Goal: Download file/media

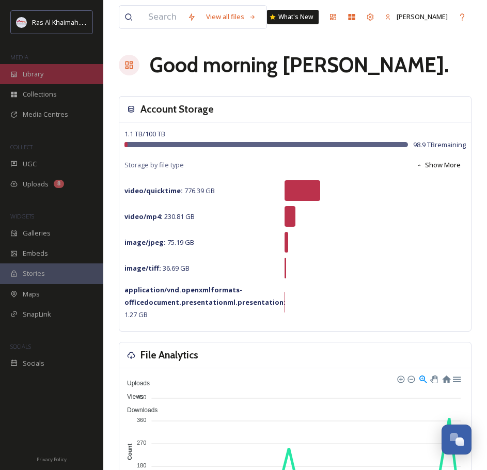
click at [55, 78] on div "Library" at bounding box center [51, 74] width 103 height 20
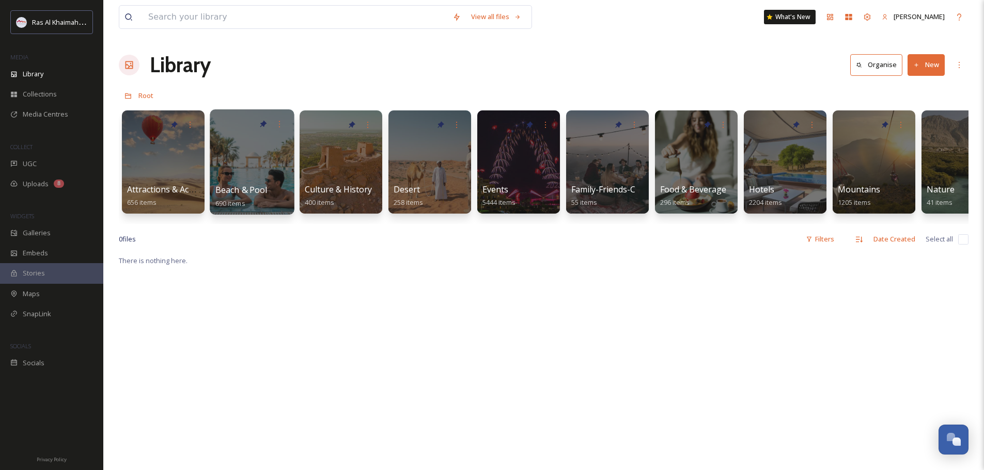
click at [246, 163] on div at bounding box center [252, 161] width 84 height 105
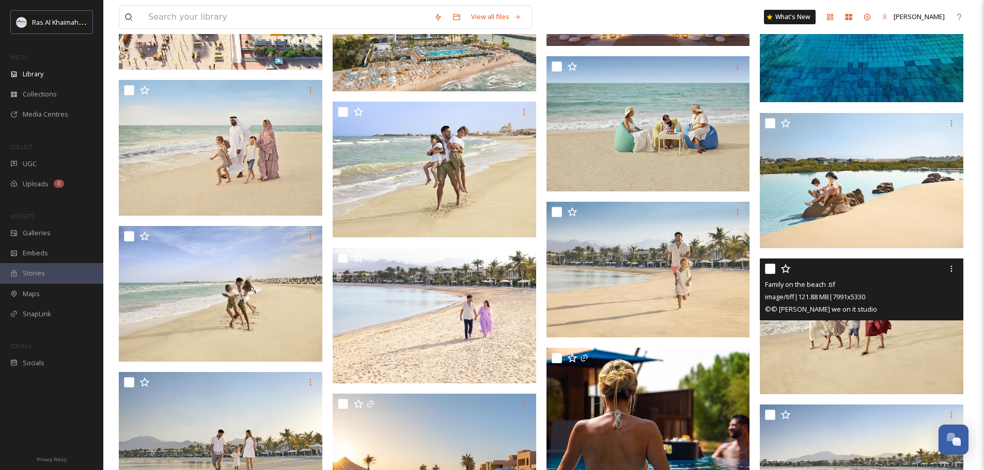
scroll to position [413, 0]
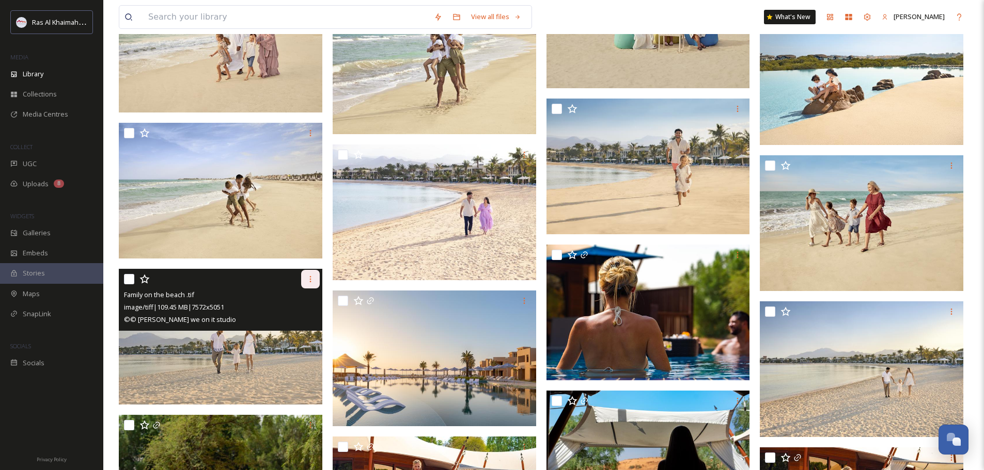
click at [313, 274] on div at bounding box center [310, 279] width 19 height 19
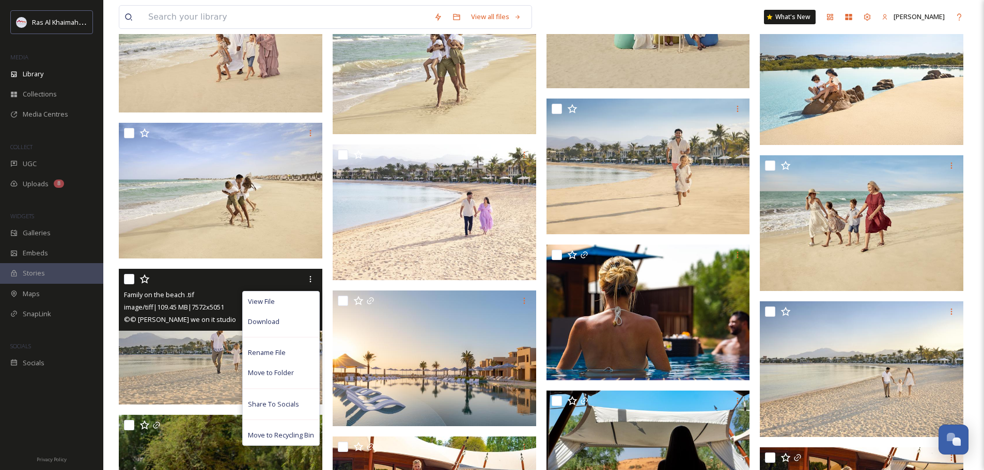
click at [203, 336] on img at bounding box center [220, 337] width 203 height 136
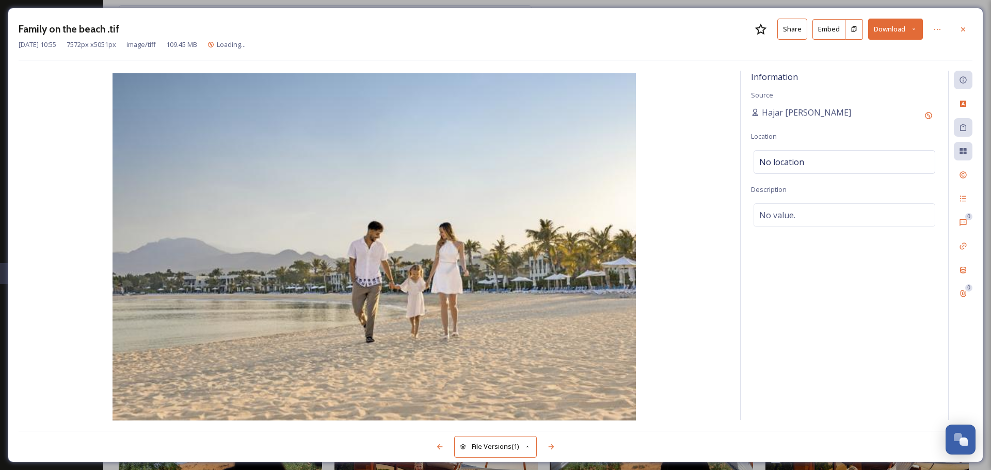
click at [494, 31] on button "Share" at bounding box center [793, 29] width 30 height 21
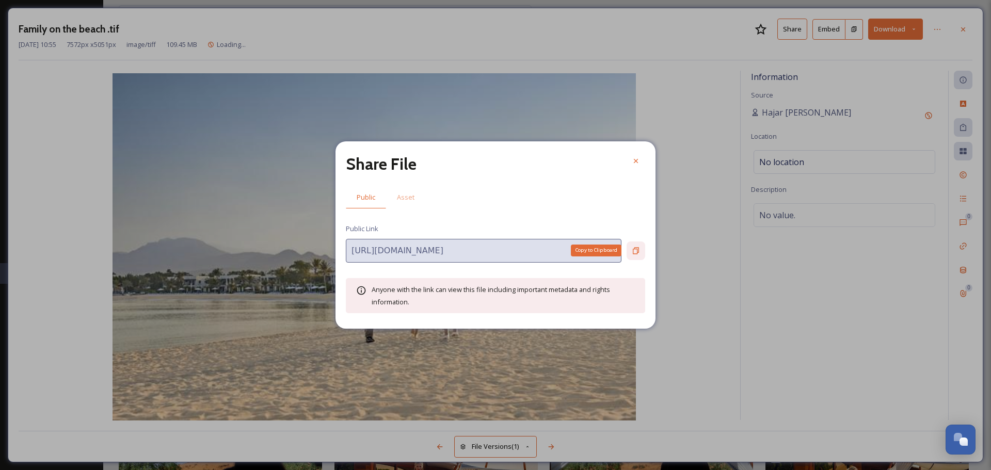
click at [494, 246] on div "Copy to Clipboard" at bounding box center [636, 251] width 19 height 19
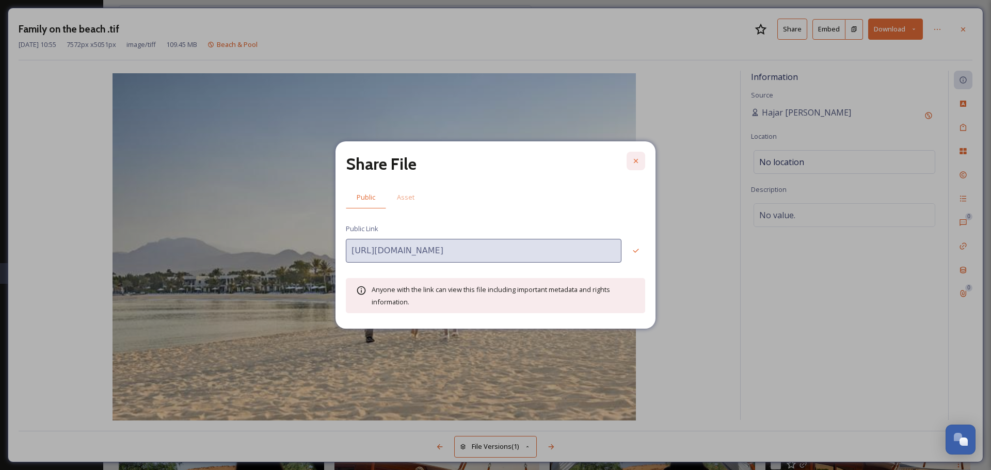
click at [494, 165] on icon at bounding box center [636, 161] width 8 height 8
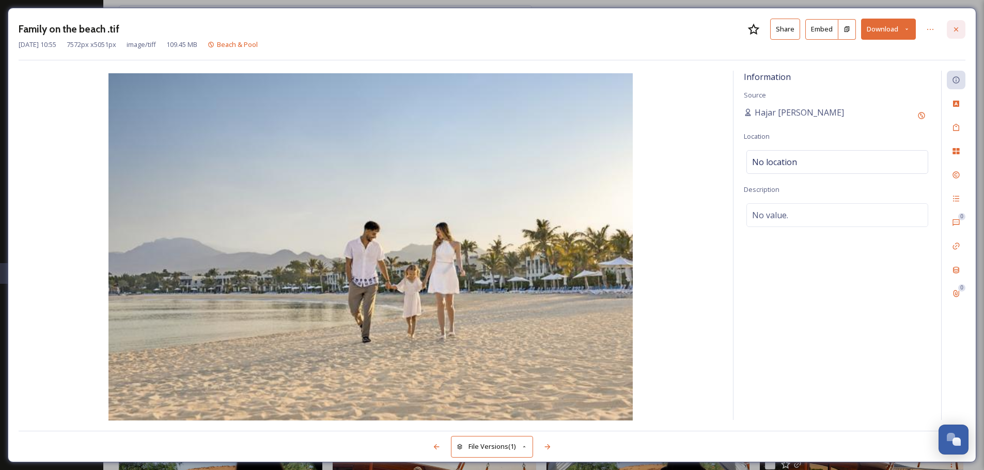
click at [494, 26] on icon at bounding box center [956, 29] width 8 height 8
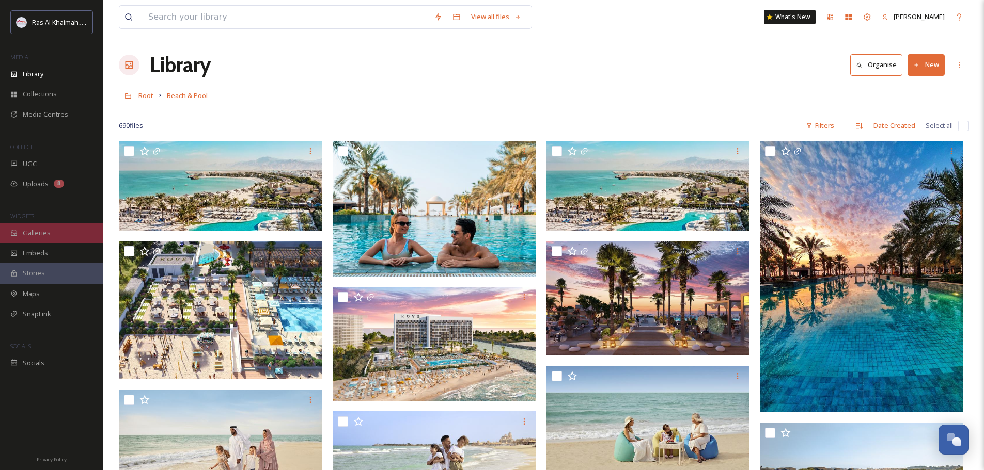
click at [50, 238] on div "Galleries" at bounding box center [51, 233] width 103 height 20
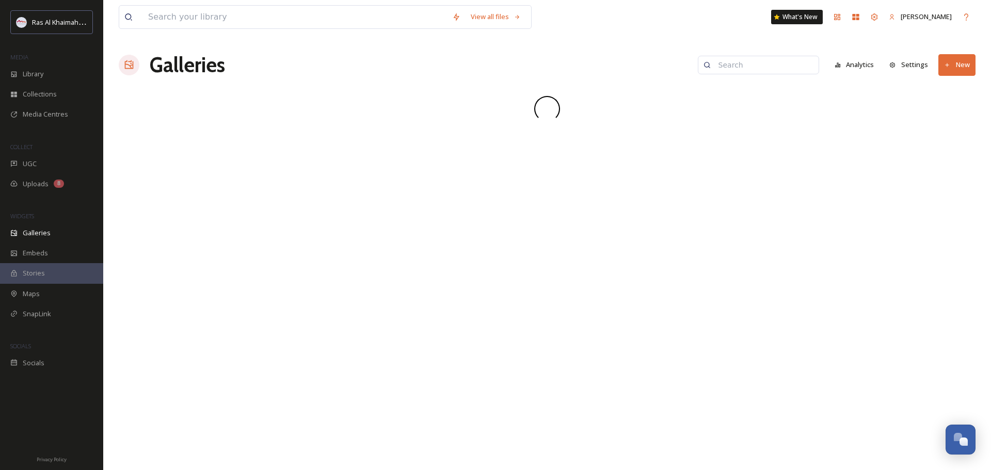
click at [60, 64] on div "MEDIA" at bounding box center [51, 57] width 103 height 13
click at [58, 67] on div "Library" at bounding box center [51, 74] width 103 height 20
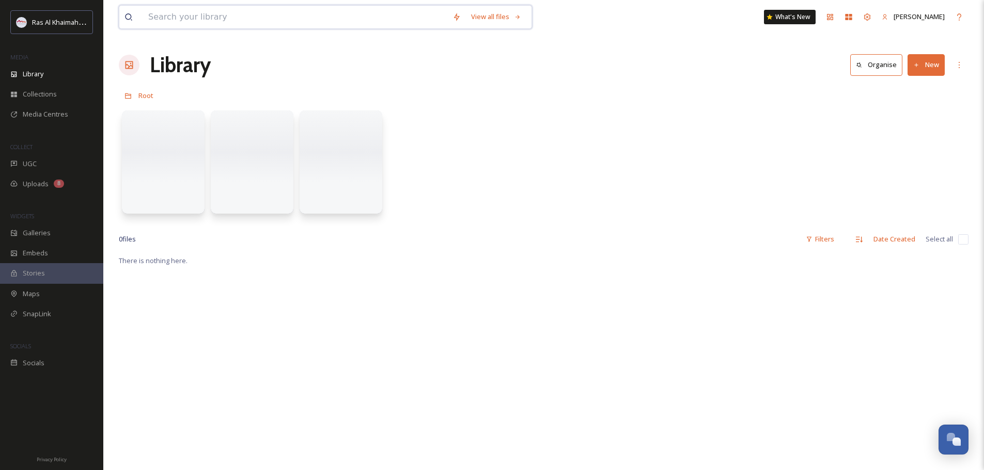
click at [258, 12] on input at bounding box center [295, 17] width 304 height 23
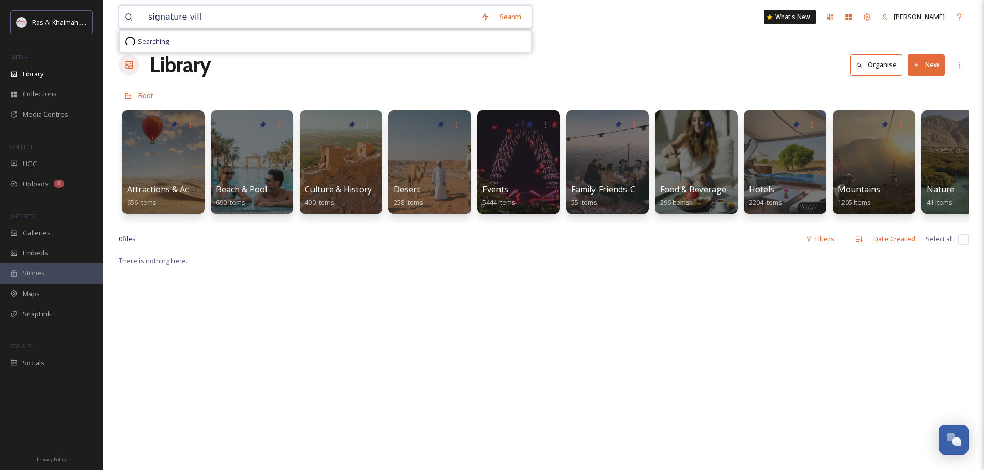
type input "signature villa"
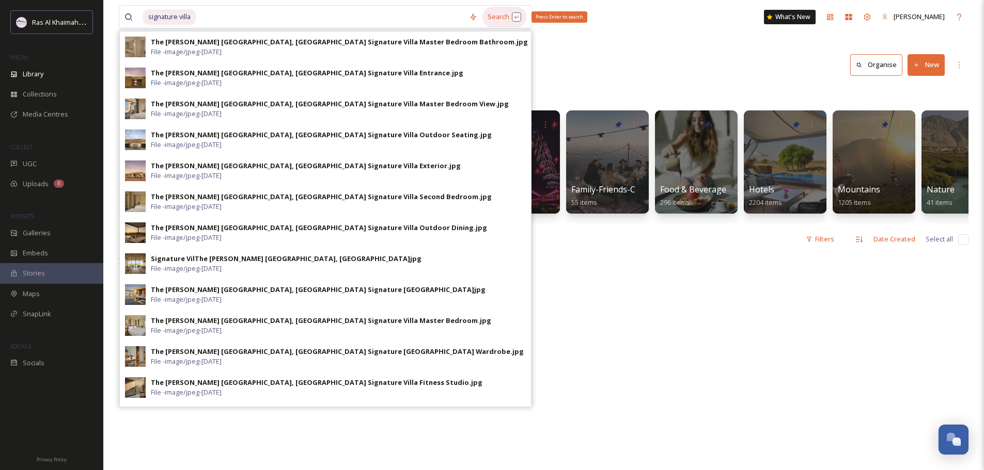
click at [494, 20] on div "Search Press Enter to search" at bounding box center [504, 17] width 44 height 20
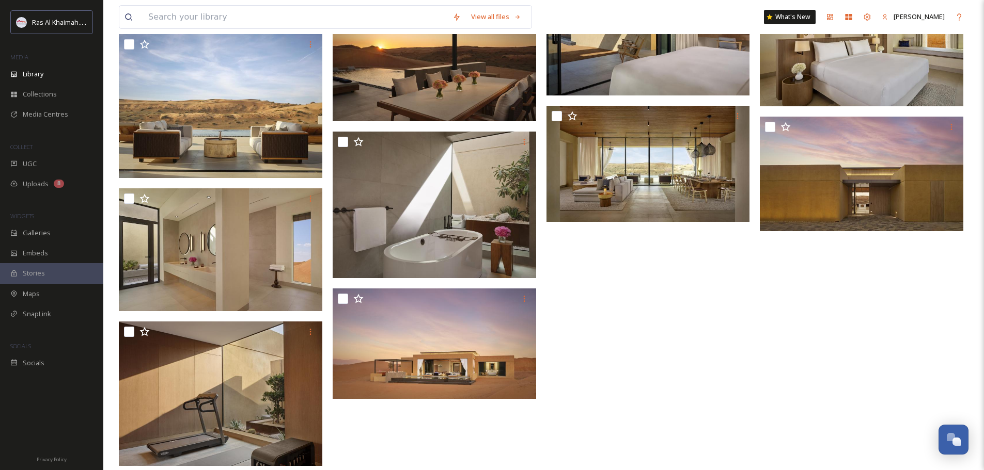
scroll to position [310, 0]
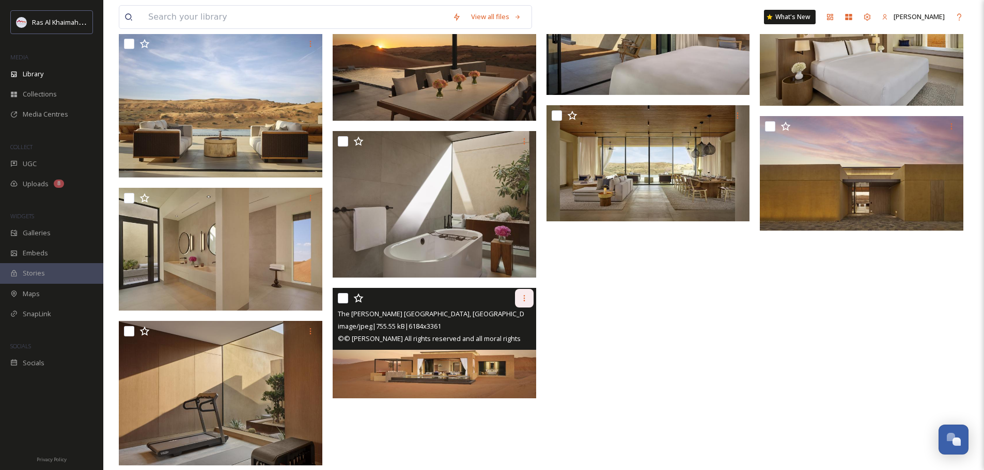
click at [494, 295] on icon at bounding box center [524, 298] width 8 height 8
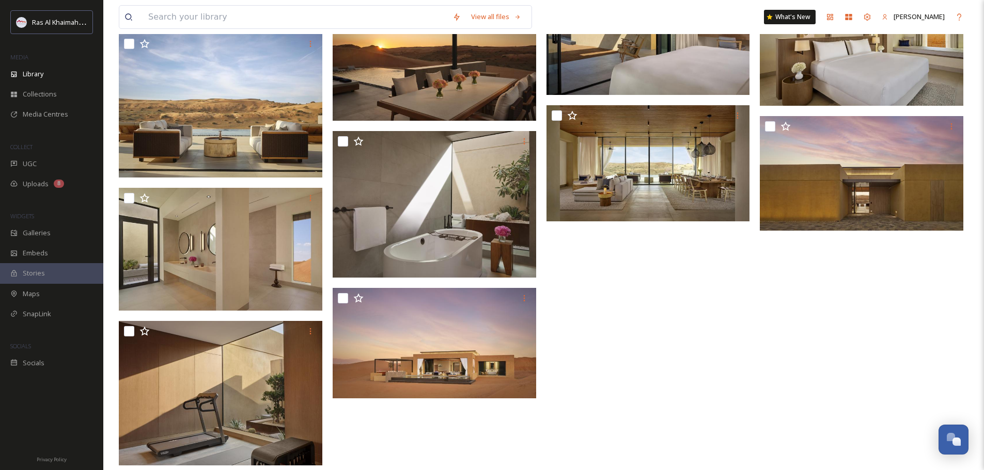
click at [494, 326] on div at bounding box center [650, 144] width 209 height 654
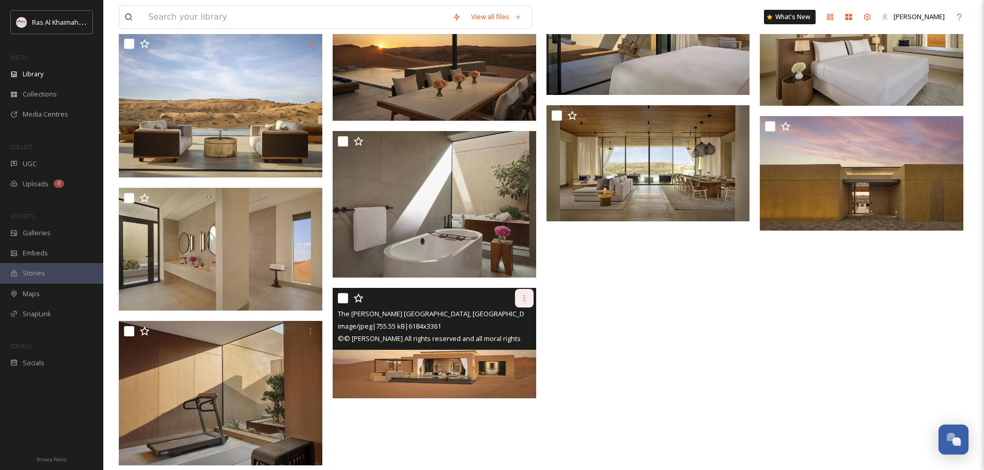
click at [494, 298] on icon at bounding box center [524, 298] width 8 height 8
click at [401, 352] on img at bounding box center [434, 343] width 203 height 110
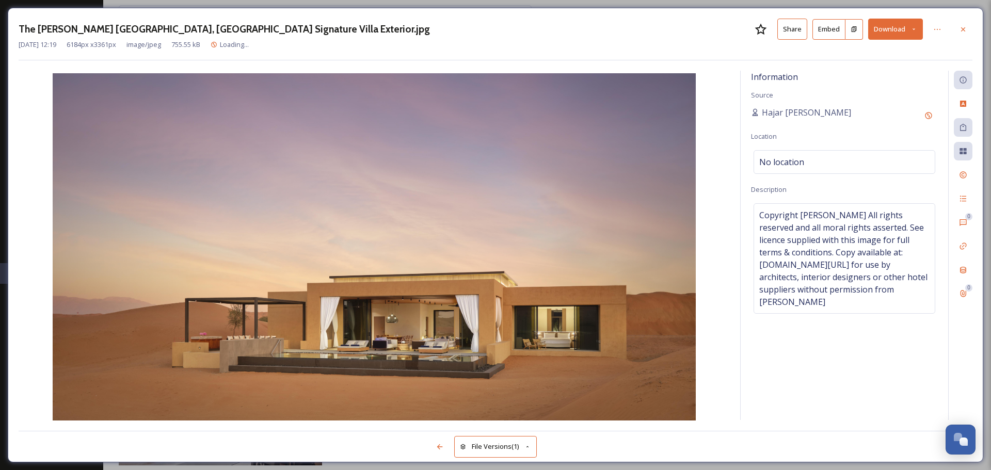
click at [494, 38] on button "Share" at bounding box center [793, 29] width 30 height 21
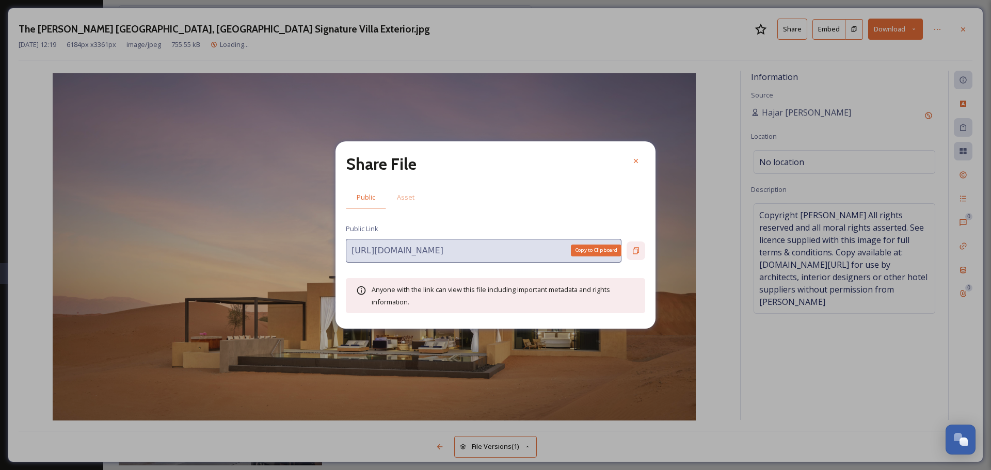
click at [494, 249] on div "Copy to Clipboard" at bounding box center [636, 251] width 19 height 19
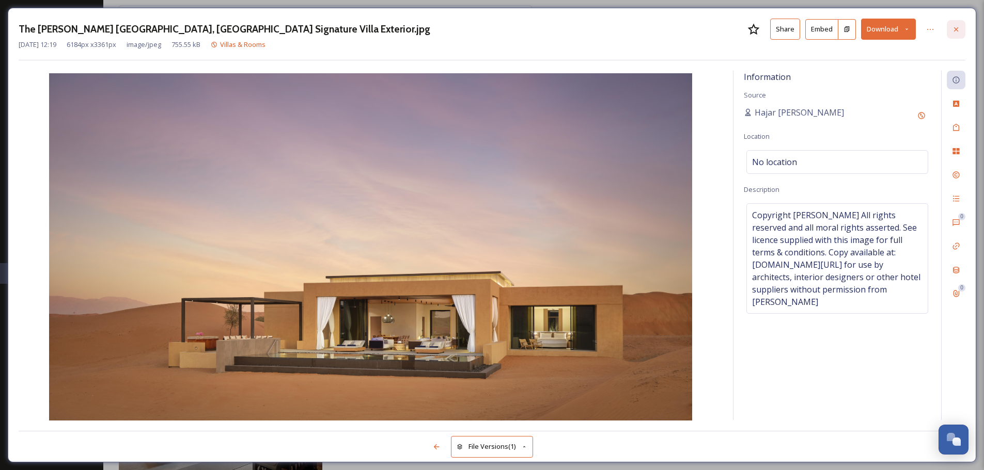
click at [494, 32] on icon at bounding box center [956, 29] width 8 height 8
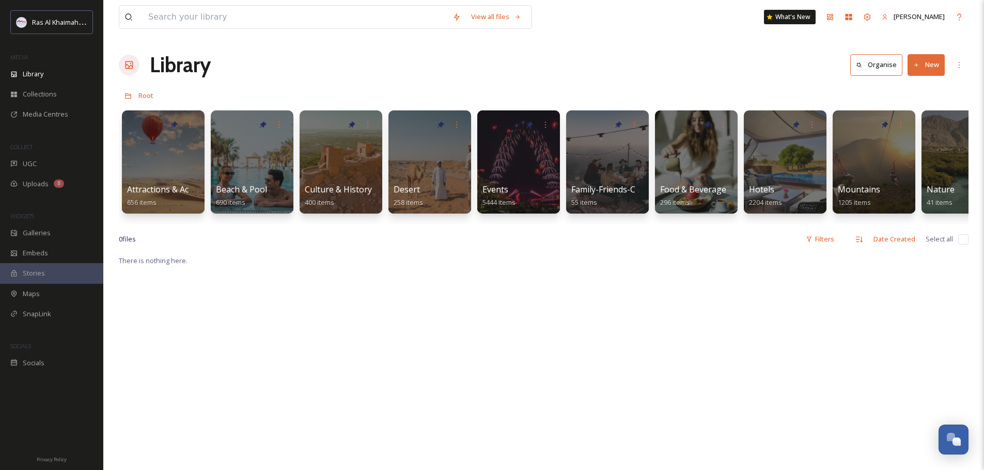
click at [45, 125] on div "Ras Al Khaimah Tourism Development Authority MEDIA Library Collections Media Ce…" at bounding box center [51, 191] width 103 height 363
click at [48, 116] on span "Media Centres" at bounding box center [45, 114] width 45 height 10
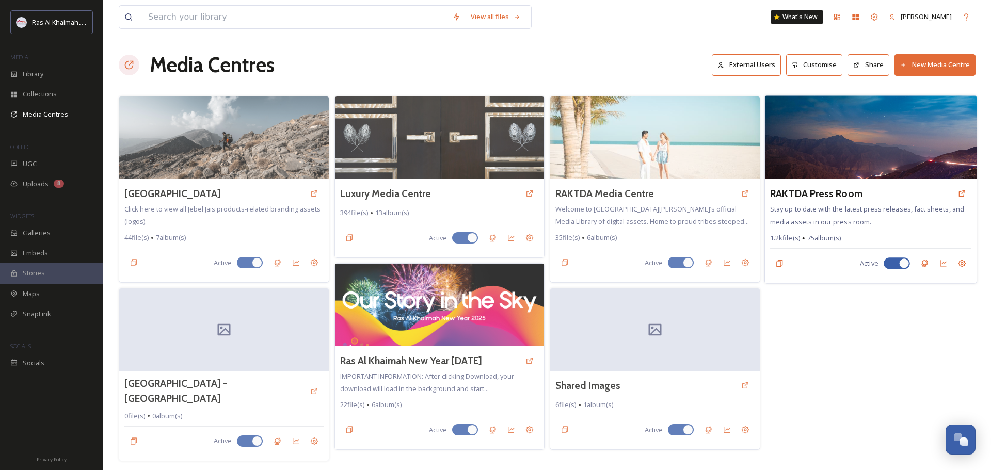
click at [494, 147] on img at bounding box center [871, 138] width 212 height 84
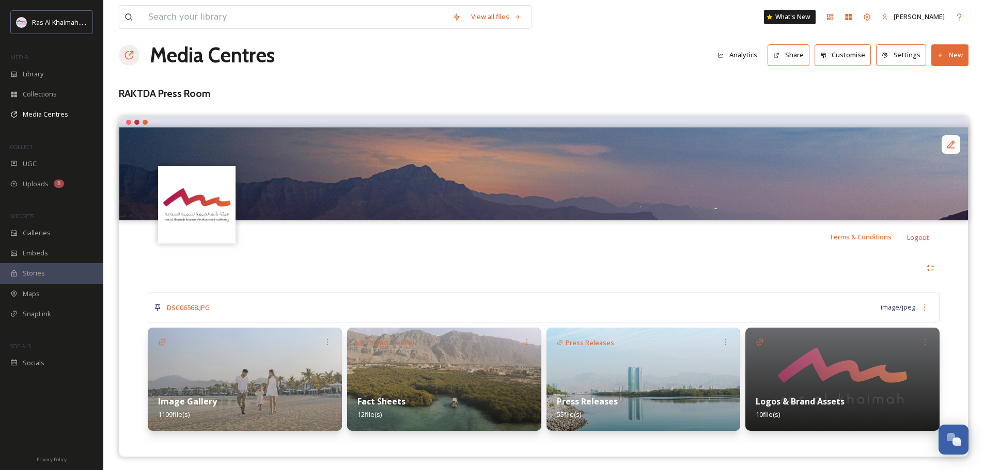
scroll to position [12, 0]
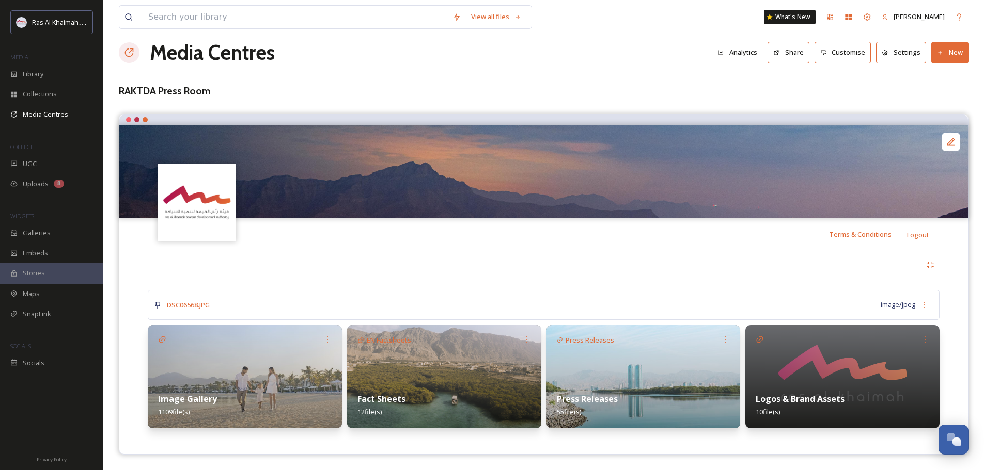
click at [314, 366] on img at bounding box center [245, 376] width 194 height 103
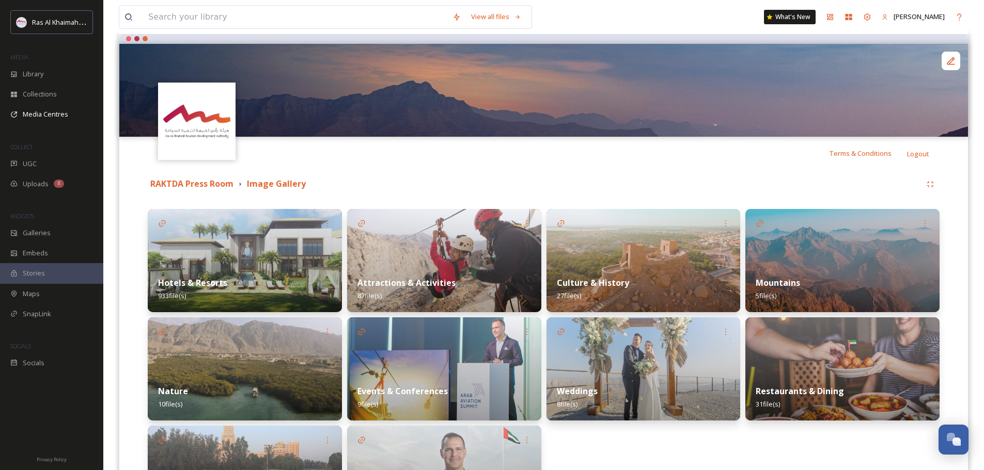
scroll to position [207, 0]
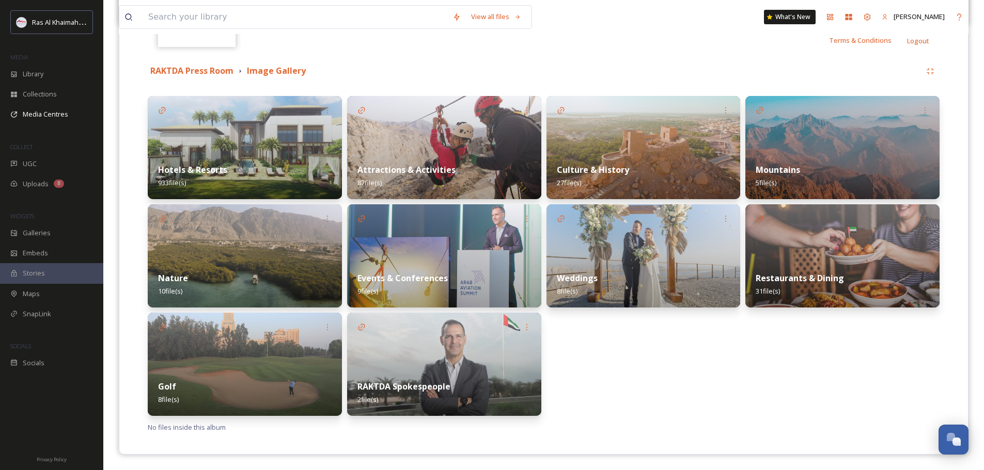
click at [494, 146] on img at bounding box center [842, 147] width 194 height 103
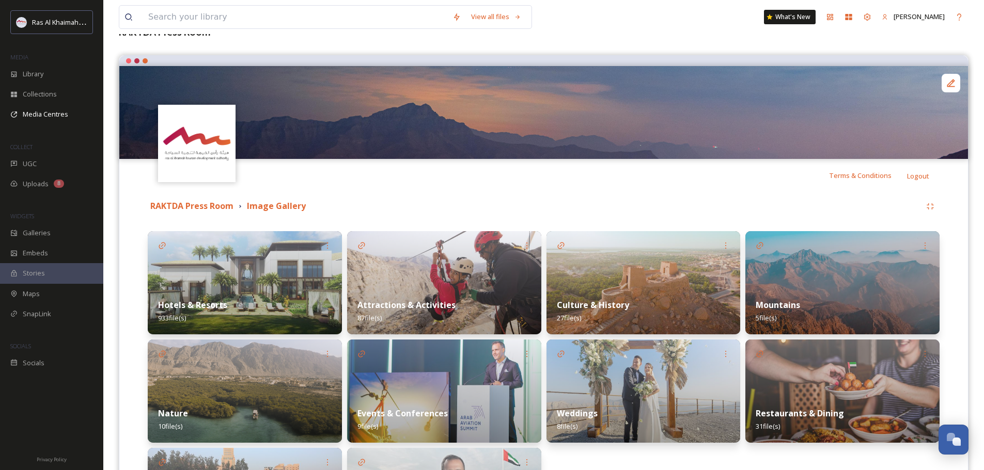
scroll to position [207, 0]
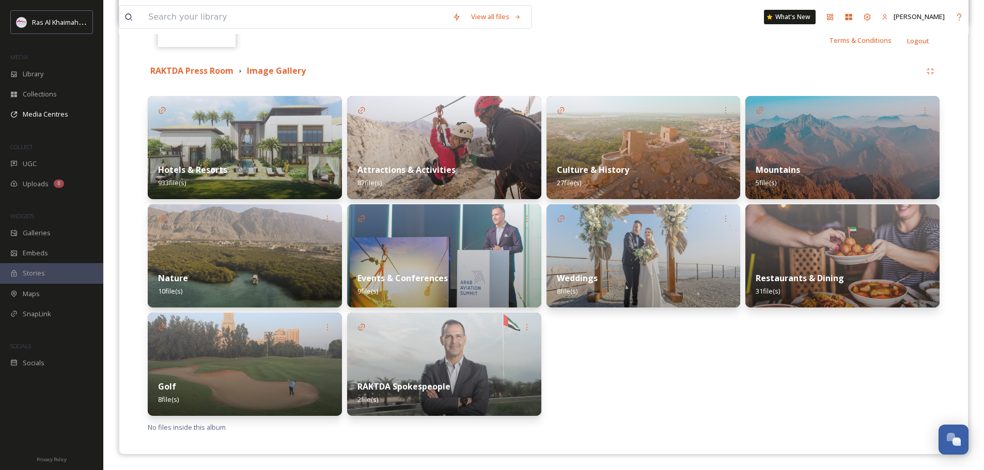
click at [494, 139] on img at bounding box center [643, 147] width 194 height 103
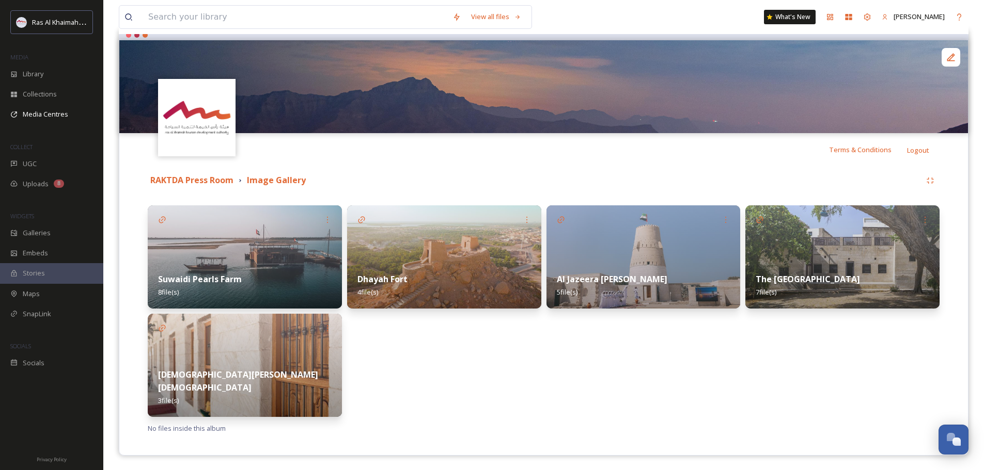
scroll to position [98, 0]
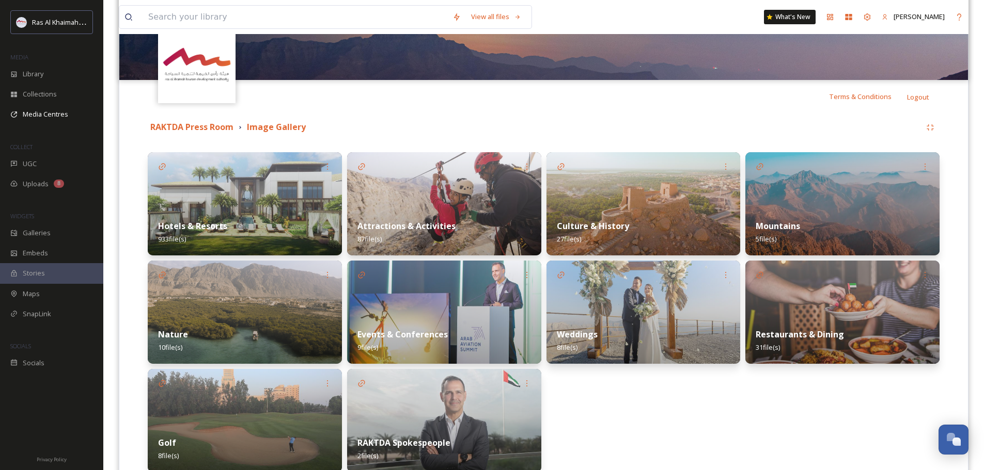
scroll to position [207, 0]
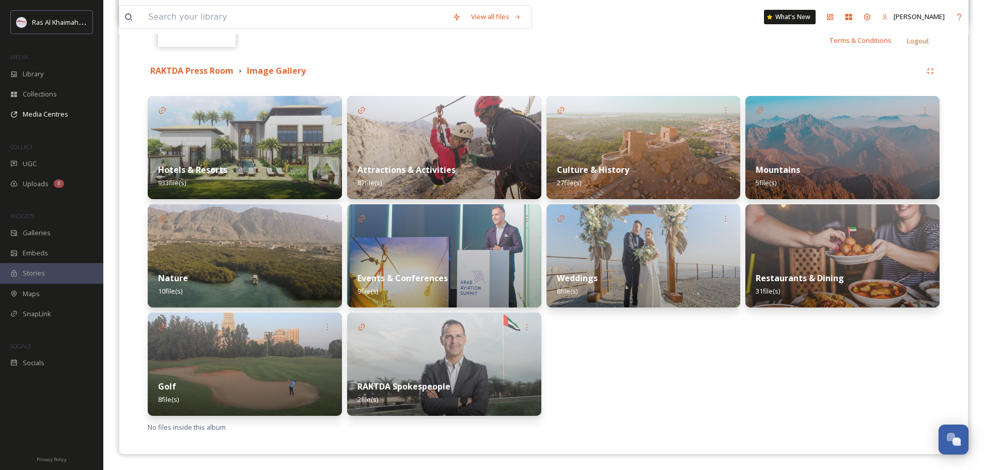
click at [494, 158] on div "Culture & History 27 file(s)" at bounding box center [643, 176] width 194 height 46
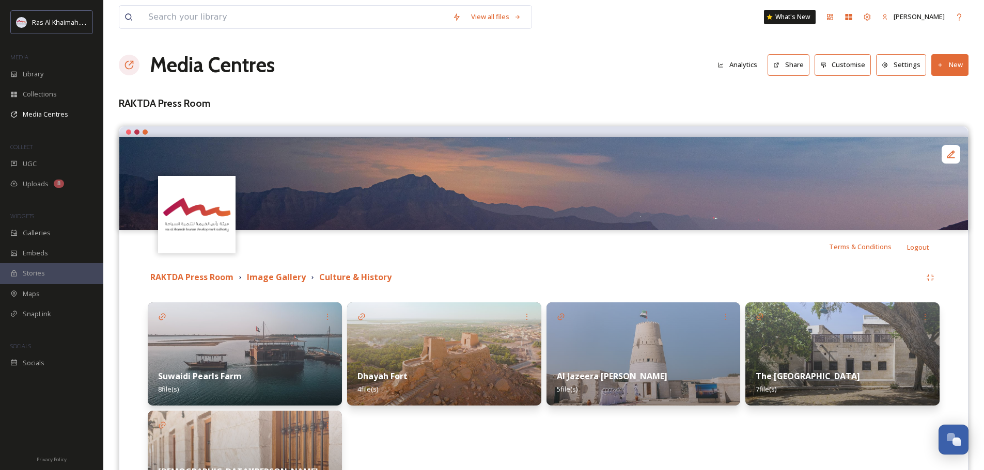
click at [255, 354] on img at bounding box center [245, 354] width 194 height 103
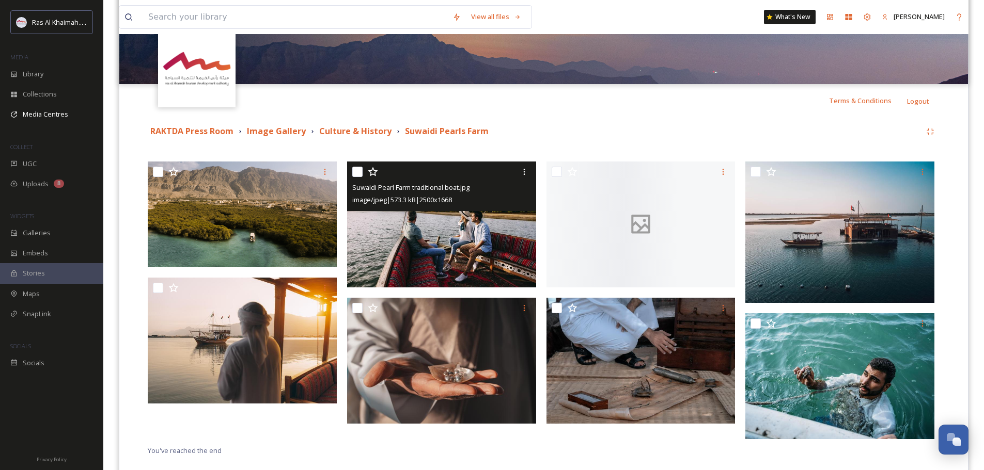
scroll to position [169, 0]
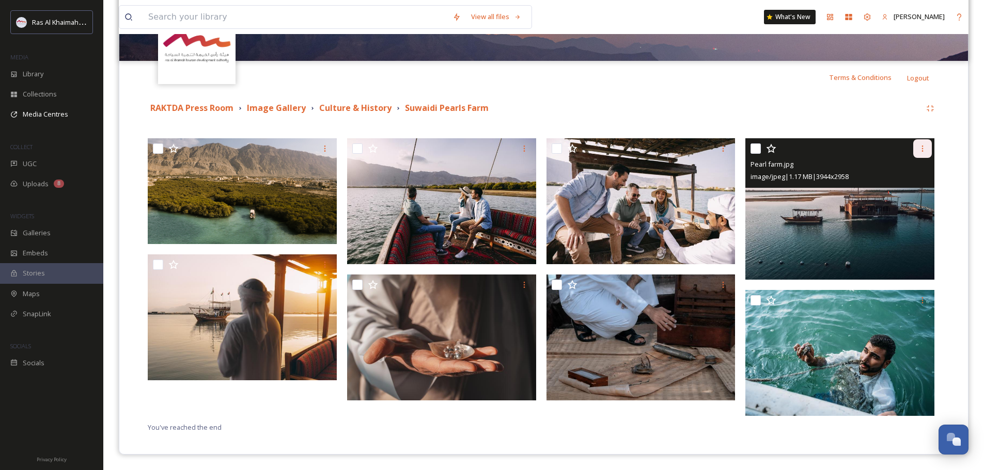
click at [494, 154] on div at bounding box center [922, 148] width 19 height 19
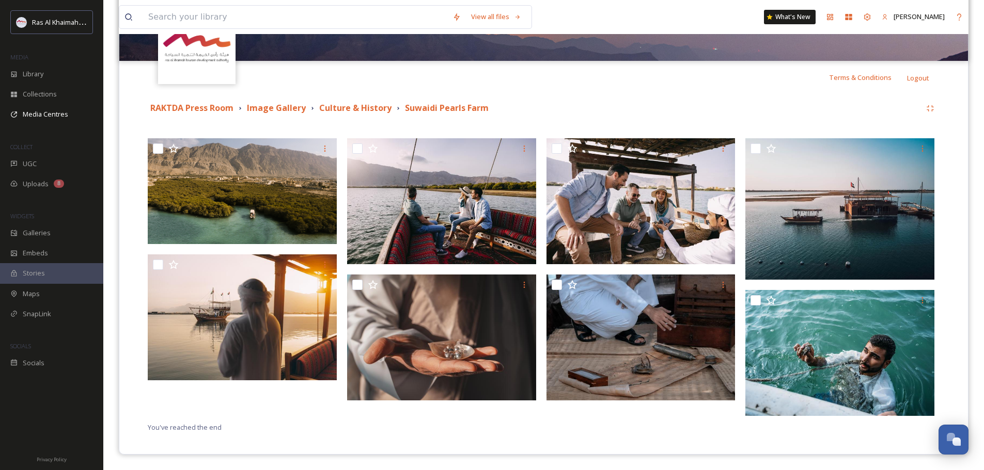
click at [494, 133] on div "RAKTDA Press Room Image Gallery Culture & History Suwaidi Pearls Farm You've re…" at bounding box center [543, 266] width 833 height 345
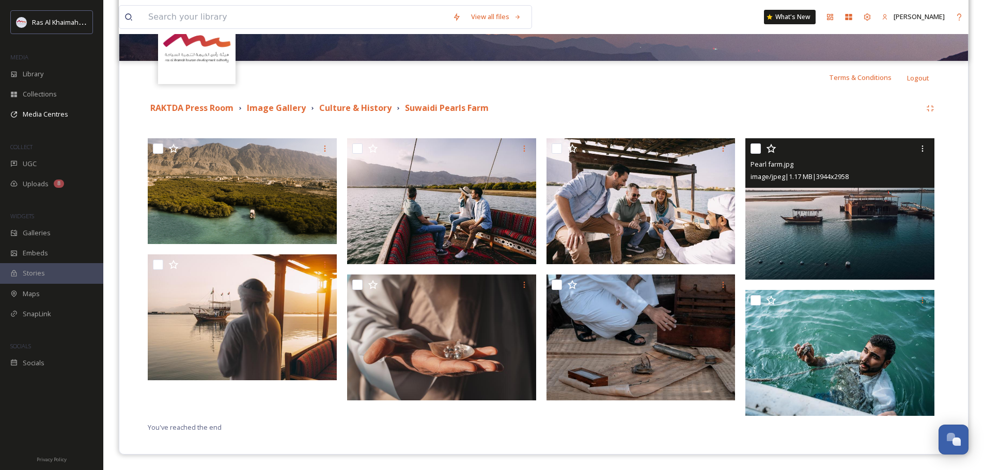
click at [494, 263] on img at bounding box center [839, 209] width 189 height 142
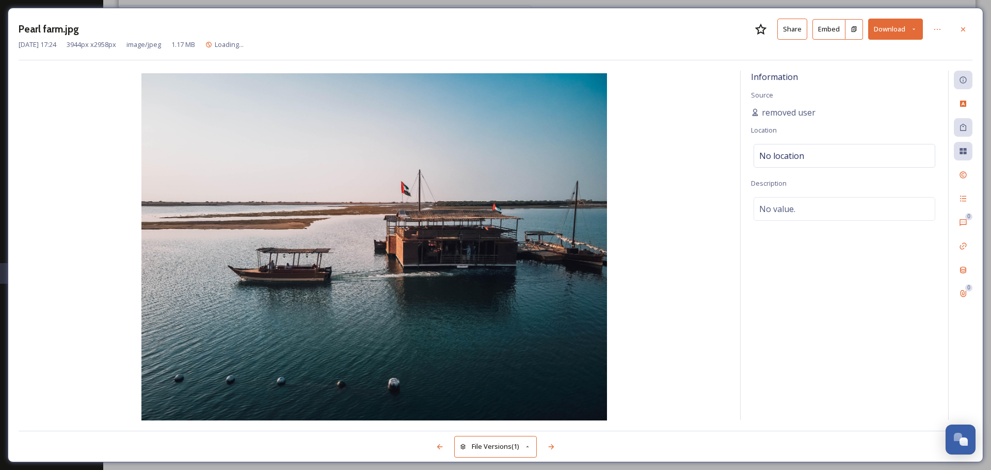
scroll to position [156, 0]
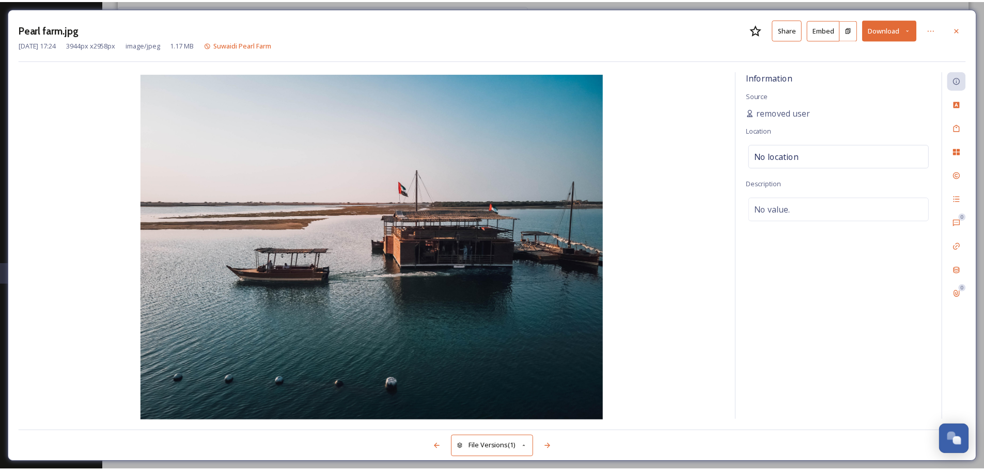
scroll to position [169, 0]
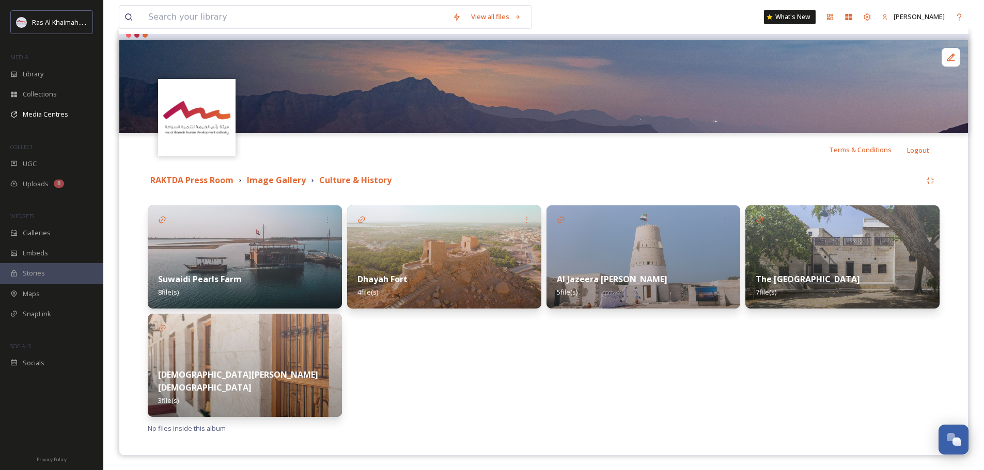
scroll to position [98, 0]
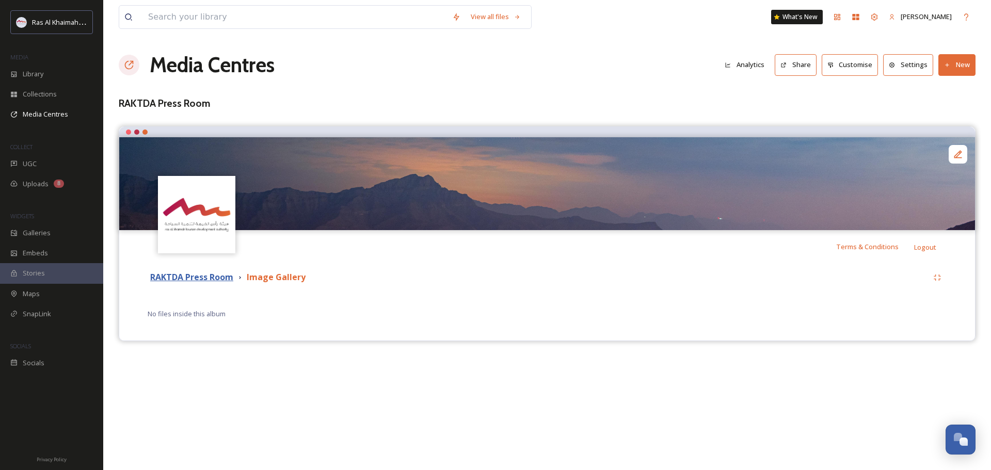
click at [196, 279] on strong "RAKTDA Press Room" at bounding box center [191, 277] width 83 height 11
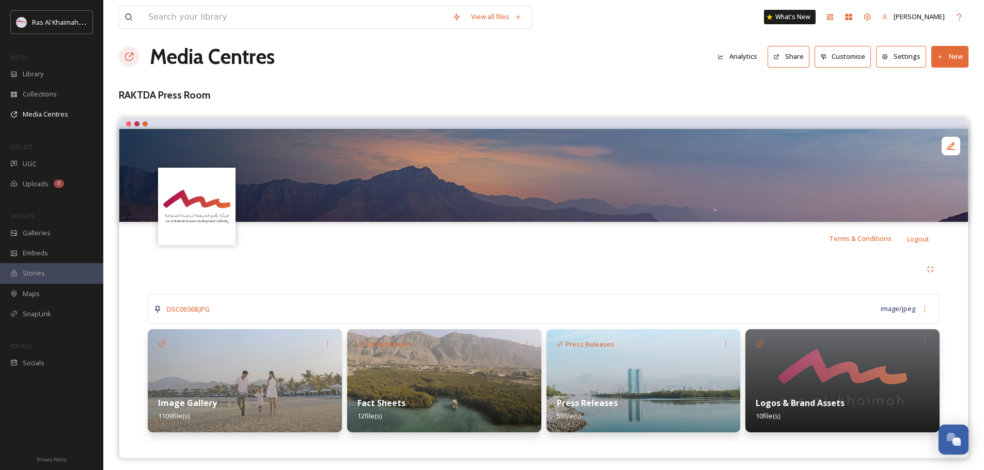
scroll to position [12, 0]
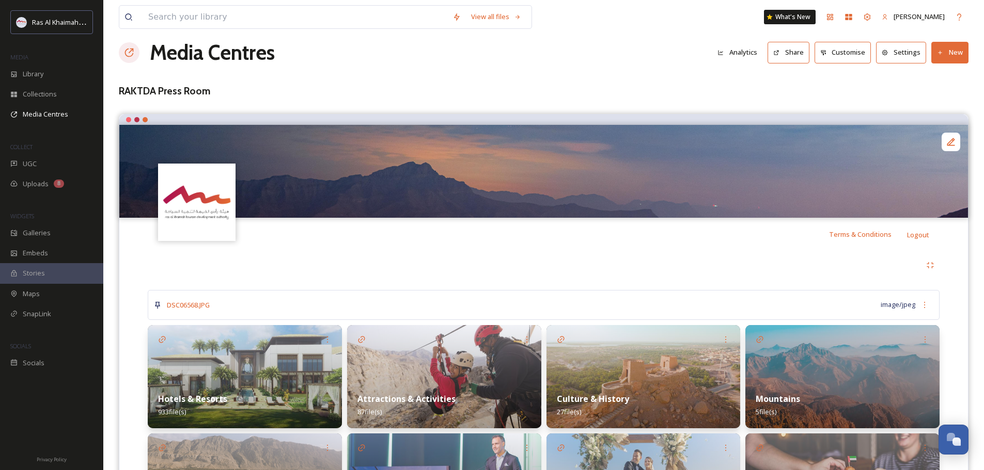
click at [245, 354] on img at bounding box center [245, 376] width 194 height 103
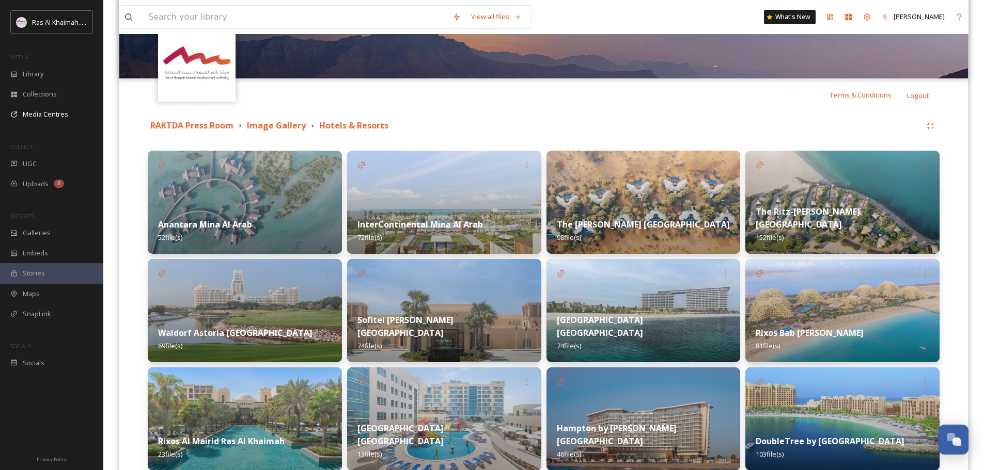
scroll to position [155, 0]
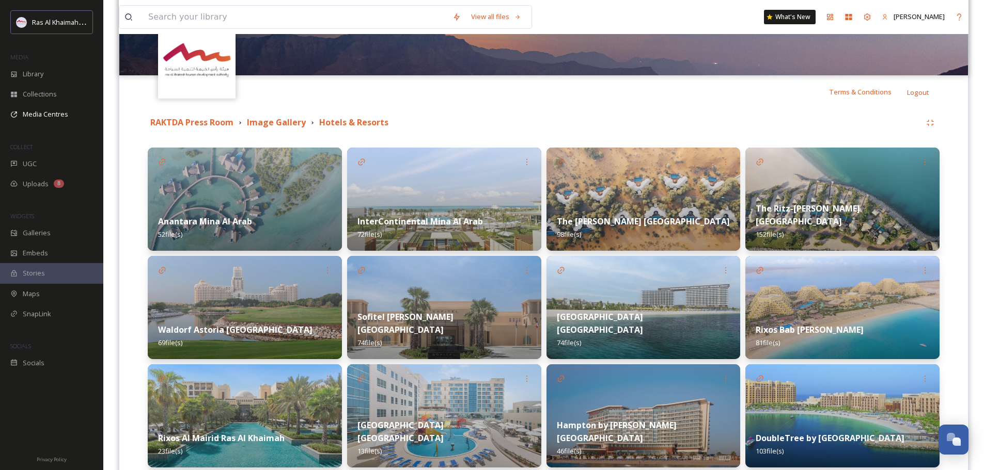
click at [473, 193] on img at bounding box center [444, 199] width 194 height 103
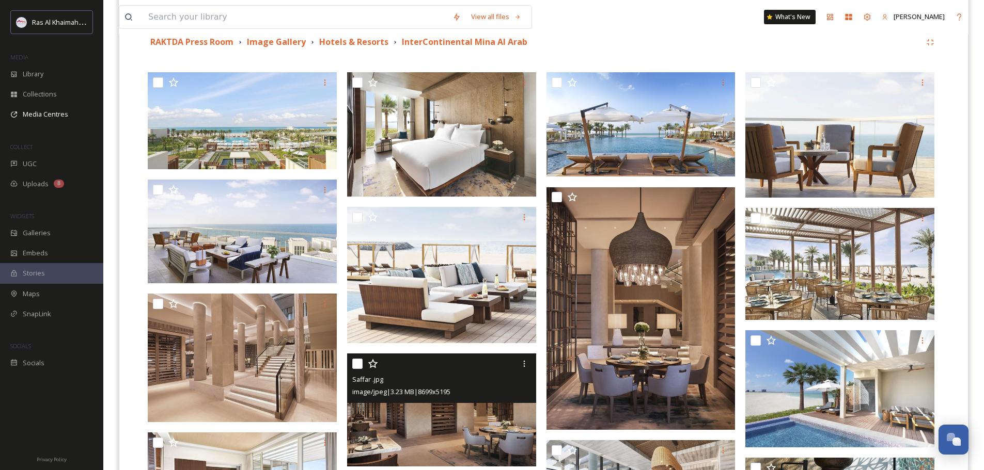
scroll to position [222, 0]
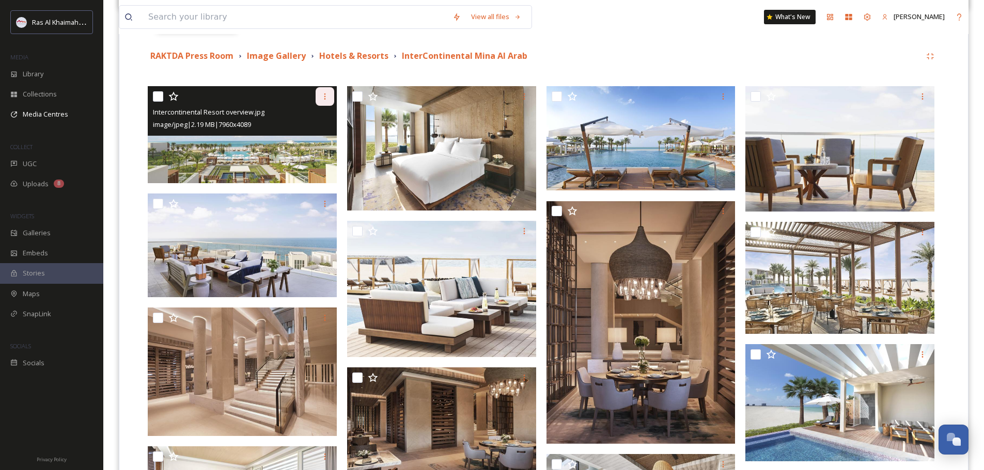
click at [324, 97] on icon at bounding box center [325, 96] width 2 height 6
click at [203, 140] on img at bounding box center [242, 134] width 189 height 97
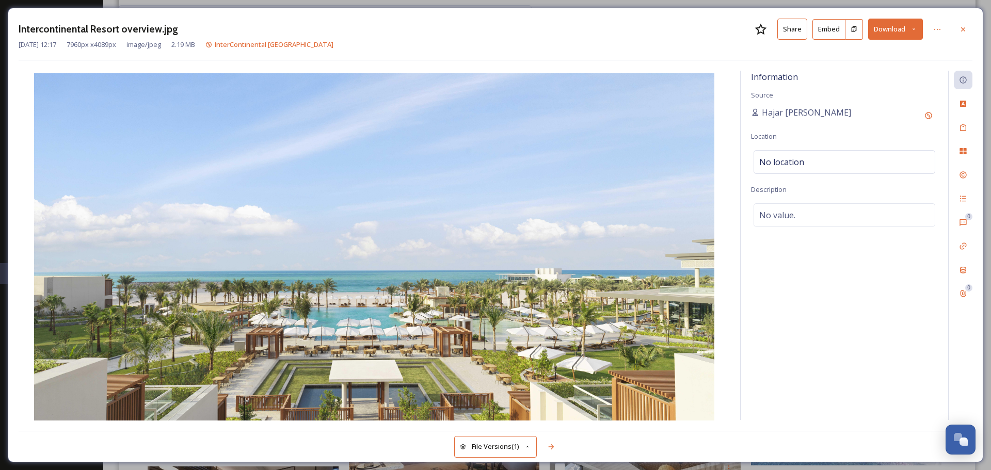
click at [494, 37] on button "Download" at bounding box center [895, 29] width 55 height 21
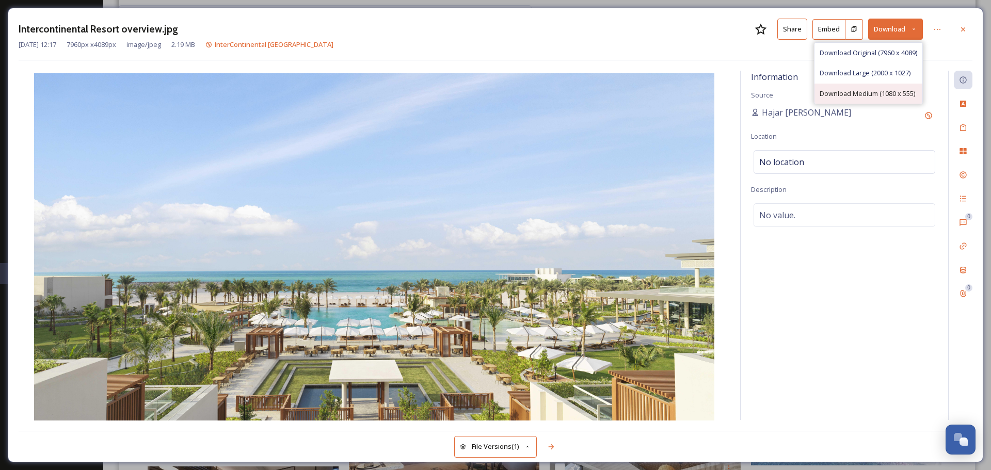
click at [494, 96] on span "Download Medium (1080 x 555)" at bounding box center [868, 94] width 96 height 10
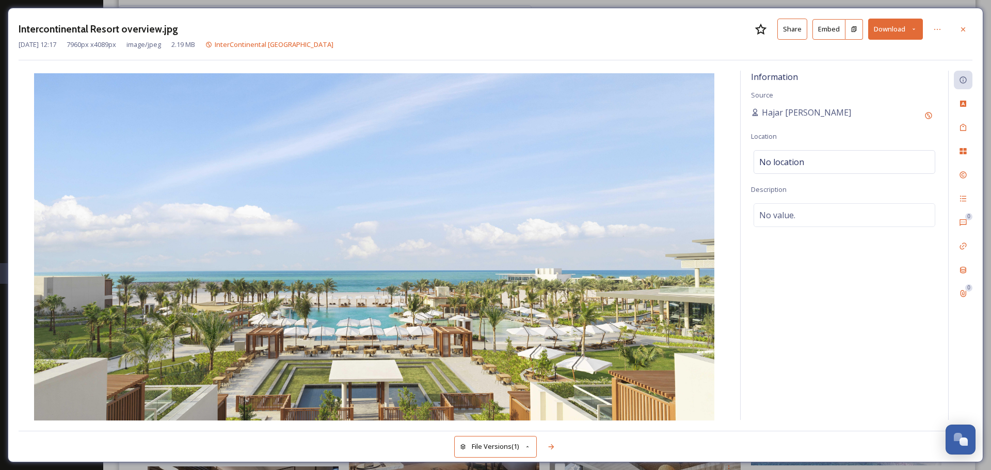
click at [494, 26] on button "Share" at bounding box center [793, 29] width 30 height 21
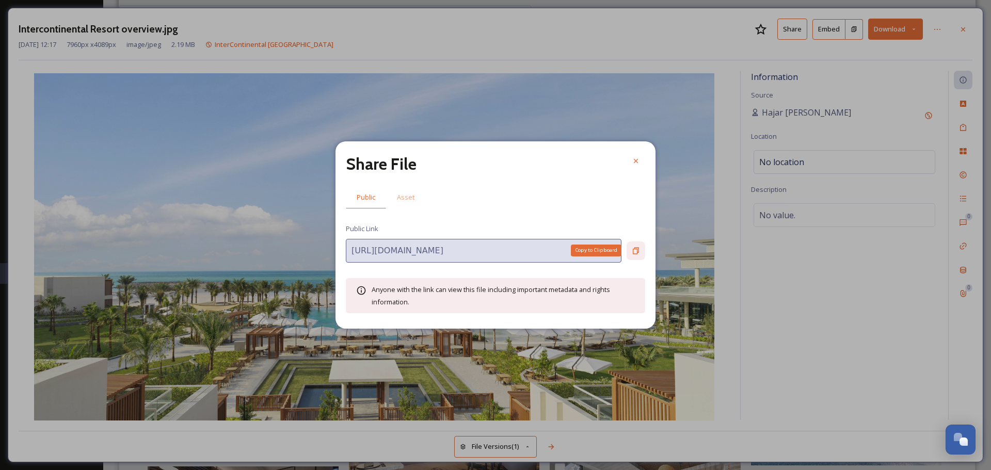
click at [494, 244] on div "Copy to Clipboard" at bounding box center [636, 251] width 19 height 19
drag, startPoint x: 639, startPoint y: 156, endPoint x: 715, endPoint y: 130, distance: 79.9
click at [494, 156] on div at bounding box center [636, 161] width 19 height 19
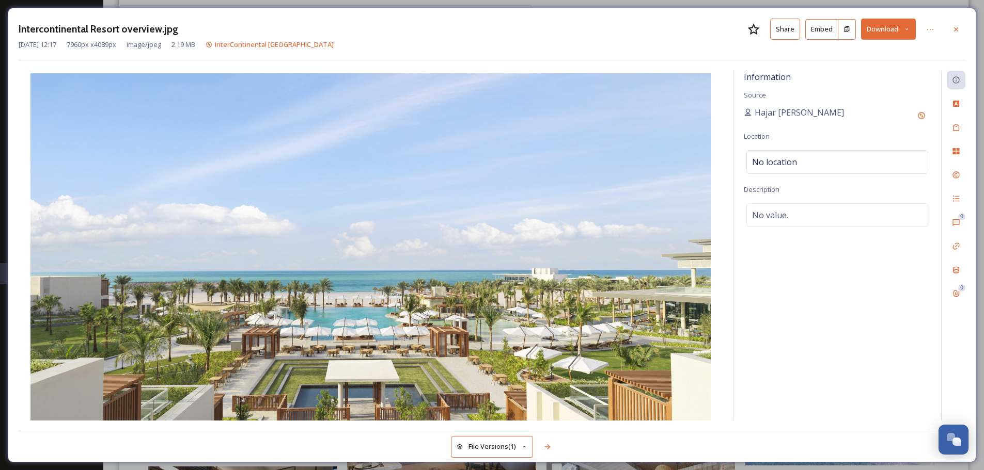
click at [494, 31] on icon at bounding box center [956, 29] width 8 height 8
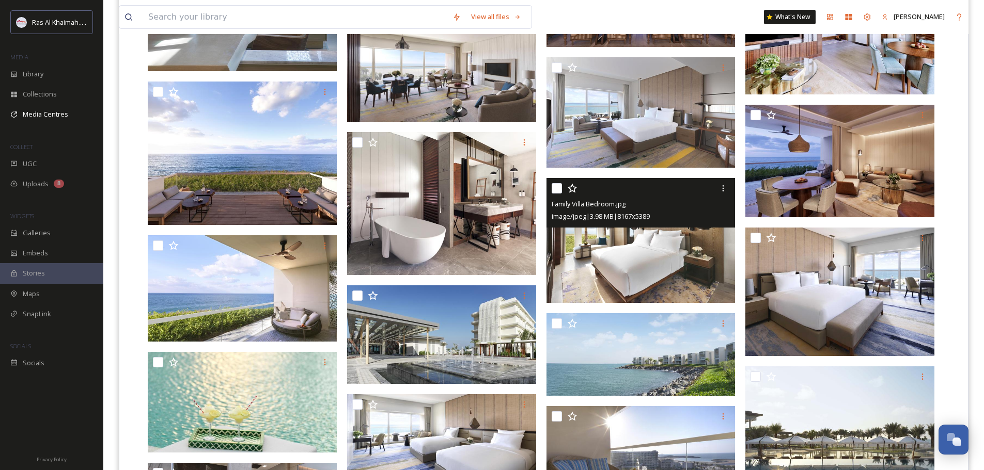
scroll to position [1357, 0]
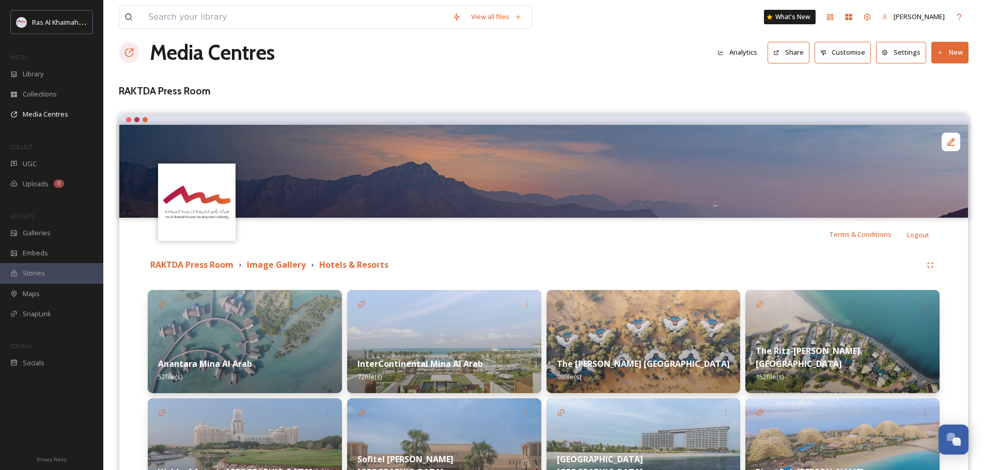
scroll to position [103, 0]
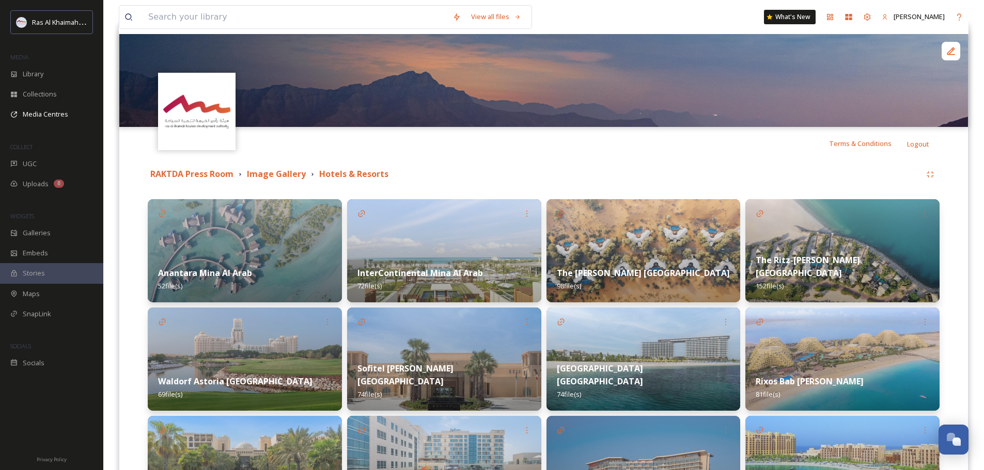
click at [494, 246] on img at bounding box center [643, 250] width 194 height 103
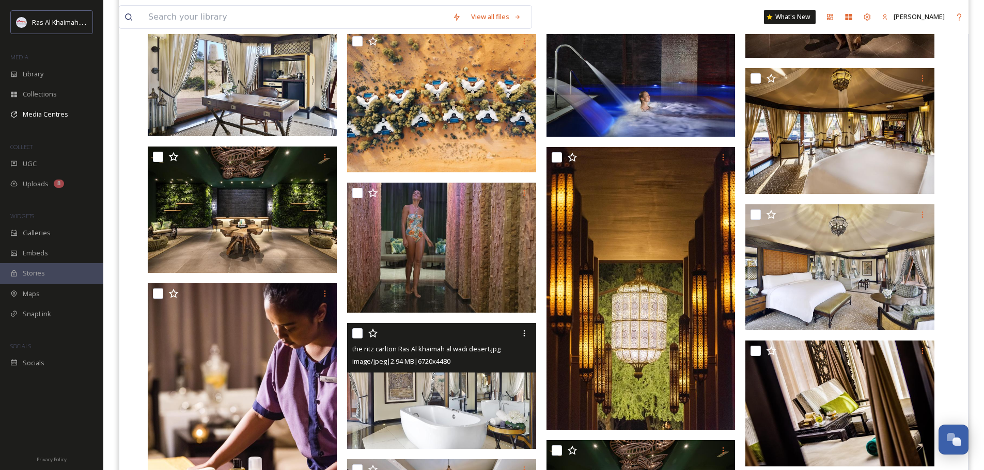
scroll to position [804, 0]
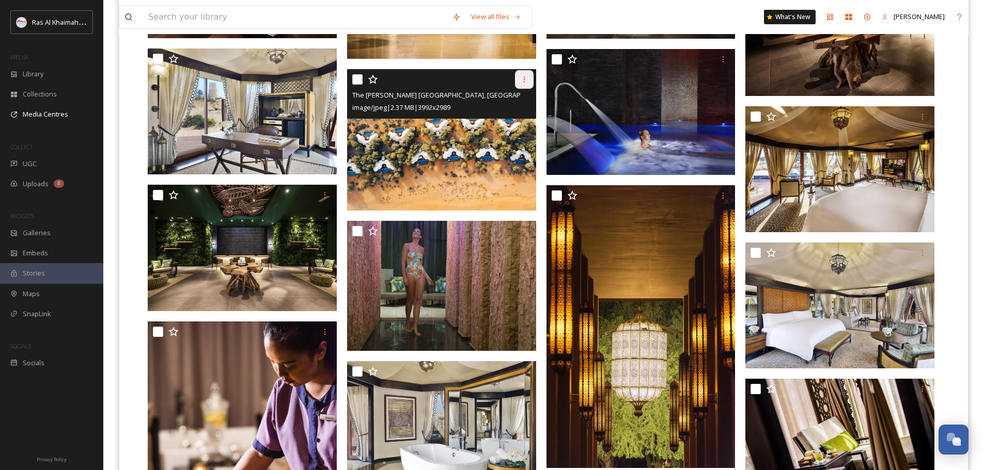
click at [494, 83] on icon at bounding box center [524, 79] width 8 height 8
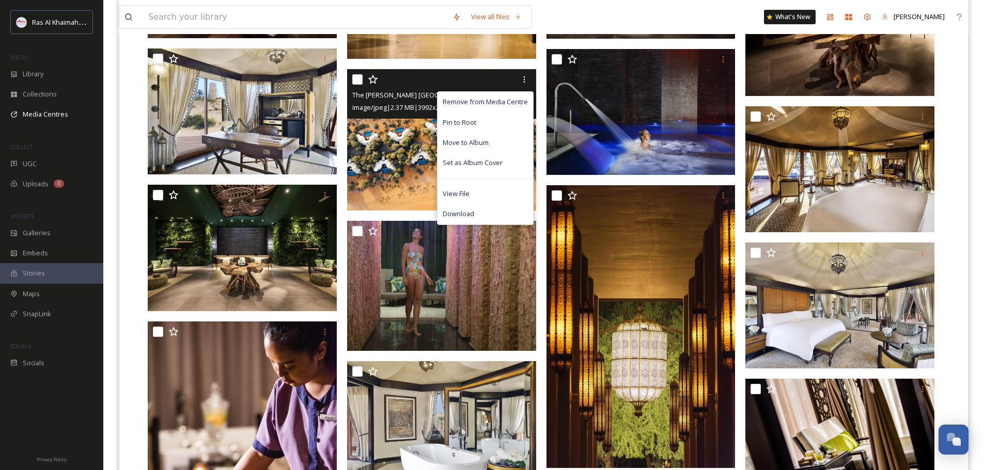
click at [407, 130] on img at bounding box center [441, 139] width 189 height 141
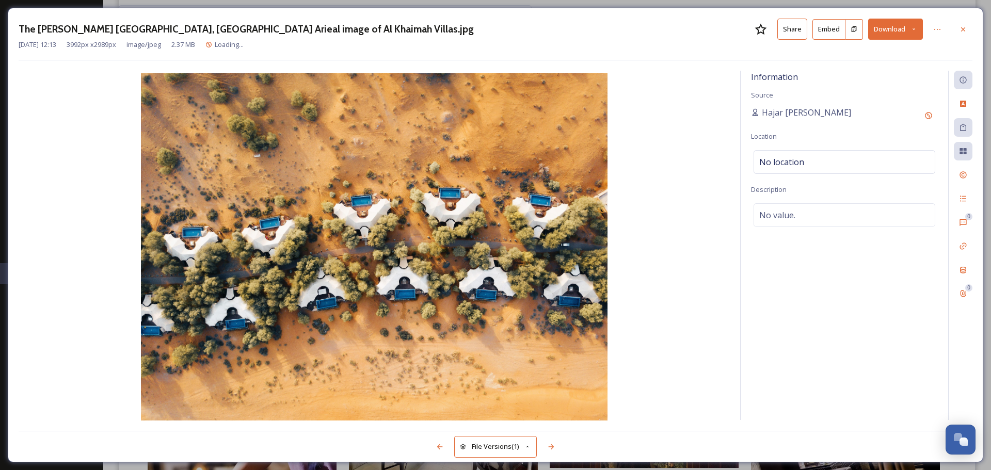
click at [494, 35] on button "Download" at bounding box center [895, 29] width 55 height 21
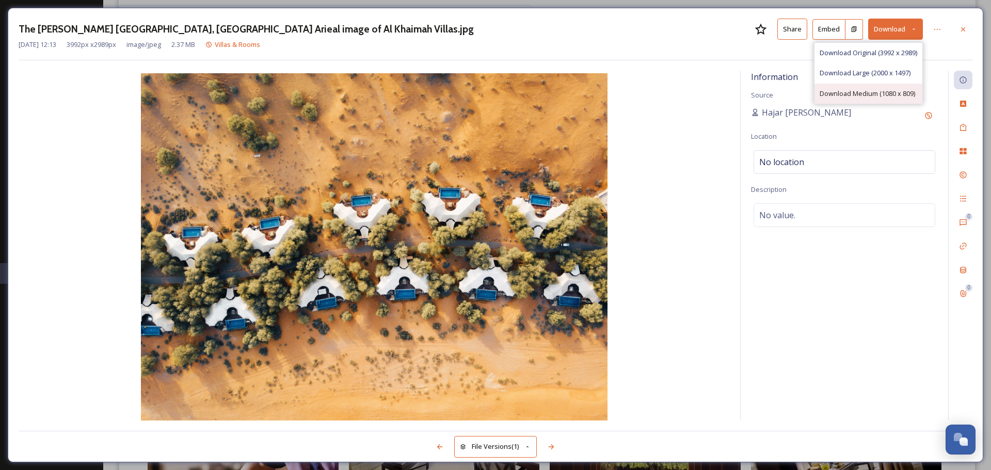
click at [494, 93] on span "Download Medium (1080 x 809)" at bounding box center [868, 94] width 96 height 10
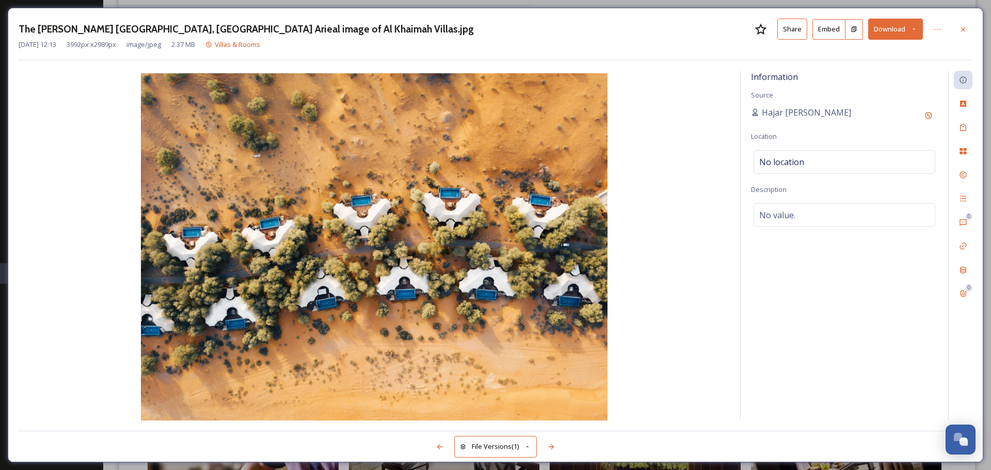
click at [494, 34] on button "Share" at bounding box center [793, 29] width 30 height 21
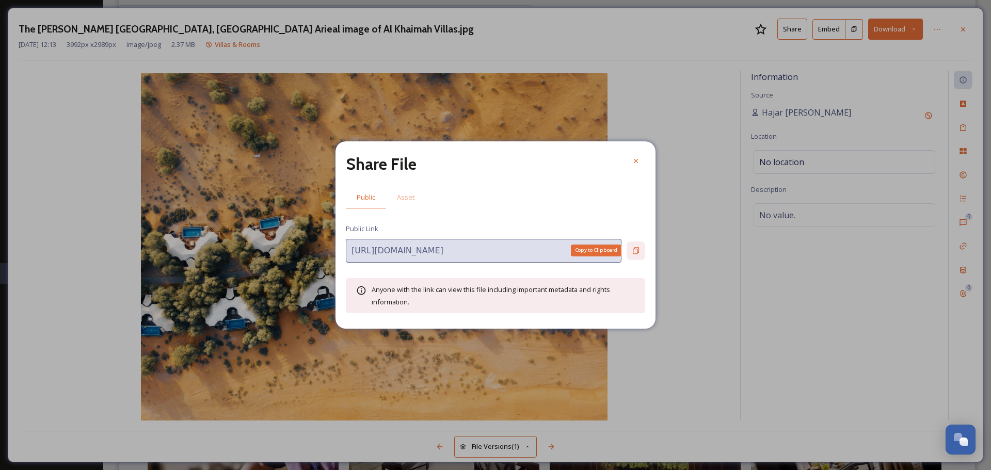
click at [494, 251] on div "Copy to Clipboard" at bounding box center [636, 251] width 19 height 19
click at [494, 156] on div at bounding box center [636, 161] width 19 height 19
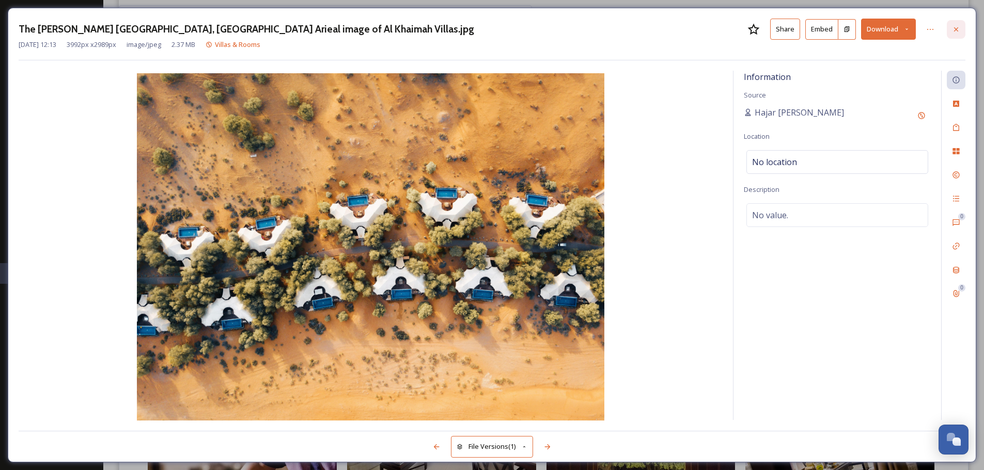
click at [494, 28] on icon at bounding box center [956, 29] width 4 height 4
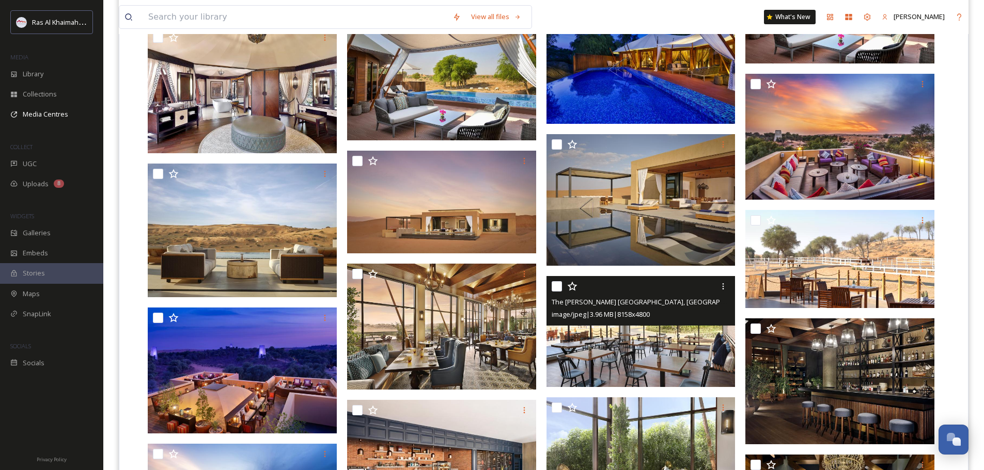
scroll to position [2197, 0]
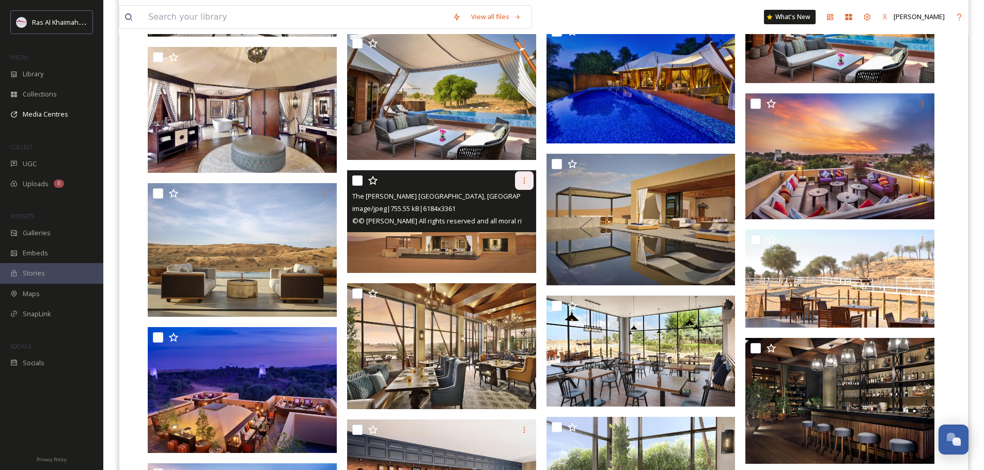
click at [494, 179] on icon at bounding box center [524, 181] width 8 height 8
click at [412, 184] on div at bounding box center [442, 180] width 181 height 19
click at [446, 248] on img at bounding box center [441, 221] width 189 height 103
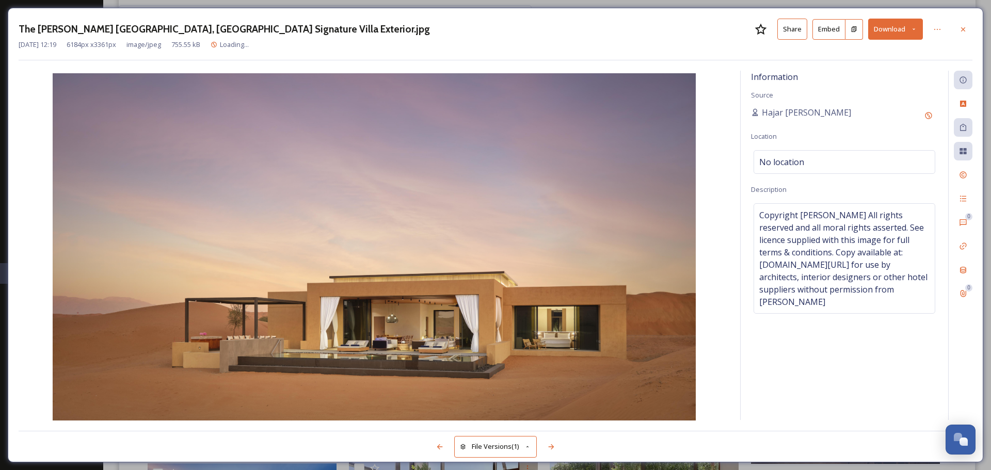
click at [494, 28] on button "Download" at bounding box center [895, 29] width 55 height 21
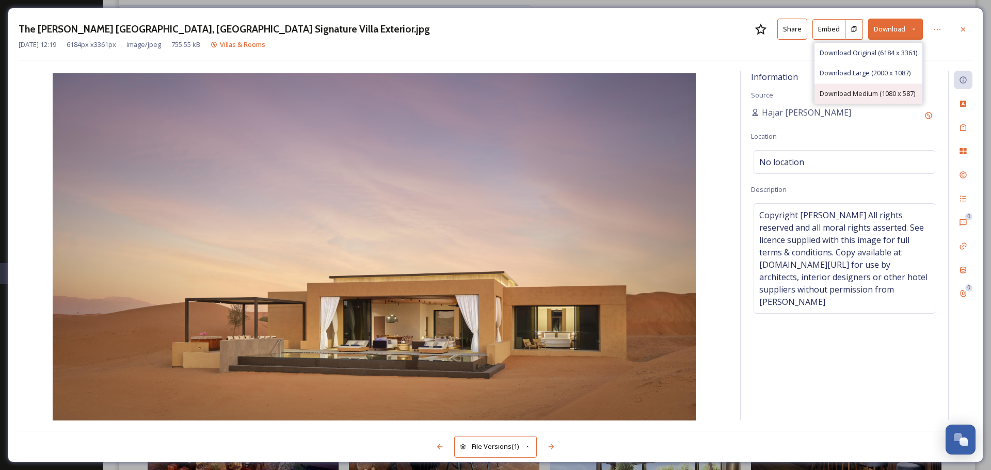
click at [494, 92] on span "Download Medium (1080 x 587)" at bounding box center [868, 94] width 96 height 10
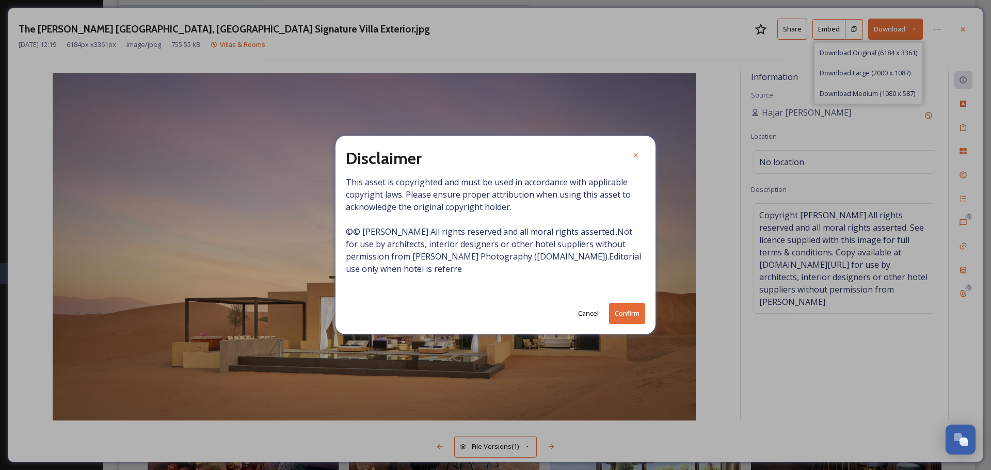
click at [494, 315] on button "Confirm" at bounding box center [627, 313] width 36 height 21
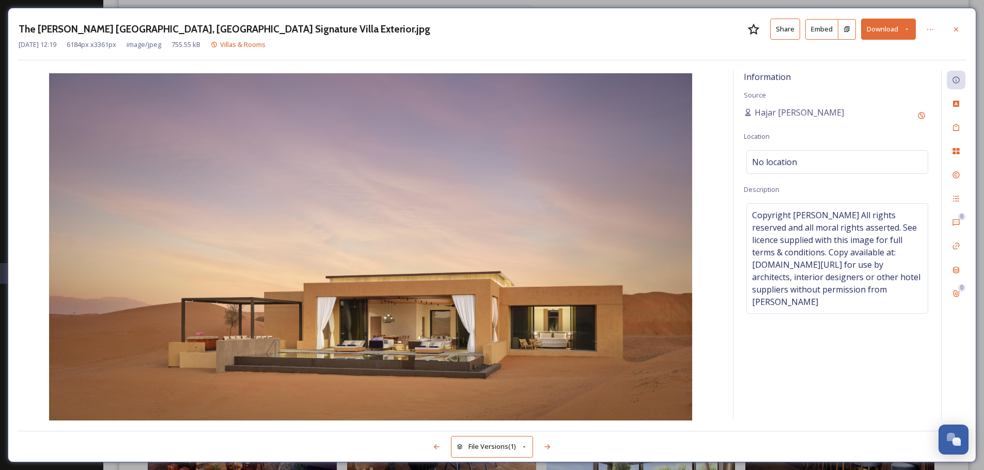
click at [494, 30] on button "Share" at bounding box center [785, 29] width 30 height 21
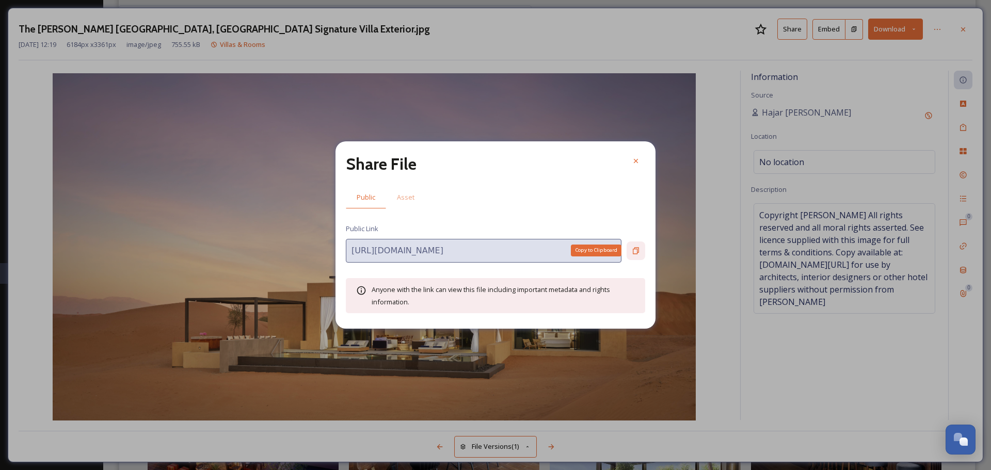
click at [494, 244] on div "Copy to Clipboard" at bounding box center [636, 251] width 19 height 19
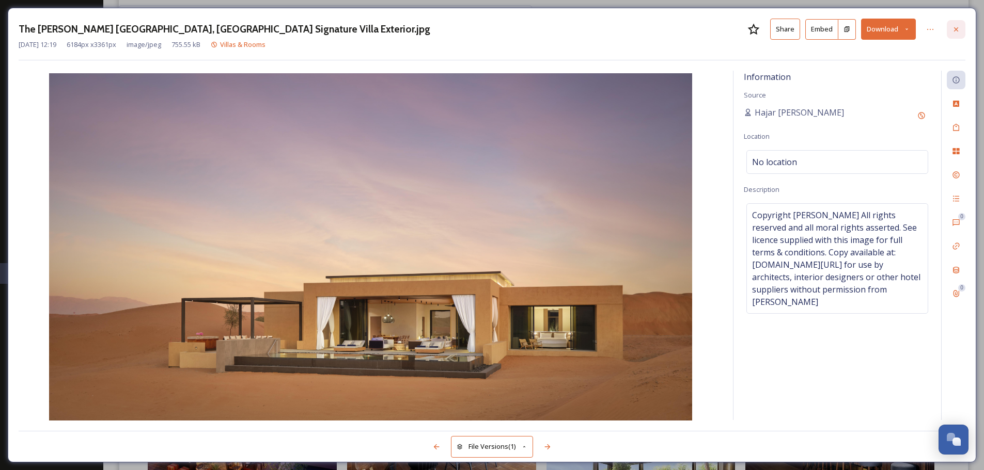
click at [494, 30] on icon at bounding box center [956, 29] width 8 height 8
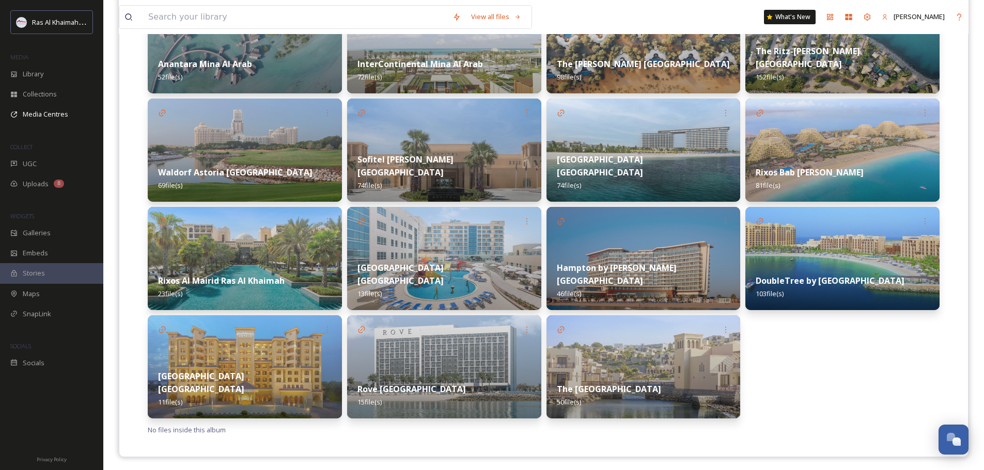
scroll to position [311, 0]
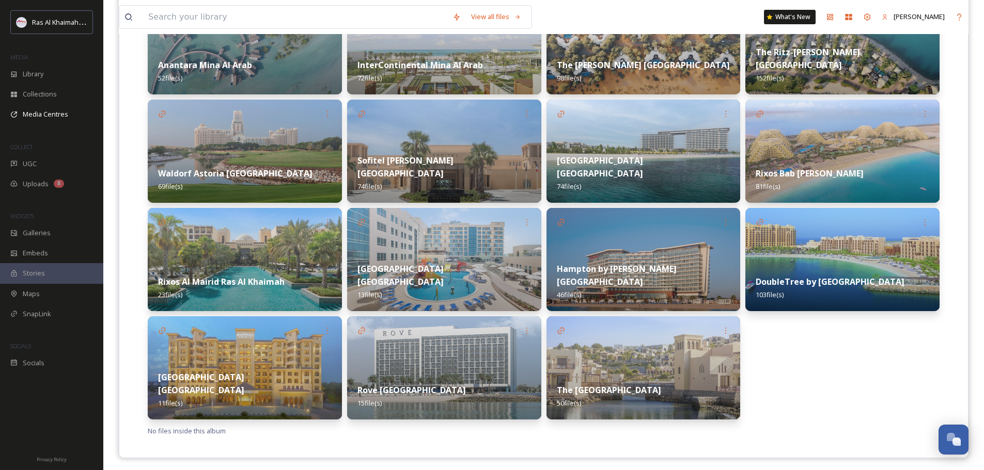
click at [453, 176] on strong "Sofitel Al Hamra Beach Resort" at bounding box center [405, 167] width 96 height 24
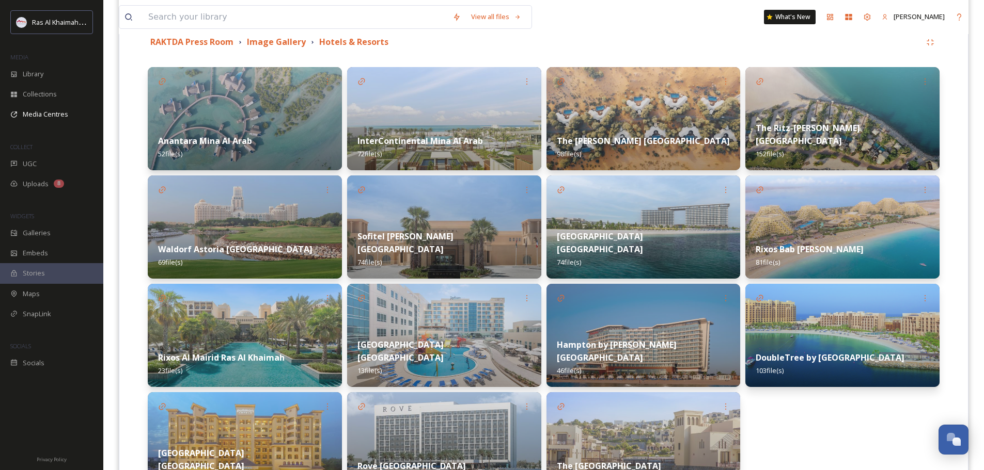
scroll to position [258, 0]
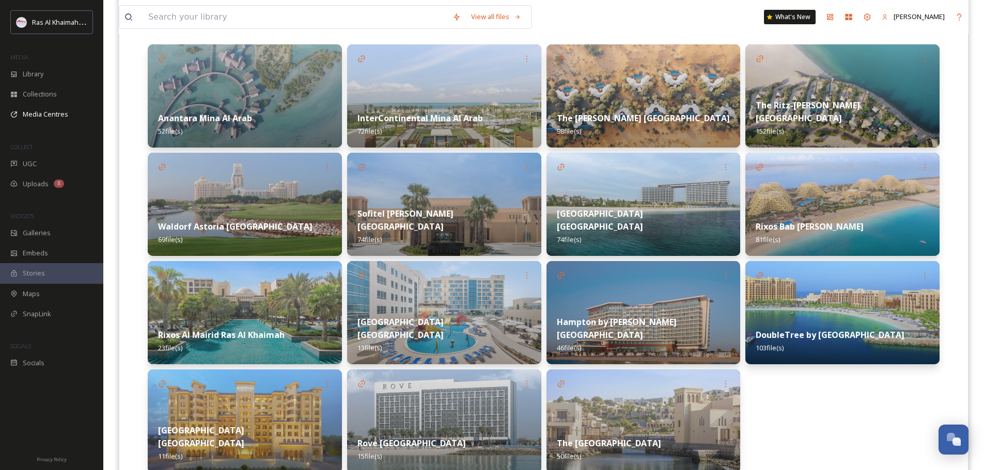
drag, startPoint x: 435, startPoint y: 227, endPoint x: 269, endPoint y: 226, distance: 166.3
click at [269, 223] on strong "Waldorf Astoria Ras Al Khaimah" at bounding box center [235, 226] width 154 height 11
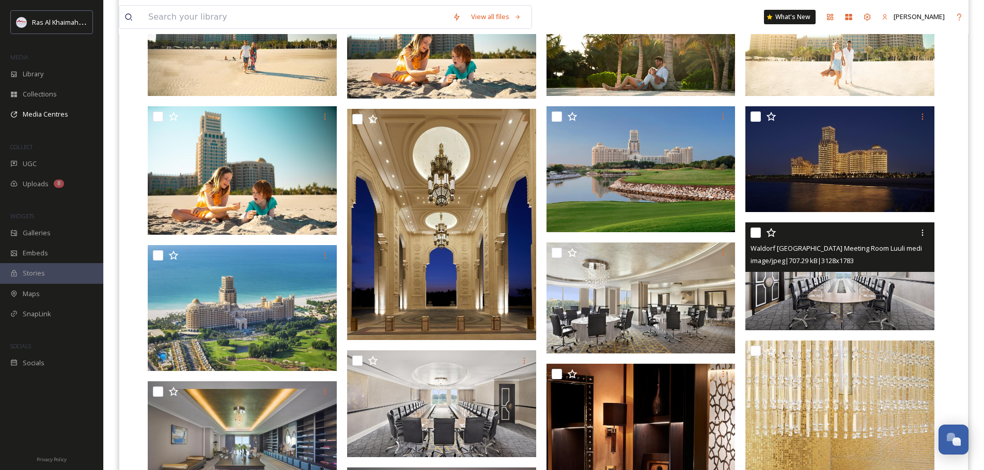
scroll to position [1973, 0]
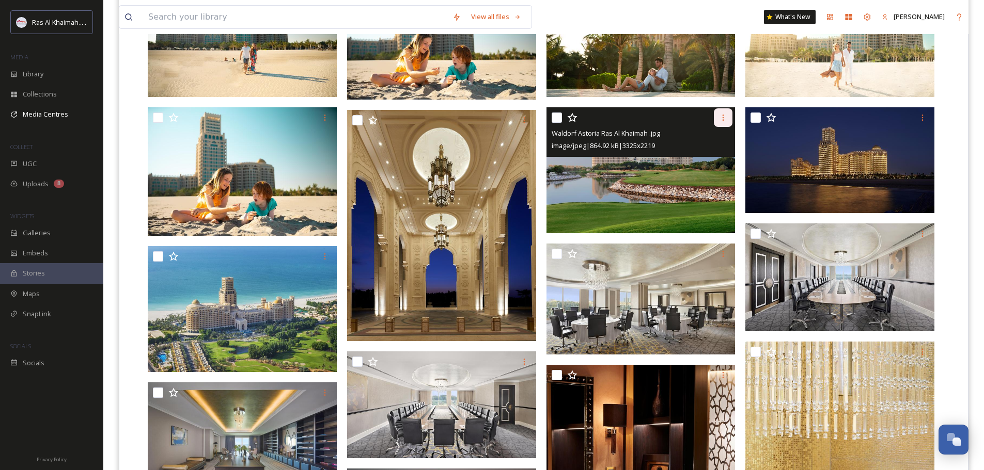
click at [494, 117] on icon at bounding box center [723, 118] width 8 height 8
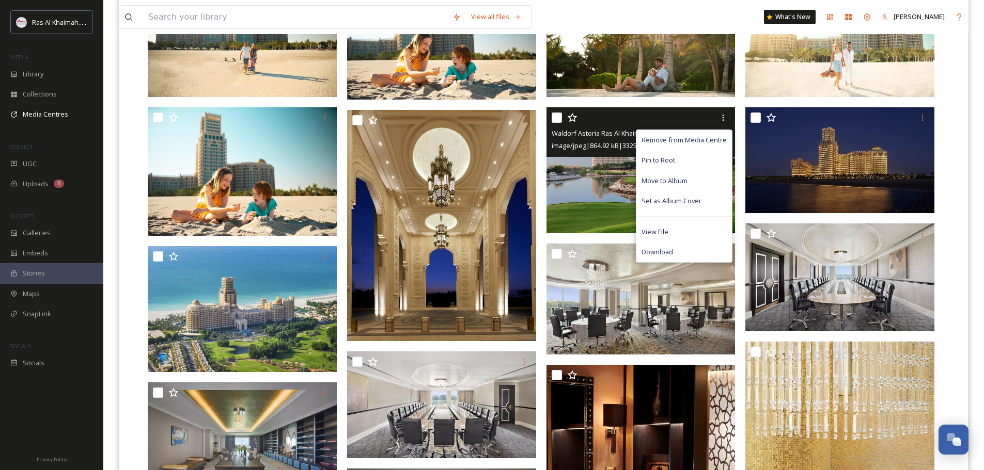
click at [494, 188] on img at bounding box center [640, 170] width 189 height 126
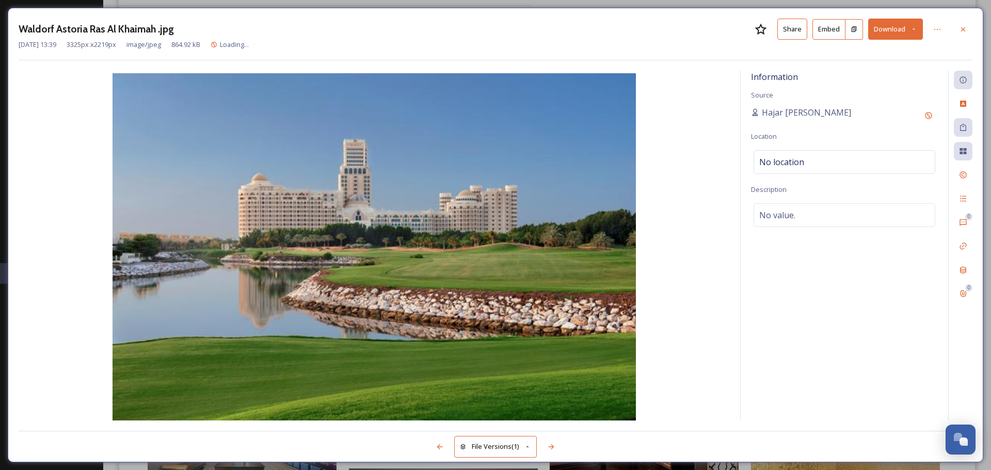
click at [494, 34] on button "Share" at bounding box center [793, 29] width 30 height 21
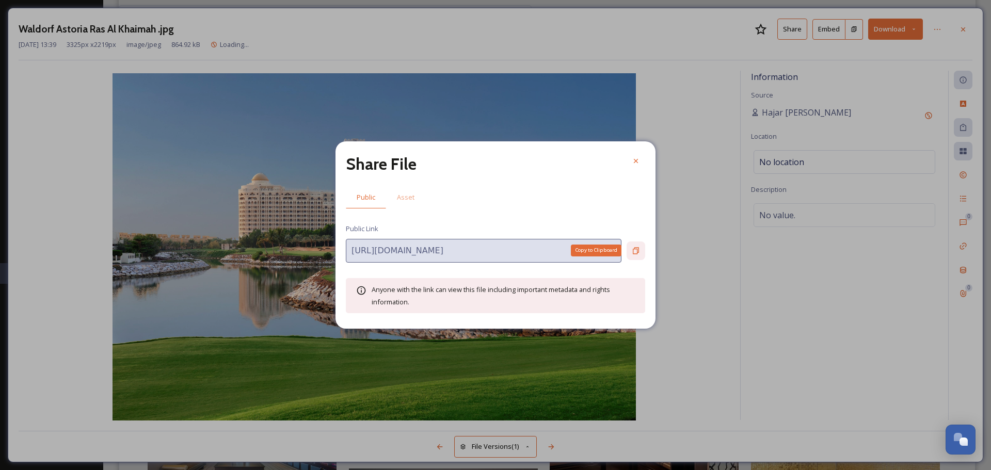
click at [494, 242] on div "Copy to Clipboard" at bounding box center [636, 251] width 19 height 19
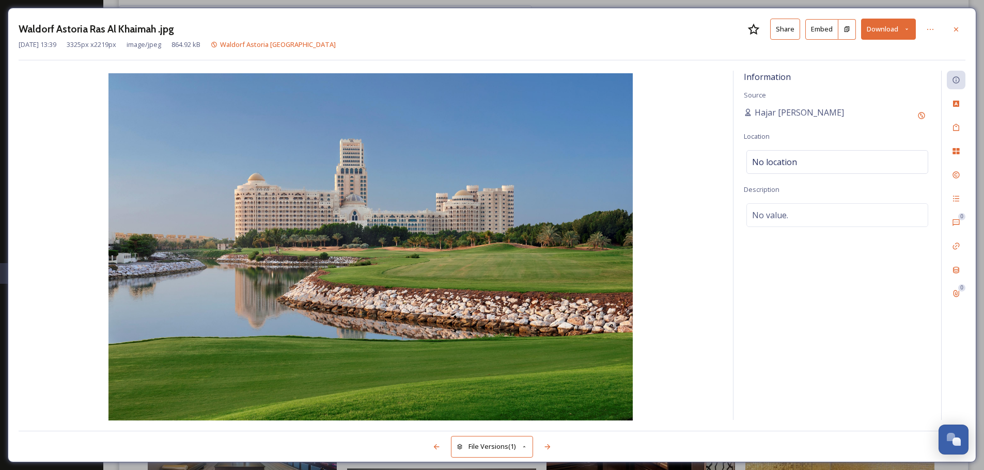
click at [494, 30] on button "Download" at bounding box center [888, 29] width 55 height 21
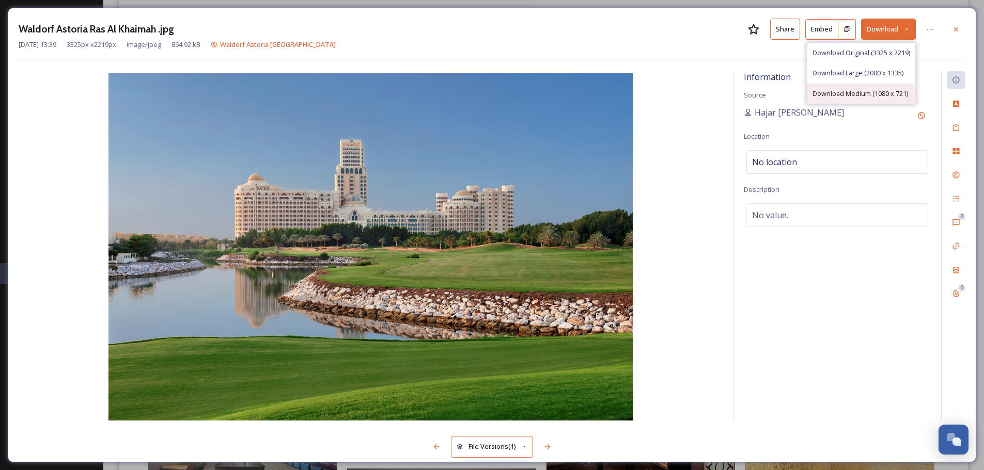
click at [494, 91] on span "Download Medium (1080 x 721)" at bounding box center [860, 94] width 96 height 10
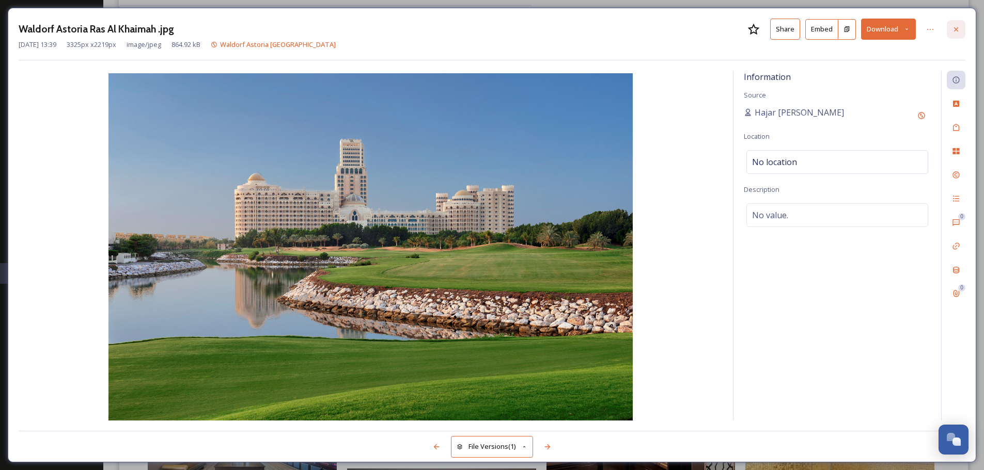
click at [494, 25] on icon at bounding box center [956, 29] width 8 height 8
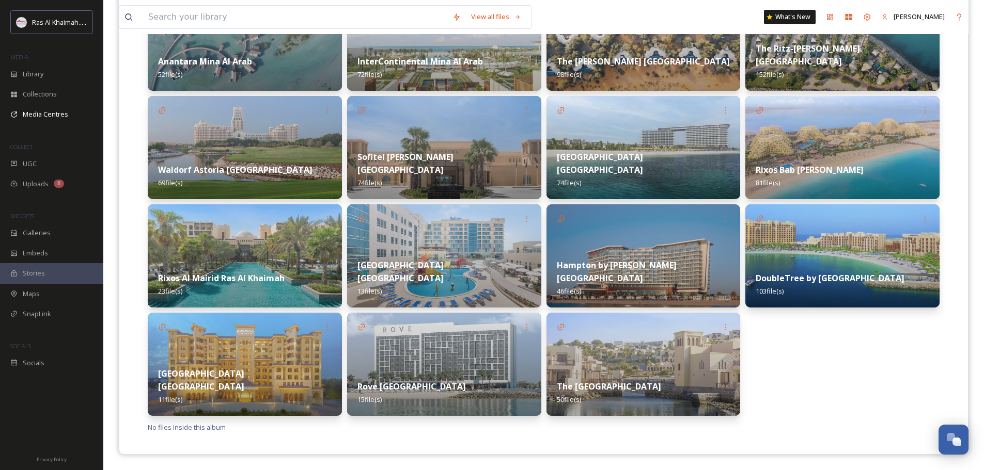
scroll to position [263, 0]
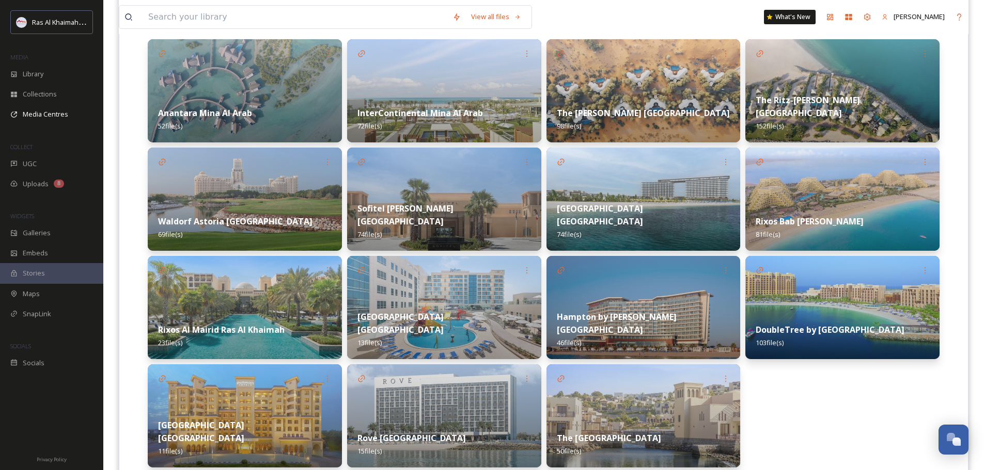
click at [494, 109] on strong "The Ritz-Carlton Al Hamra Beach" at bounding box center [807, 106] width 104 height 24
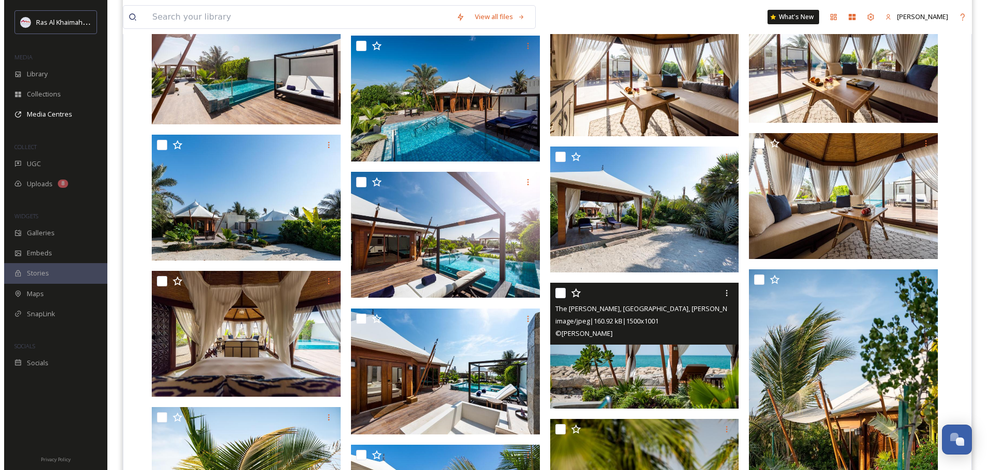
scroll to position [2512, 0]
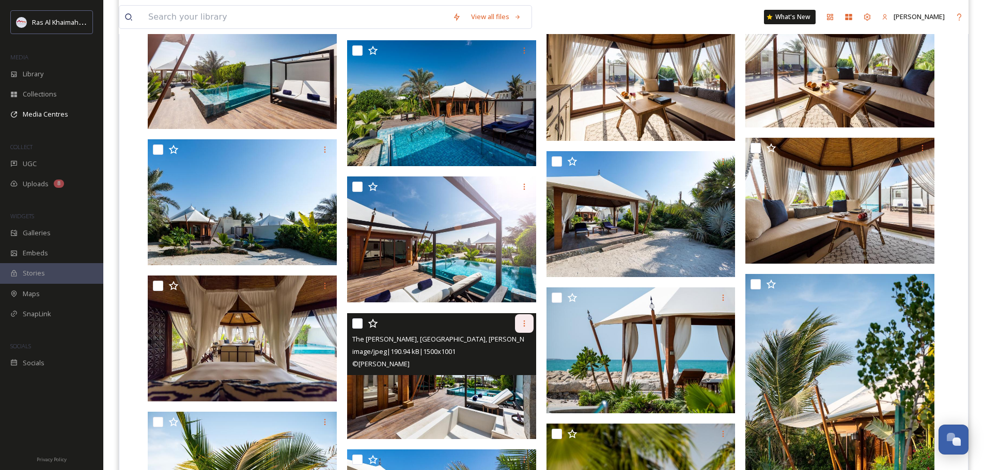
click at [494, 325] on icon at bounding box center [524, 324] width 8 height 8
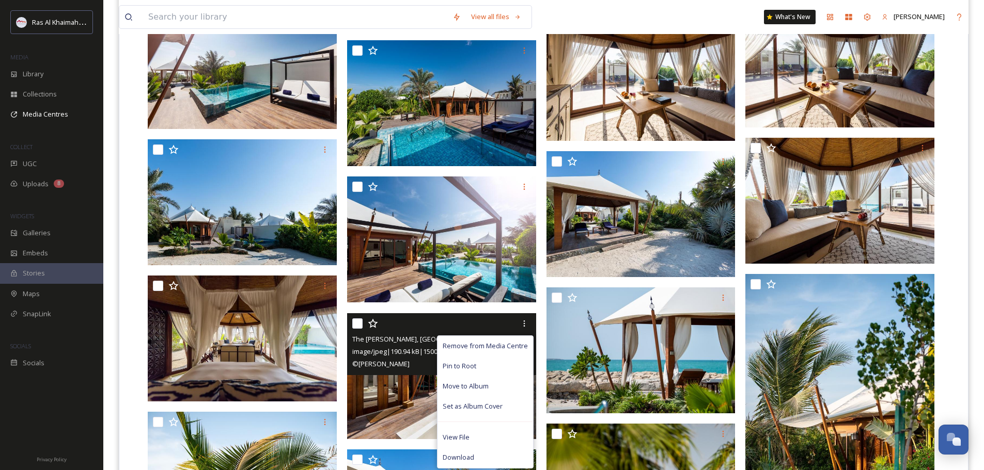
click at [405, 412] on img at bounding box center [441, 376] width 189 height 126
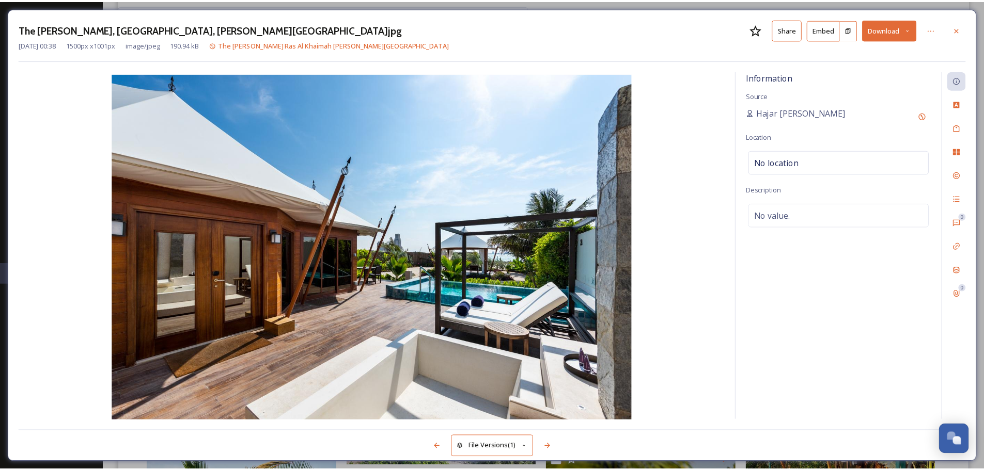
scroll to position [2534, 0]
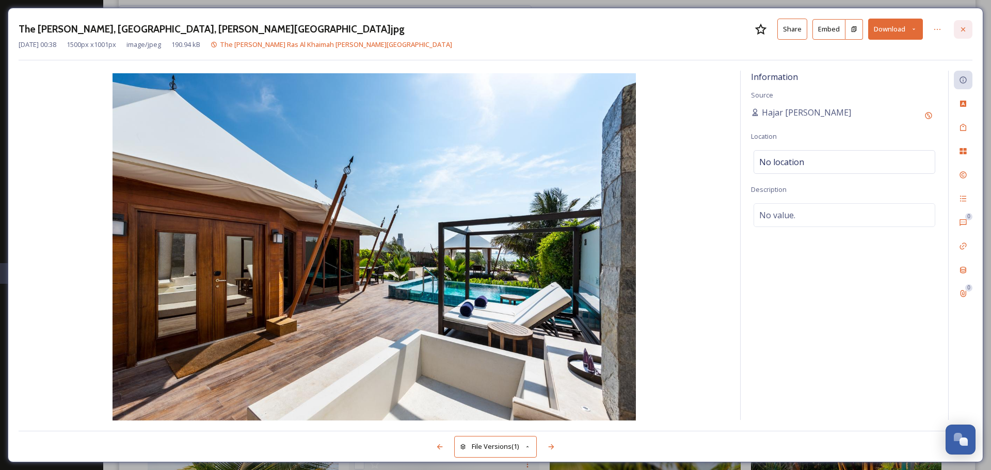
click at [494, 29] on div at bounding box center [963, 29] width 19 height 19
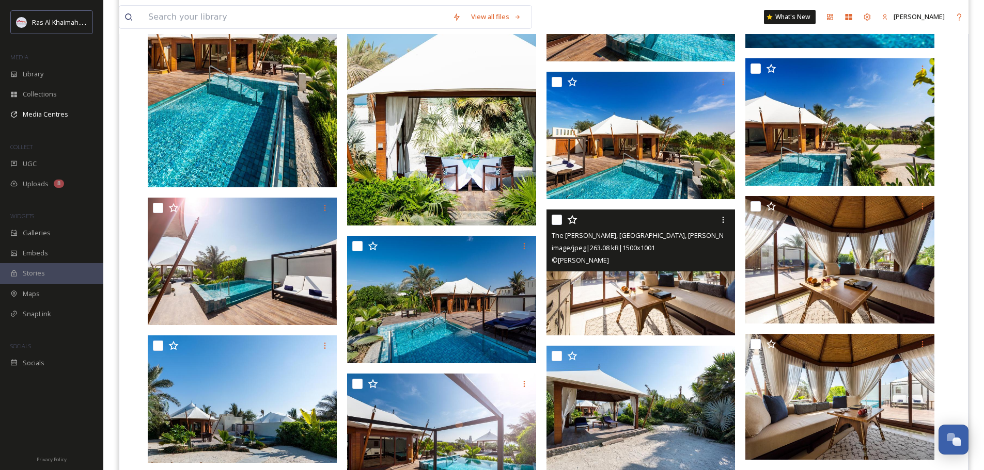
scroll to position [2327, 0]
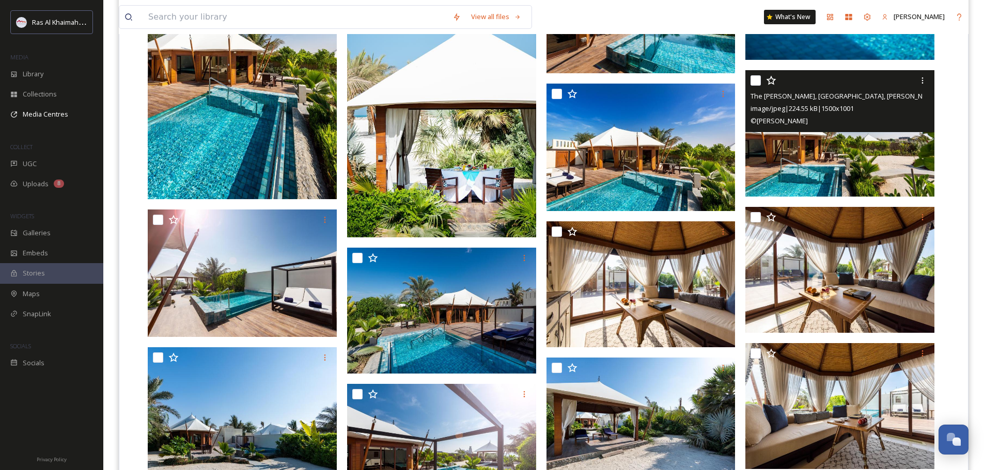
click at [494, 160] on img at bounding box center [839, 133] width 189 height 126
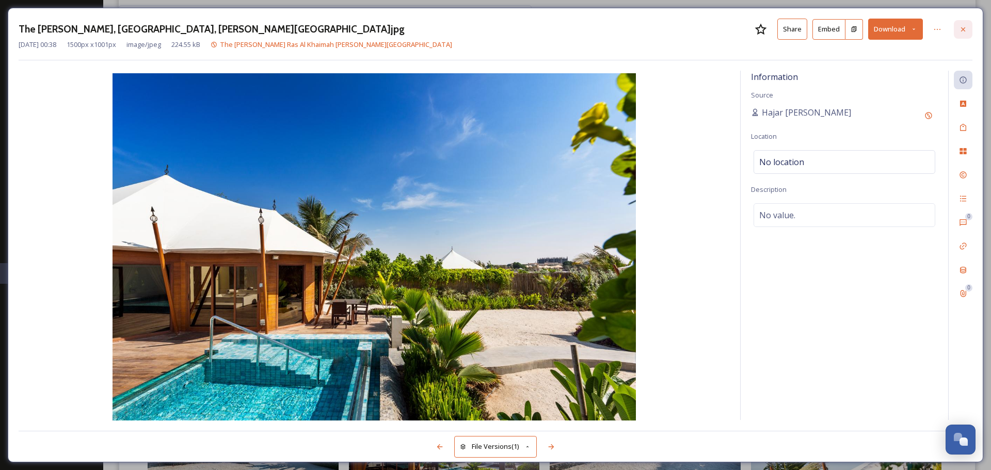
click at [494, 22] on div at bounding box center [963, 29] width 19 height 19
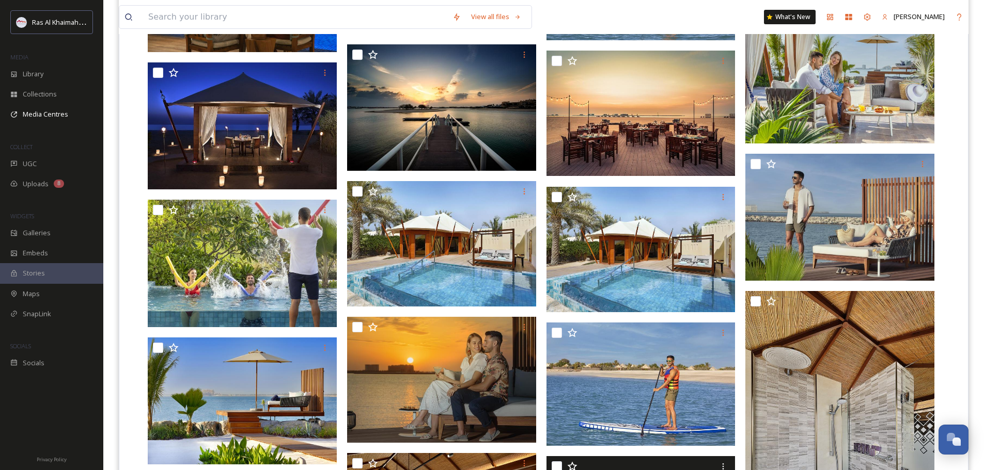
scroll to position [4987, 0]
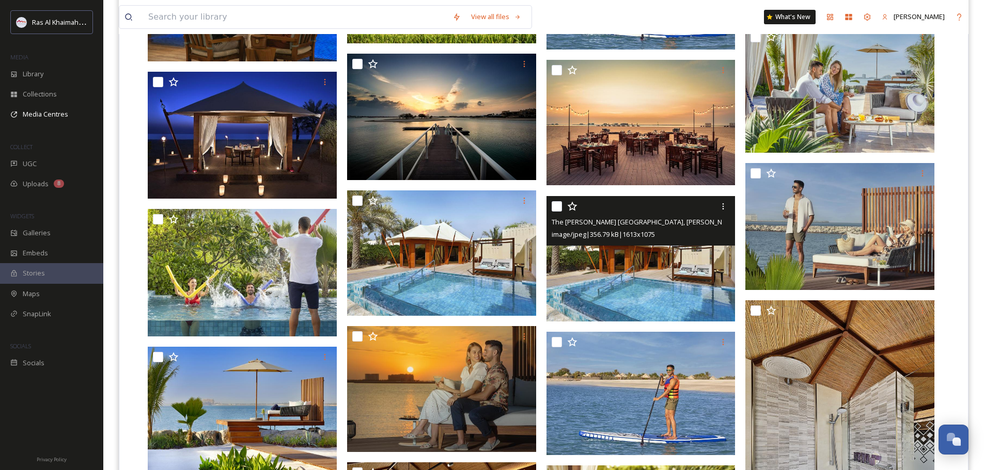
click at [494, 284] on img at bounding box center [640, 259] width 189 height 126
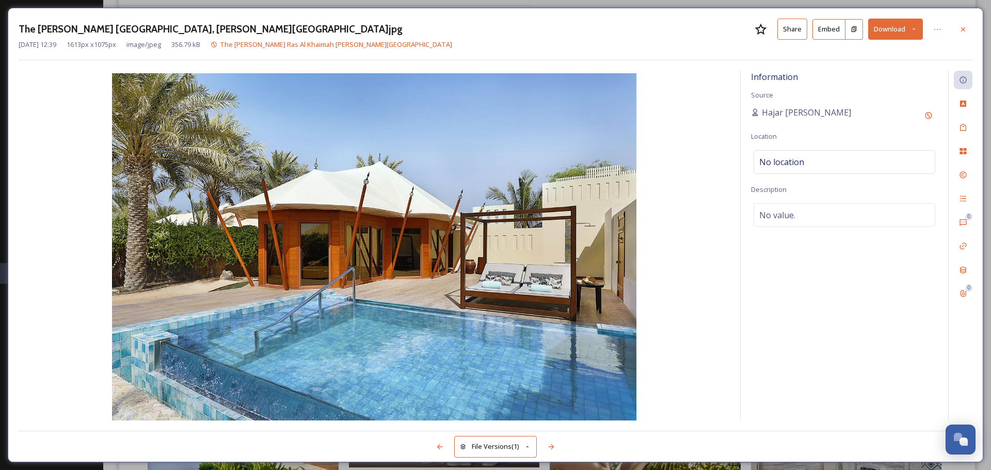
drag, startPoint x: 963, startPoint y: 31, endPoint x: 906, endPoint y: 83, distance: 76.8
click at [494, 31] on icon at bounding box center [963, 29] width 8 height 8
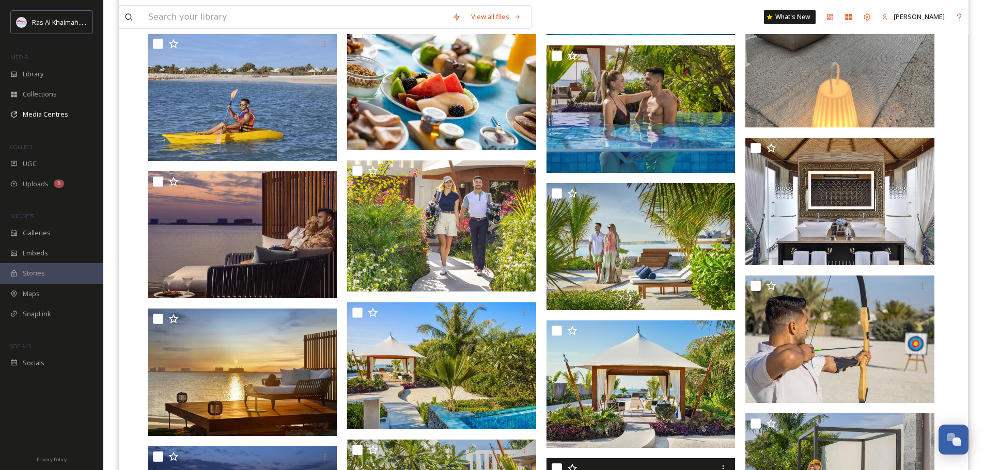
scroll to position [4471, 0]
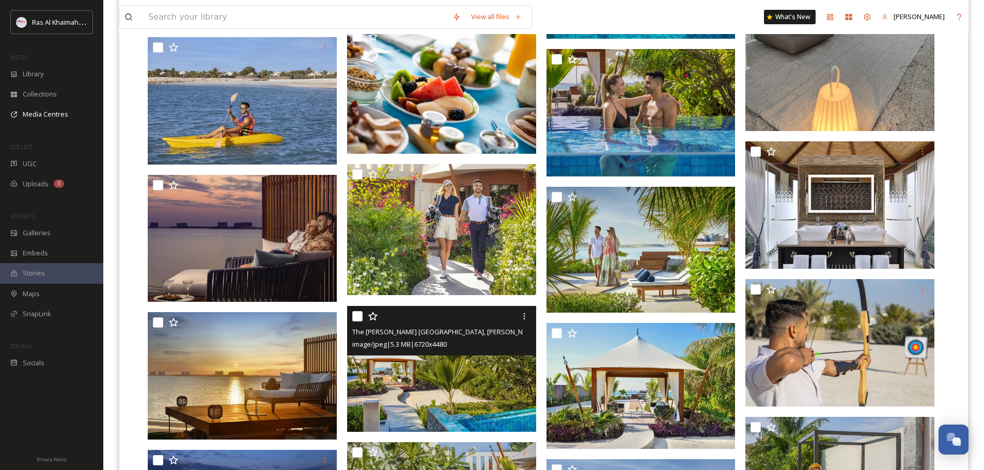
click at [383, 371] on img at bounding box center [441, 369] width 189 height 126
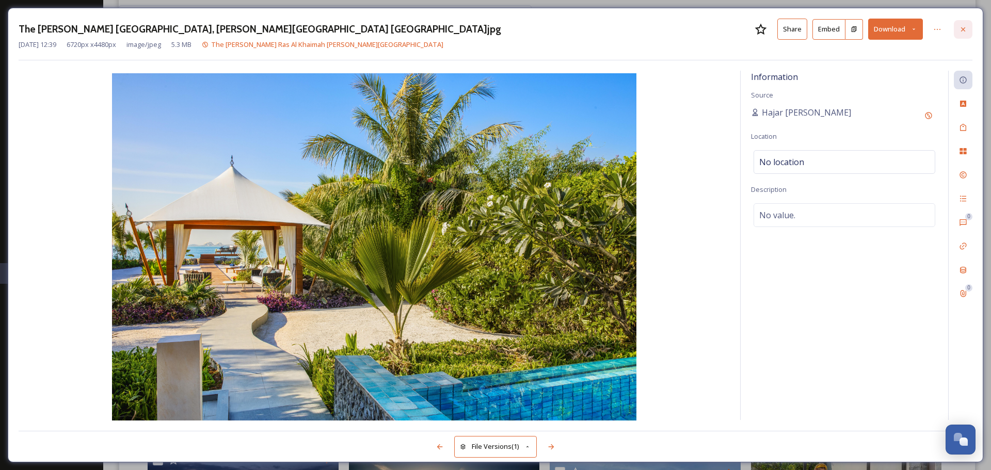
click at [494, 28] on icon at bounding box center [963, 29] width 8 height 8
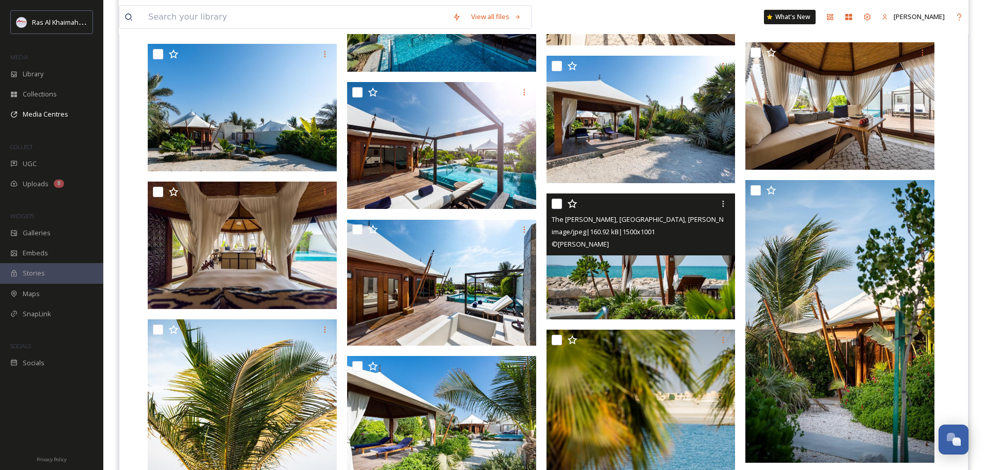
scroll to position [2612, 0]
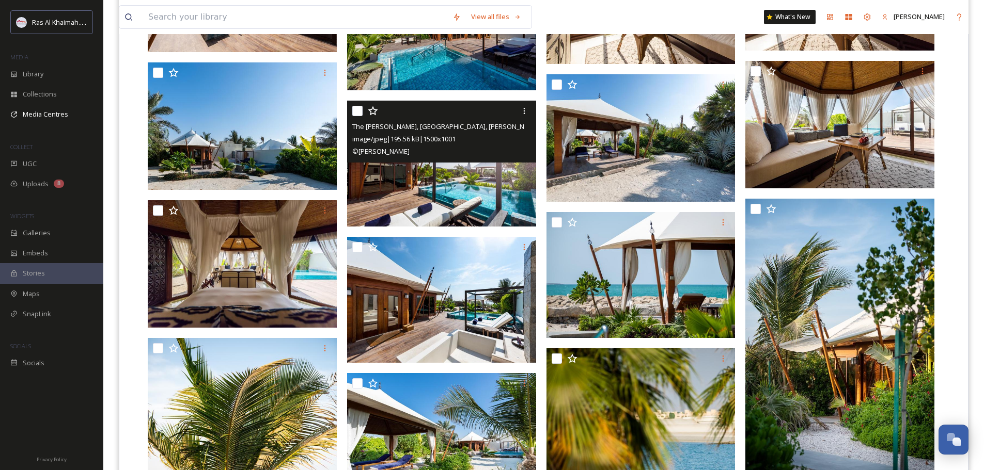
click at [424, 162] on div "The Ritz-Carlton, Ras Al Khaimah, Al Hamra Beach.jpg image/jpeg | 195.56 kB | 1…" at bounding box center [441, 132] width 189 height 62
click at [478, 191] on img at bounding box center [441, 164] width 189 height 126
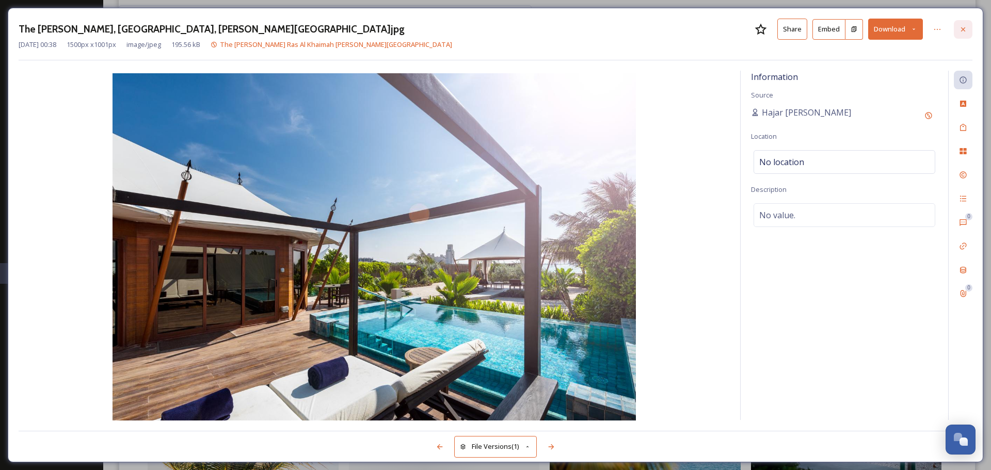
click at [494, 30] on icon at bounding box center [963, 29] width 8 height 8
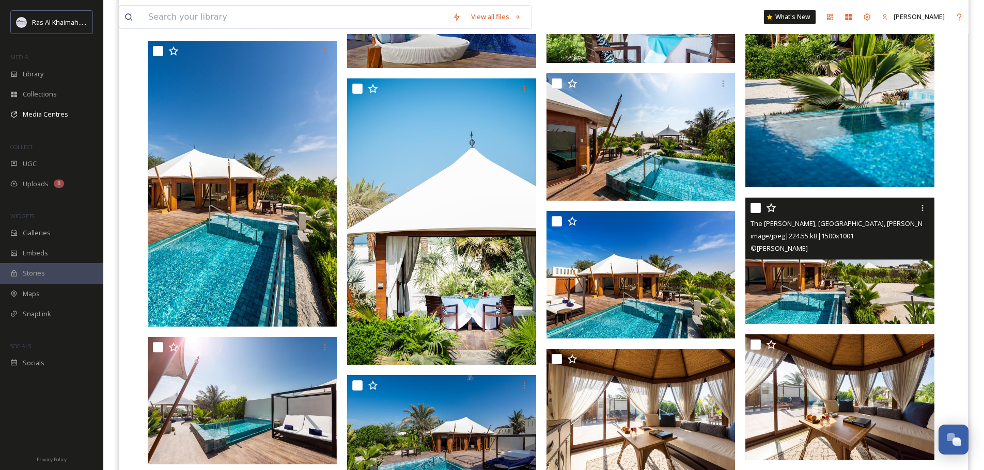
scroll to position [2147, 0]
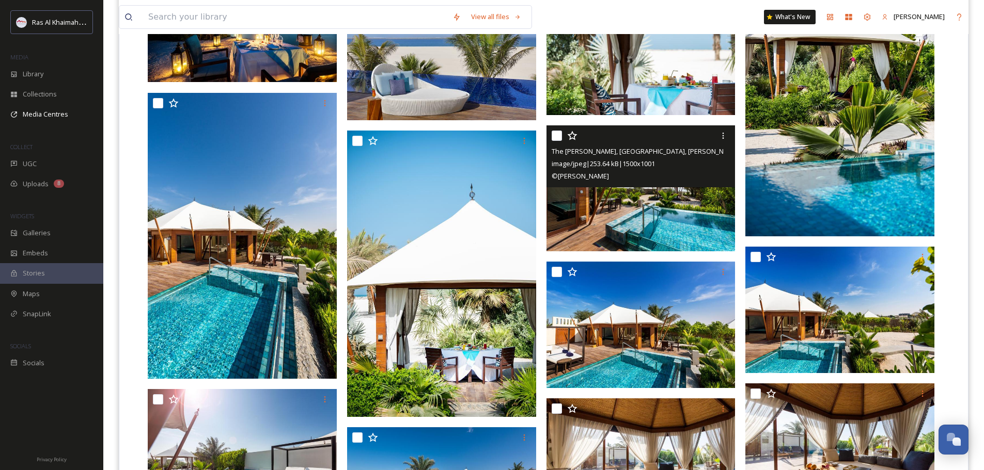
click at [494, 208] on img at bounding box center [640, 188] width 189 height 126
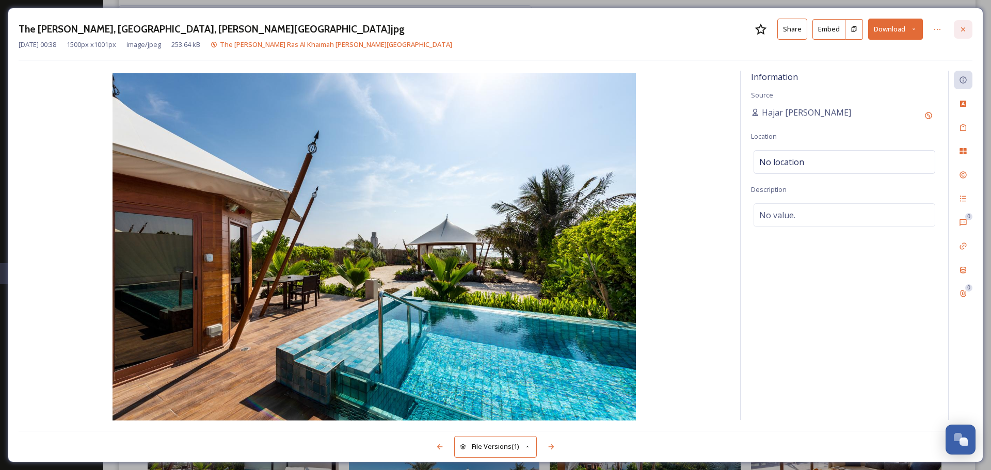
click at [494, 21] on div at bounding box center [963, 29] width 19 height 19
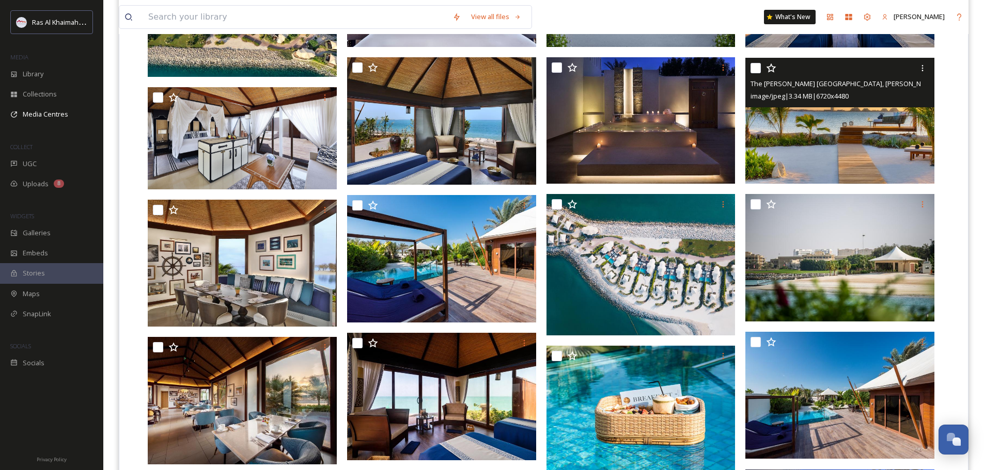
scroll to position [444, 0]
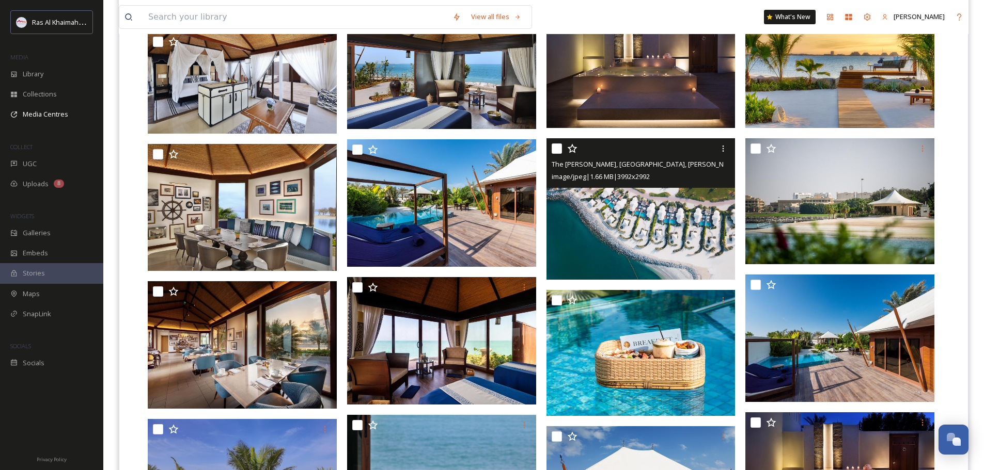
click at [494, 207] on img at bounding box center [640, 209] width 189 height 142
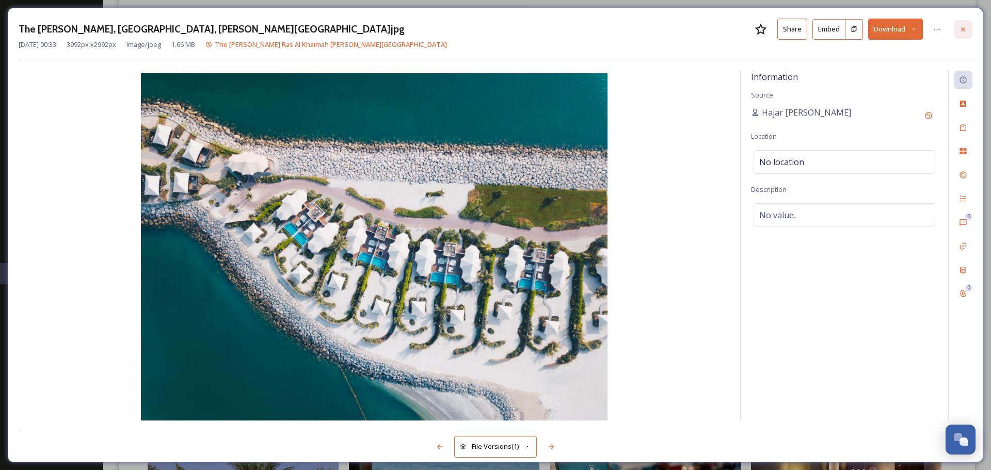
click at [494, 27] on icon at bounding box center [963, 29] width 8 height 8
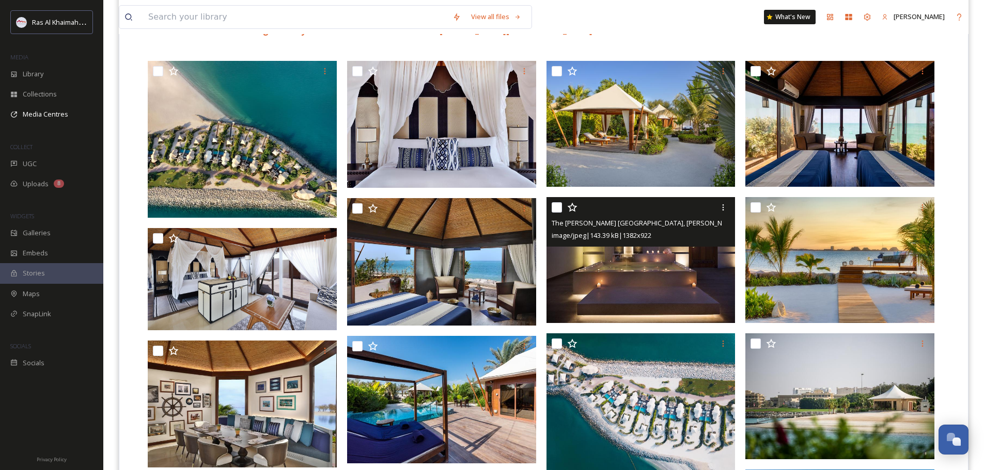
scroll to position [289, 0]
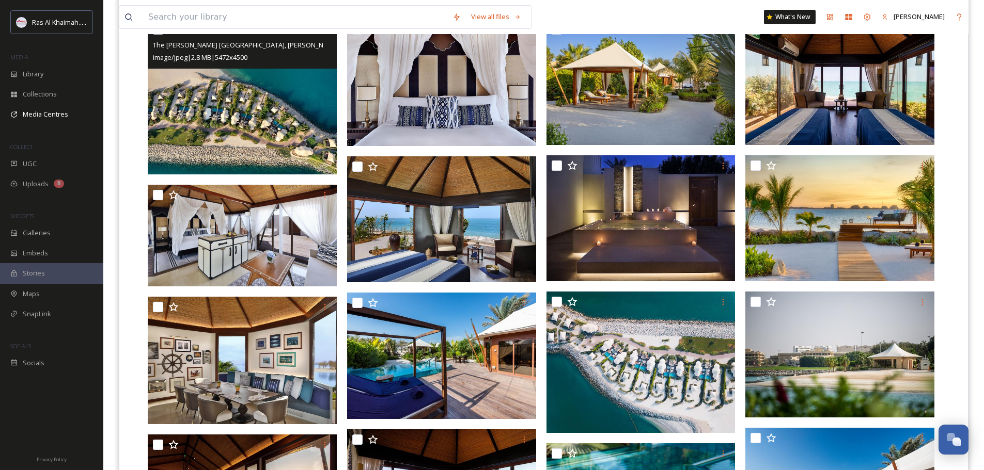
click at [255, 126] on img at bounding box center [242, 96] width 189 height 155
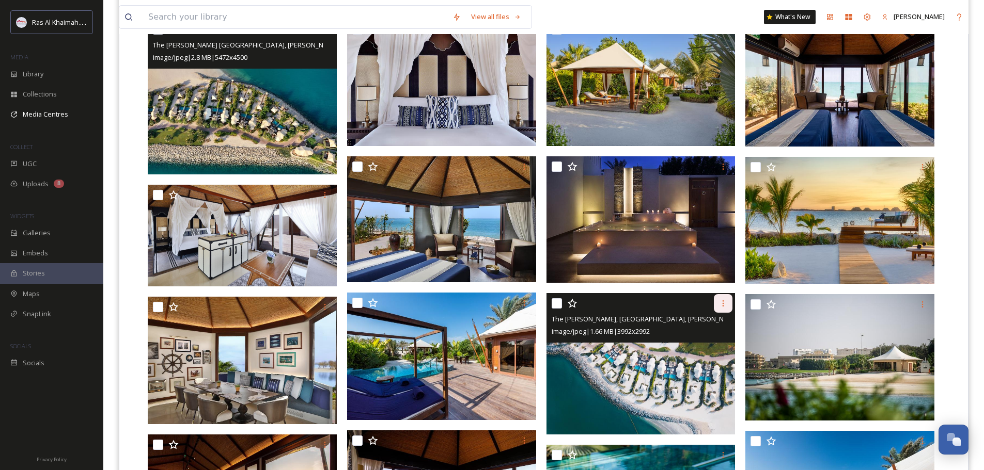
click at [494, 309] on div at bounding box center [723, 303] width 19 height 19
click at [494, 382] on img at bounding box center [640, 364] width 189 height 142
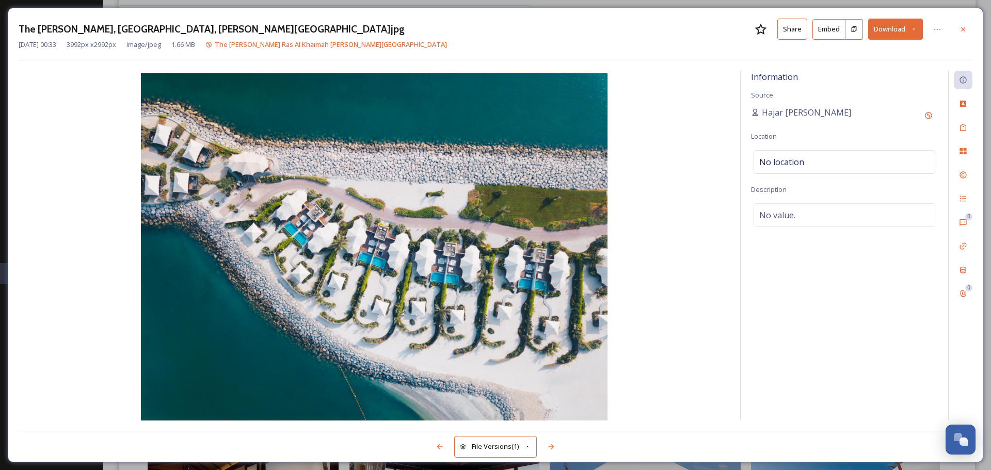
click at [494, 34] on button "Share" at bounding box center [793, 29] width 30 height 21
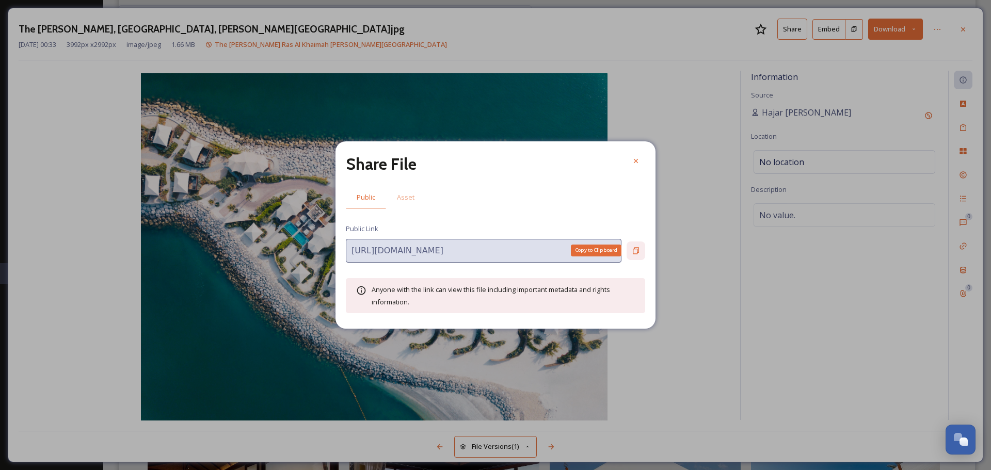
click at [494, 251] on div "Copy to Clipboard" at bounding box center [636, 251] width 19 height 19
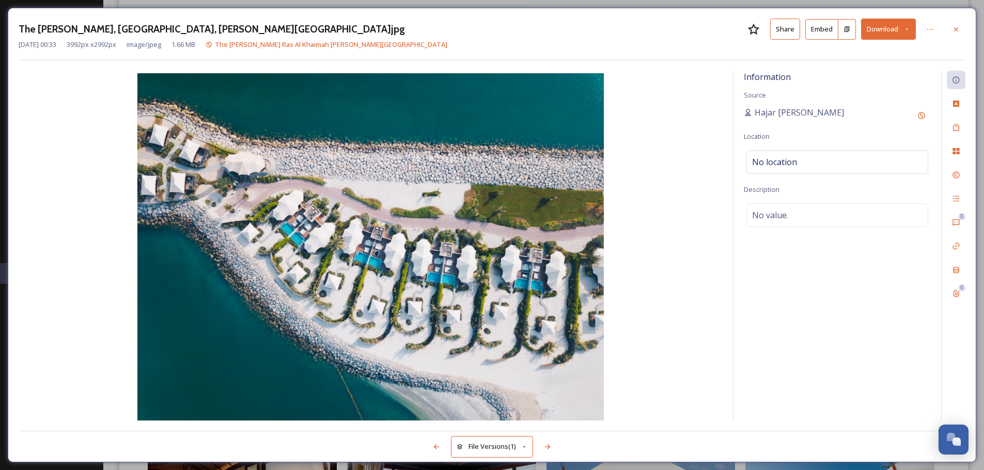
click at [494, 33] on button "Download" at bounding box center [888, 29] width 55 height 21
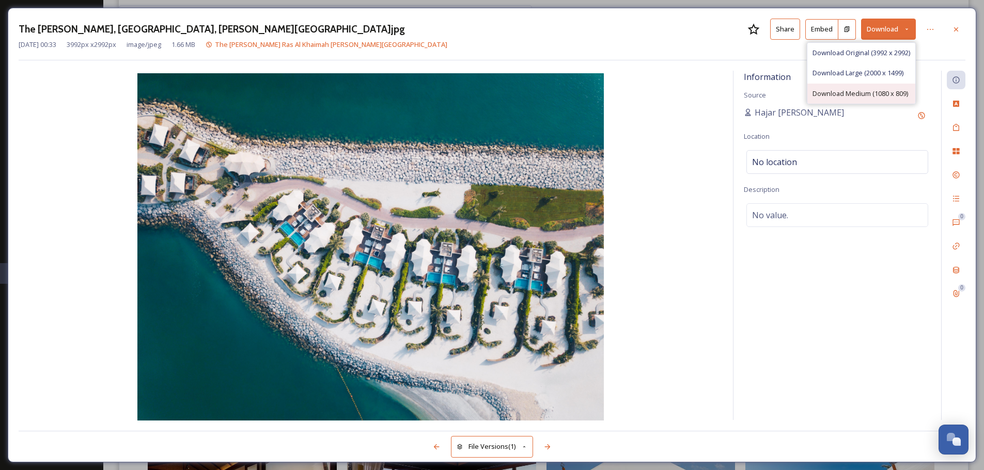
click at [494, 93] on span "Download Medium (1080 x 809)" at bounding box center [860, 94] width 96 height 10
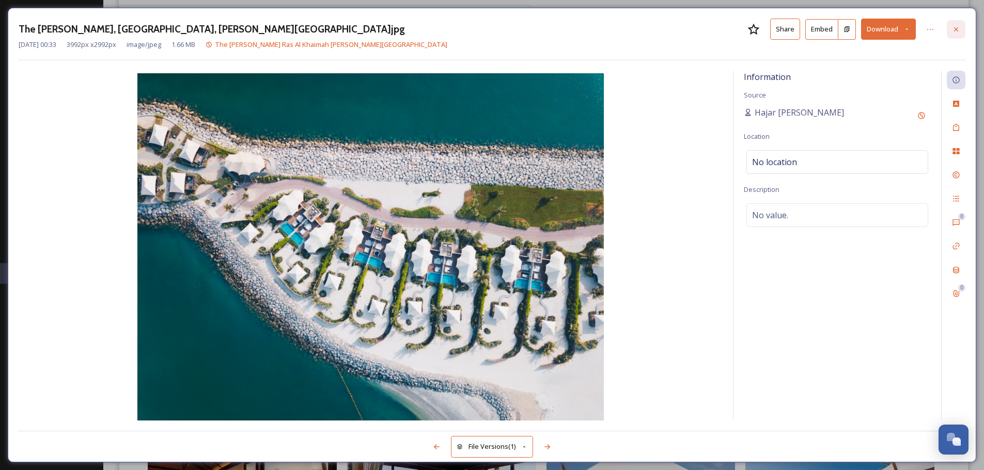
click at [494, 28] on icon at bounding box center [956, 29] width 4 height 4
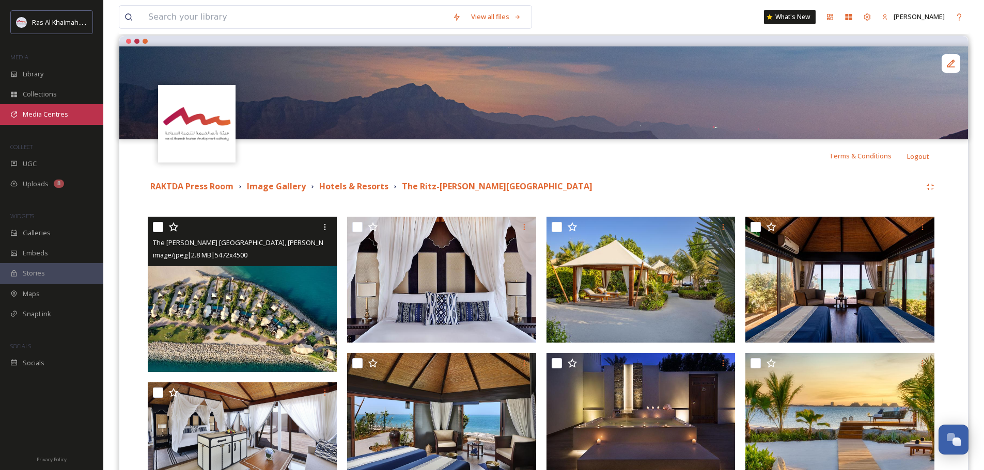
scroll to position [82, 0]
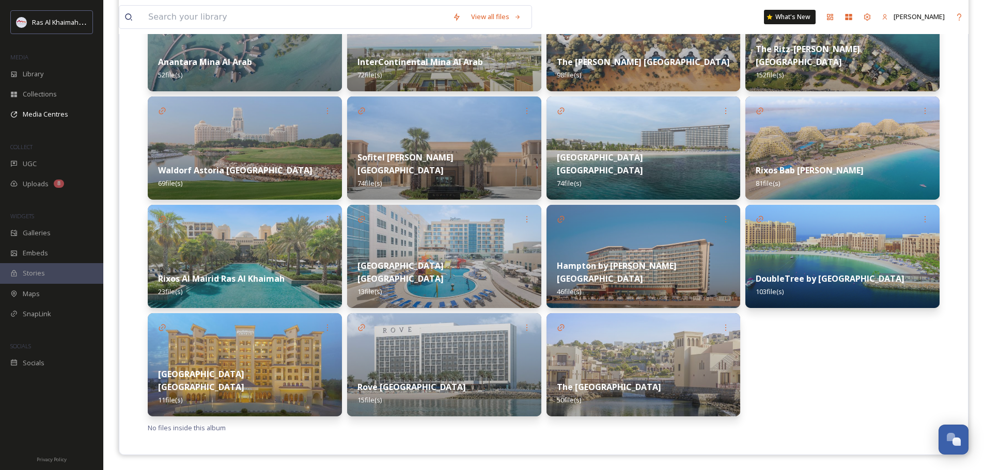
scroll to position [315, 0]
click at [453, 132] on img at bounding box center [444, 147] width 194 height 103
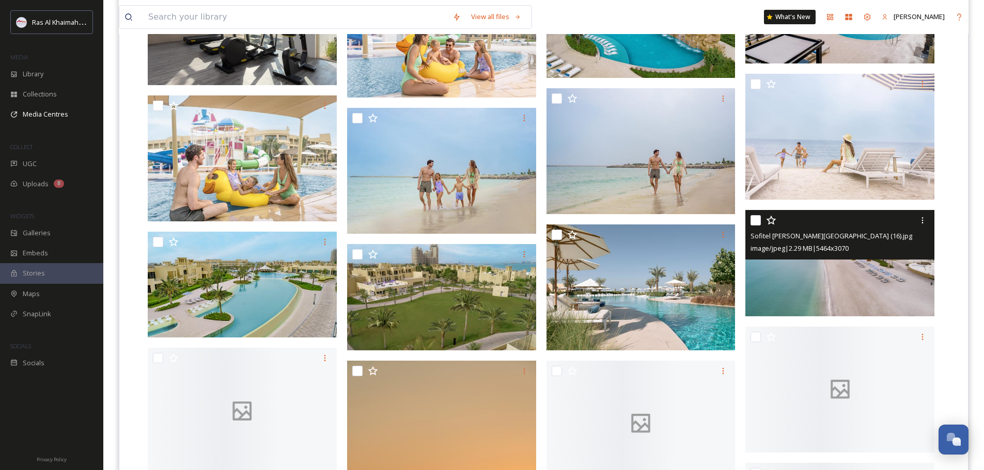
scroll to position [671, 0]
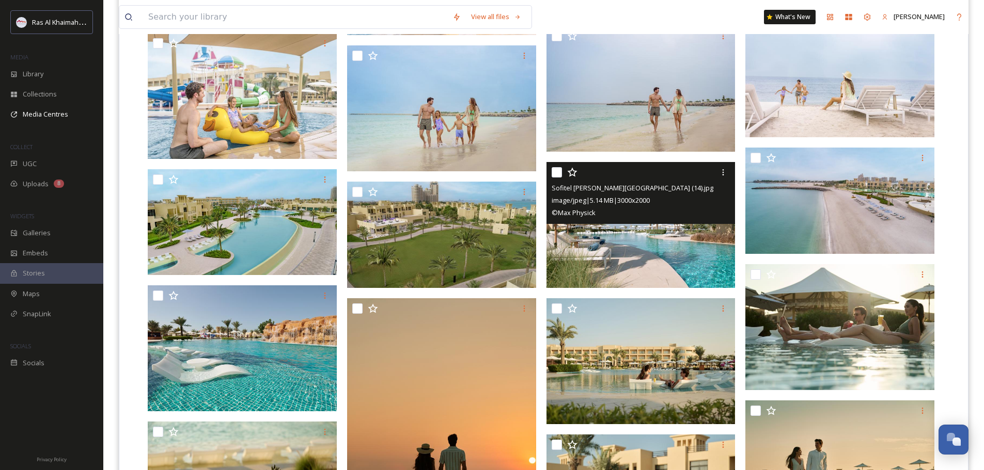
click at [494, 252] on img at bounding box center [640, 225] width 189 height 126
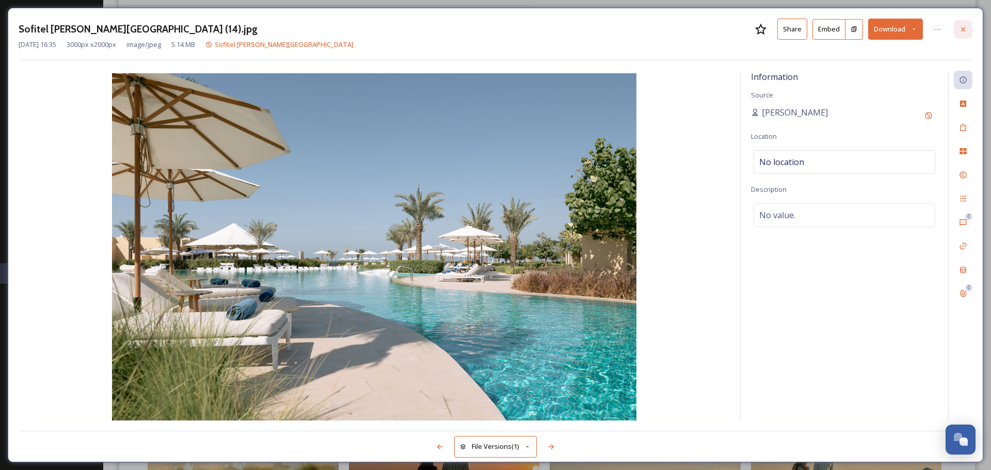
click at [494, 28] on icon at bounding box center [963, 29] width 4 height 4
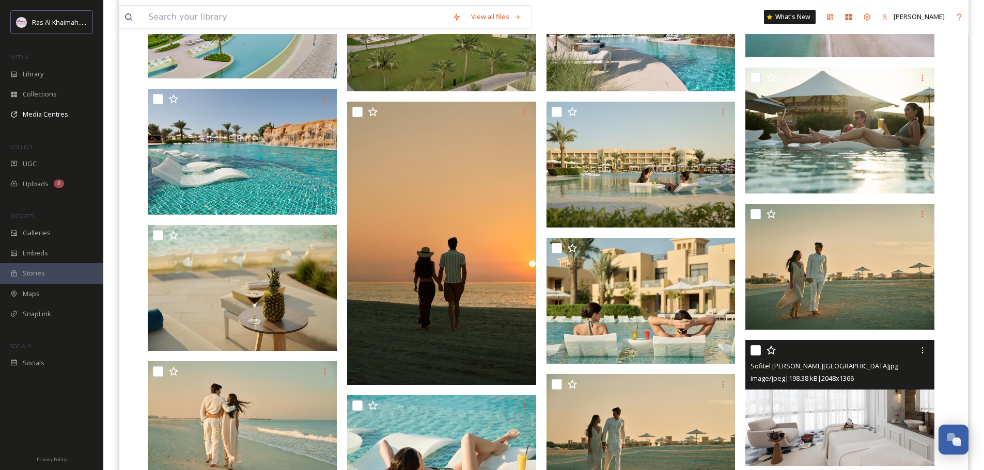
scroll to position [855, 0]
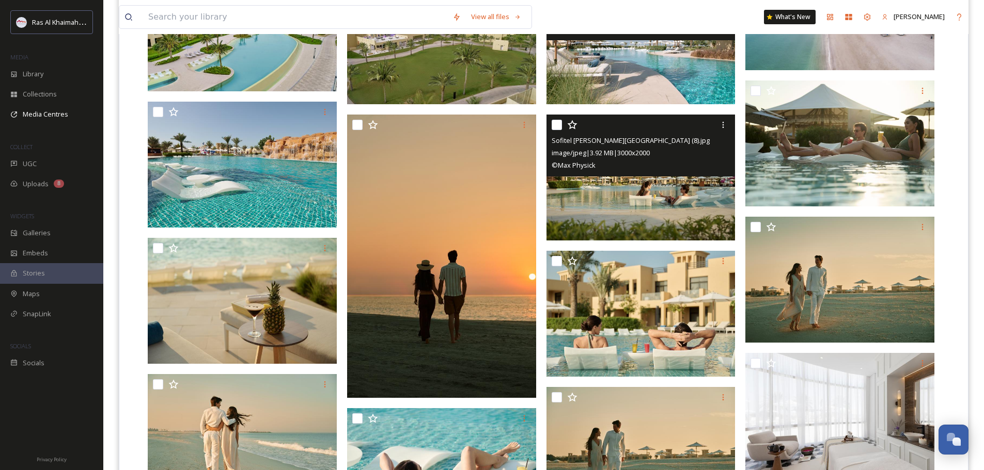
click at [494, 198] on img at bounding box center [640, 178] width 189 height 126
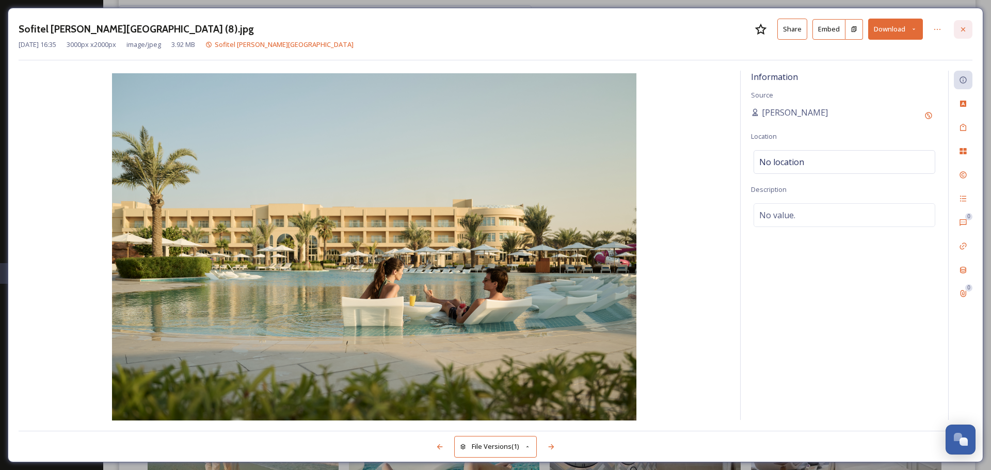
click at [494, 31] on icon at bounding box center [963, 29] width 4 height 4
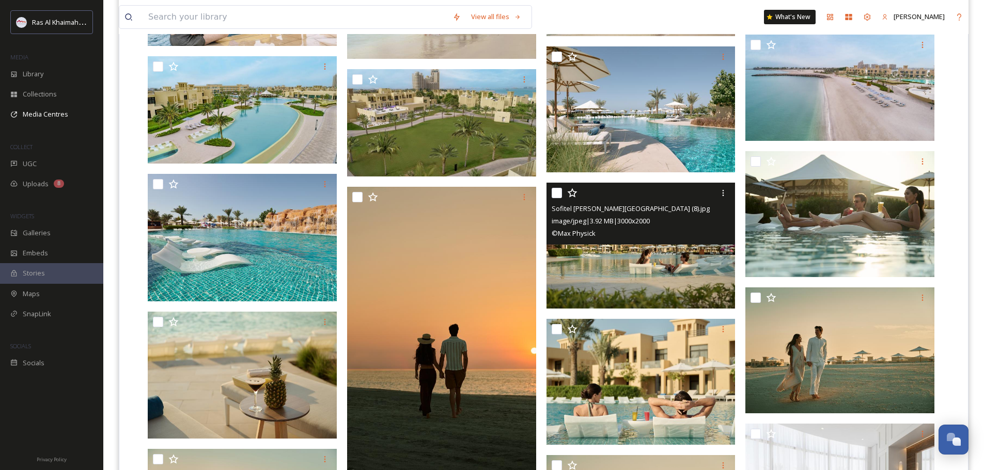
scroll to position [855, 0]
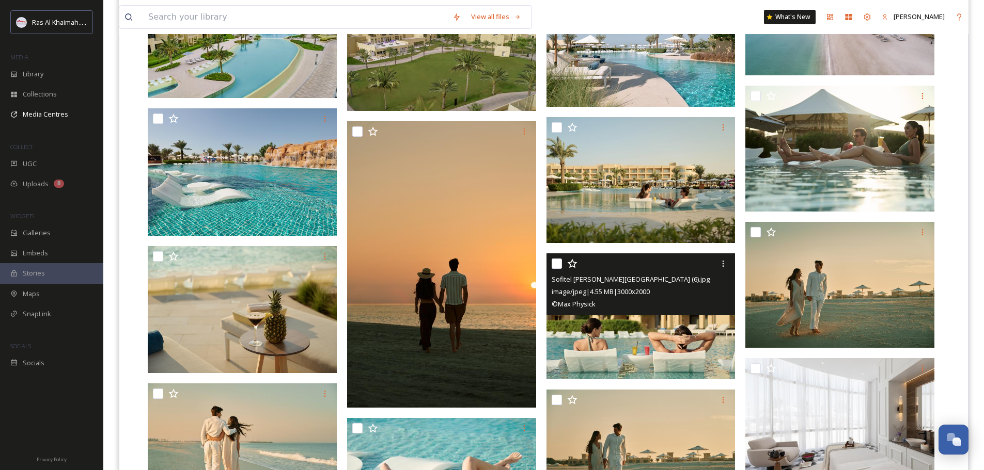
click at [494, 325] on img at bounding box center [640, 317] width 189 height 126
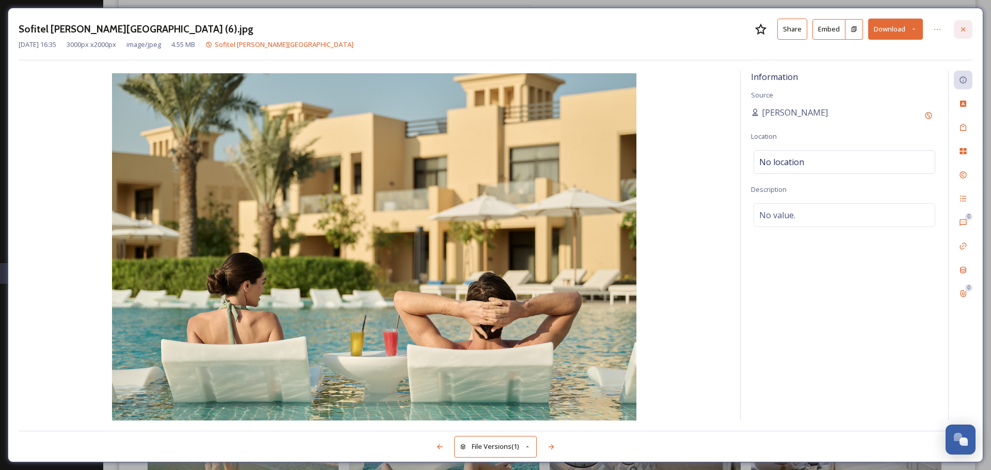
click at [494, 26] on icon at bounding box center [963, 29] width 8 height 8
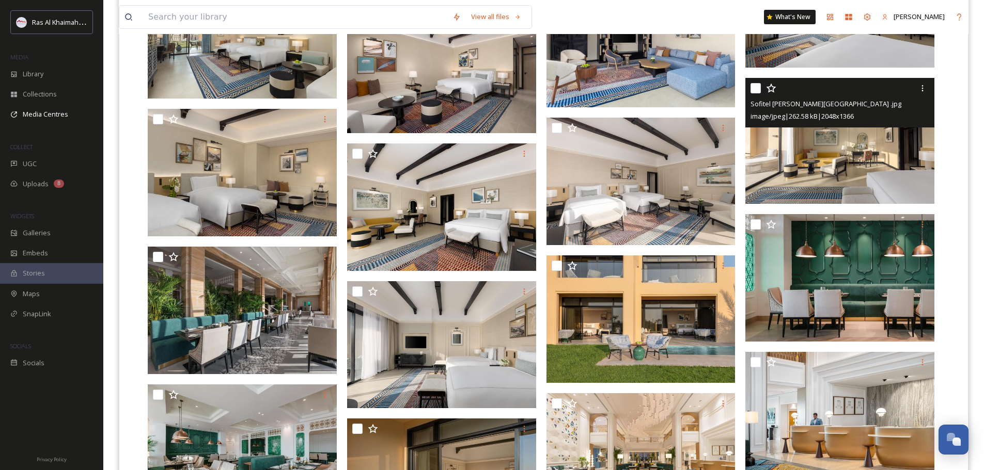
scroll to position [1681, 0]
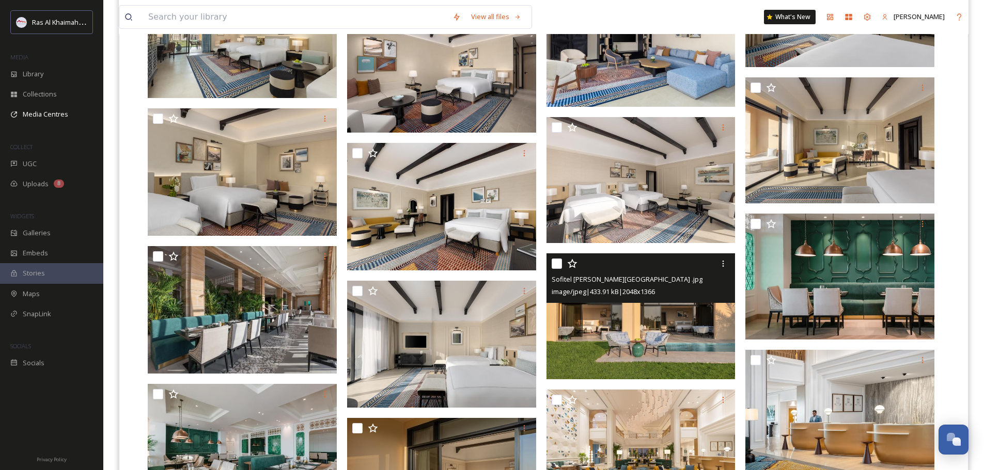
click at [494, 339] on img at bounding box center [640, 317] width 189 height 126
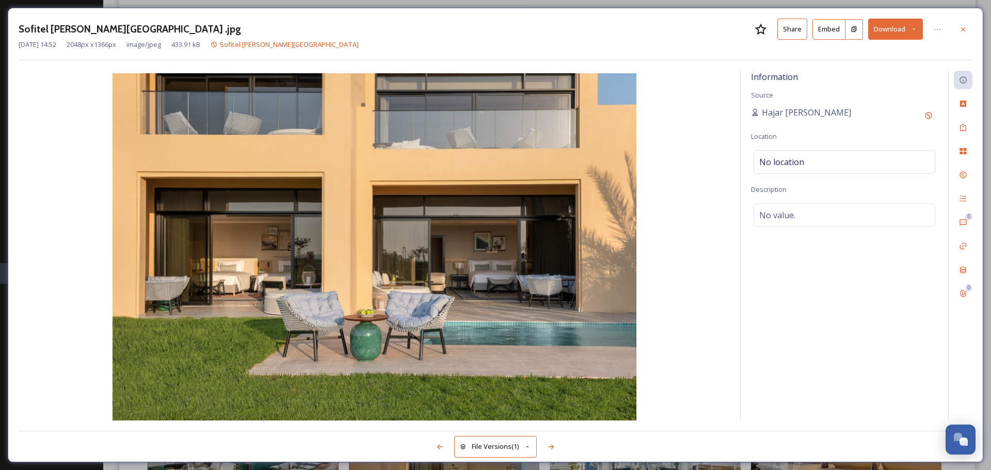
click at [494, 28] on icon at bounding box center [963, 29] width 4 height 4
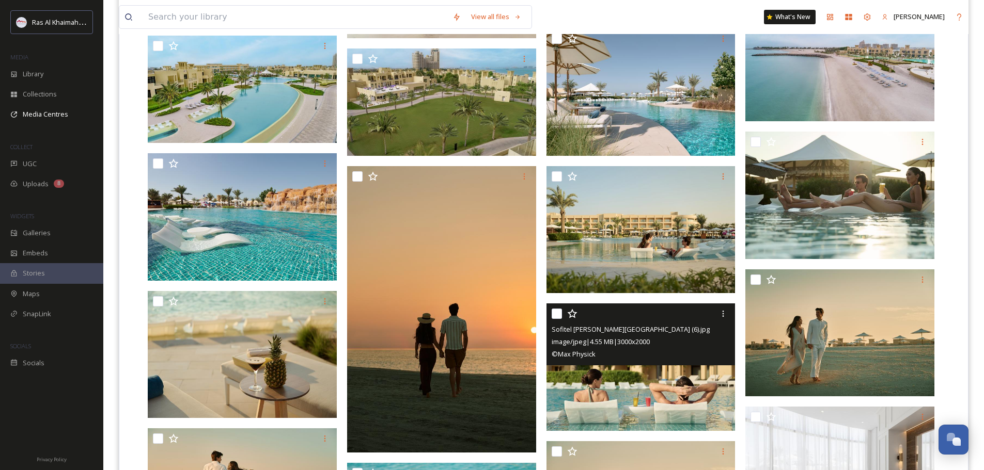
scroll to position [803, 0]
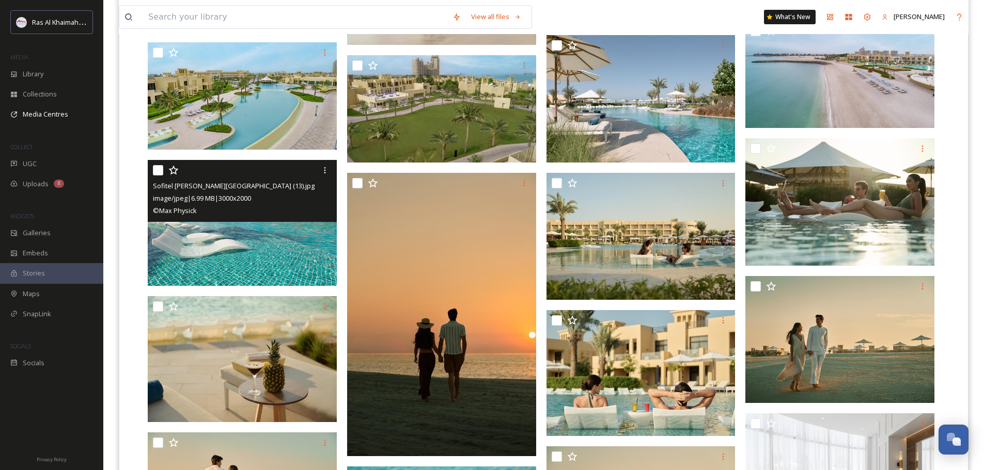
click at [267, 248] on img at bounding box center [242, 223] width 189 height 126
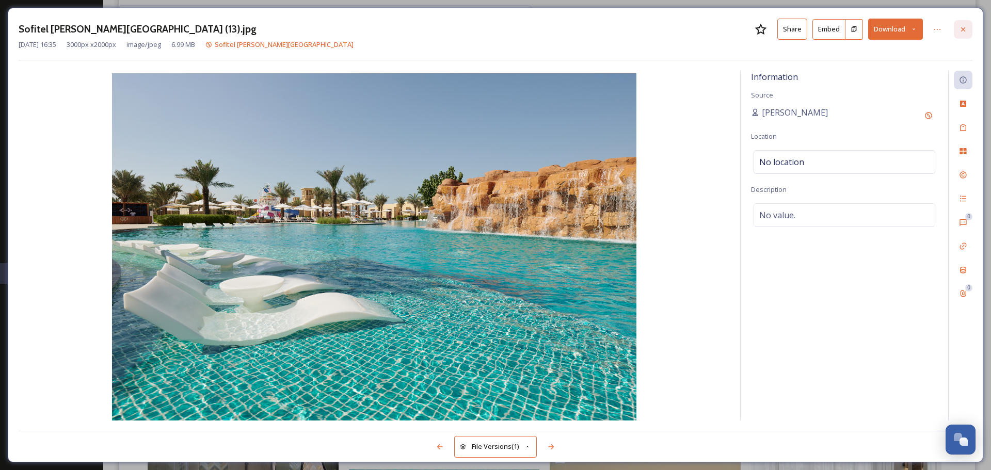
click at [494, 28] on div at bounding box center [963, 29] width 19 height 19
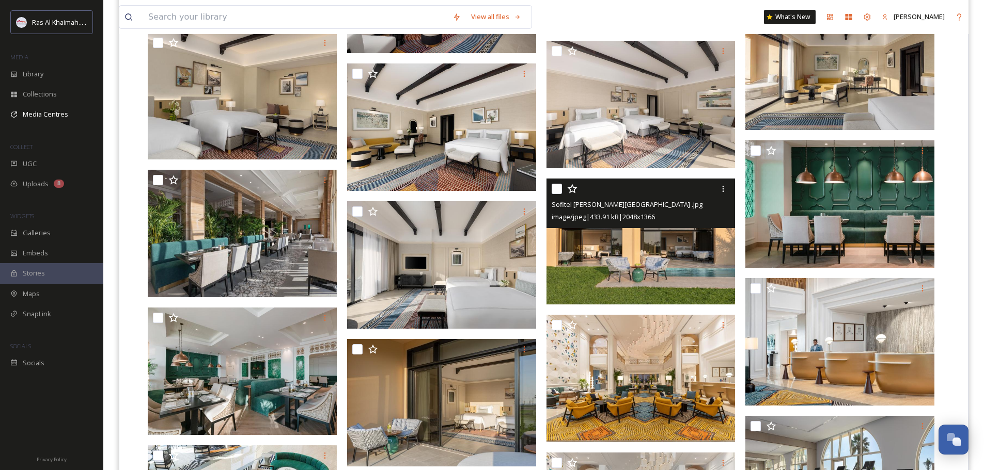
scroll to position [1836, 0]
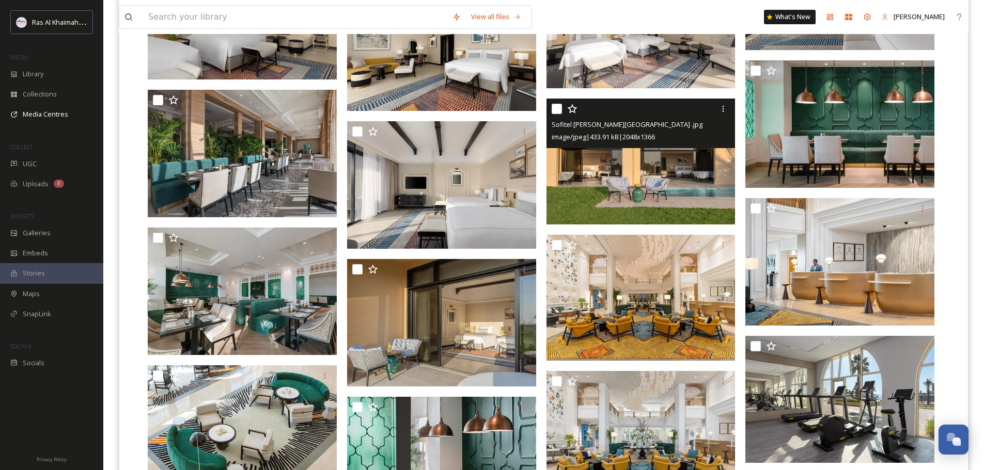
click at [494, 180] on img at bounding box center [640, 162] width 189 height 126
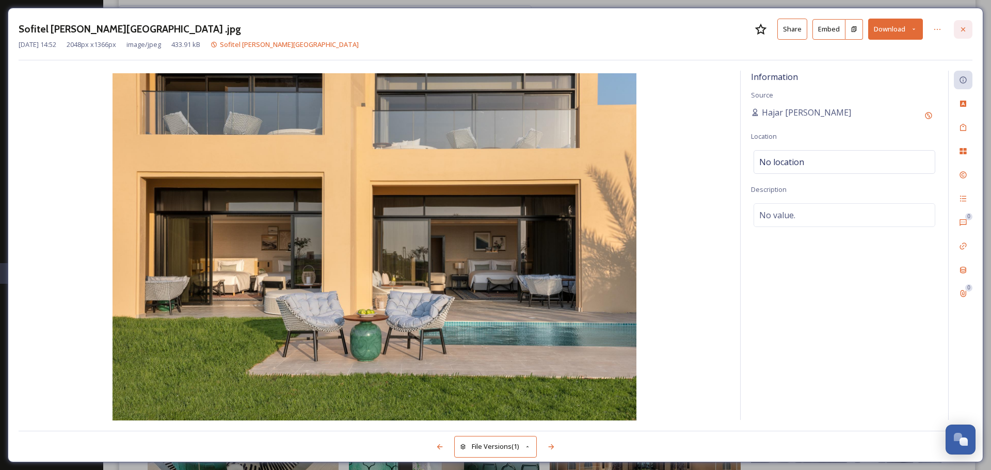
click at [494, 28] on icon at bounding box center [963, 29] width 8 height 8
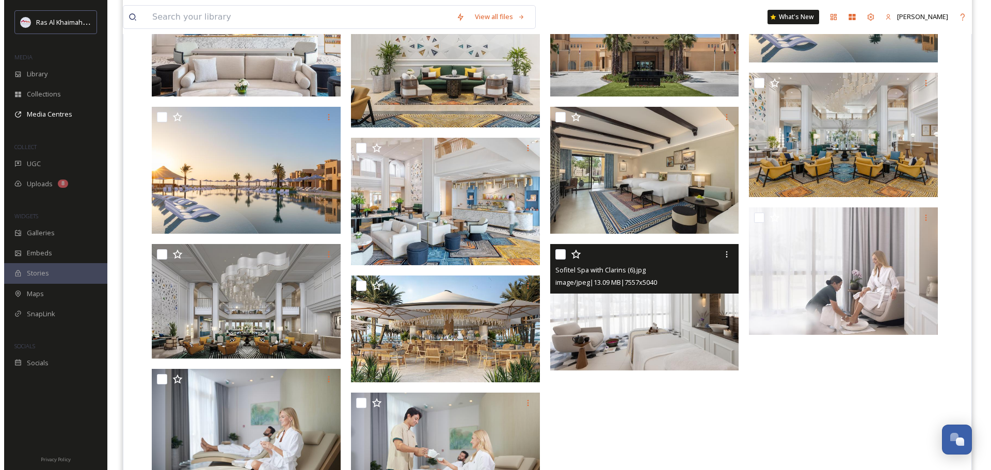
scroll to position [2352, 0]
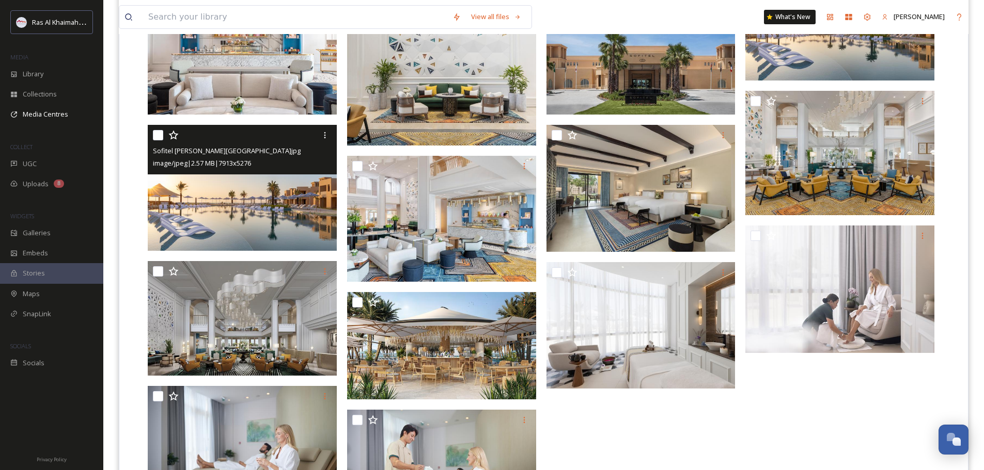
click at [204, 173] on div "Sofitel Al Hamra Beach Resort.jpg image/jpeg | 2.57 MB | 7913 x 5276" at bounding box center [242, 150] width 189 height 50
click at [289, 226] on img at bounding box center [242, 188] width 189 height 126
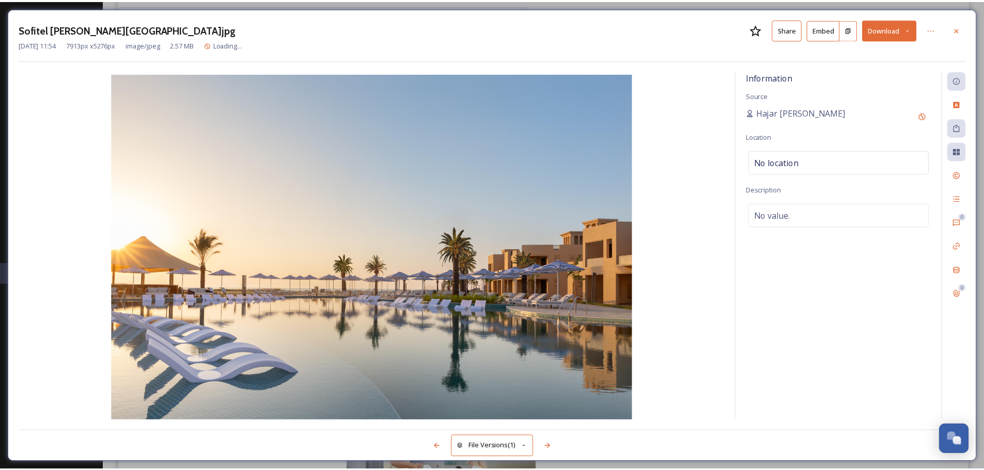
scroll to position [2354, 0]
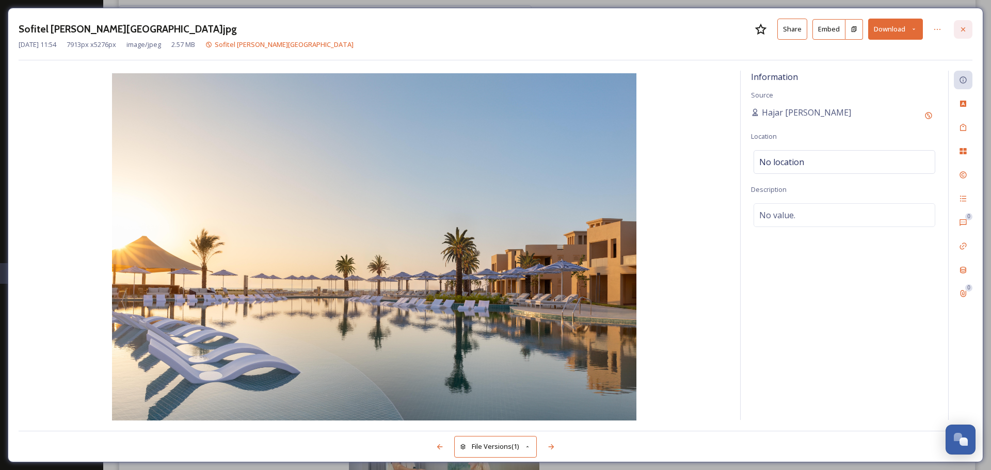
click at [494, 27] on icon at bounding box center [963, 29] width 8 height 8
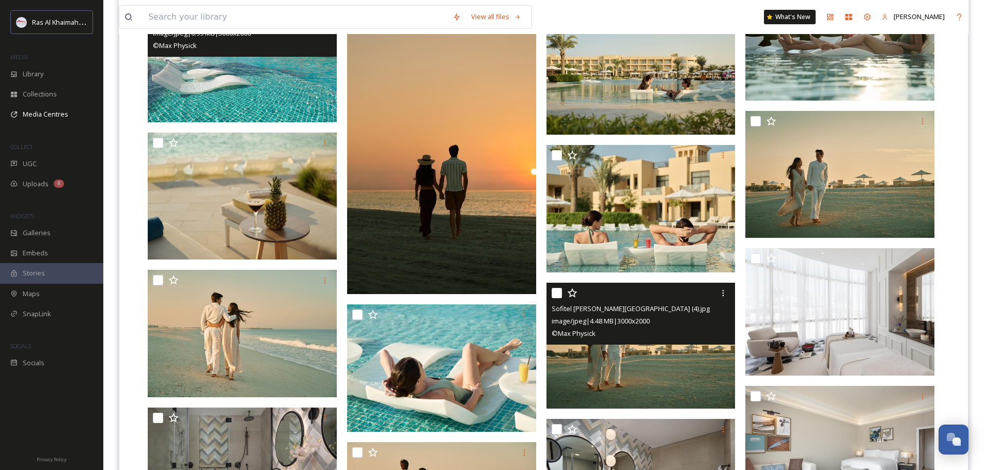
scroll to position [908, 0]
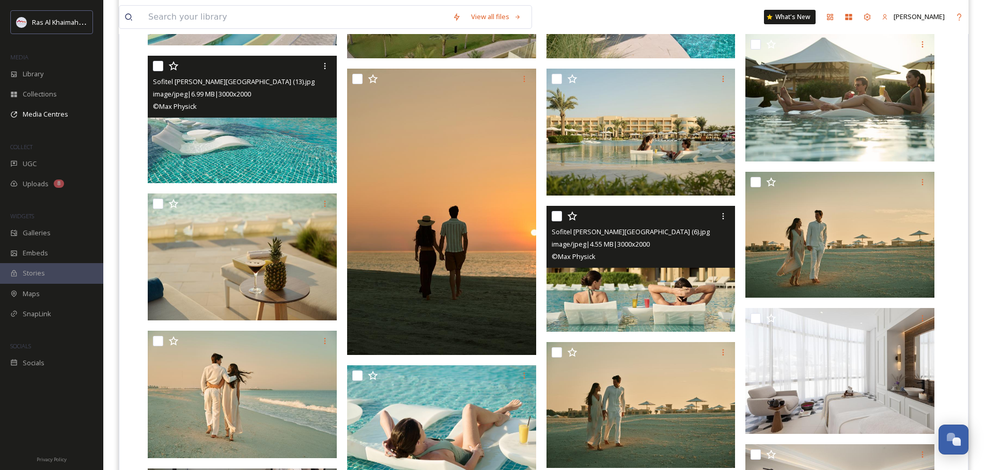
click at [494, 293] on img at bounding box center [640, 269] width 189 height 126
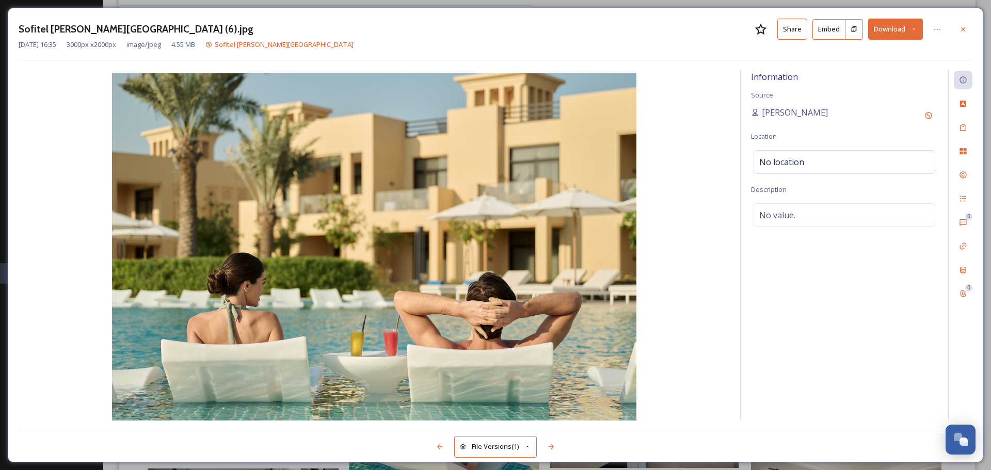
click at [494, 31] on div at bounding box center [963, 29] width 19 height 19
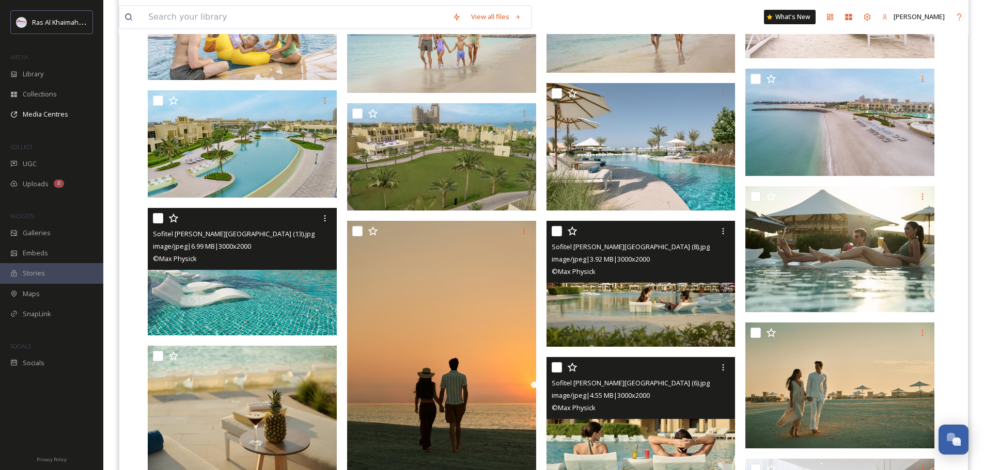
scroll to position [753, 0]
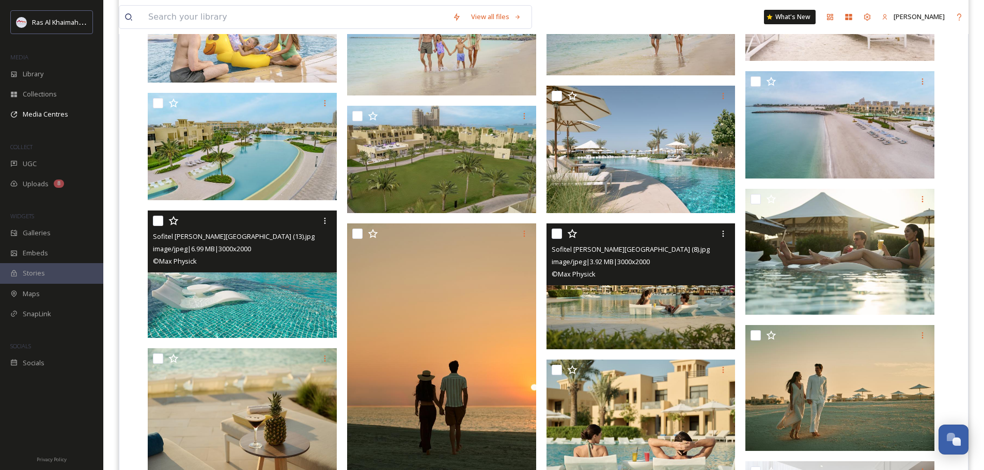
click at [494, 292] on img at bounding box center [640, 287] width 189 height 126
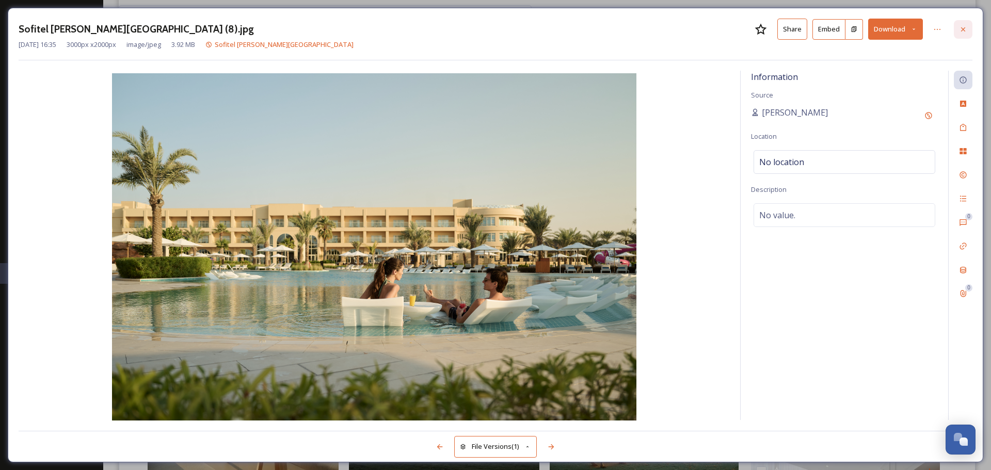
click at [494, 27] on icon at bounding box center [963, 29] width 8 height 8
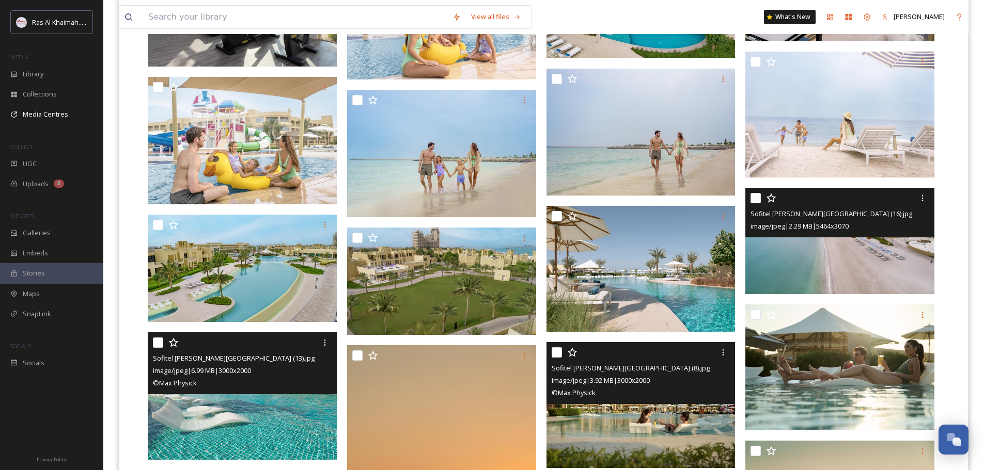
scroll to position [701, 0]
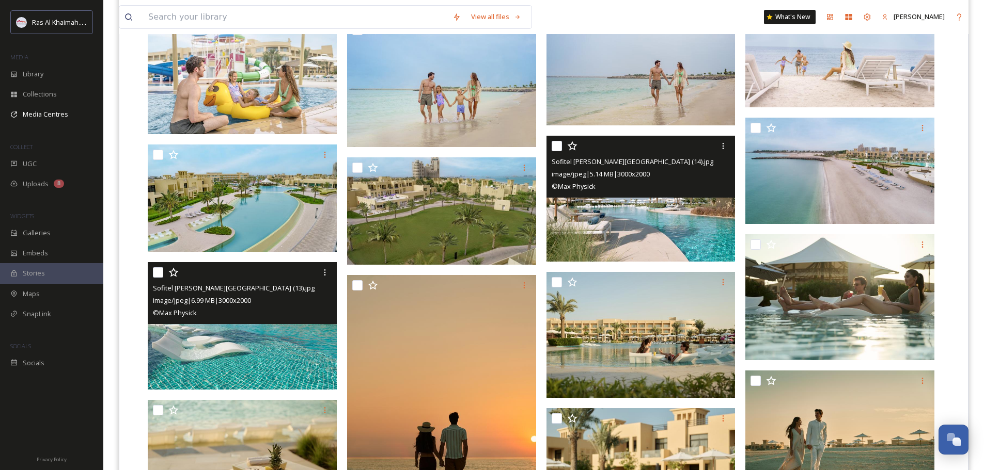
click at [494, 208] on img at bounding box center [640, 199] width 189 height 126
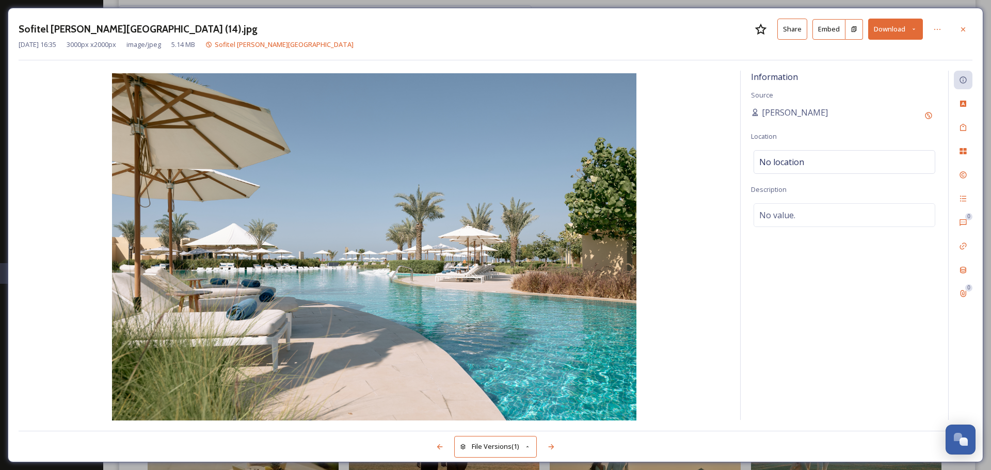
click at [494, 28] on icon at bounding box center [963, 29] width 8 height 8
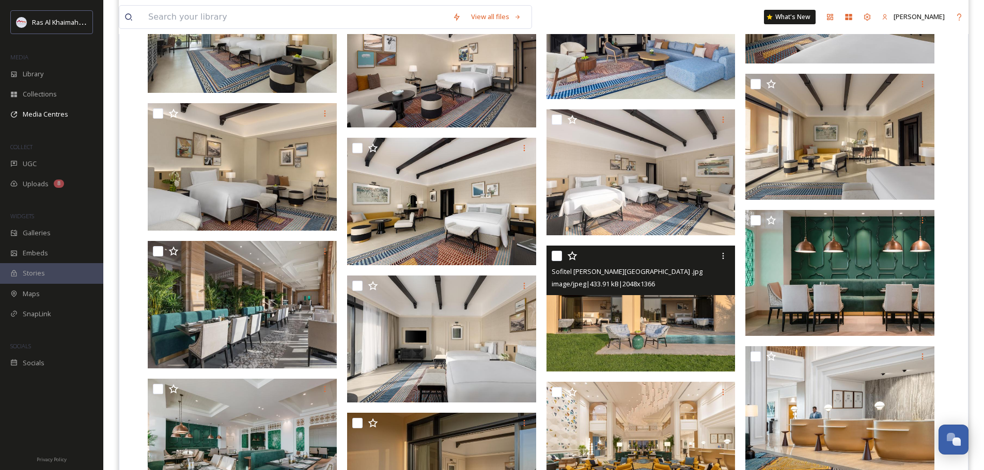
scroll to position [1841, 0]
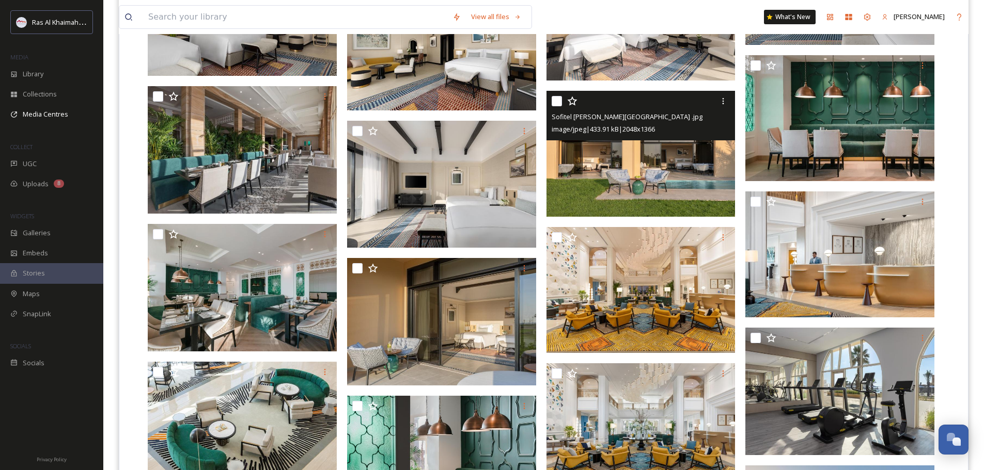
click at [494, 181] on img at bounding box center [640, 154] width 189 height 126
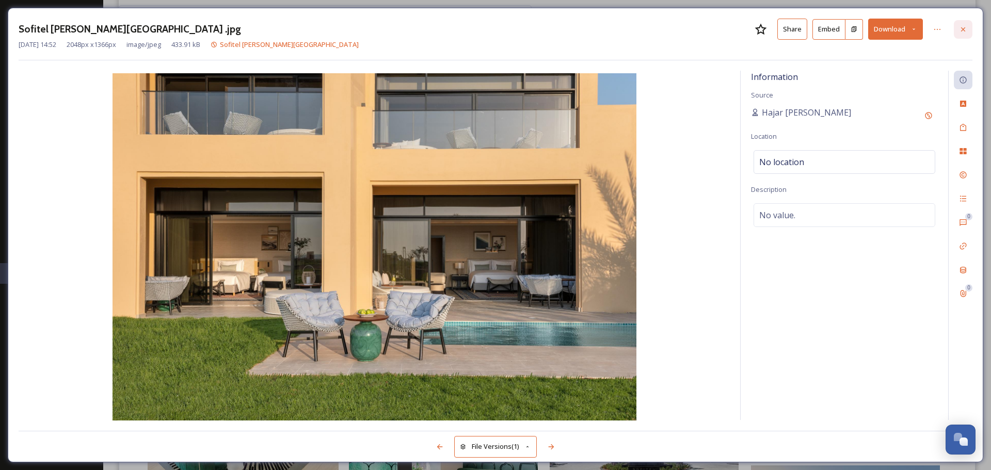
click at [494, 29] on icon at bounding box center [963, 29] width 4 height 4
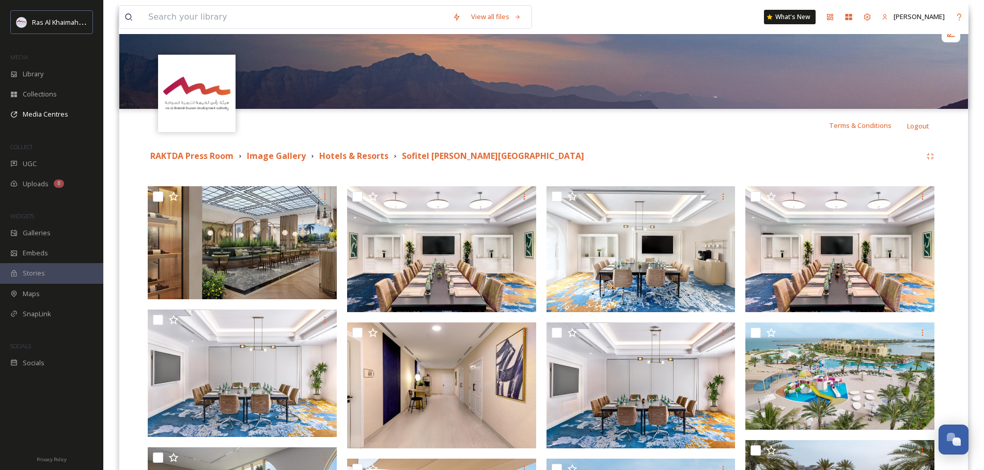
scroll to position [103, 0]
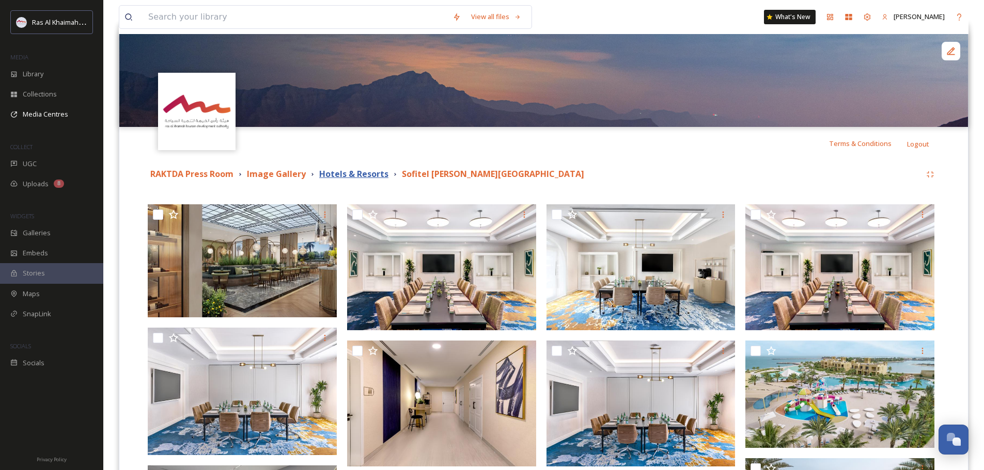
click at [348, 175] on strong "Hotels & Resorts" at bounding box center [353, 173] width 69 height 11
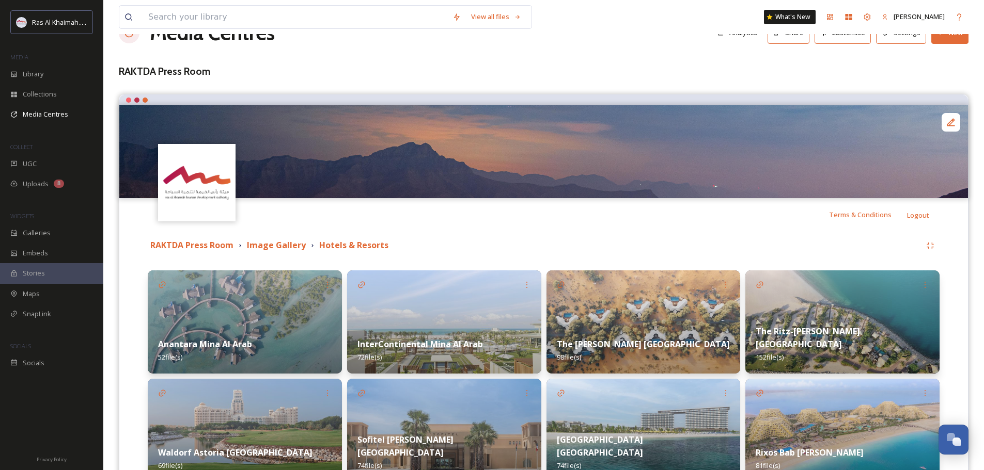
scroll to position [258, 0]
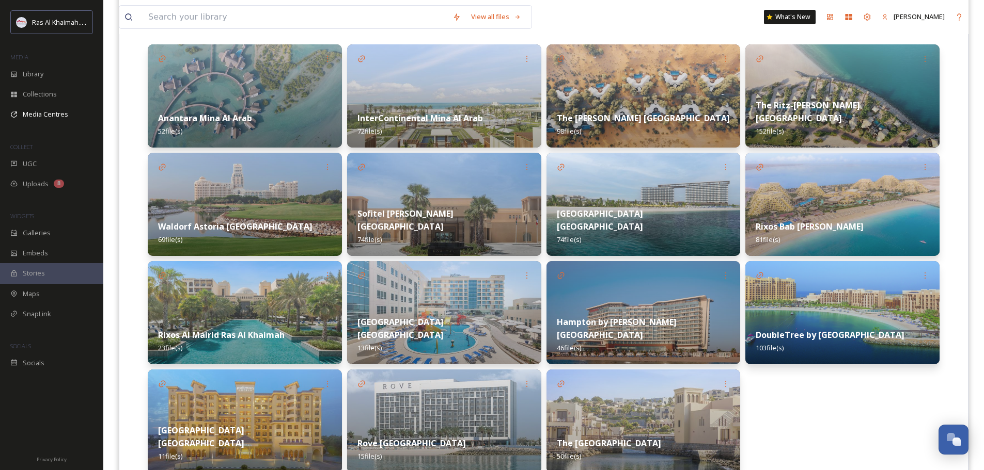
click at [240, 92] on img at bounding box center [245, 95] width 194 height 103
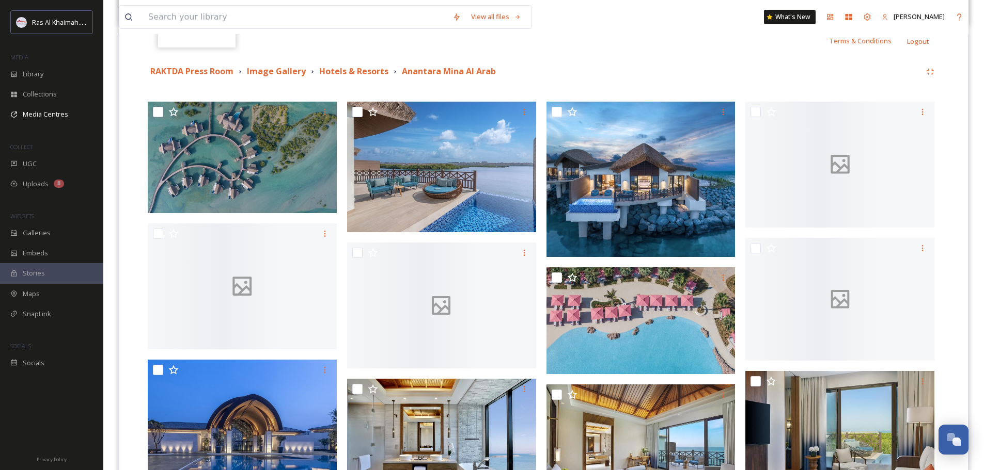
scroll to position [207, 0]
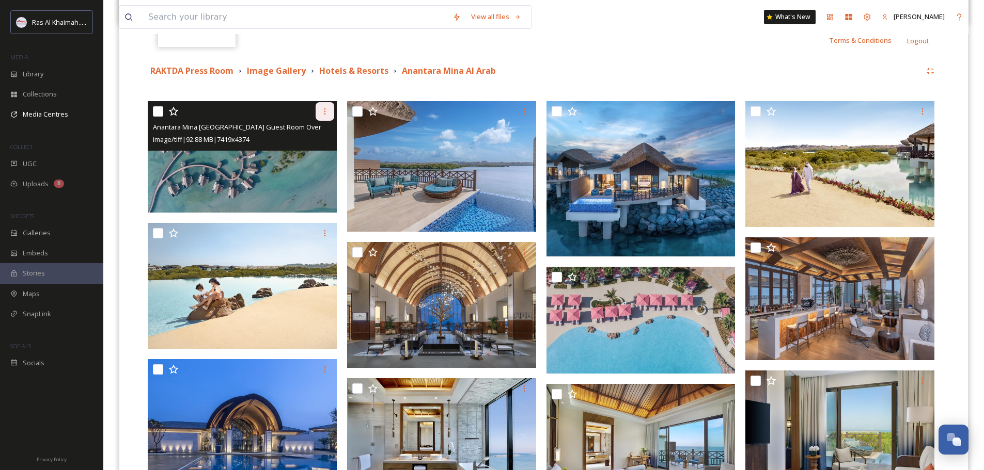
click at [326, 115] on icon at bounding box center [325, 111] width 8 height 8
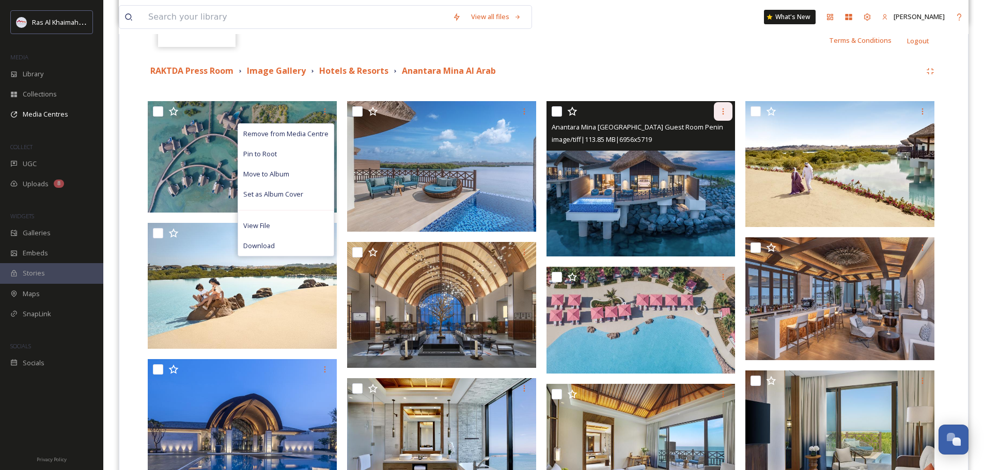
click at [494, 115] on icon at bounding box center [723, 111] width 8 height 8
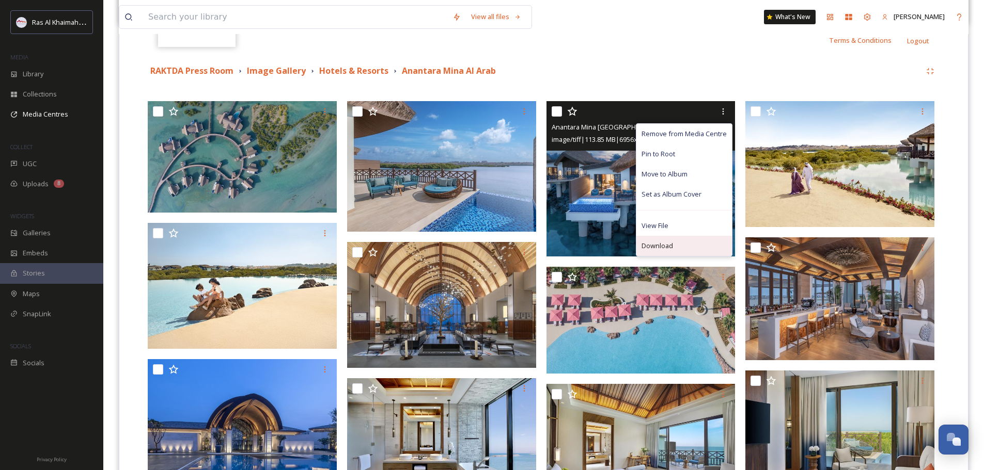
click at [494, 247] on div "Download" at bounding box center [684, 246] width 96 height 20
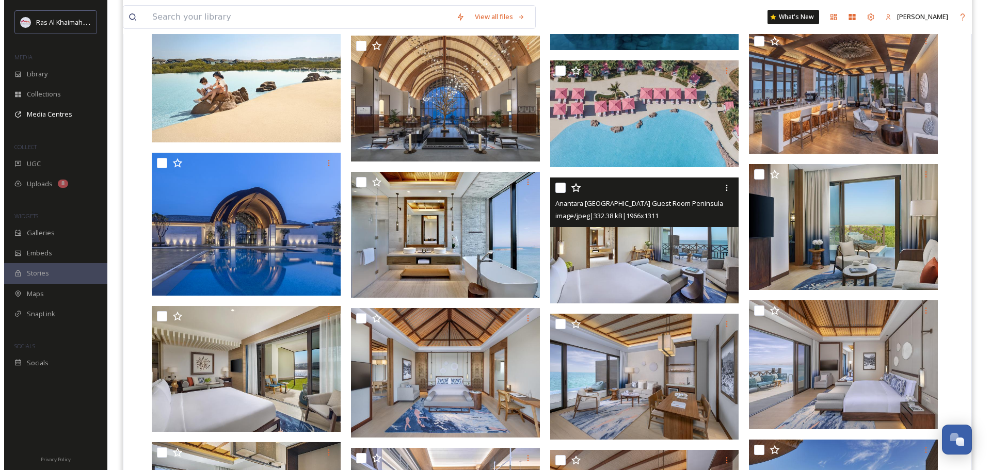
scroll to position [155, 0]
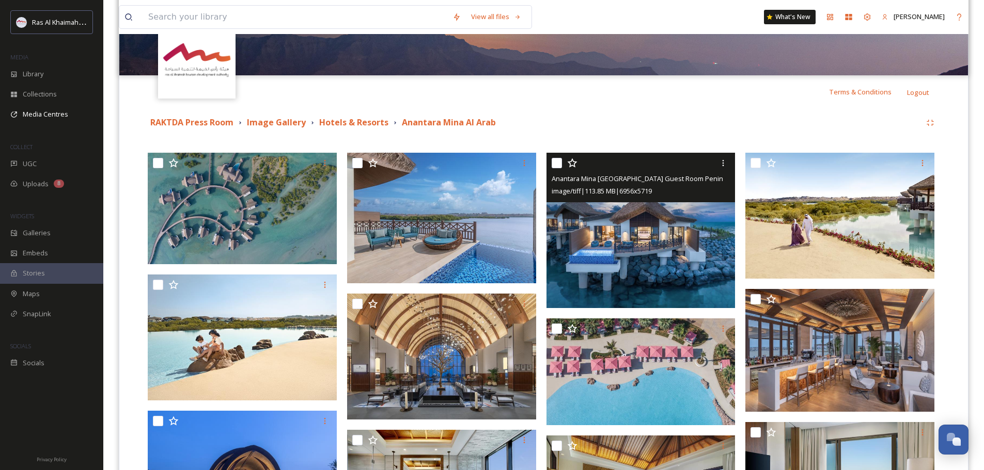
click at [494, 275] on img at bounding box center [640, 230] width 189 height 155
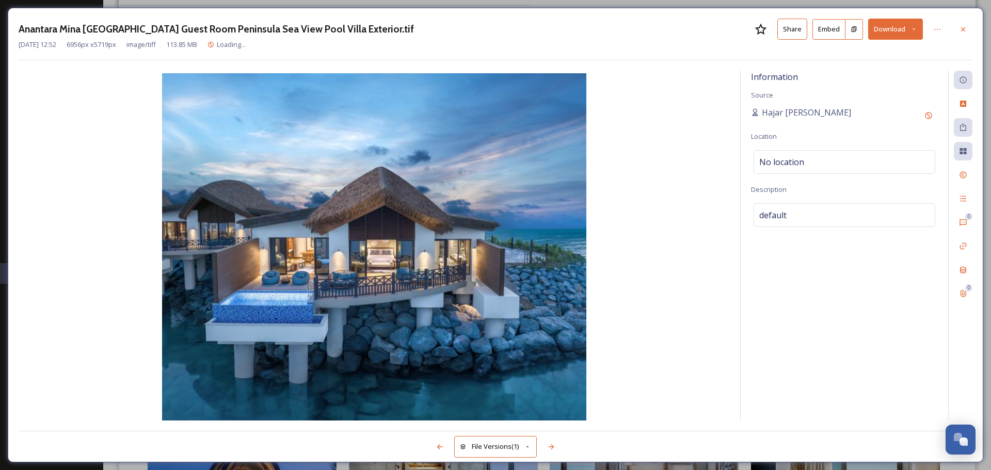
click at [494, 32] on icon at bounding box center [914, 29] width 7 height 7
click at [494, 97] on span "Download Medium (1080 x 888)" at bounding box center [868, 94] width 96 height 10
click at [494, 29] on button "Share" at bounding box center [793, 29] width 30 height 21
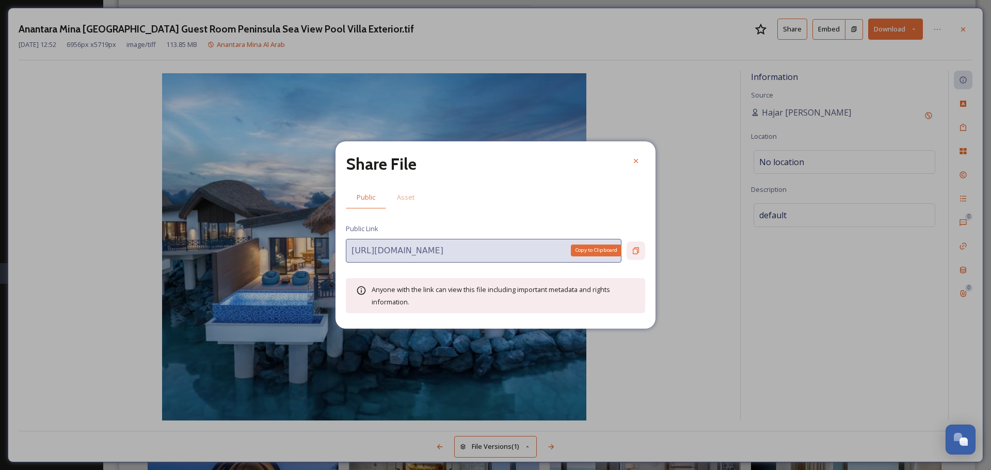
click at [494, 245] on div "Copy to Clipboard" at bounding box center [636, 251] width 19 height 19
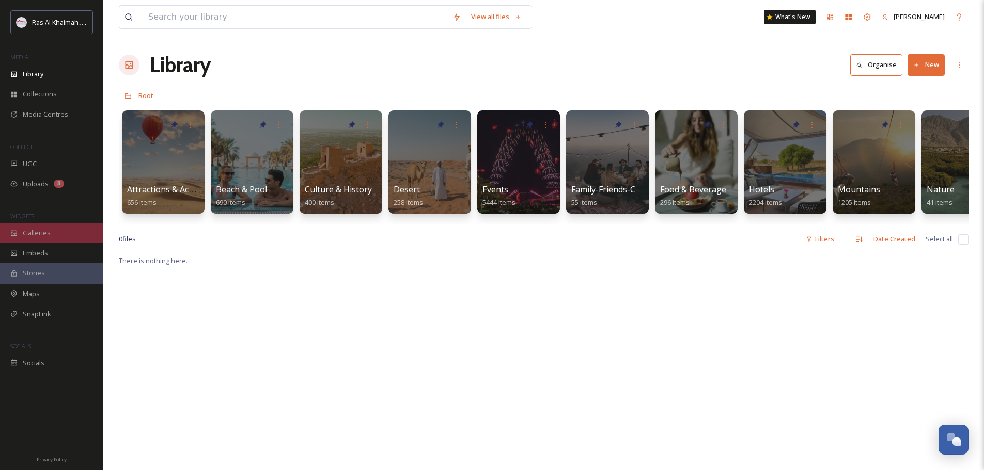
click at [40, 234] on span "Galleries" at bounding box center [37, 233] width 28 height 10
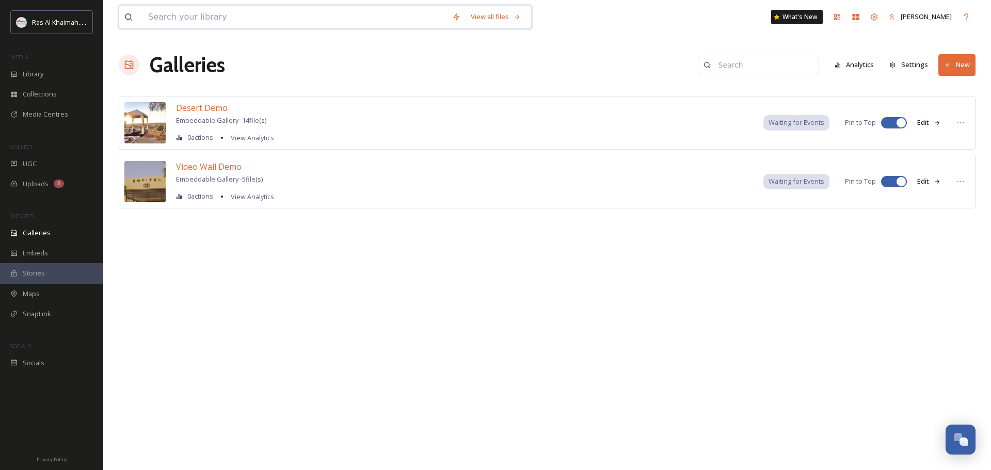
click at [289, 15] on input at bounding box center [295, 17] width 304 height 23
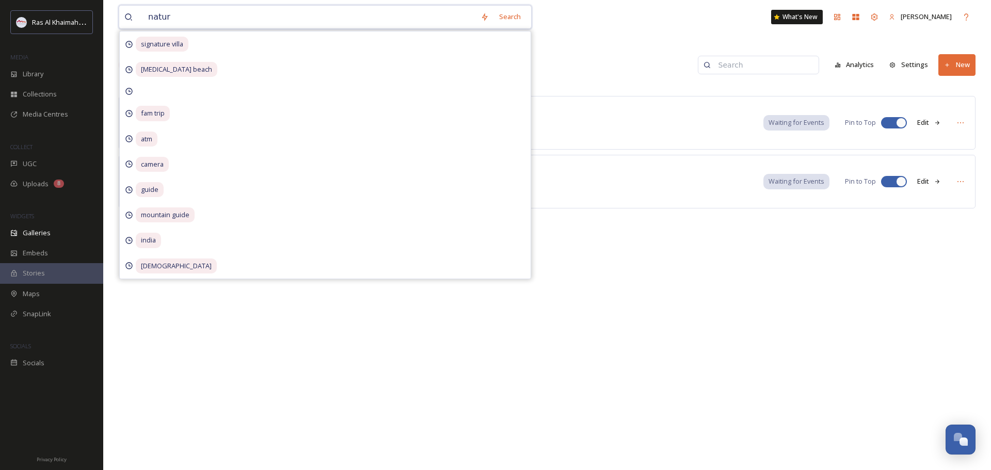
type input "nature"
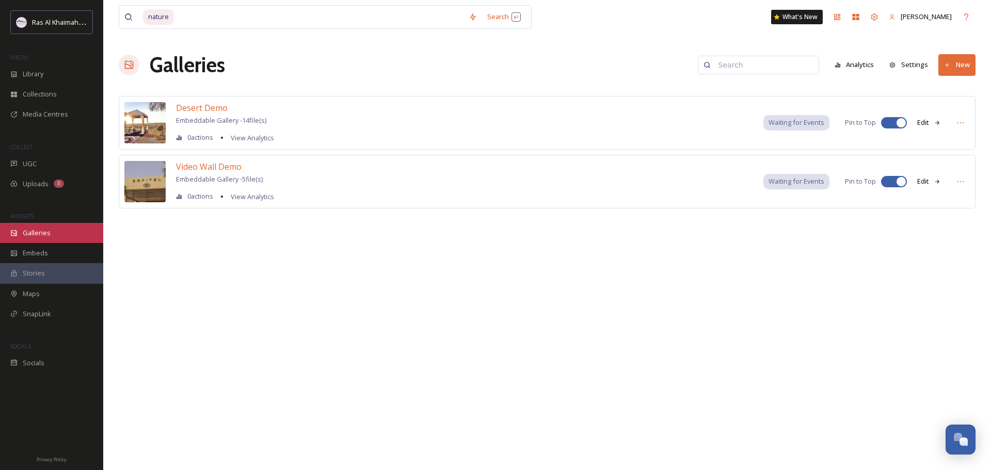
click at [29, 231] on span "Galleries" at bounding box center [37, 233] width 28 height 10
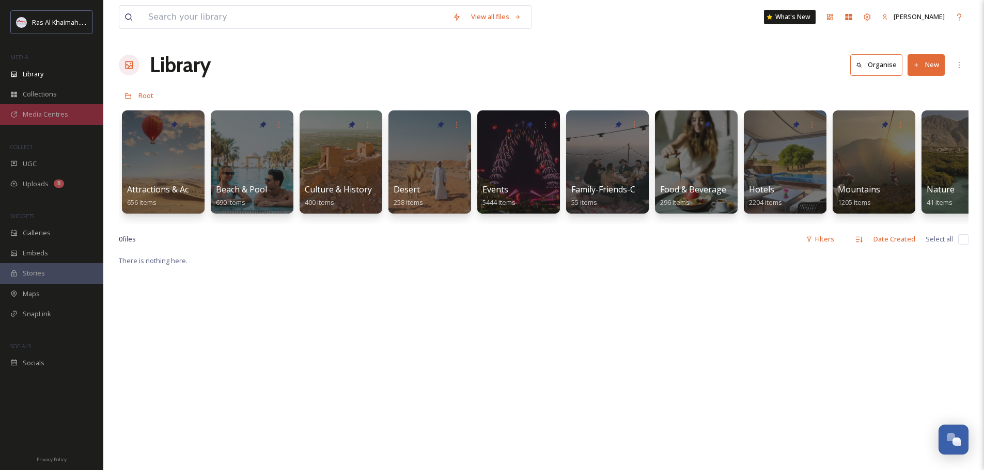
click at [61, 117] on span "Media Centres" at bounding box center [45, 114] width 45 height 10
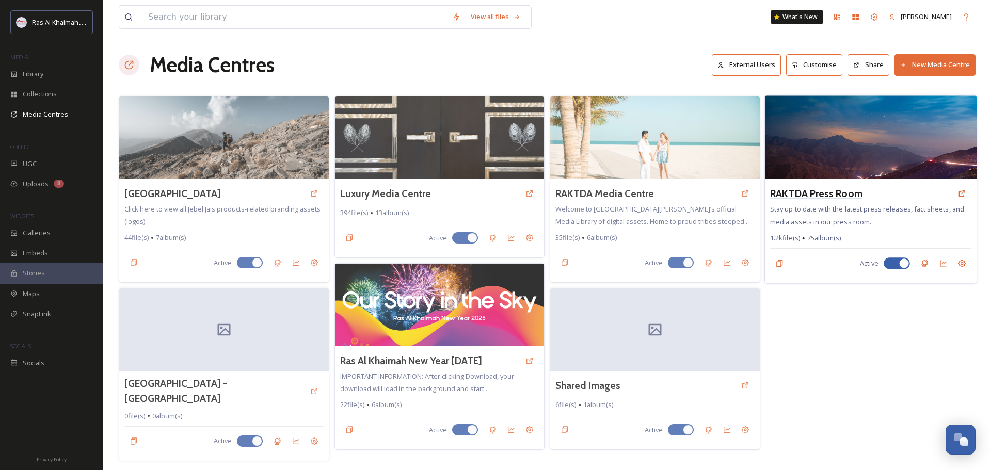
click at [817, 195] on h3 "RAKTDA Press Room" at bounding box center [816, 193] width 92 height 15
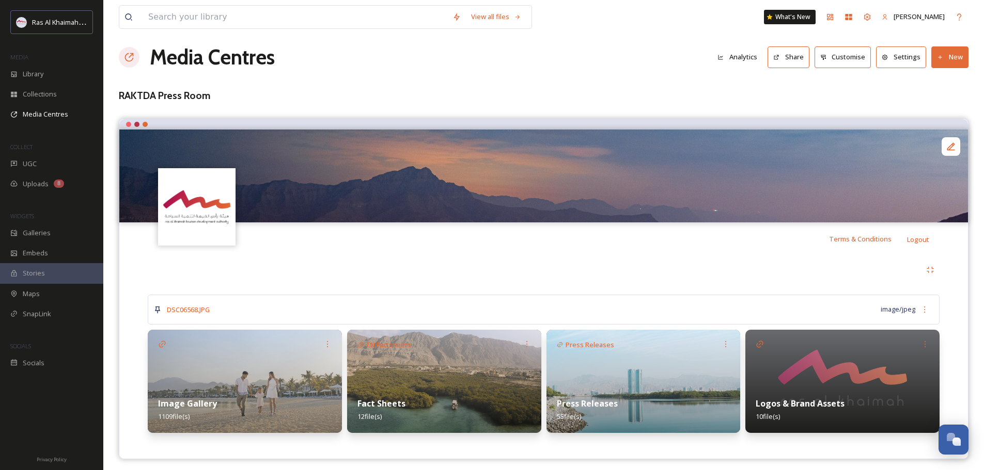
scroll to position [12, 0]
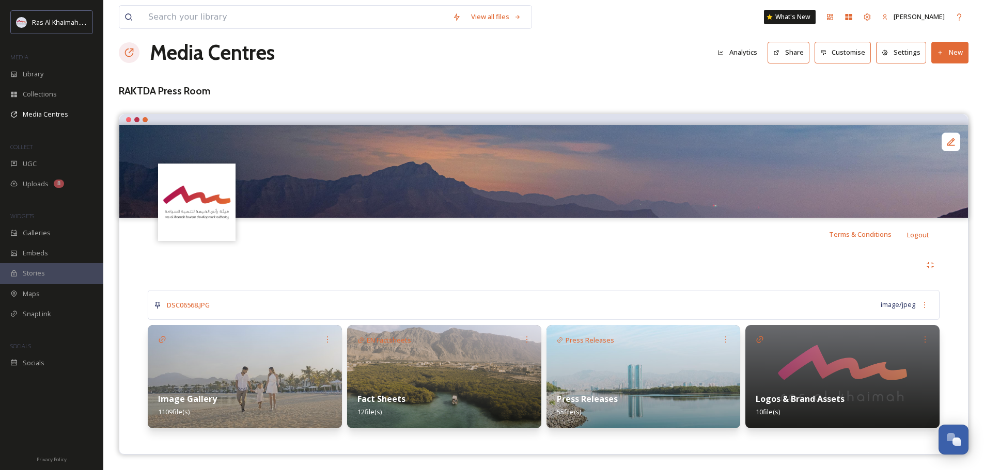
click at [212, 378] on img at bounding box center [245, 376] width 194 height 103
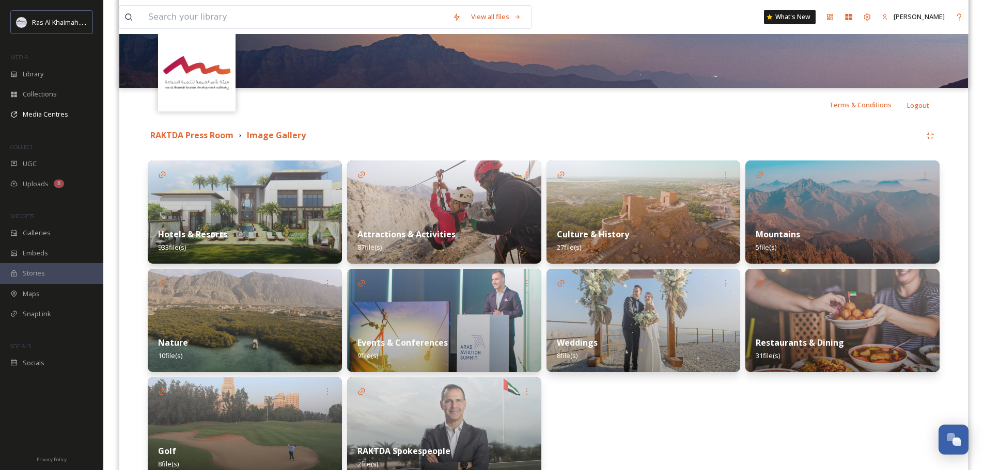
scroll to position [155, 0]
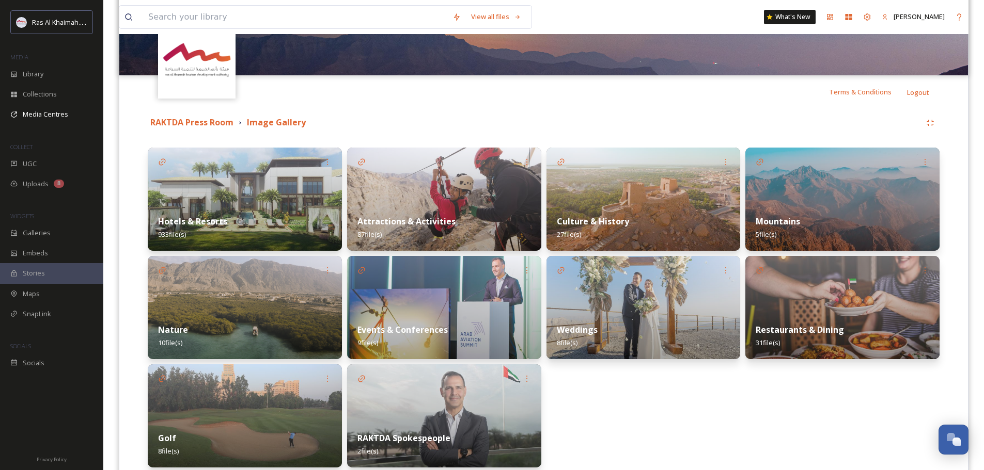
click at [412, 196] on img at bounding box center [444, 199] width 194 height 103
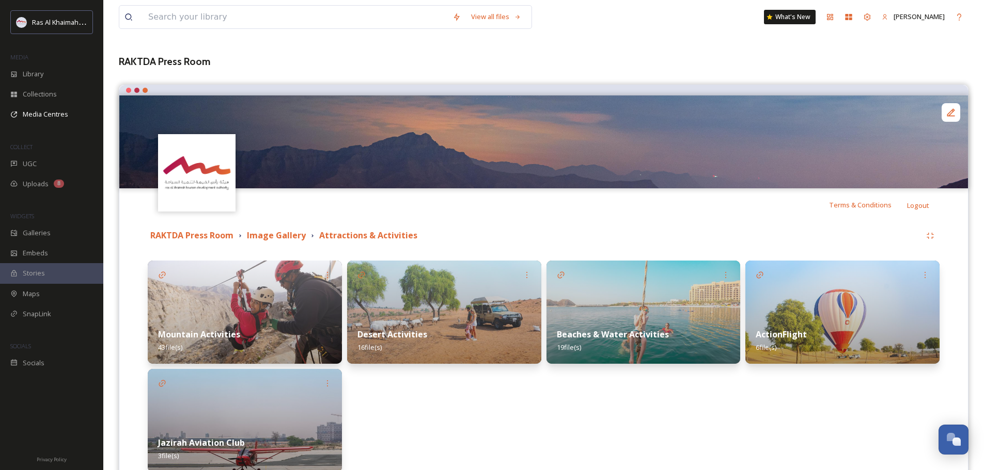
scroll to position [98, 0]
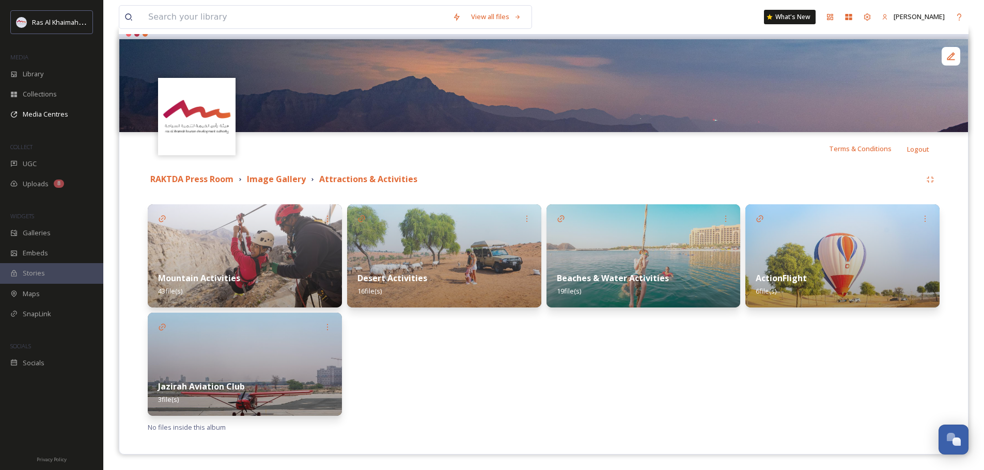
click at [876, 250] on img at bounding box center [842, 255] width 194 height 103
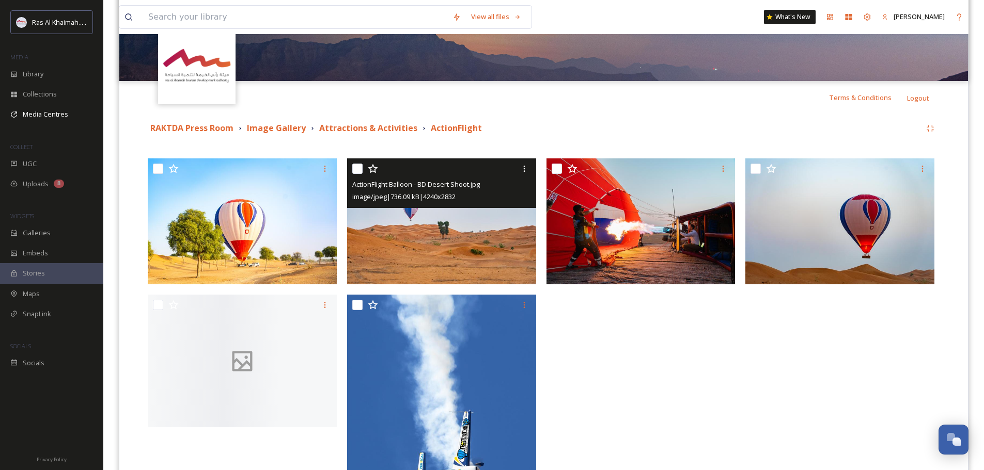
scroll to position [155, 0]
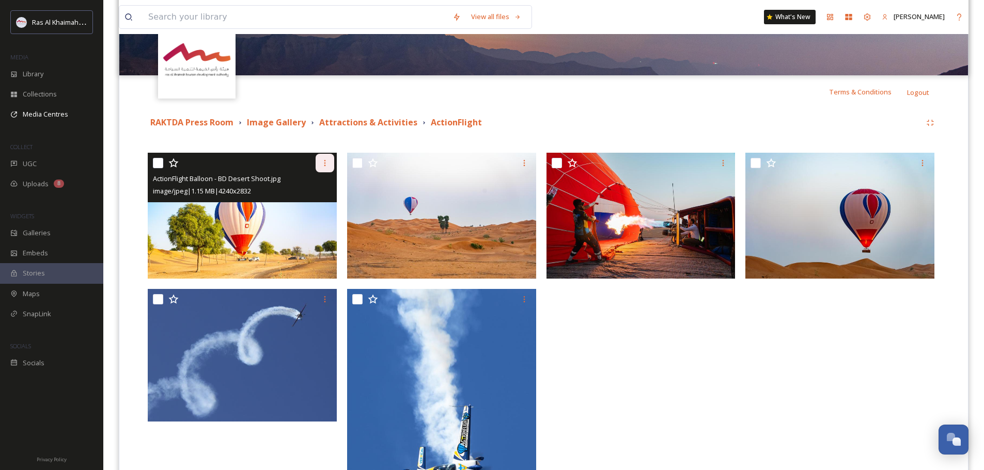
click at [324, 162] on icon at bounding box center [325, 163] width 8 height 8
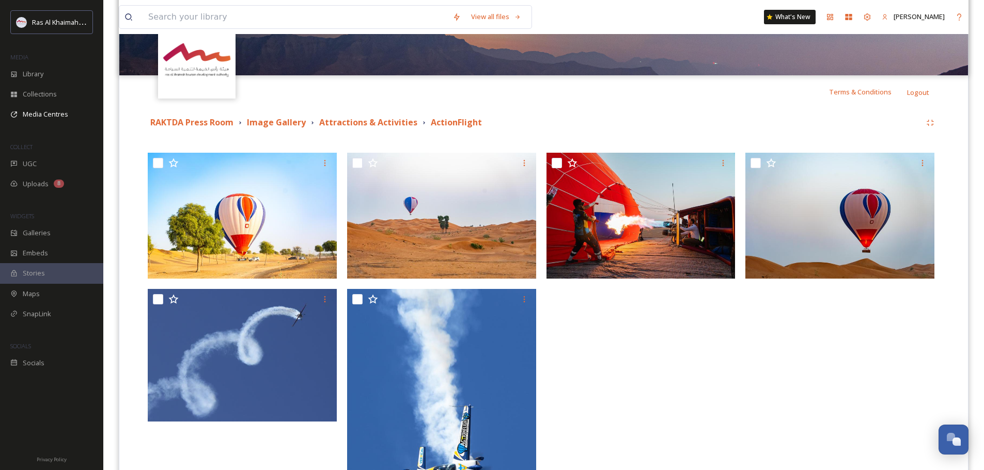
click at [627, 394] on div at bounding box center [643, 365] width 194 height 425
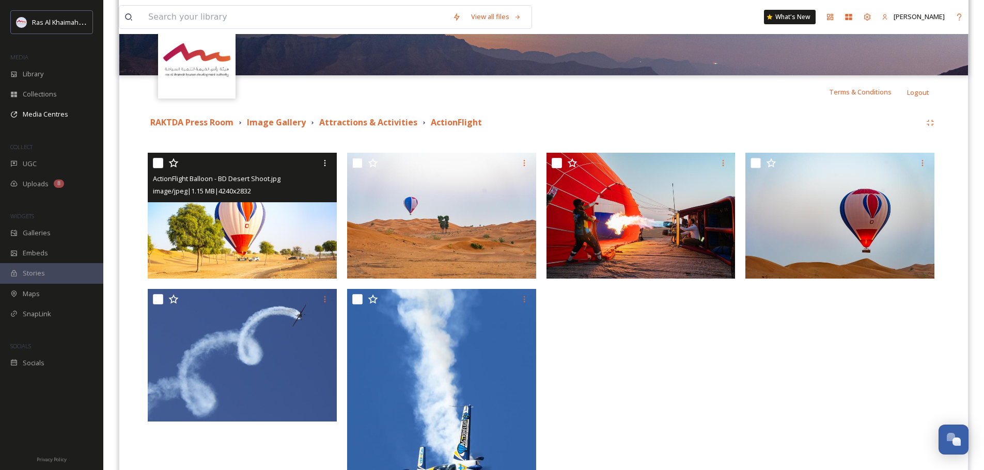
click at [255, 227] on img at bounding box center [242, 216] width 189 height 127
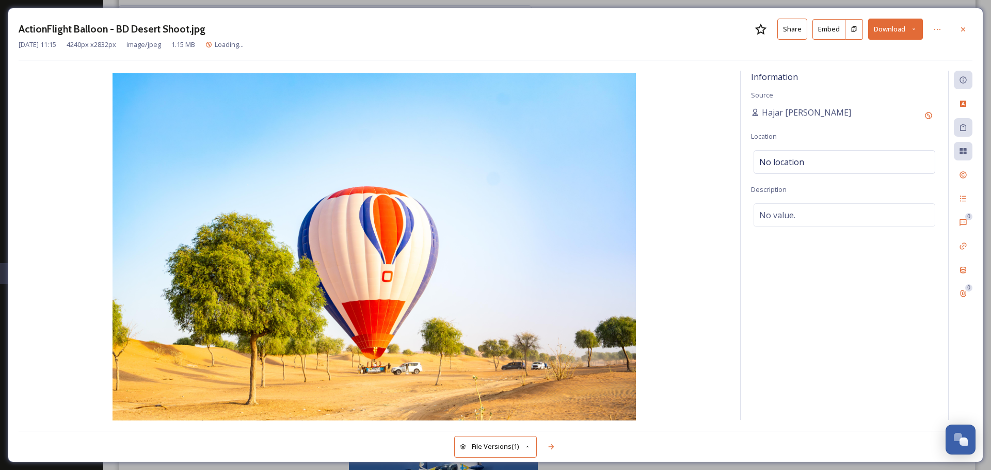
click at [797, 37] on button "Share" at bounding box center [793, 29] width 30 height 21
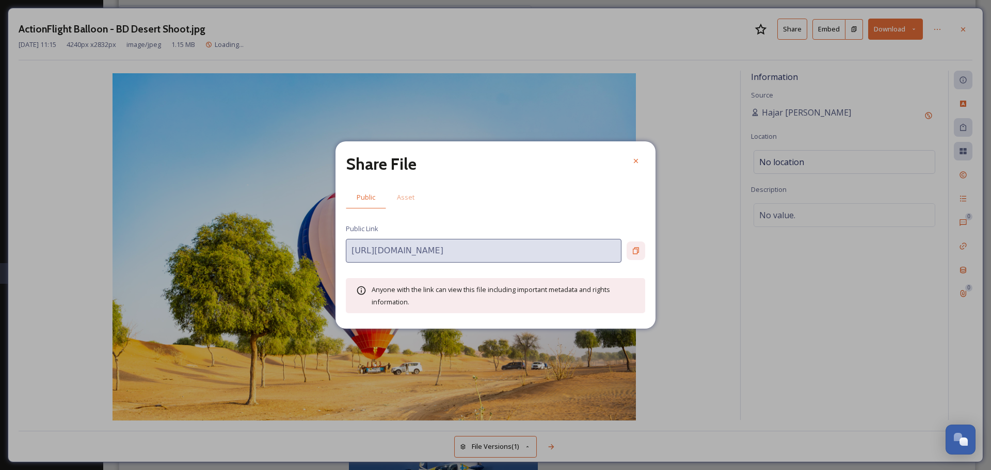
click at [638, 254] on icon at bounding box center [636, 250] width 6 height 7
click at [634, 161] on icon at bounding box center [636, 161] width 8 height 8
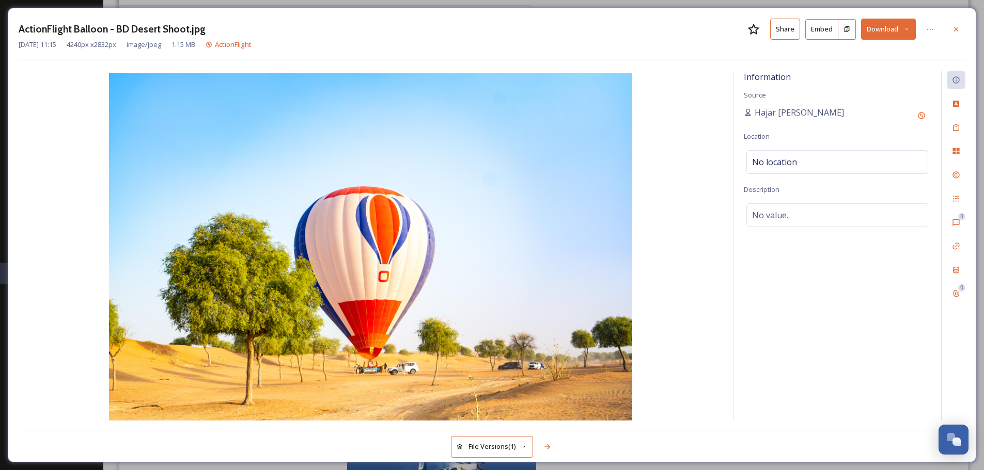
click at [904, 32] on icon at bounding box center [906, 29] width 7 height 7
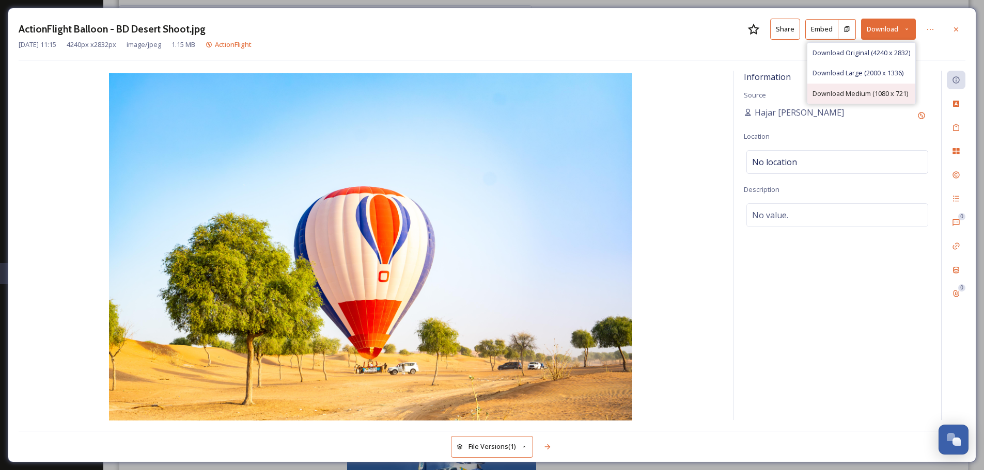
click at [874, 93] on span "Download Medium (1080 x 721)" at bounding box center [860, 94] width 96 height 10
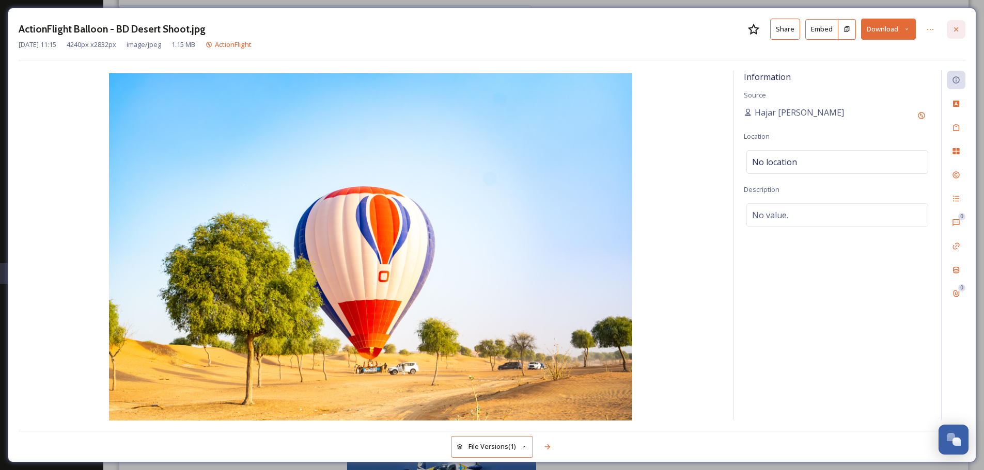
click at [964, 30] on div at bounding box center [955, 29] width 19 height 19
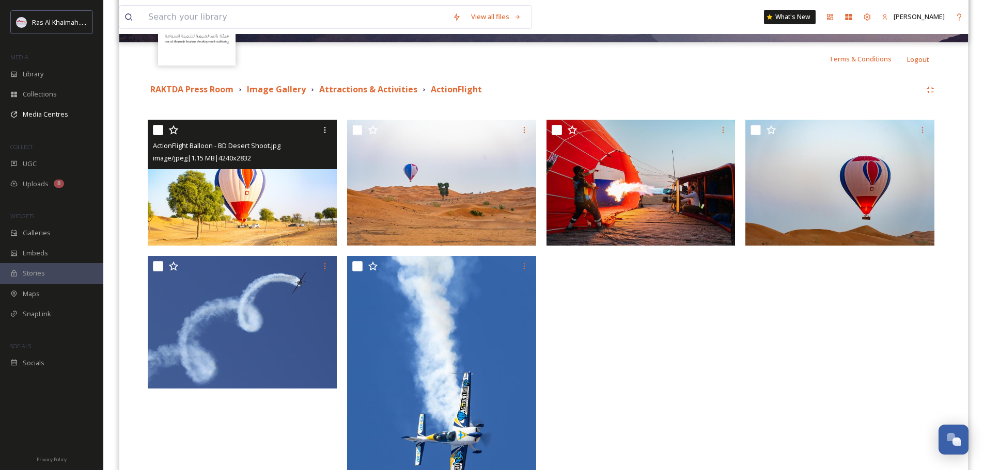
scroll to position [207, 0]
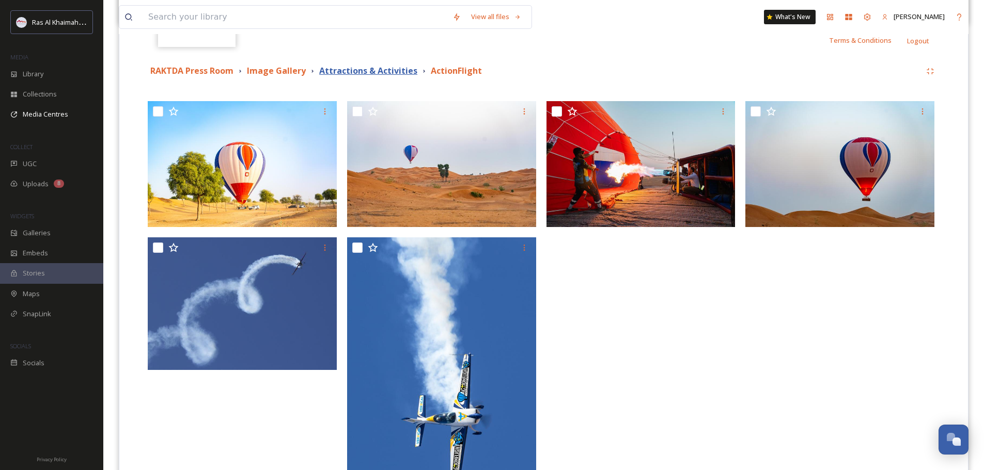
click at [378, 68] on strong "Attractions & Activities" at bounding box center [368, 70] width 98 height 11
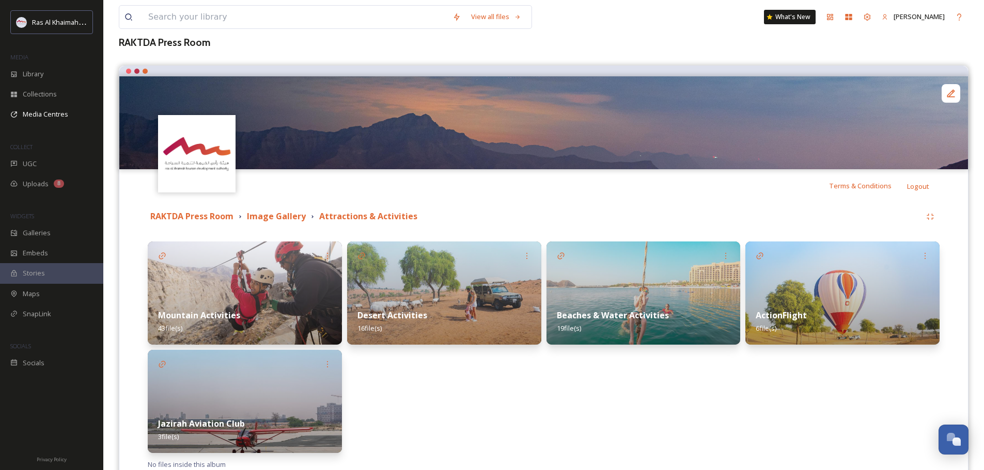
scroll to position [98, 0]
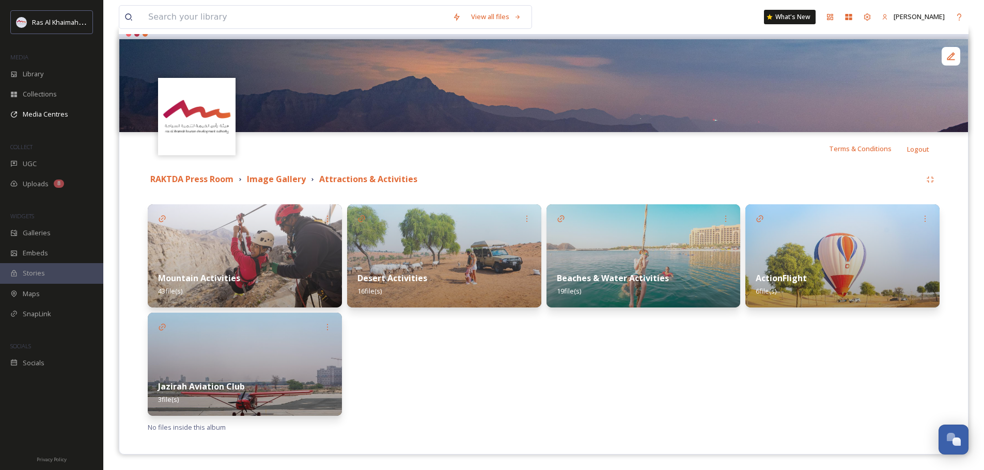
click at [258, 245] on img at bounding box center [245, 255] width 194 height 103
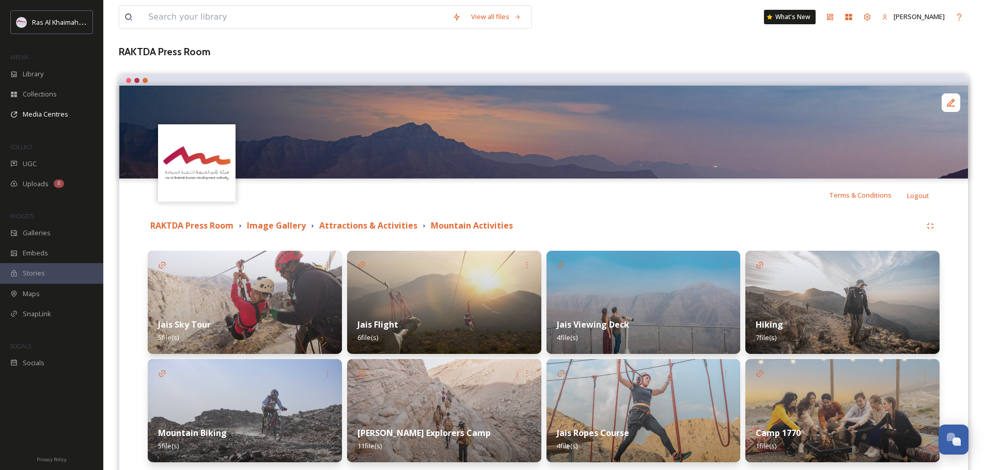
scroll to position [98, 0]
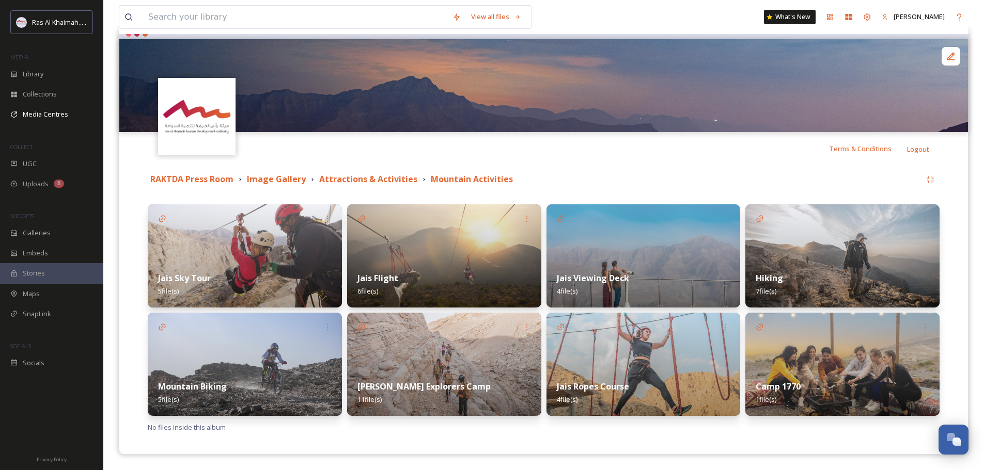
click at [433, 238] on img at bounding box center [444, 255] width 194 height 103
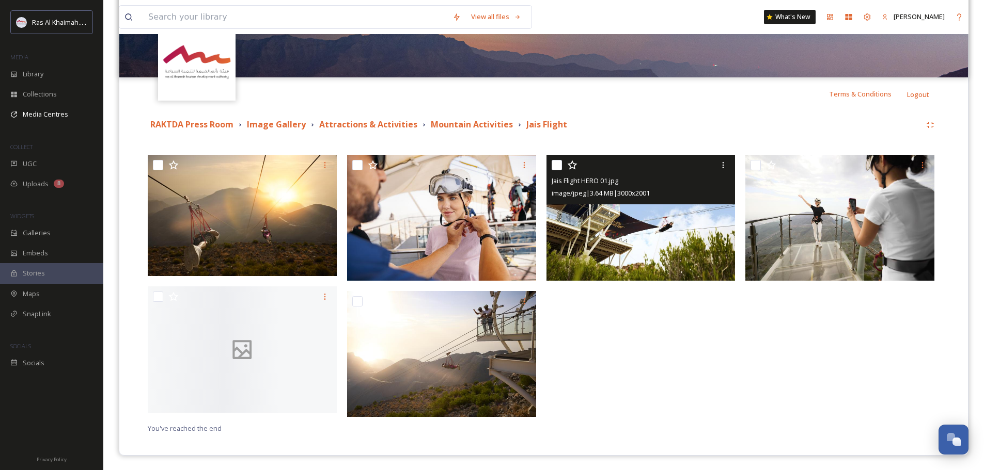
scroll to position [154, 0]
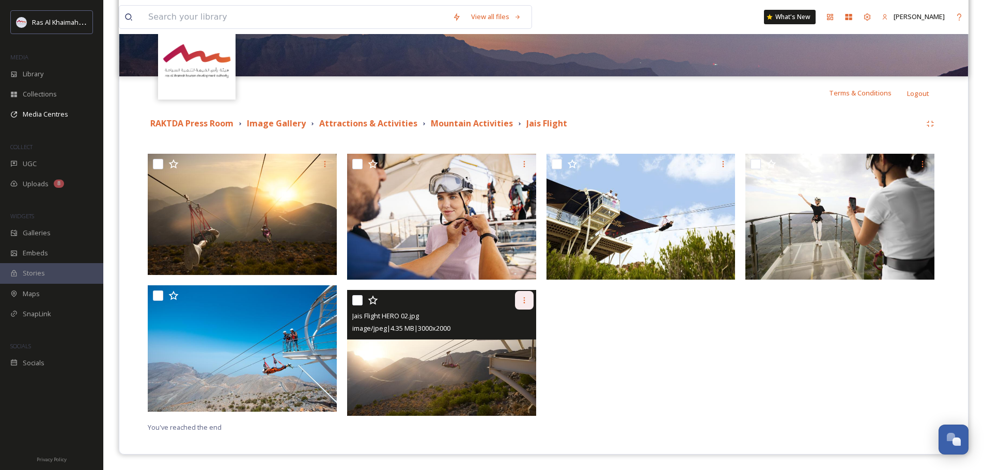
click at [518, 301] on div at bounding box center [524, 300] width 19 height 19
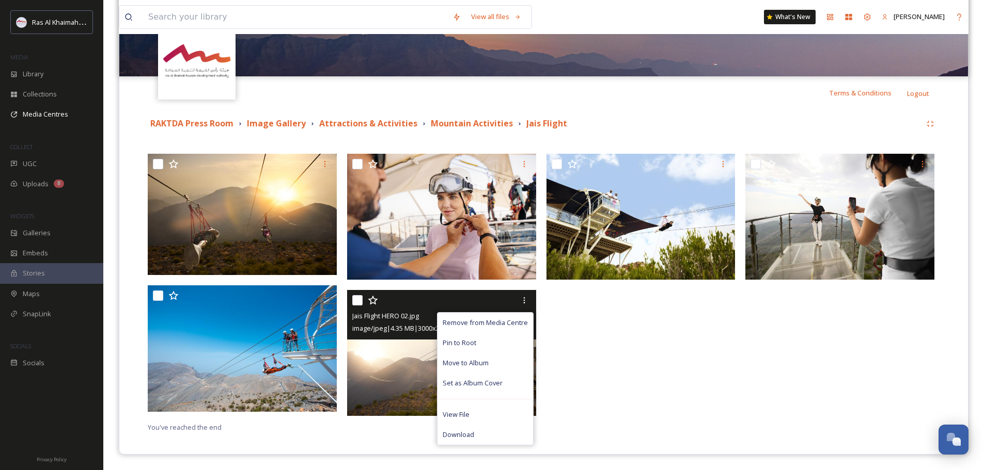
click at [402, 364] on img at bounding box center [441, 353] width 189 height 126
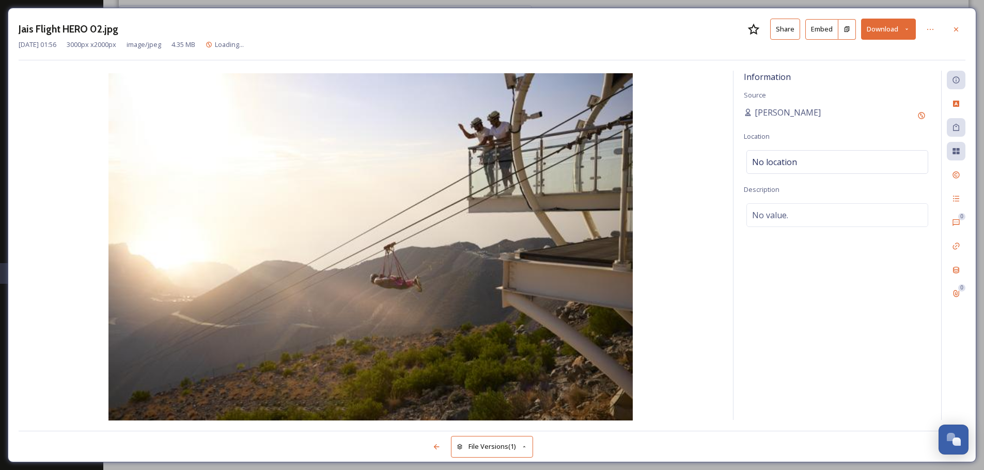
scroll to position [150, 0]
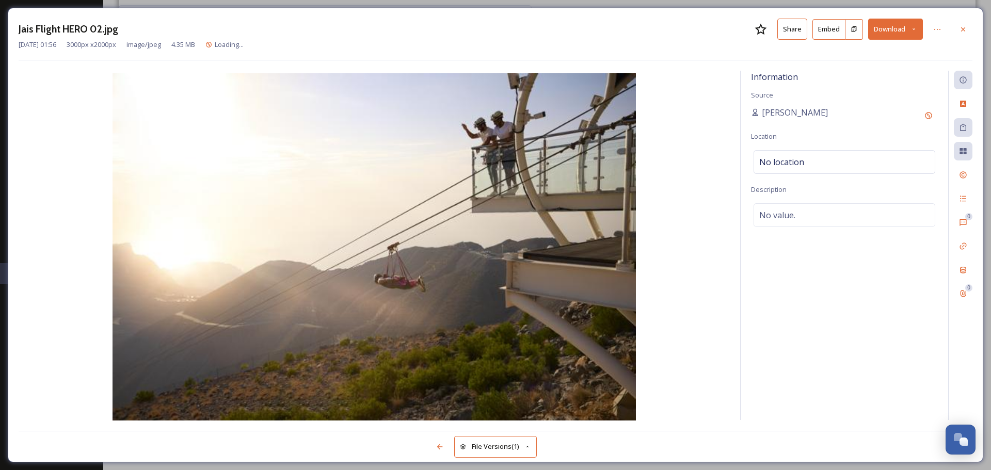
click at [910, 33] on button "Download" at bounding box center [895, 29] width 55 height 21
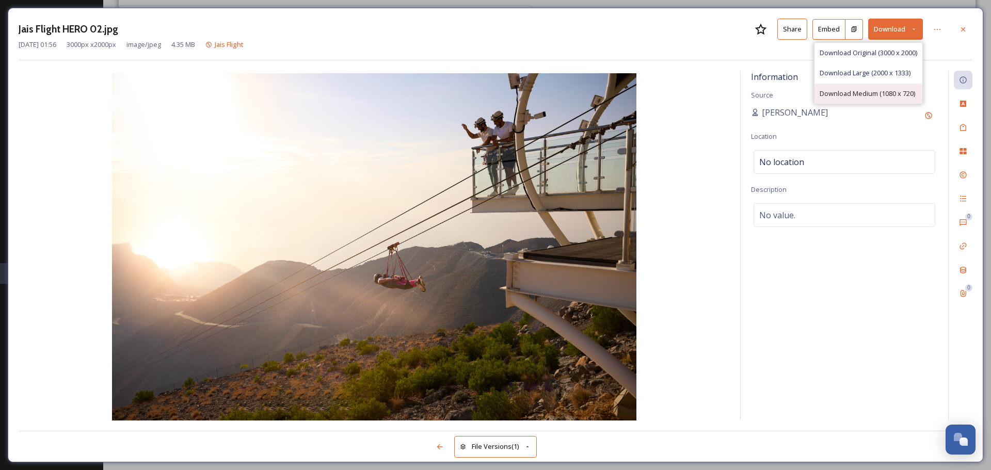
click at [876, 93] on span "Download Medium (1080 x 720)" at bounding box center [868, 94] width 96 height 10
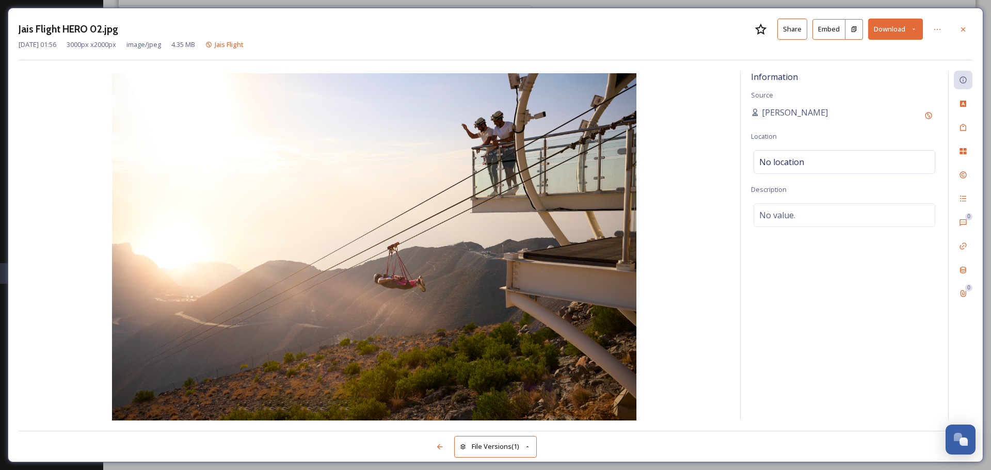
drag, startPoint x: 706, startPoint y: 41, endPoint x: 715, endPoint y: 39, distance: 9.0
click at [706, 41] on div "Oct 29 2024 01:56 3000 px x 2000 px image/jpeg 4.35 MB Jais Flight" at bounding box center [496, 45] width 954 height 10
click at [794, 32] on button "Share" at bounding box center [793, 29] width 30 height 21
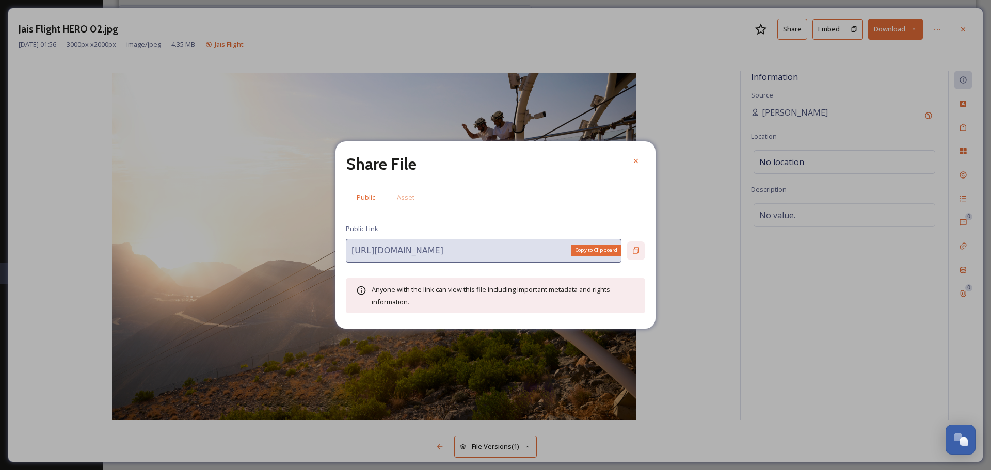
click at [638, 250] on icon at bounding box center [636, 250] width 6 height 7
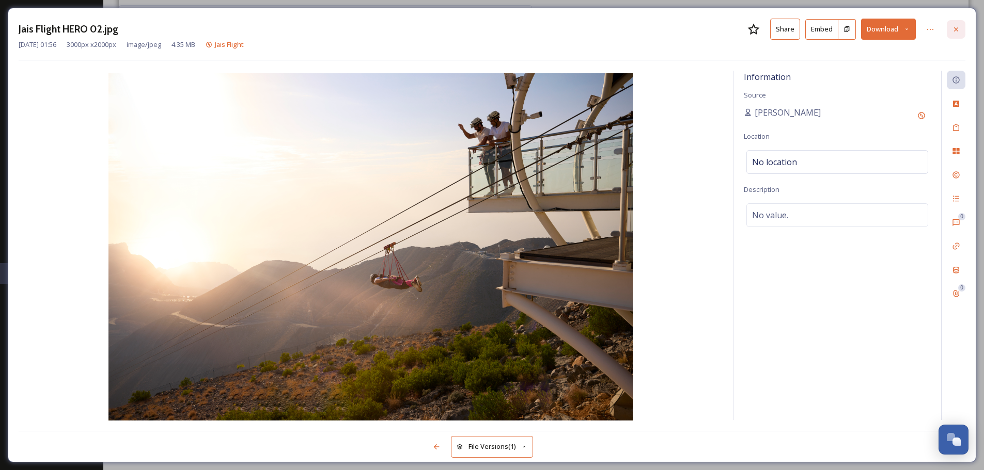
click at [960, 24] on div at bounding box center [955, 29] width 19 height 19
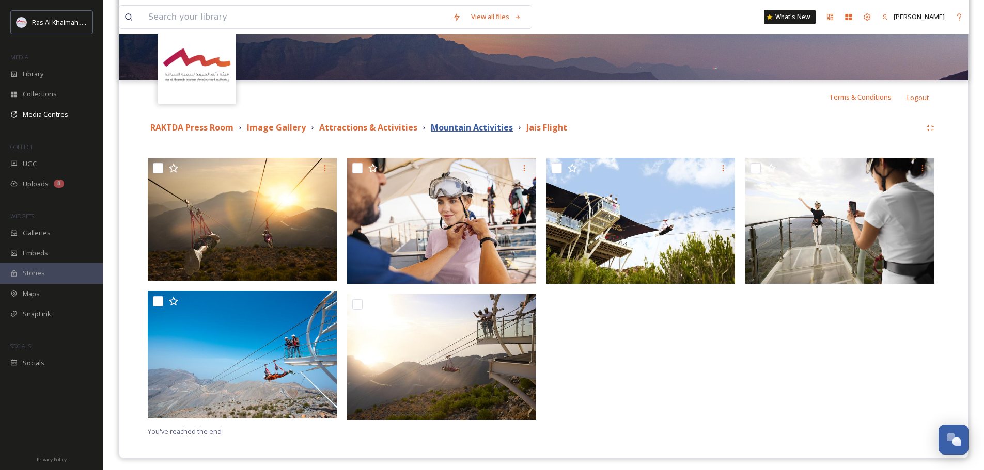
click at [456, 131] on strong "Mountain Activities" at bounding box center [472, 127] width 82 height 11
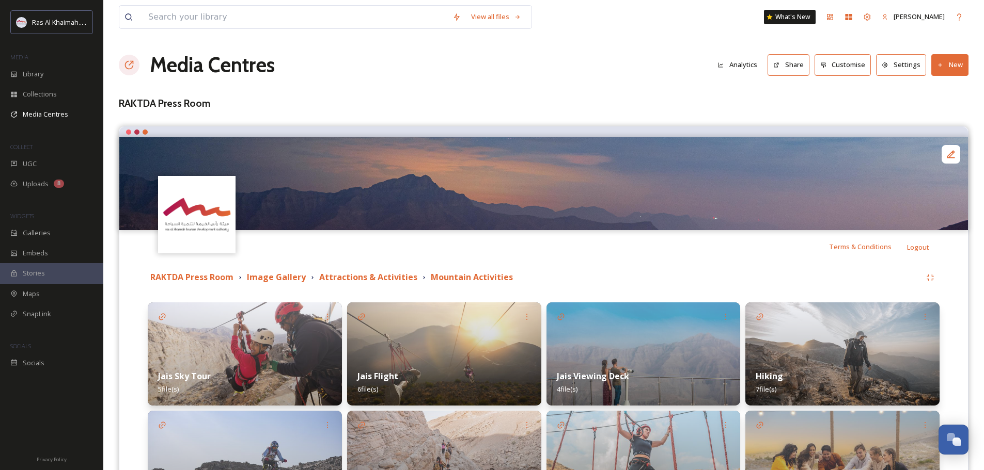
scroll to position [98, 0]
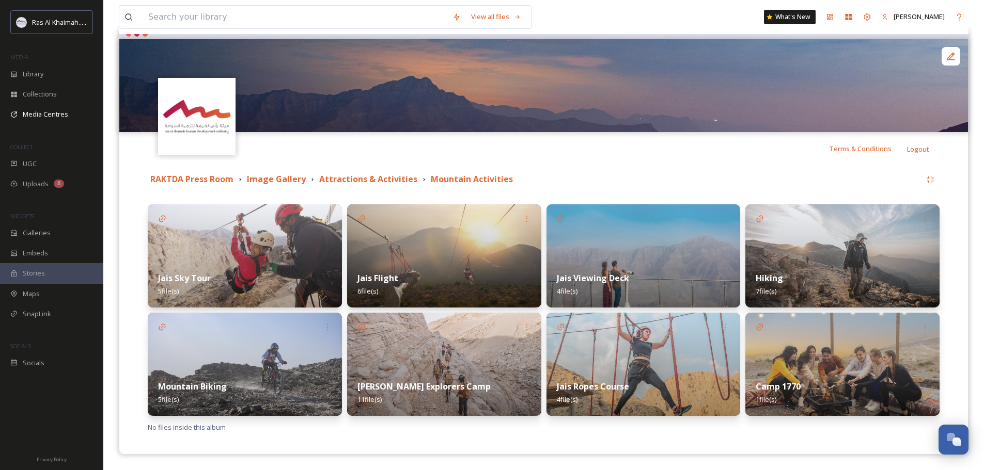
click at [785, 240] on img at bounding box center [842, 255] width 194 height 103
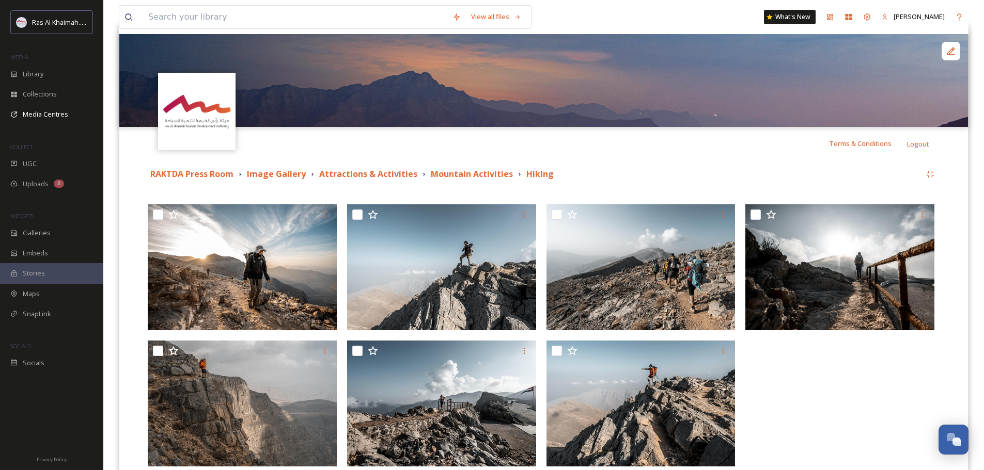
scroll to position [154, 0]
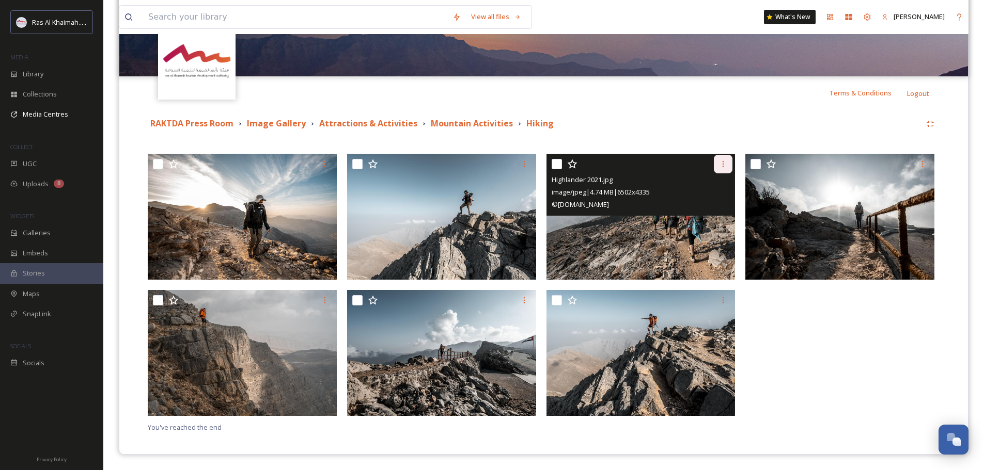
click at [722, 163] on icon at bounding box center [723, 164] width 8 height 8
click at [573, 251] on img at bounding box center [640, 217] width 189 height 126
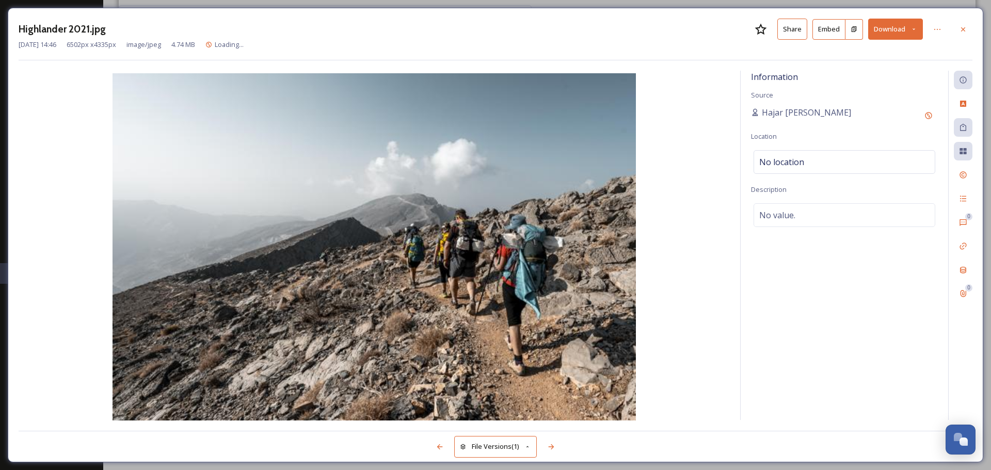
click at [907, 28] on button "Download" at bounding box center [895, 29] width 55 height 21
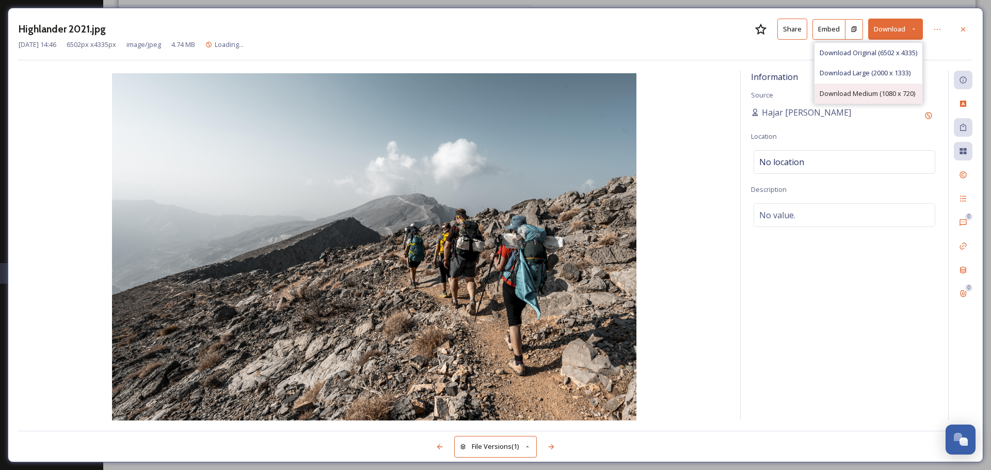
click at [874, 96] on span "Download Medium (1080 x 720)" at bounding box center [868, 94] width 96 height 10
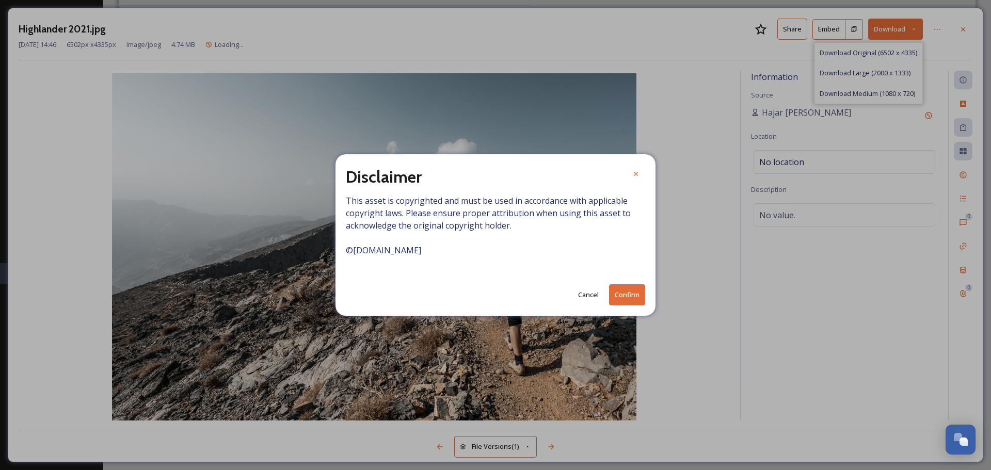
click at [626, 291] on button "Confirm" at bounding box center [627, 295] width 36 height 21
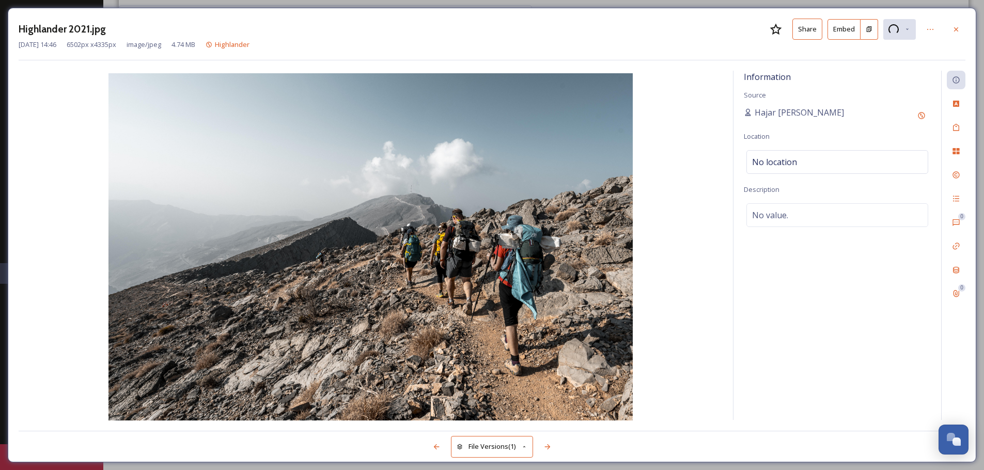
click at [805, 33] on button "Share" at bounding box center [807, 29] width 30 height 21
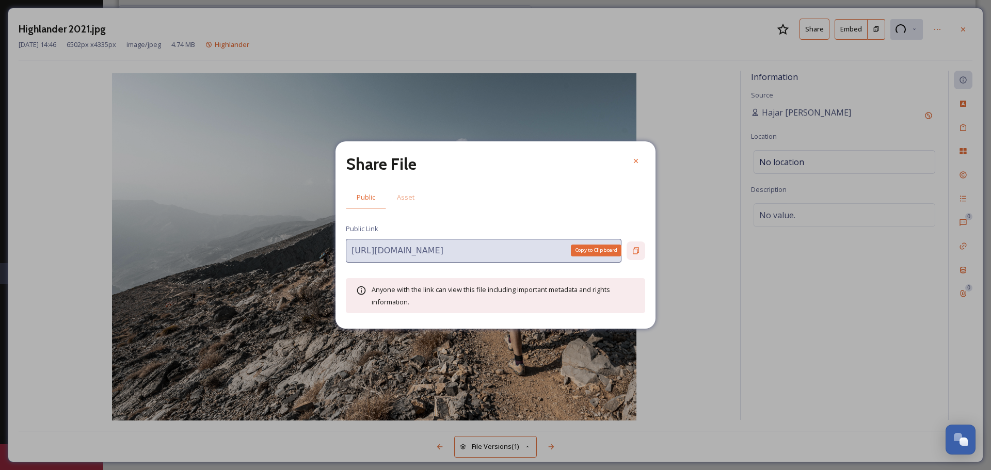
click at [633, 250] on icon at bounding box center [636, 251] width 8 height 8
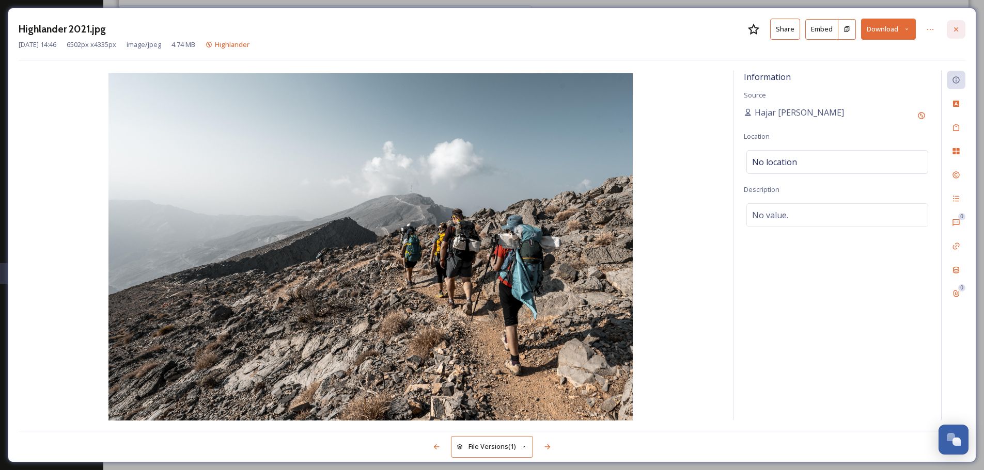
click at [959, 26] on icon at bounding box center [956, 29] width 8 height 8
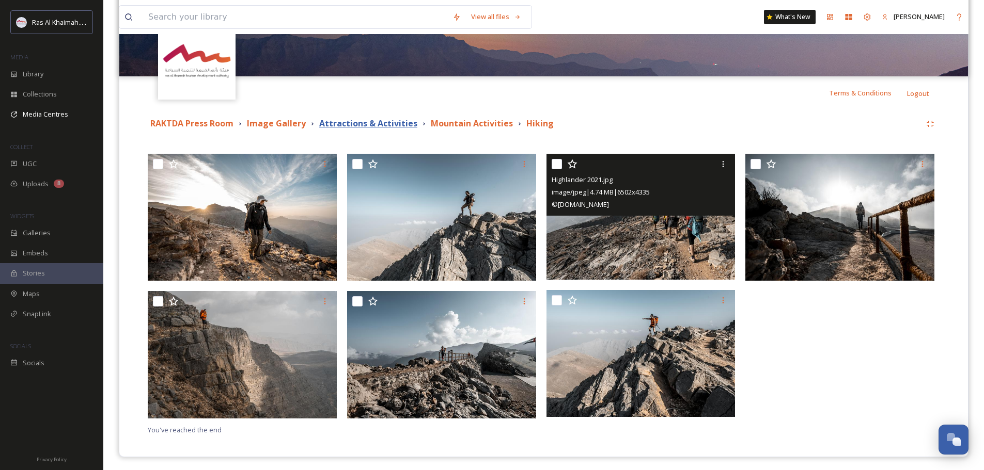
click at [388, 128] on strong "Attractions & Activities" at bounding box center [368, 123] width 98 height 11
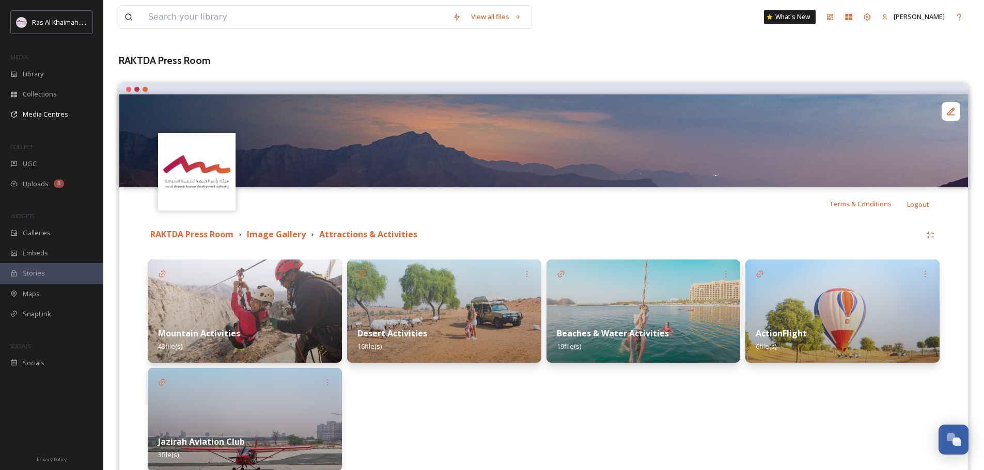
scroll to position [98, 0]
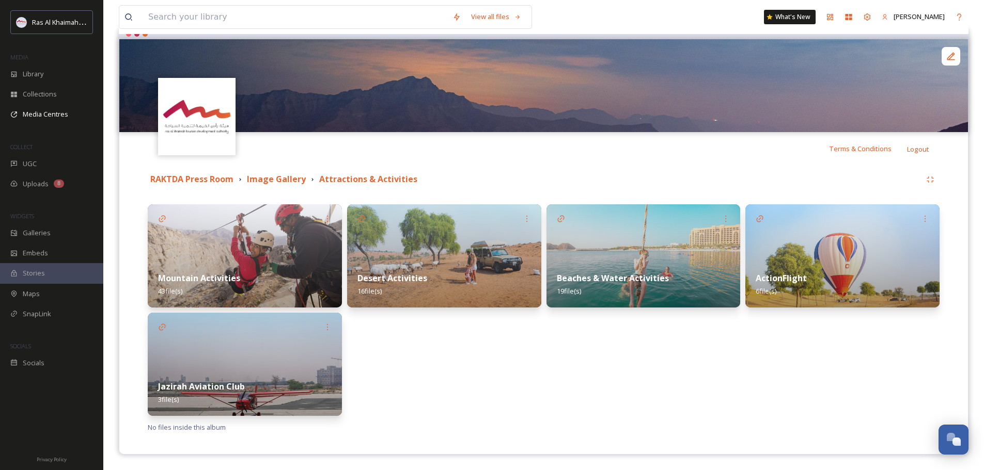
click at [265, 247] on img at bounding box center [245, 255] width 194 height 103
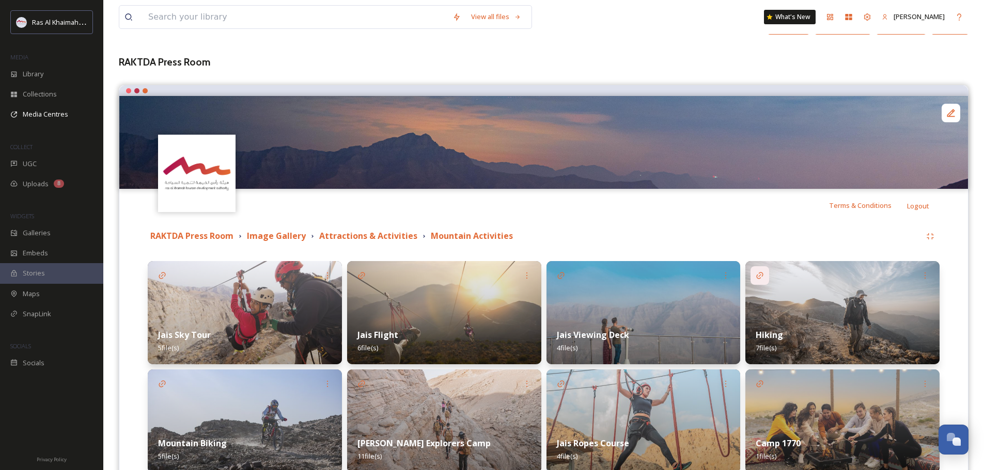
scroll to position [98, 0]
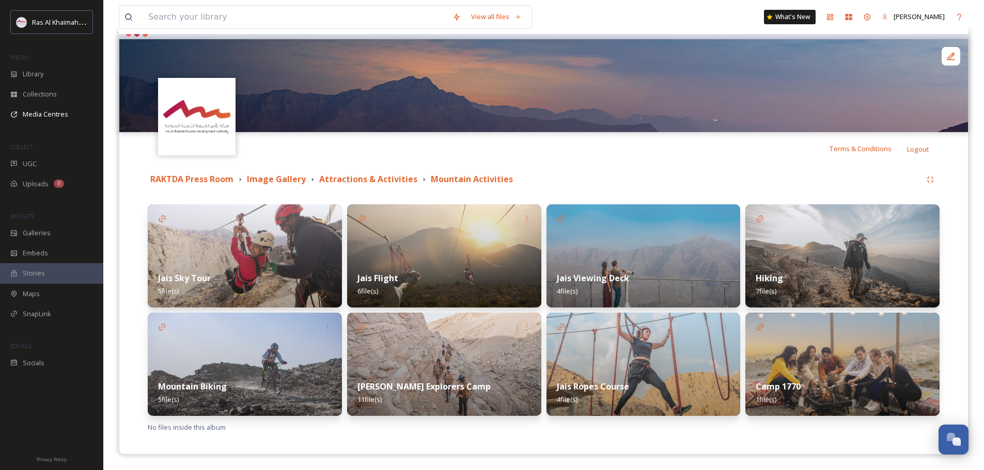
click at [300, 232] on img at bounding box center [245, 255] width 194 height 103
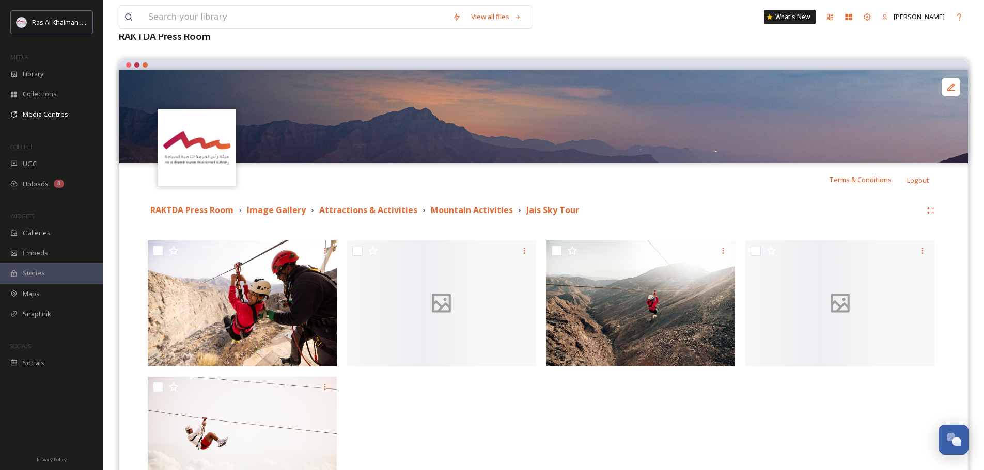
scroll to position [154, 0]
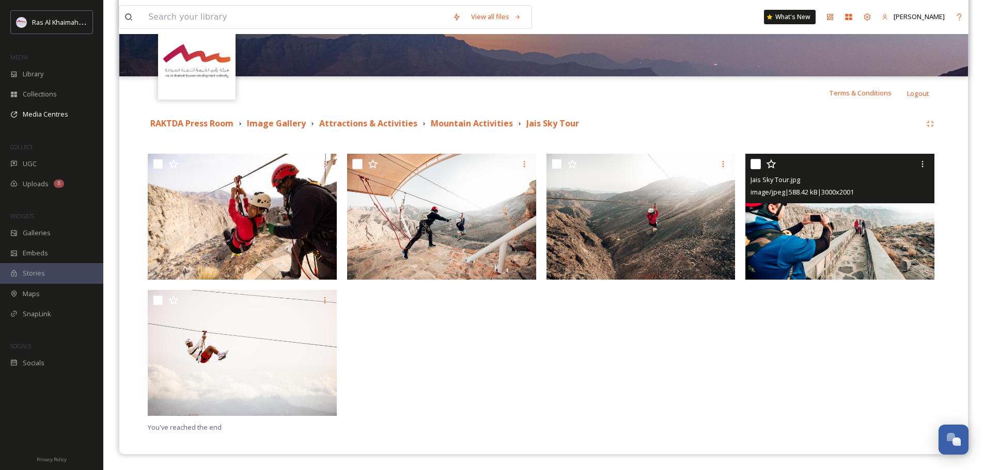
click at [865, 241] on img at bounding box center [839, 217] width 189 height 126
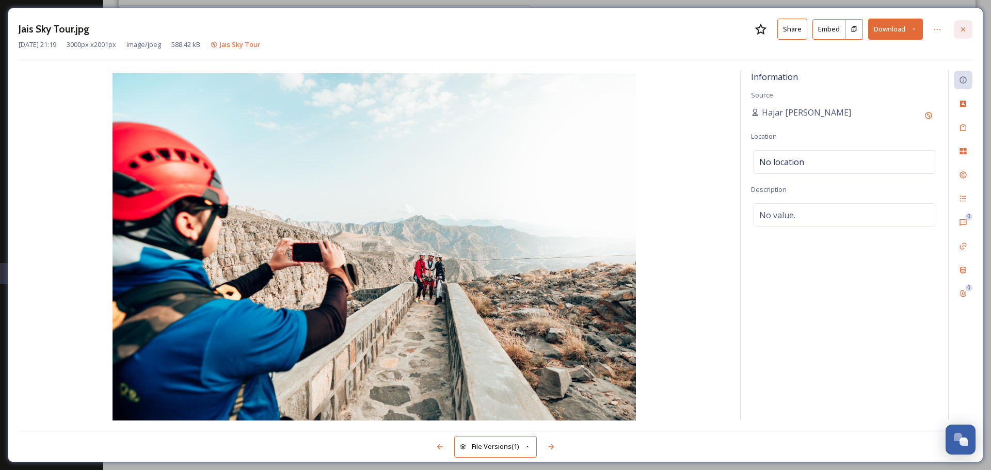
click at [961, 30] on icon at bounding box center [963, 29] width 8 height 8
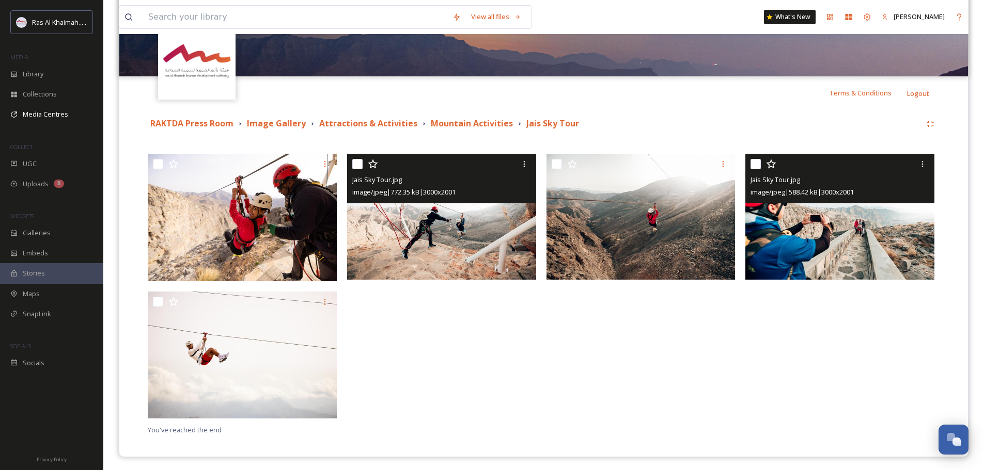
click at [467, 206] on img at bounding box center [441, 217] width 189 height 126
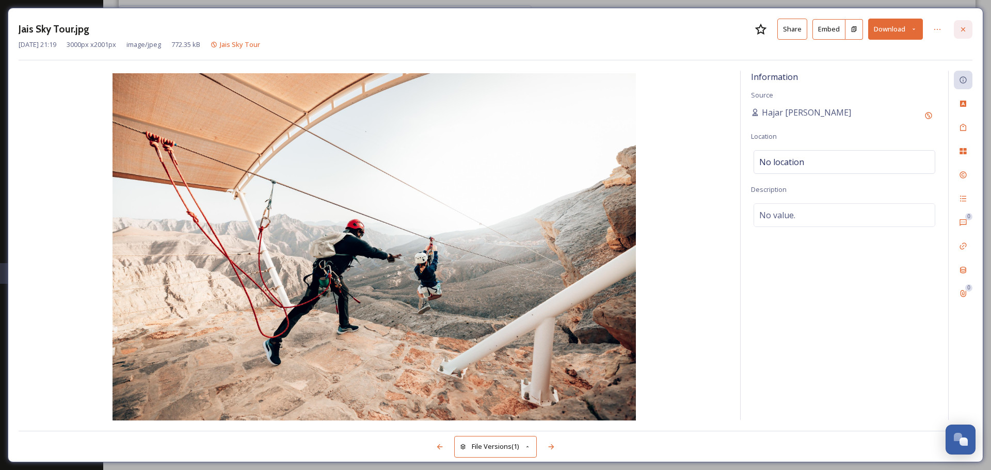
click at [966, 26] on icon at bounding box center [963, 29] width 8 height 8
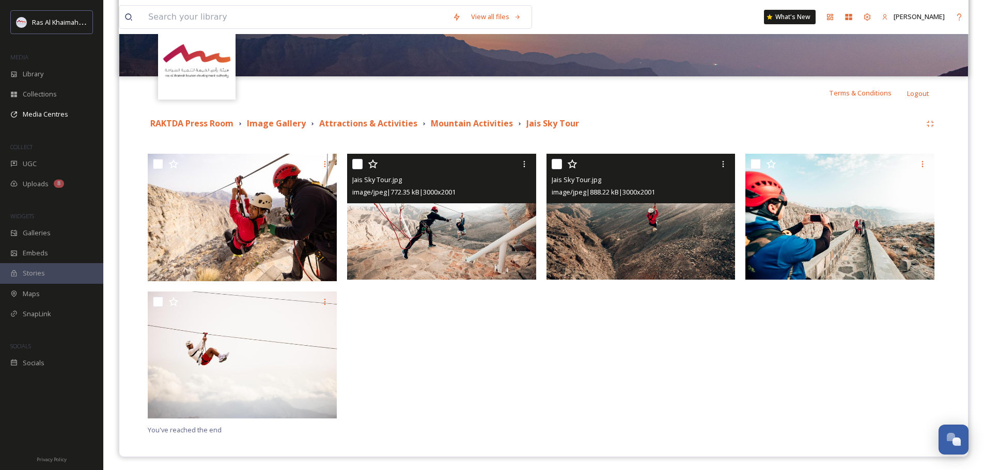
click at [688, 257] on img at bounding box center [640, 217] width 189 height 126
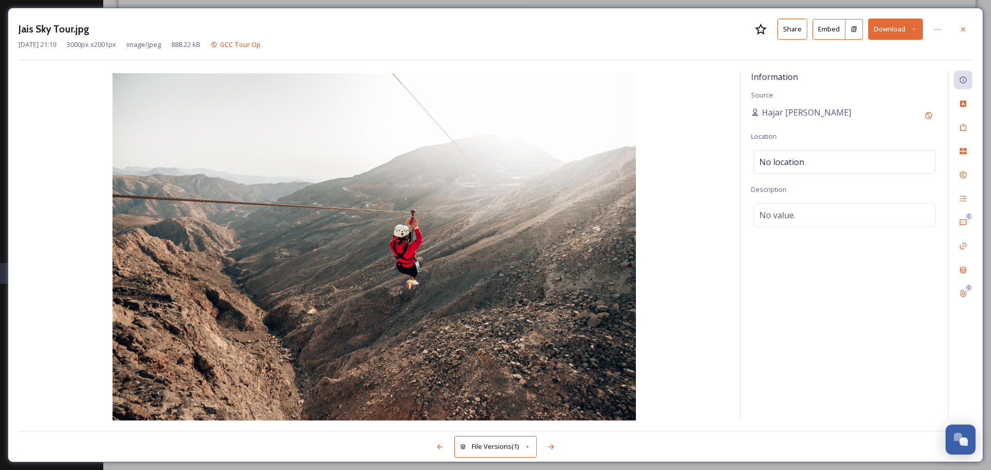
click at [915, 29] on icon at bounding box center [914, 29] width 7 height 7
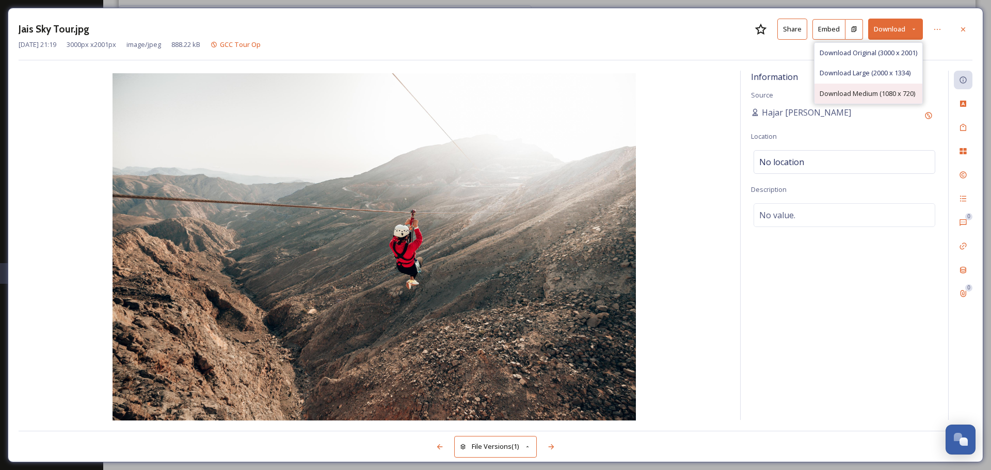
click at [875, 90] on span "Download Medium (1080 x 720)" at bounding box center [868, 94] width 96 height 10
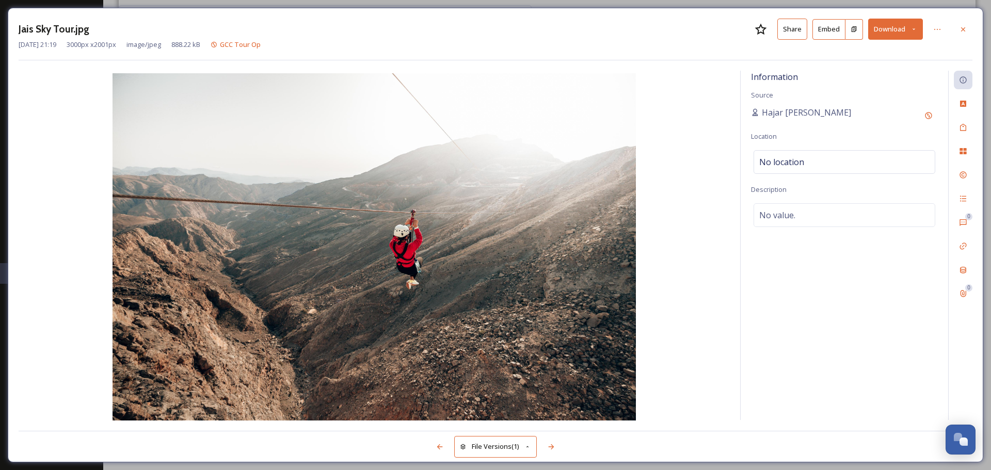
click at [792, 33] on button "Share" at bounding box center [793, 29] width 30 height 21
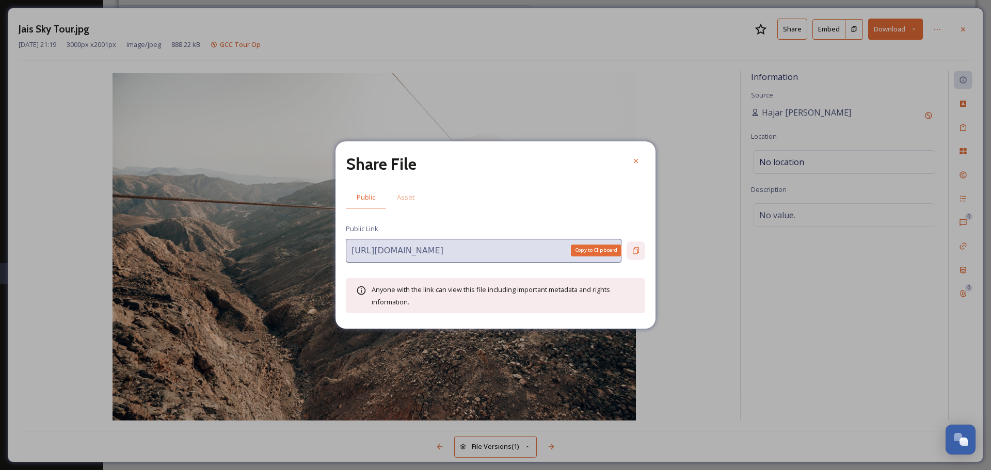
click at [637, 249] on icon at bounding box center [636, 250] width 6 height 7
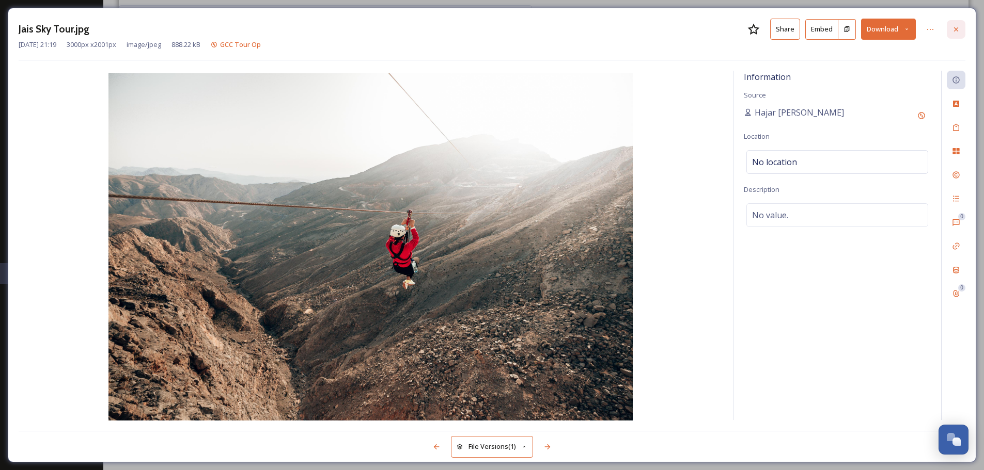
click at [959, 27] on icon at bounding box center [956, 29] width 8 height 8
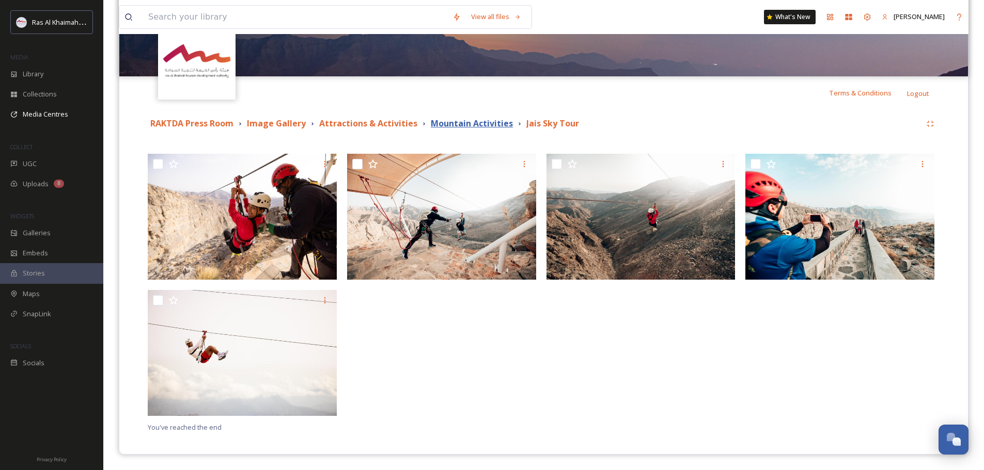
click at [443, 122] on strong "Mountain Activities" at bounding box center [472, 123] width 82 height 11
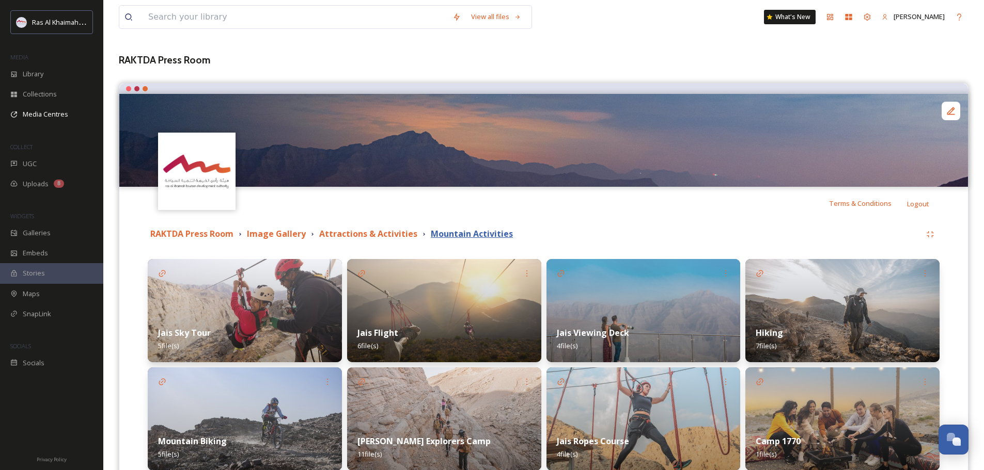
scroll to position [98, 0]
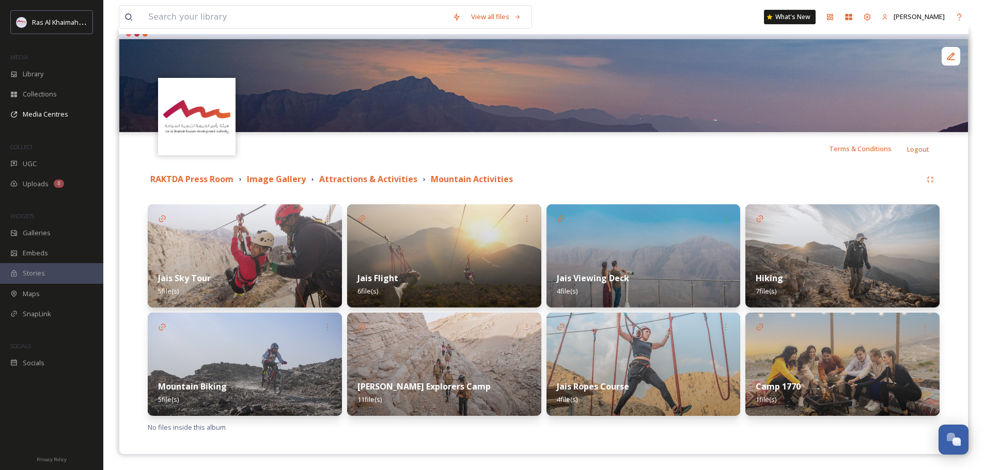
click at [878, 350] on img at bounding box center [842, 364] width 194 height 103
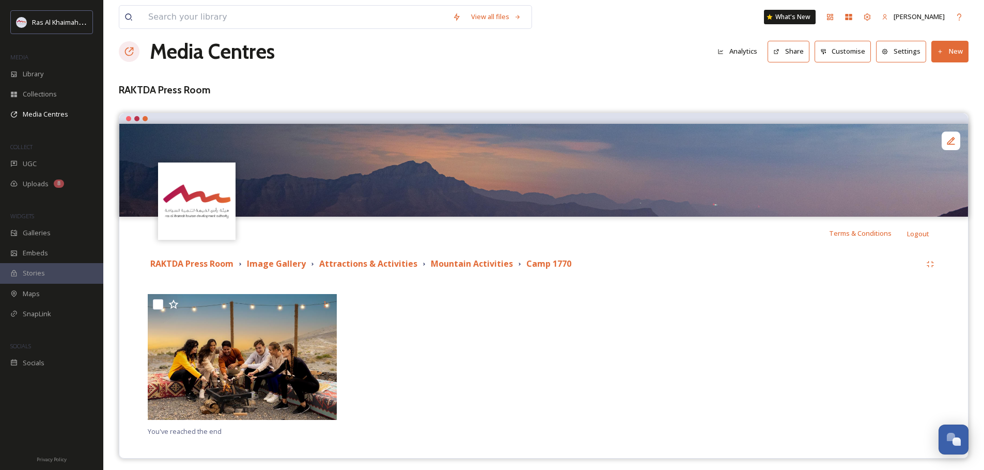
scroll to position [18, 0]
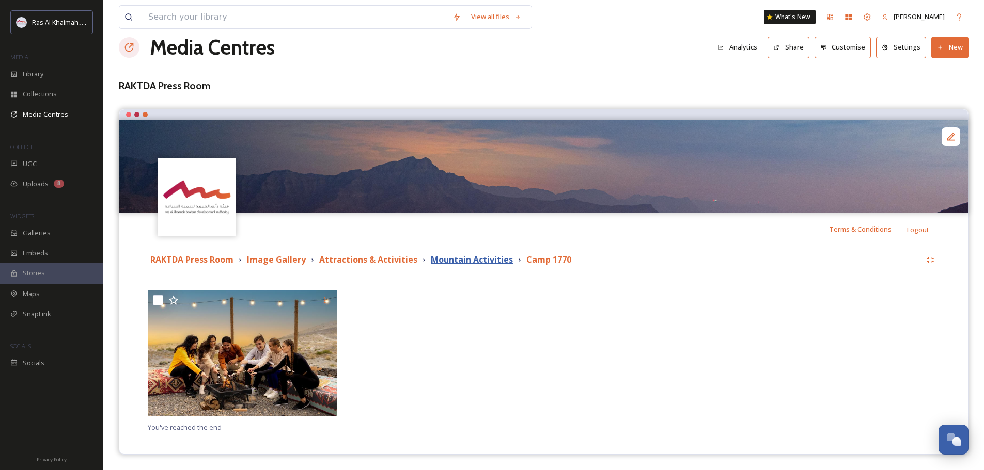
click at [459, 255] on strong "Mountain Activities" at bounding box center [472, 259] width 82 height 11
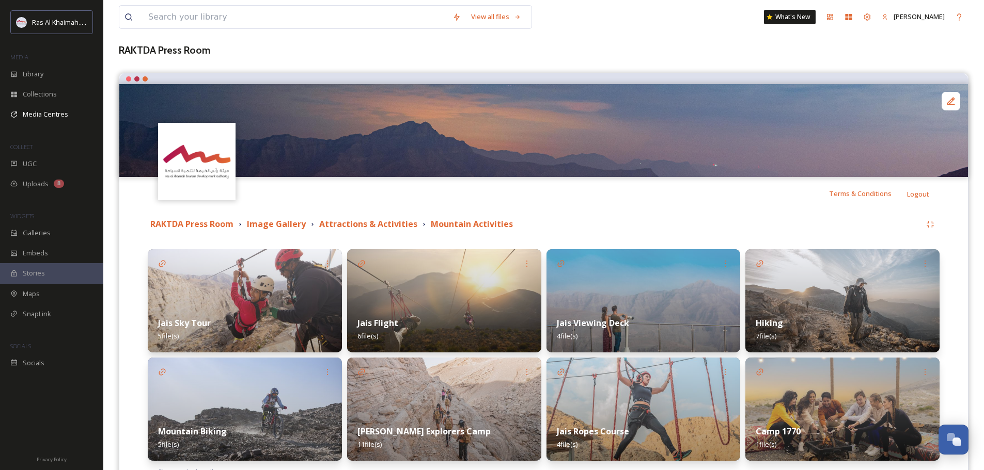
scroll to position [98, 0]
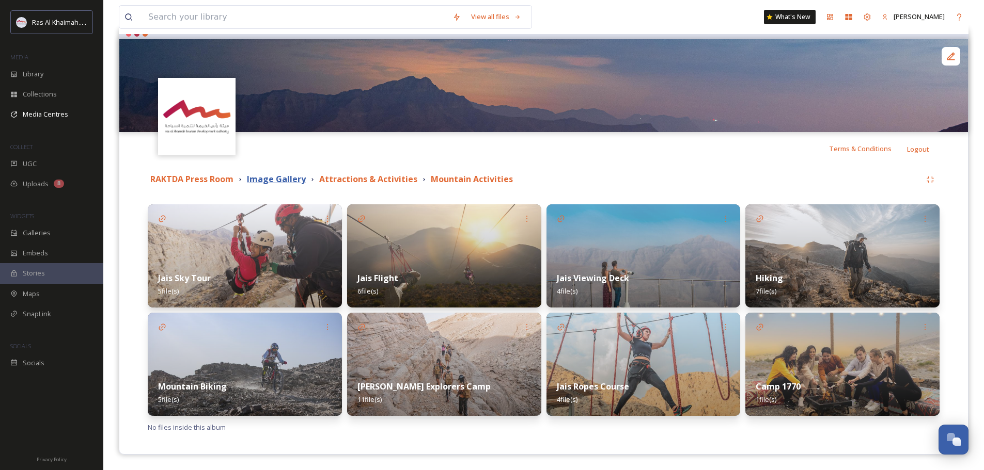
click at [294, 183] on strong "Image Gallery" at bounding box center [276, 178] width 59 height 11
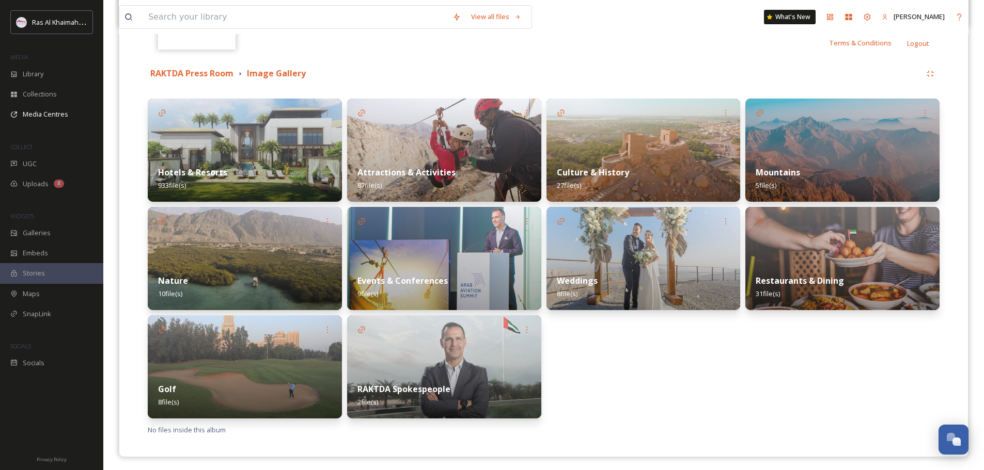
scroll to position [207, 0]
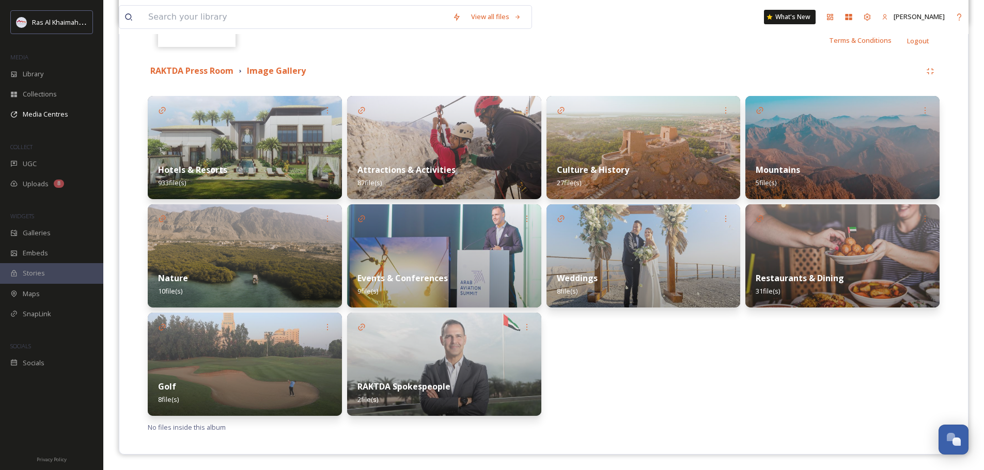
click at [697, 137] on img at bounding box center [643, 147] width 194 height 103
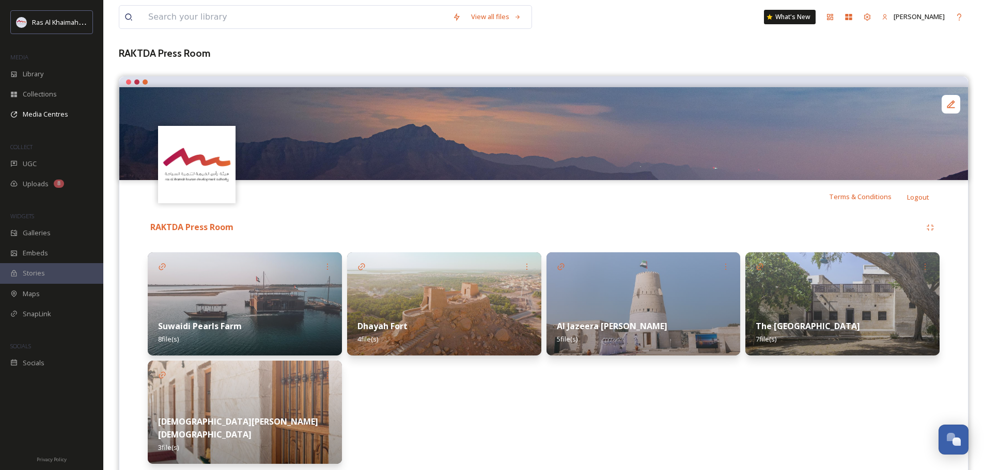
scroll to position [98, 0]
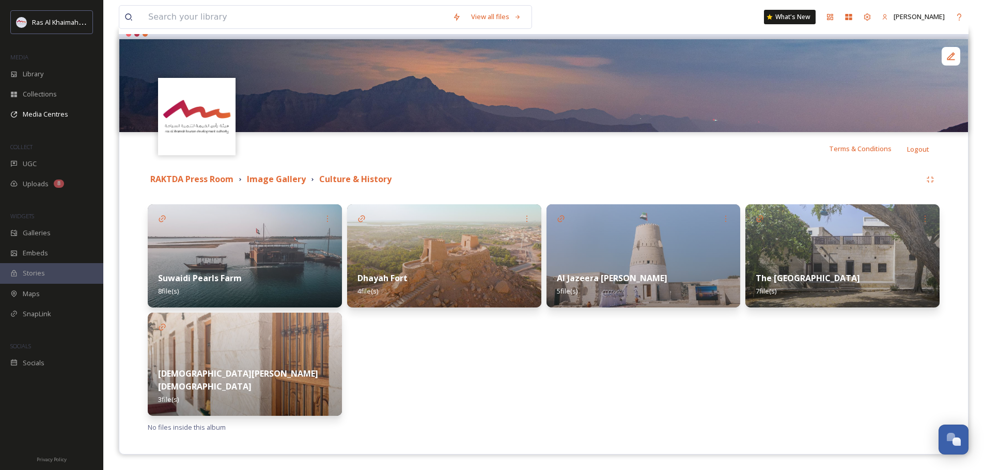
click at [277, 250] on img at bounding box center [245, 255] width 194 height 103
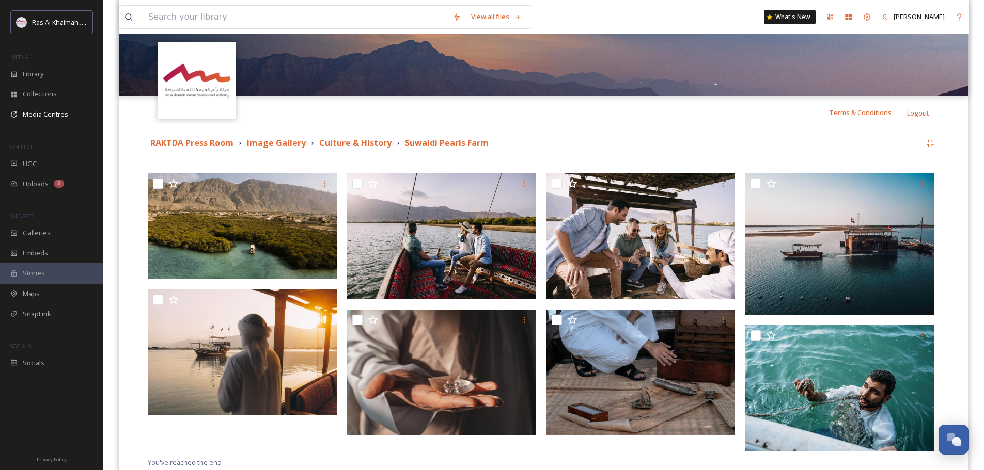
scroll to position [169, 0]
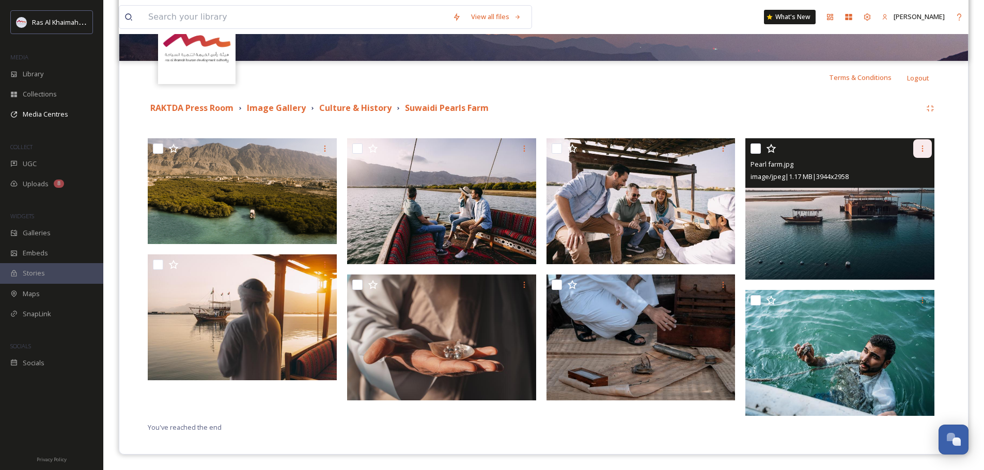
click at [922, 156] on div at bounding box center [922, 148] width 19 height 19
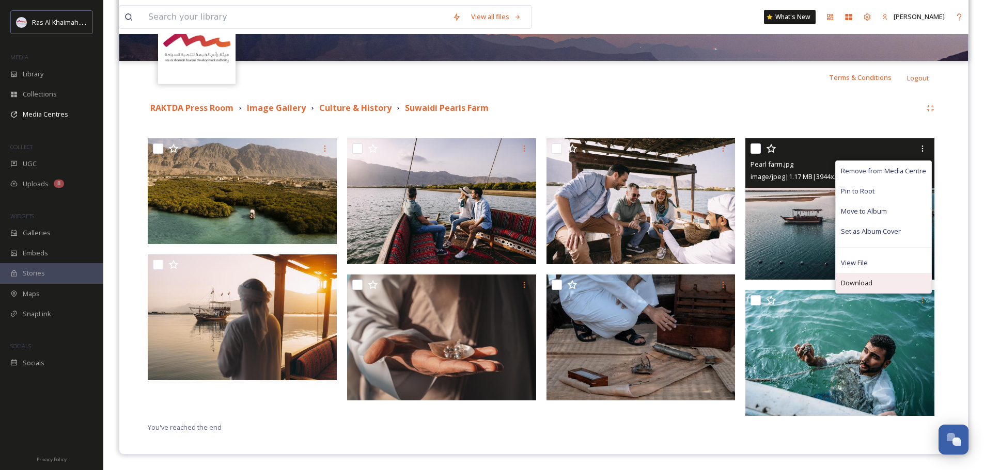
click at [848, 289] on div "Download" at bounding box center [883, 283] width 96 height 20
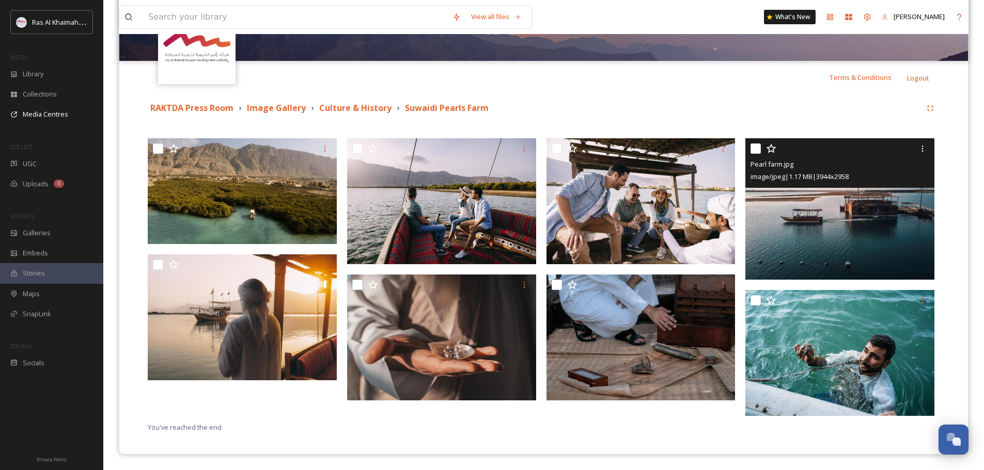
click at [830, 227] on img at bounding box center [839, 209] width 189 height 142
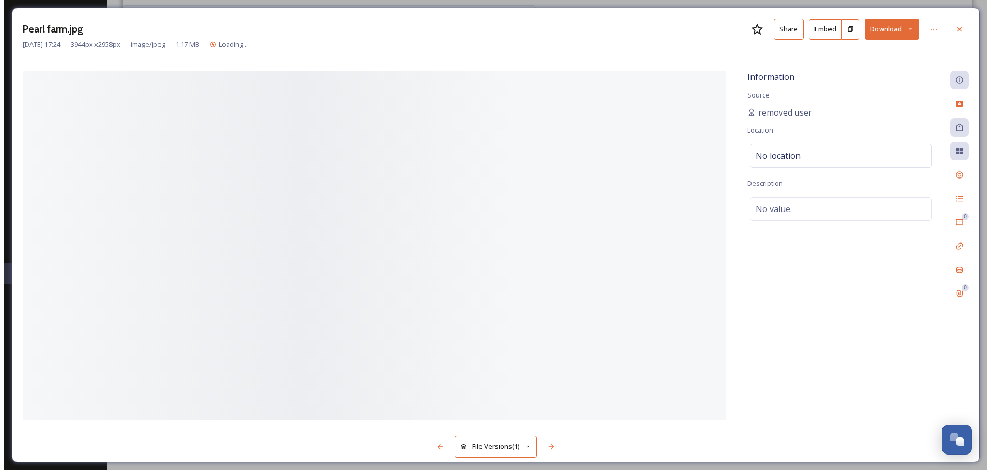
scroll to position [154, 0]
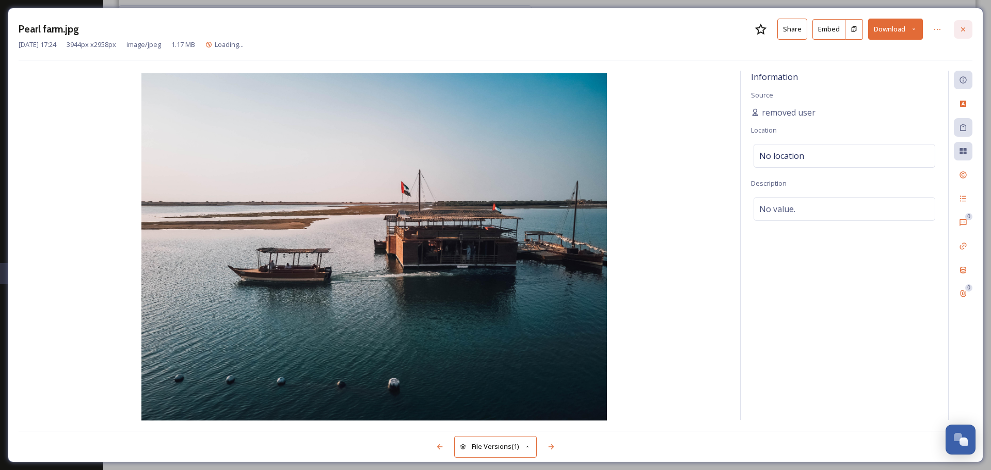
click at [964, 28] on icon at bounding box center [963, 29] width 8 height 8
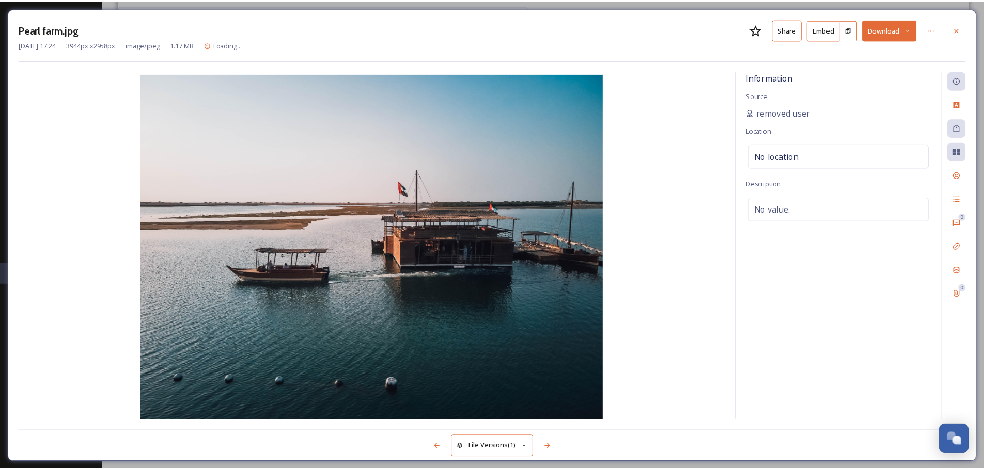
scroll to position [169, 0]
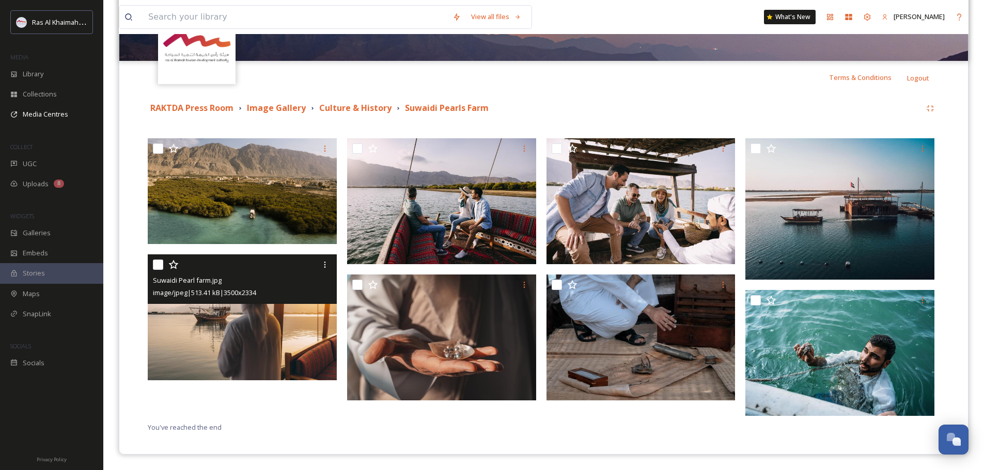
click at [266, 317] on img at bounding box center [242, 318] width 189 height 126
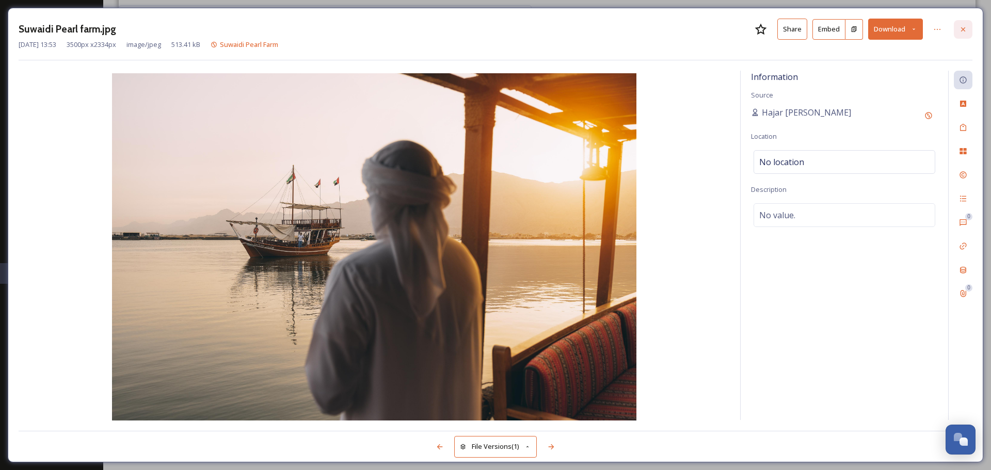
click at [963, 28] on icon at bounding box center [963, 29] width 4 height 4
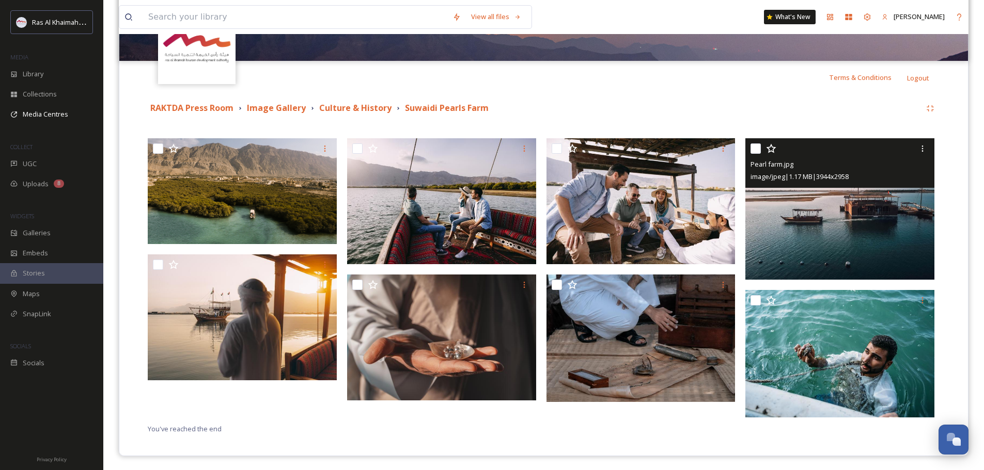
click at [855, 213] on img at bounding box center [839, 209] width 189 height 142
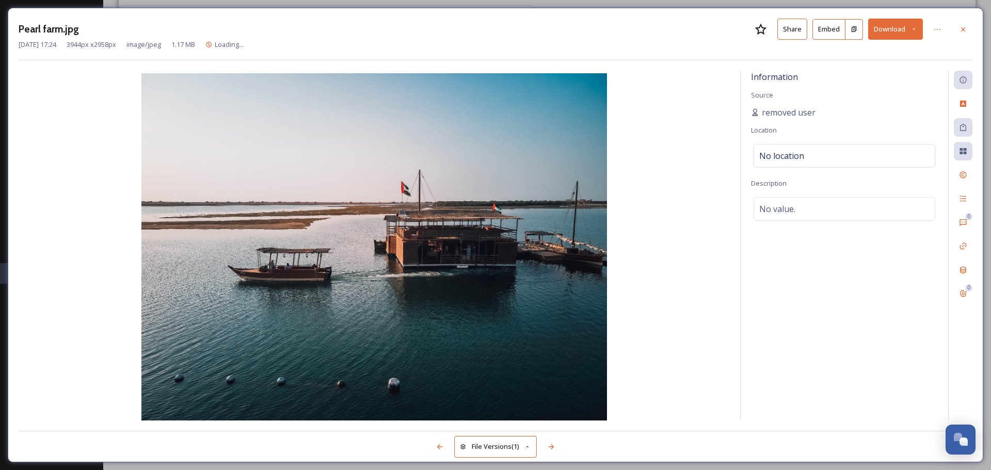
click at [915, 28] on icon at bounding box center [914, 29] width 7 height 7
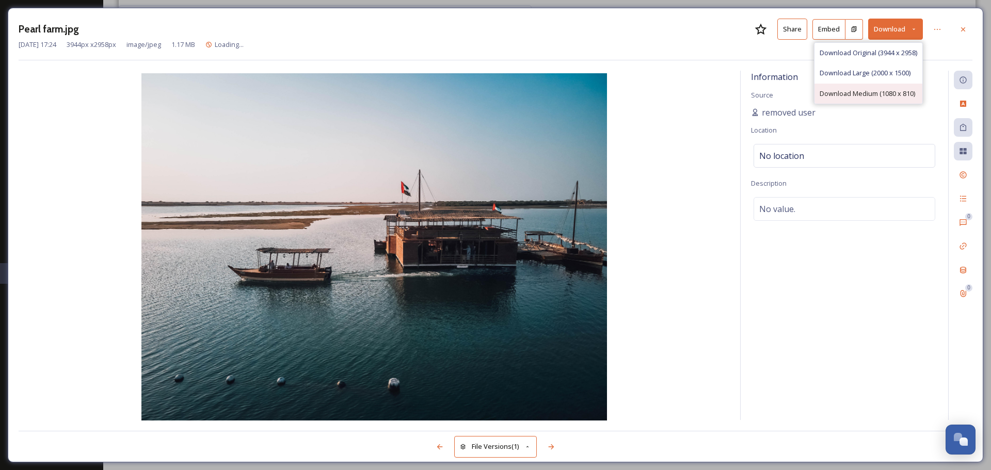
click at [850, 97] on span "Download Medium (1080 x 810)" at bounding box center [868, 94] width 96 height 10
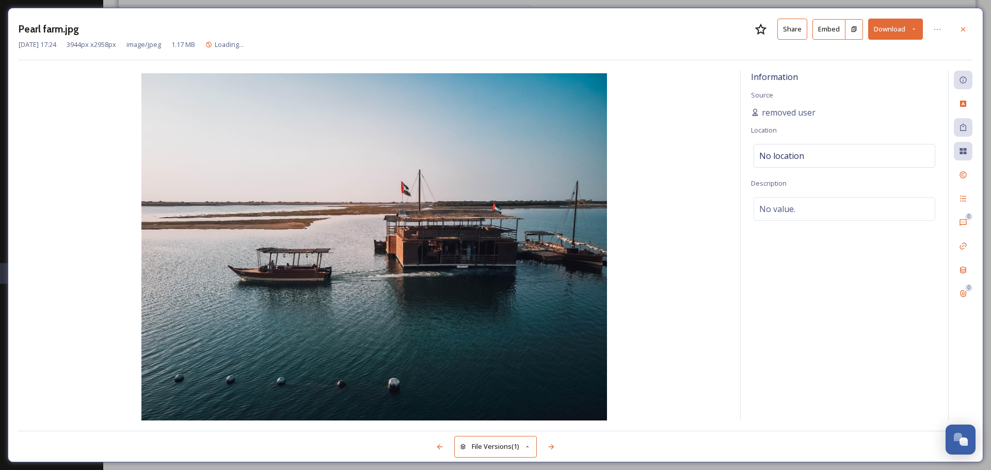
click at [796, 33] on button "Share" at bounding box center [793, 29] width 30 height 21
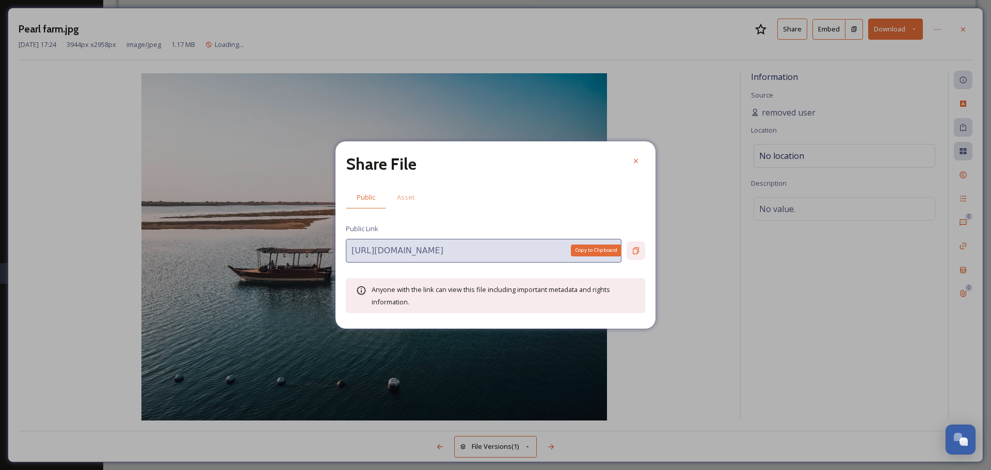
click at [635, 252] on icon at bounding box center [636, 251] width 8 height 8
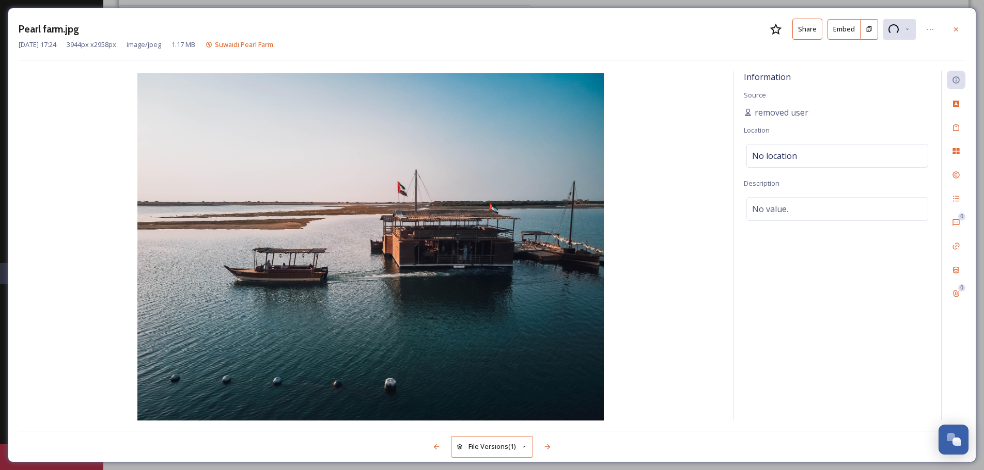
scroll to position [154, 0]
click at [961, 30] on div at bounding box center [955, 29] width 19 height 19
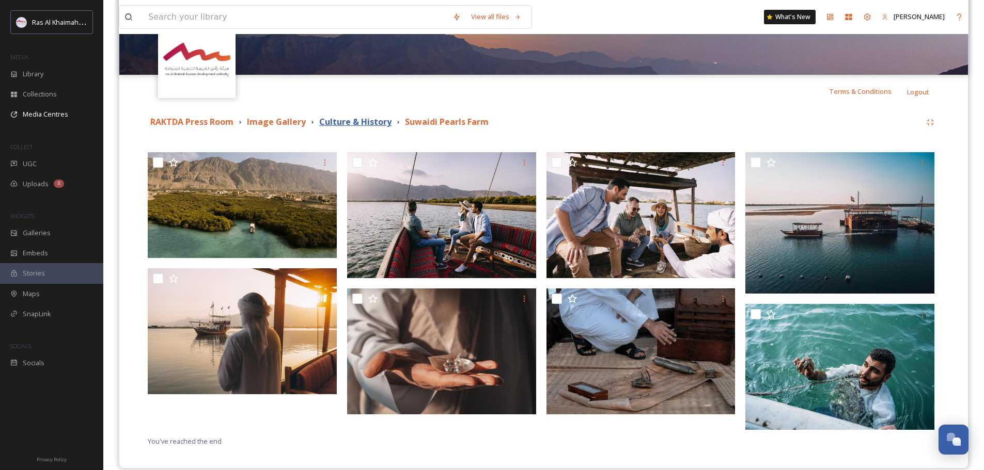
click at [340, 125] on strong "Culture & History" at bounding box center [355, 121] width 72 height 11
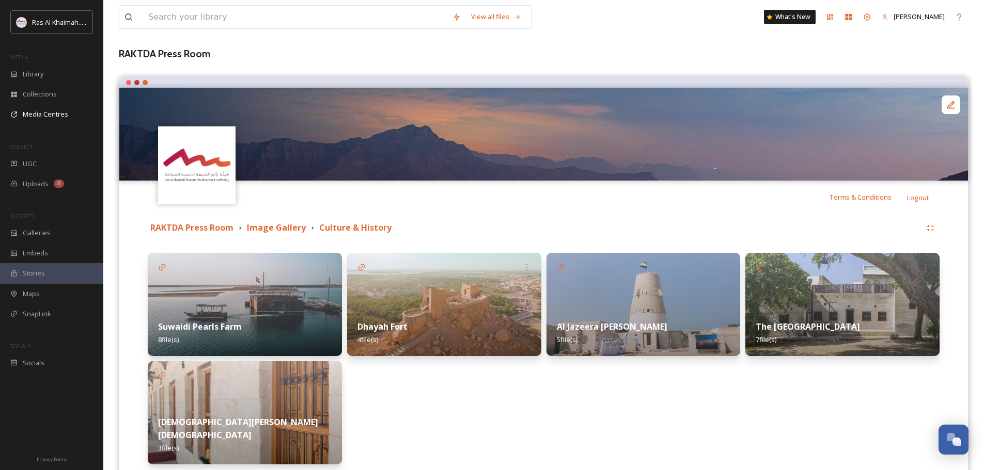
scroll to position [98, 0]
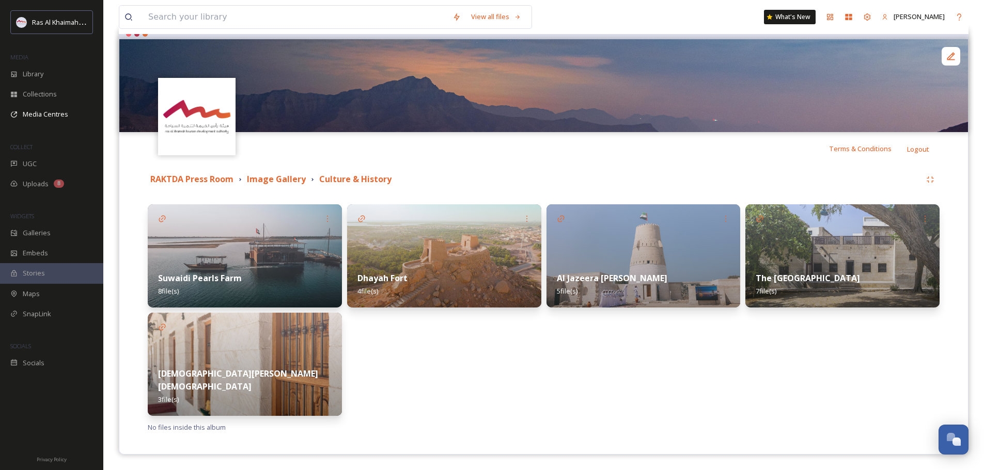
click at [420, 258] on img at bounding box center [444, 255] width 194 height 103
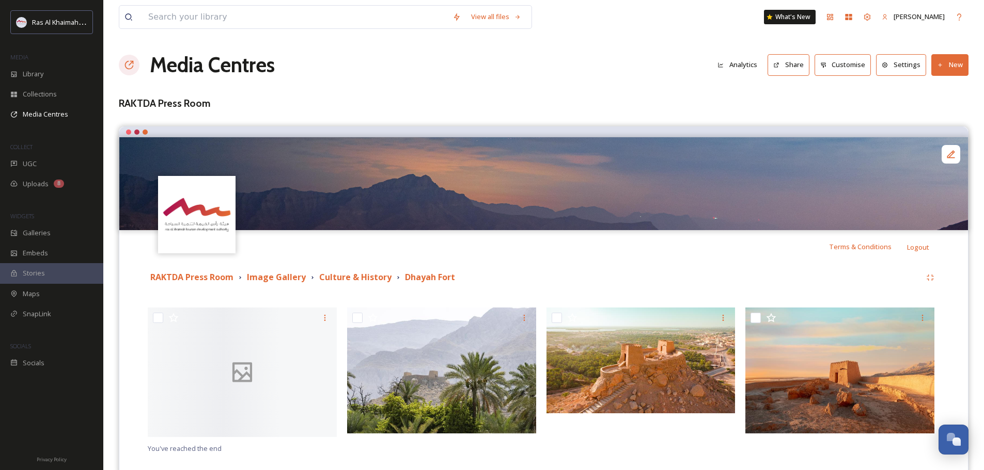
scroll to position [21, 0]
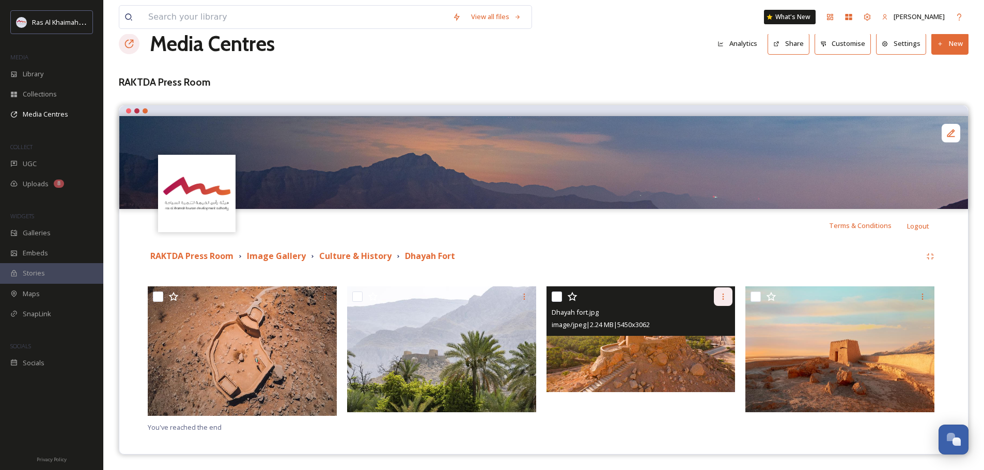
click at [724, 298] on icon at bounding box center [723, 297] width 8 height 8
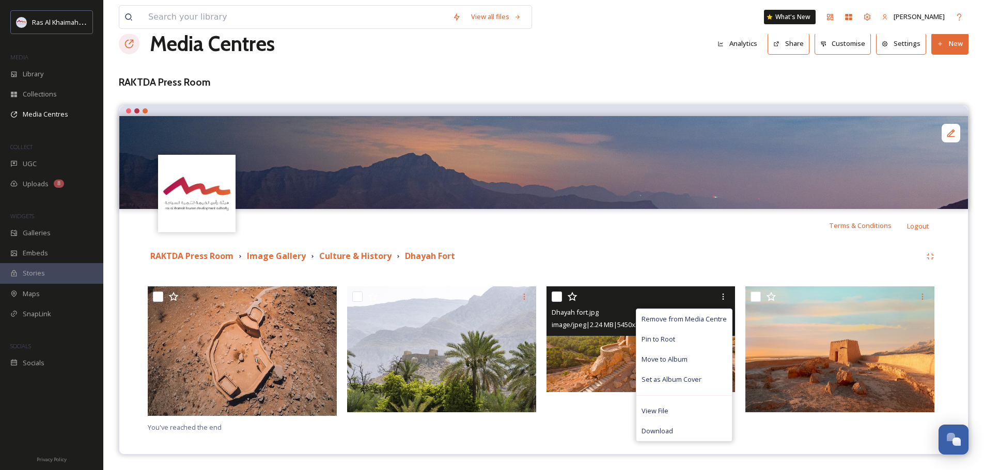
click at [611, 352] on img at bounding box center [640, 340] width 189 height 106
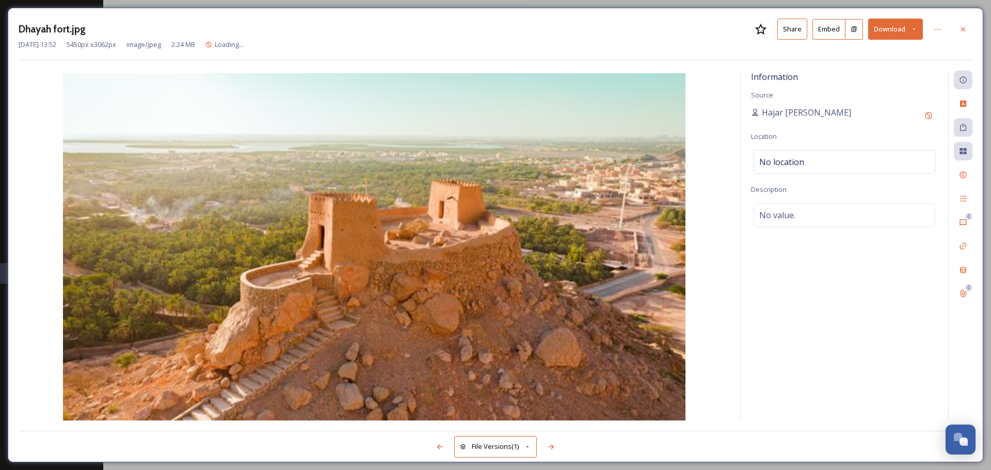
click at [797, 31] on button "Share" at bounding box center [793, 29] width 30 height 21
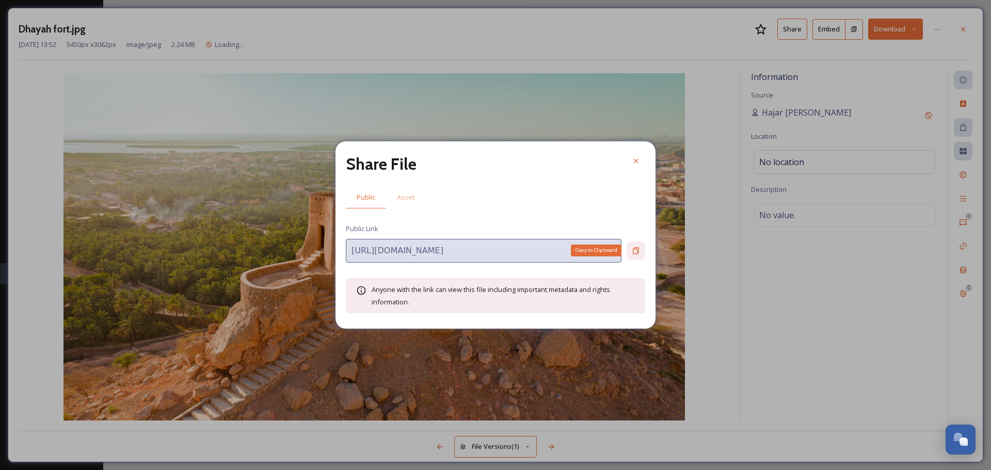
click at [637, 245] on div "Copy to Clipboard" at bounding box center [636, 251] width 19 height 19
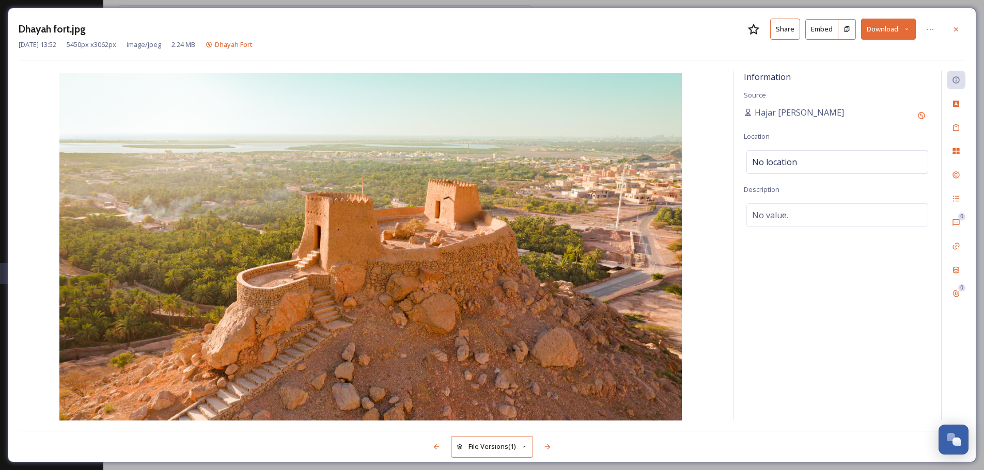
click at [911, 28] on button "Download" at bounding box center [888, 29] width 55 height 21
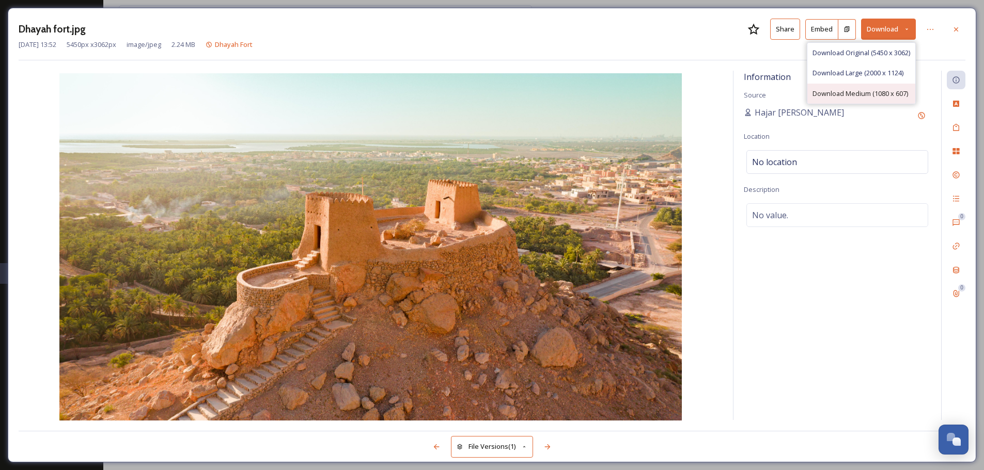
click at [864, 94] on span "Download Medium (1080 x 607)" at bounding box center [860, 94] width 96 height 10
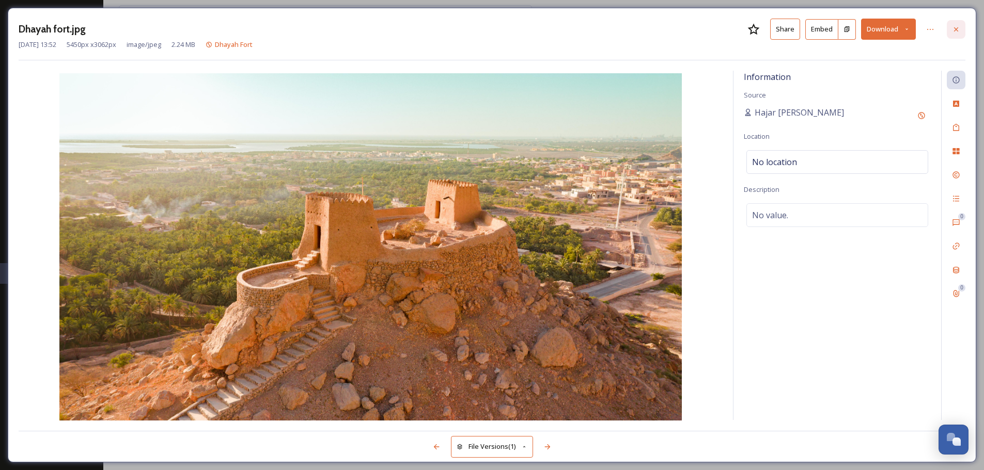
click at [958, 25] on icon at bounding box center [956, 29] width 8 height 8
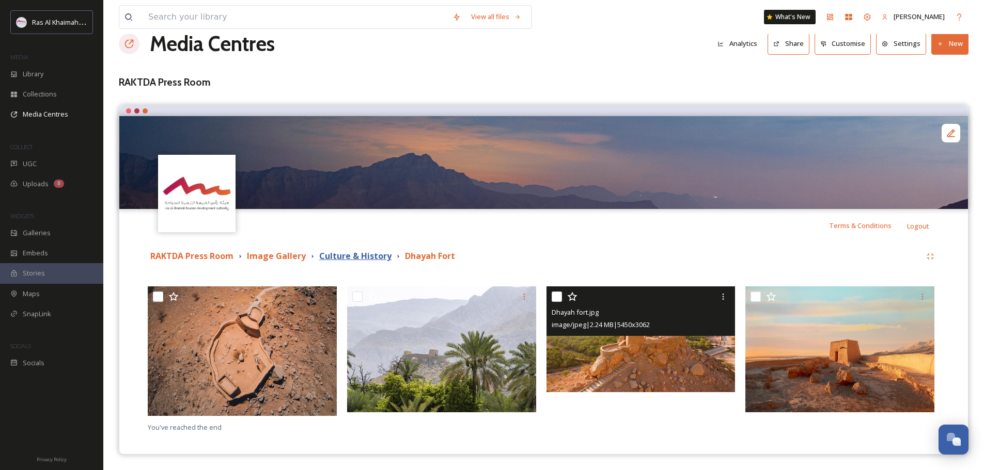
click at [349, 260] on strong "Culture & History" at bounding box center [355, 255] width 72 height 11
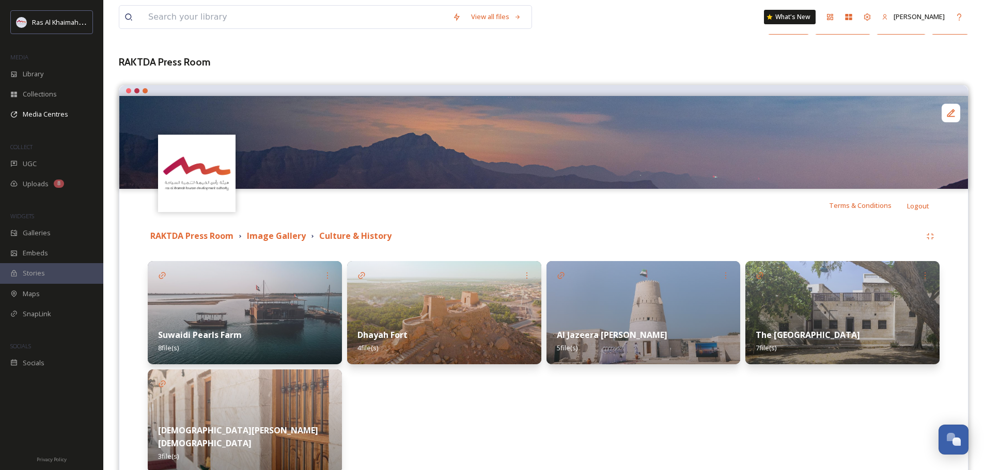
scroll to position [98, 0]
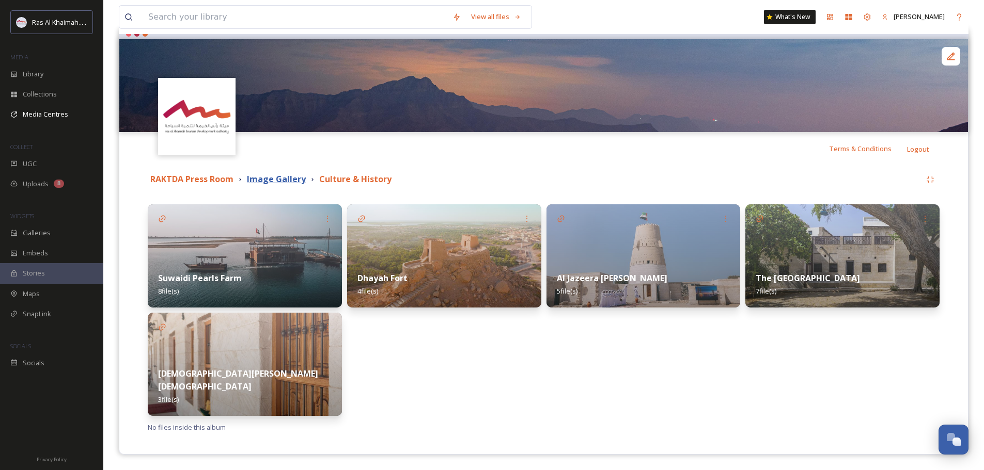
click at [266, 178] on strong "Image Gallery" at bounding box center [276, 178] width 59 height 11
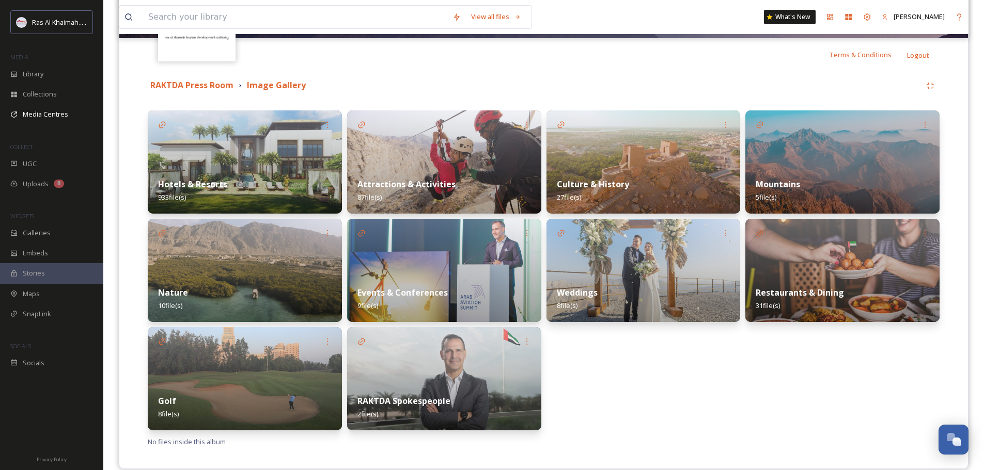
scroll to position [207, 0]
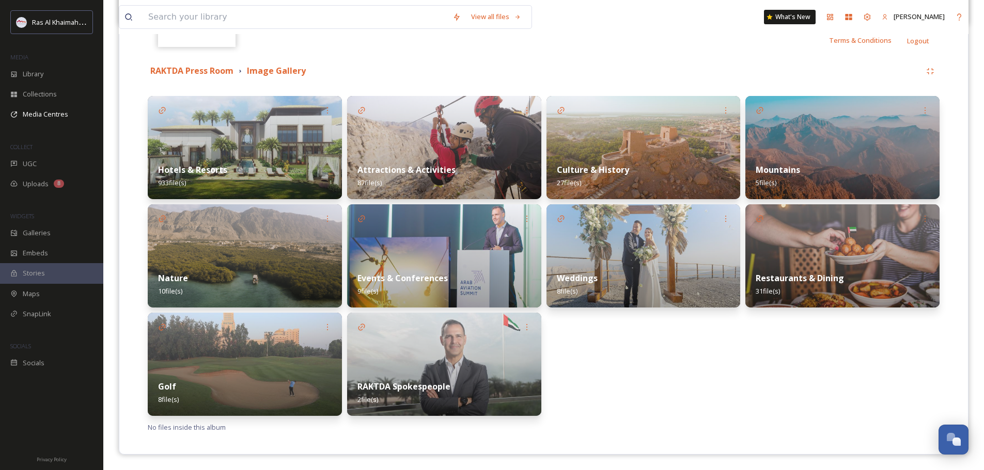
click at [239, 251] on img at bounding box center [245, 255] width 194 height 103
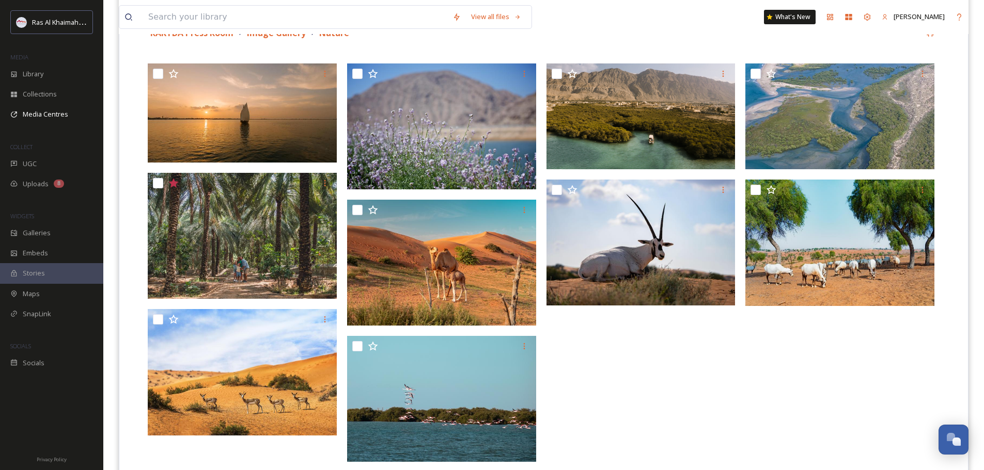
scroll to position [290, 0]
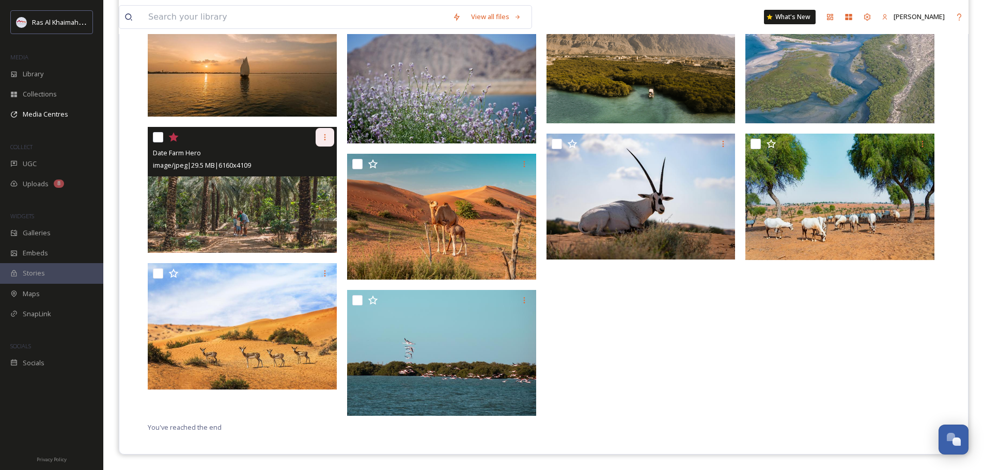
click at [327, 141] on icon at bounding box center [325, 137] width 8 height 8
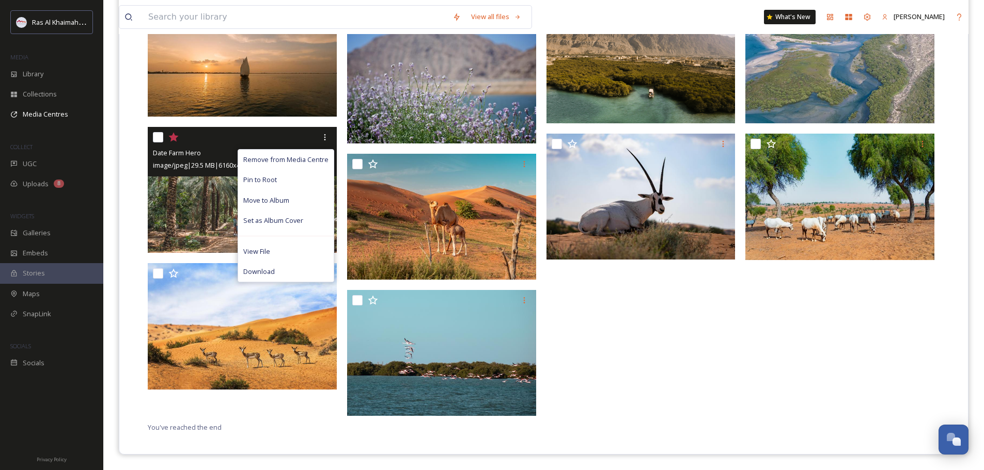
click at [198, 211] on img at bounding box center [242, 190] width 189 height 126
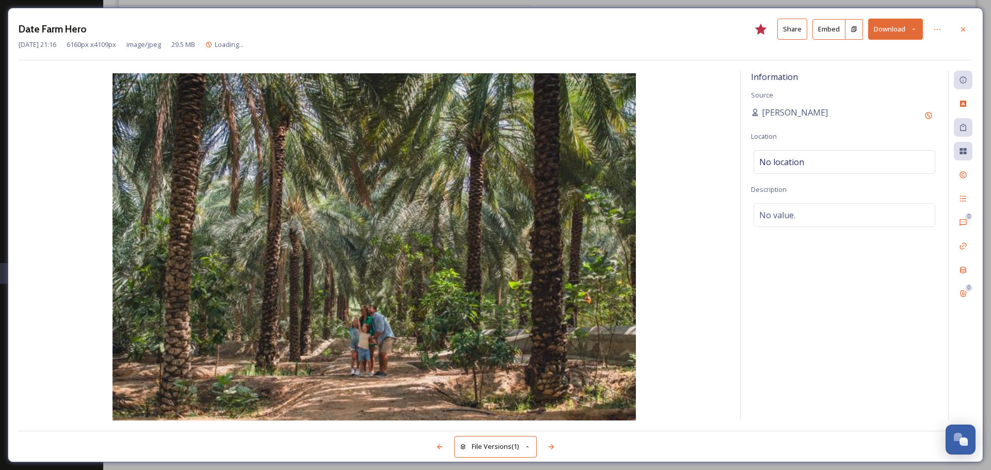
click at [919, 37] on button "Download" at bounding box center [895, 29] width 55 height 21
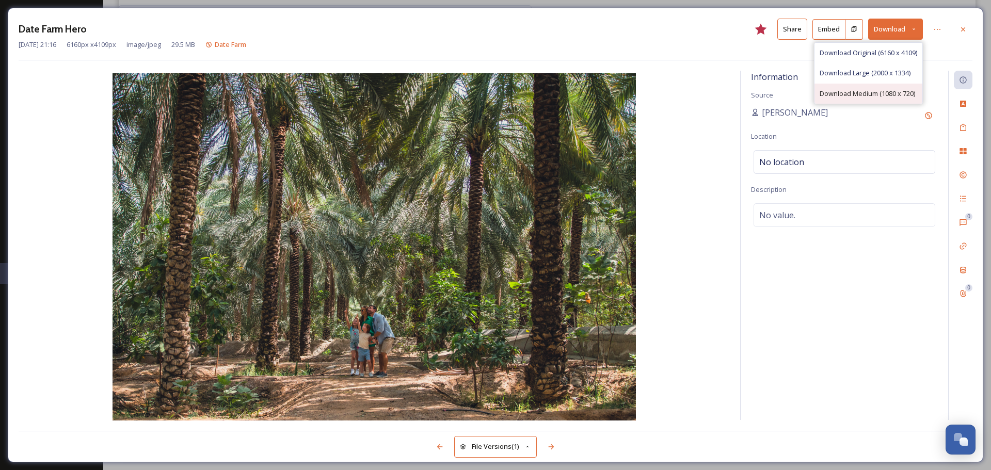
click at [872, 99] on div "Download Medium (1080 x 720)" at bounding box center [869, 94] width 108 height 20
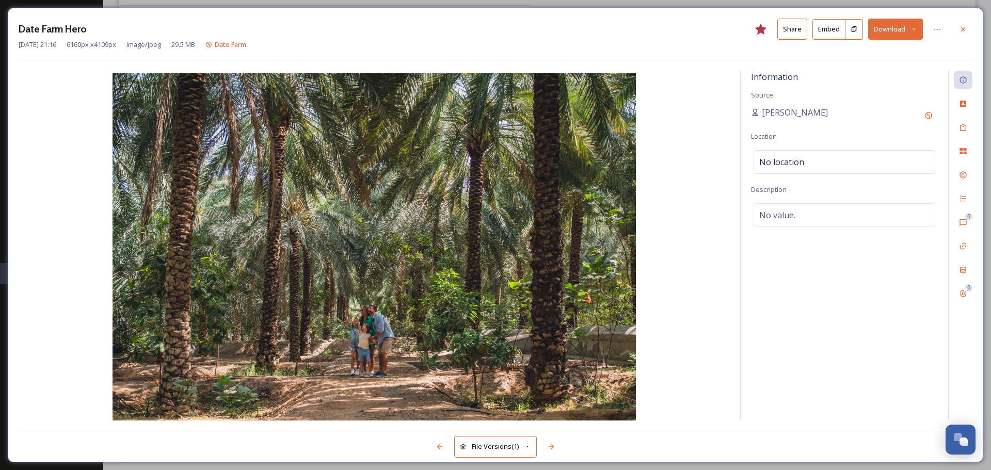
click at [800, 25] on button "Share" at bounding box center [793, 29] width 30 height 21
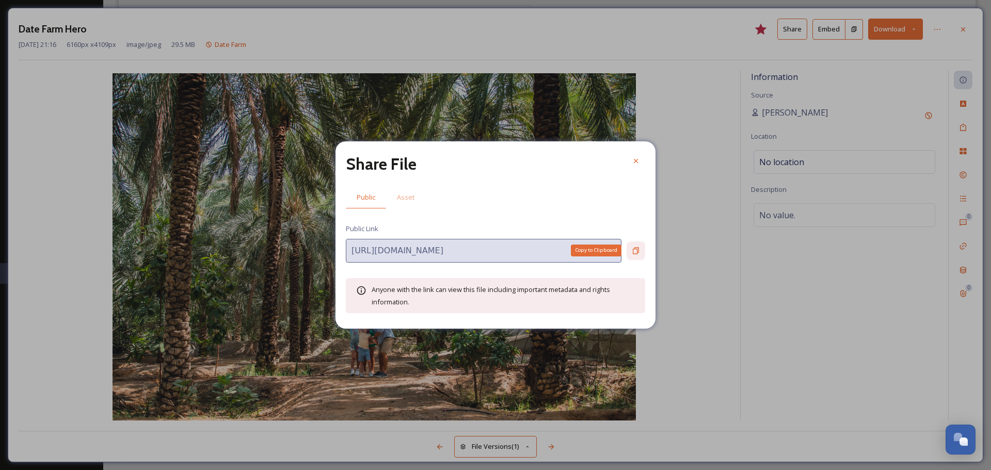
click at [635, 246] on div "Copy to Clipboard" at bounding box center [636, 251] width 19 height 19
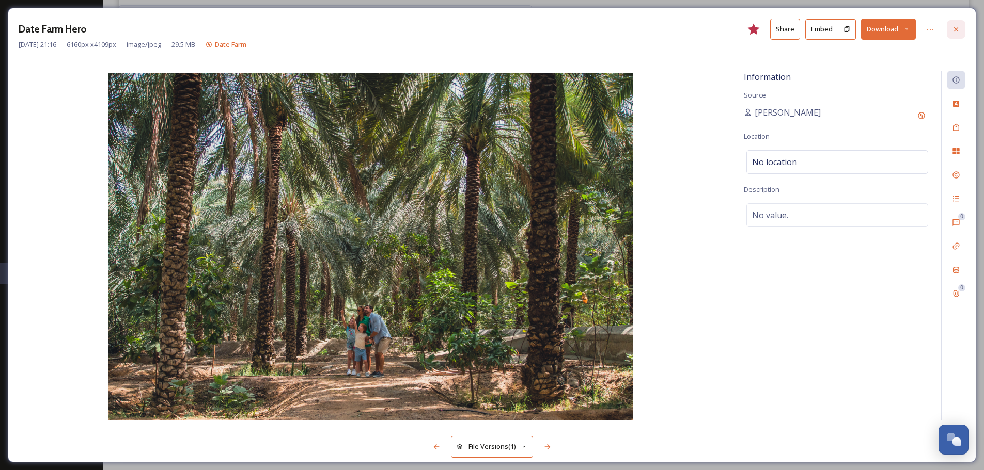
click at [949, 28] on div at bounding box center [955, 29] width 19 height 19
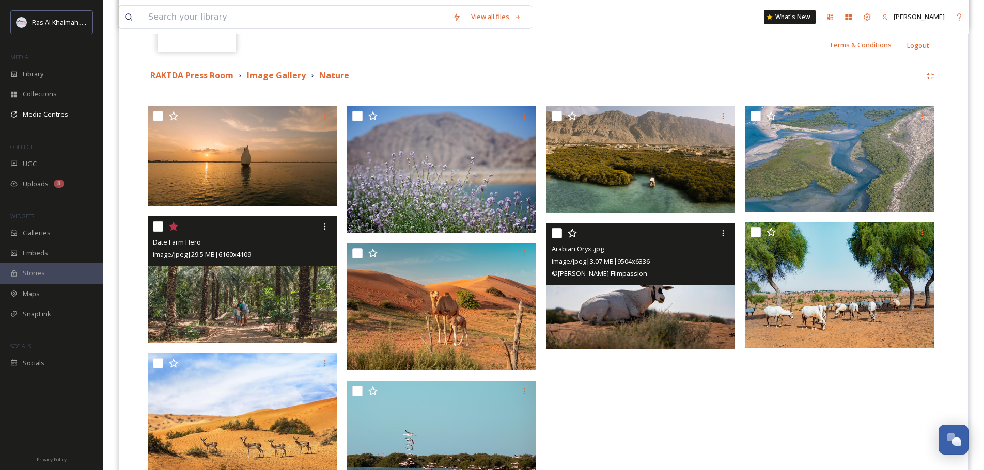
scroll to position [135, 0]
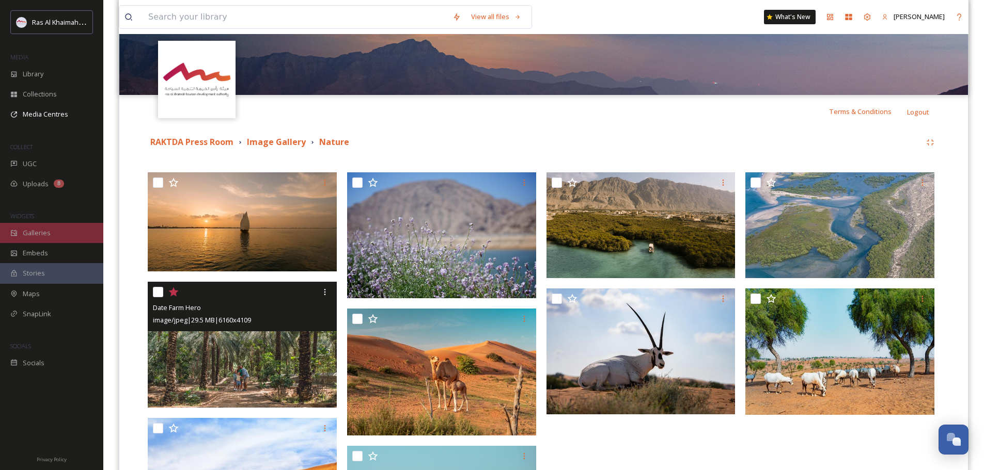
click at [54, 229] on div "Galleries" at bounding box center [51, 233] width 103 height 20
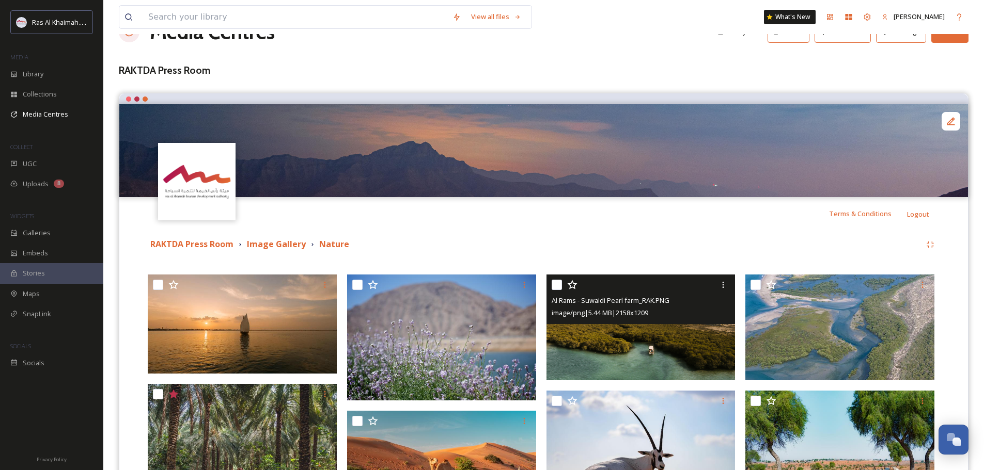
scroll to position [52, 0]
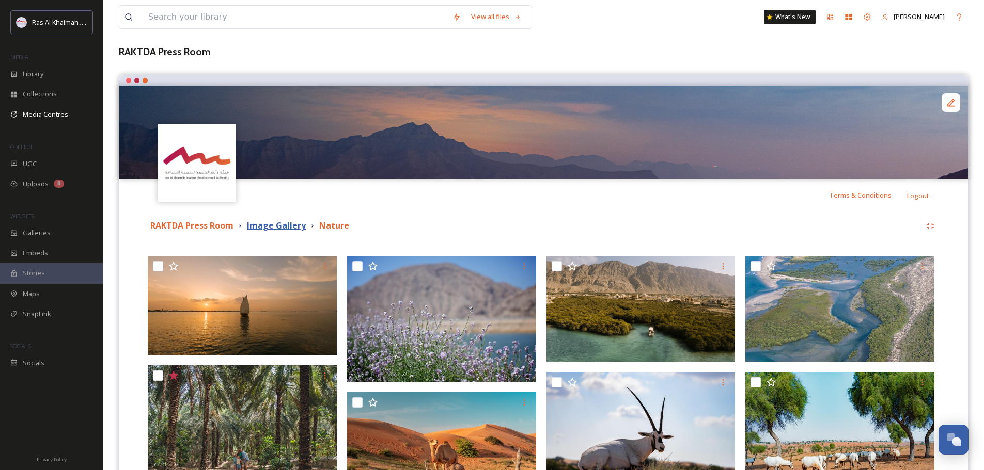
click at [297, 225] on strong "Image Gallery" at bounding box center [276, 225] width 59 height 11
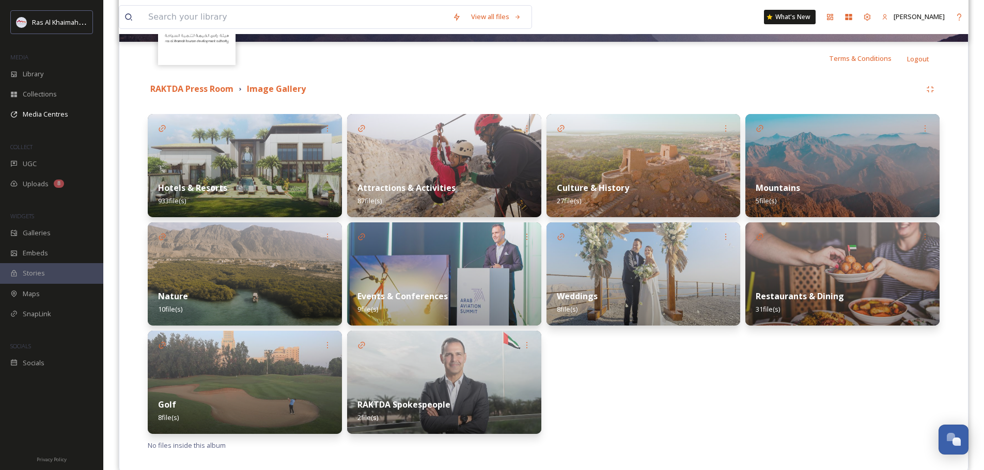
scroll to position [207, 0]
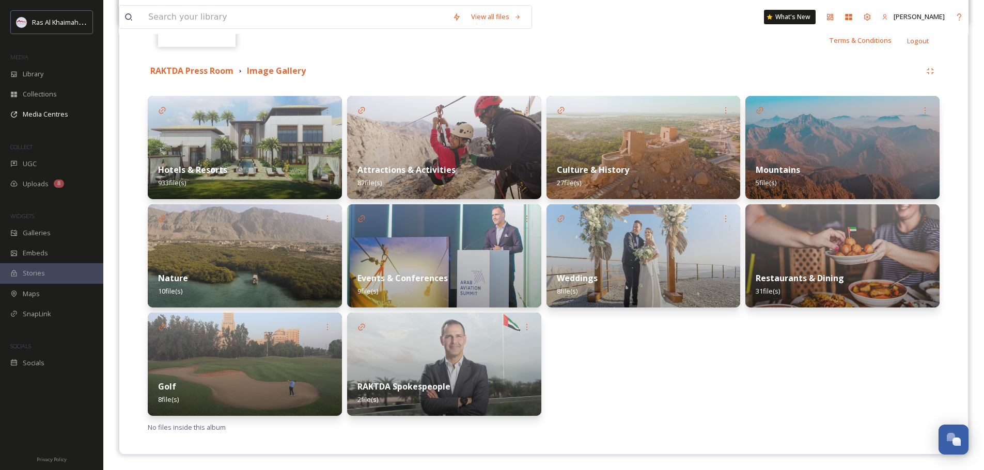
click at [418, 148] on img at bounding box center [444, 147] width 194 height 103
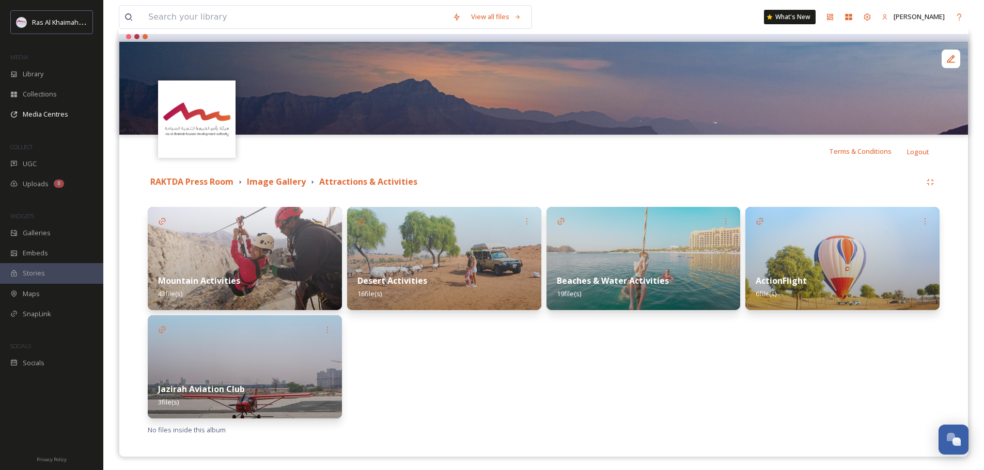
scroll to position [98, 0]
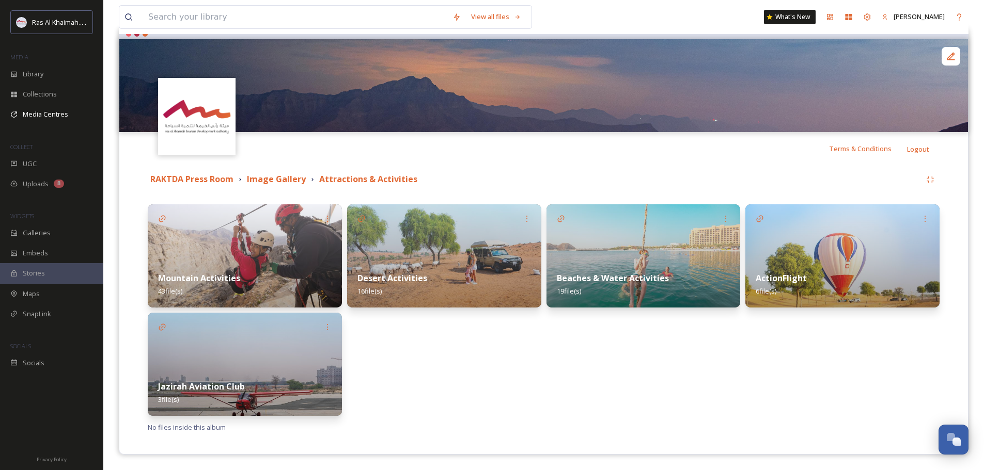
click at [493, 262] on div "Desert Activities 16 file(s)" at bounding box center [444, 285] width 194 height 46
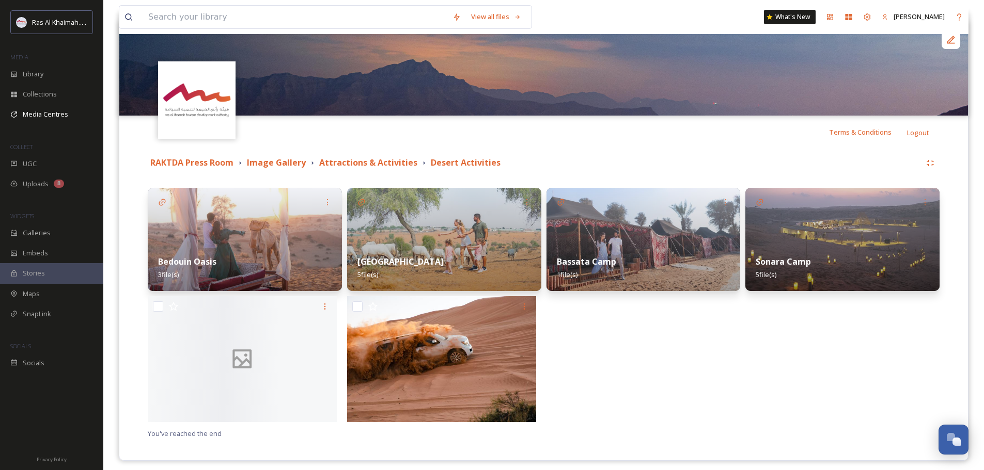
scroll to position [121, 0]
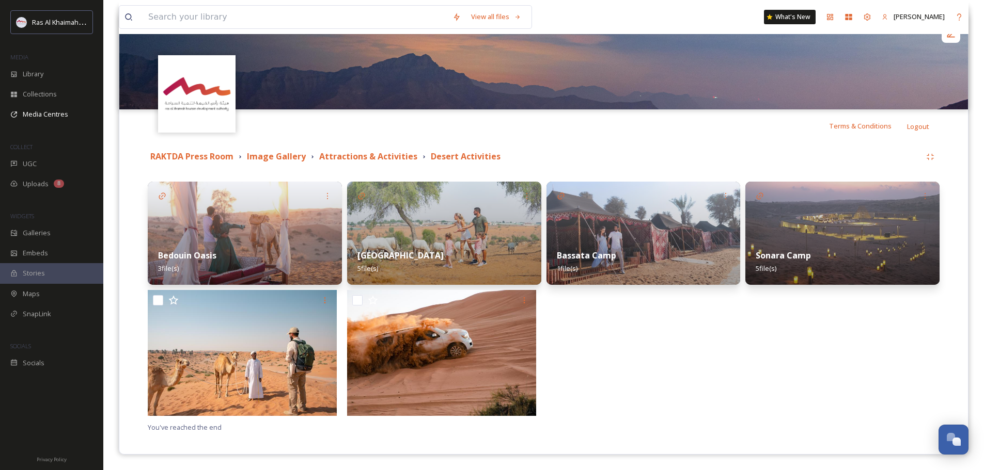
click at [482, 235] on img at bounding box center [444, 233] width 194 height 103
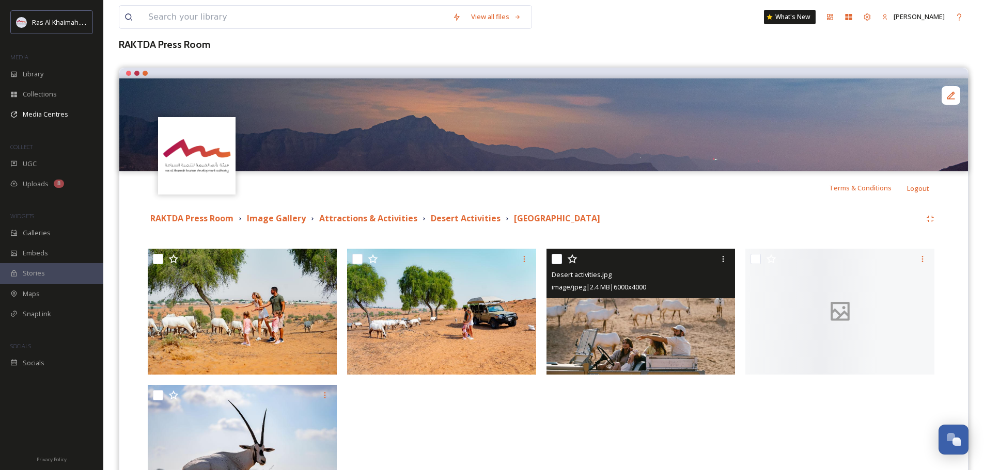
scroll to position [154, 0]
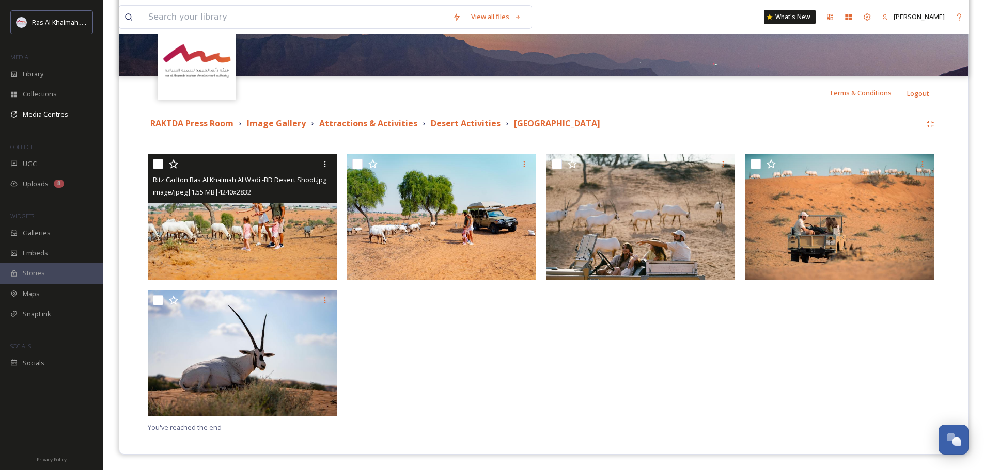
click at [235, 224] on img at bounding box center [242, 217] width 189 height 127
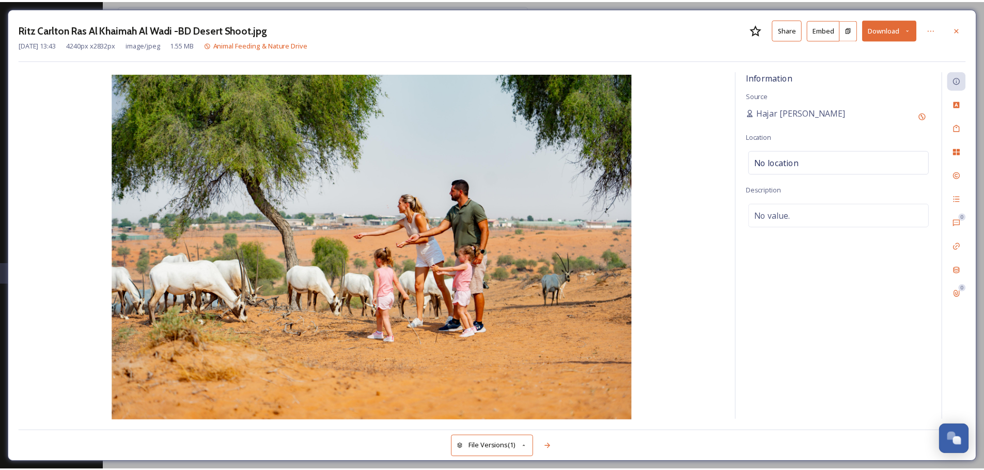
scroll to position [19, 0]
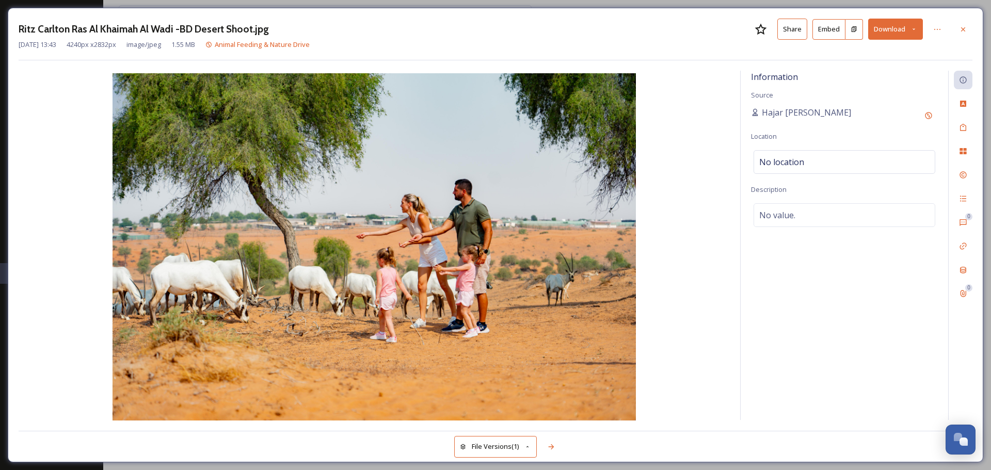
click at [910, 28] on button "Download" at bounding box center [895, 29] width 55 height 21
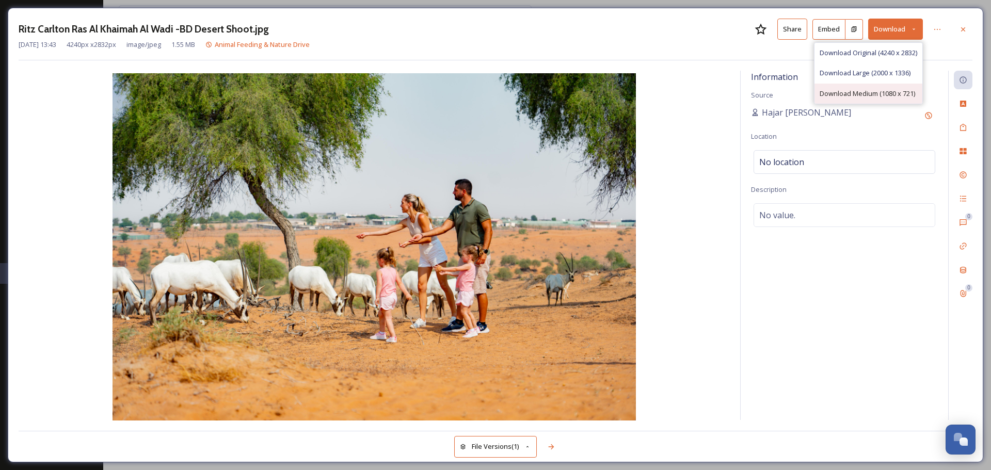
click at [871, 89] on span "Download Medium (1080 x 721)" at bounding box center [868, 94] width 96 height 10
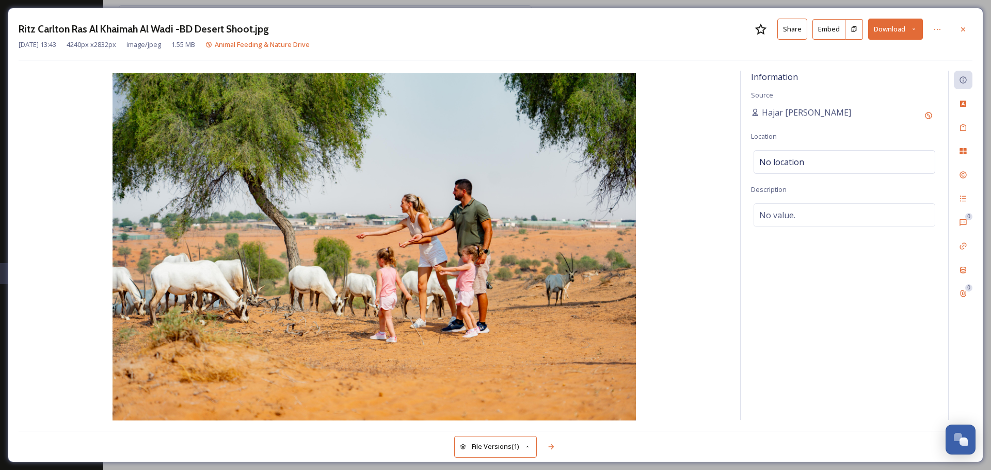
click at [788, 26] on button "Share" at bounding box center [793, 29] width 30 height 21
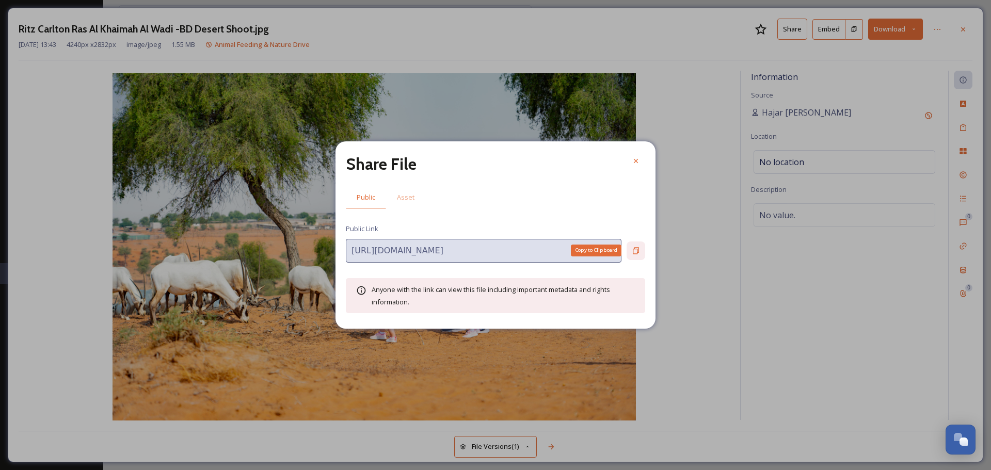
click at [638, 247] on icon at bounding box center [636, 251] width 8 height 8
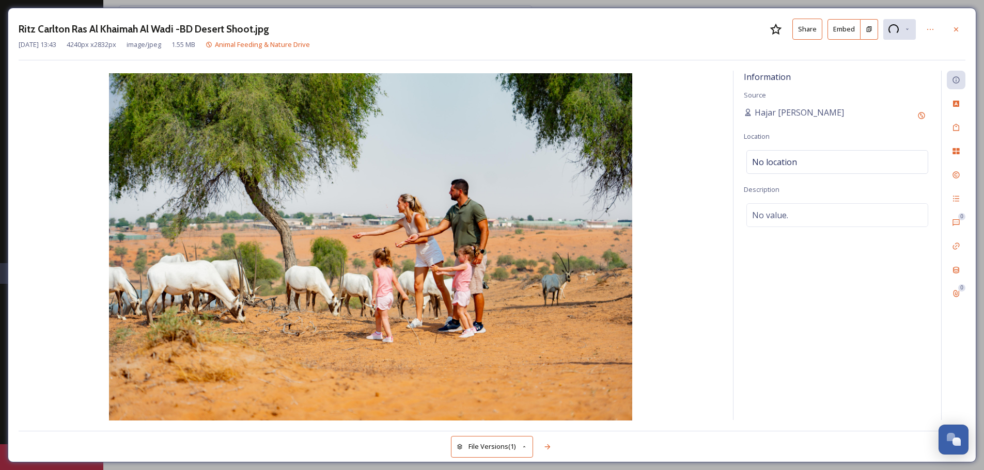
scroll to position [18, 0]
click at [965, 34] on div "Ritz Carlton Ras Al Khaimah Al Wadi -BD Desert Shoot.jpg Share Embed Download M…" at bounding box center [492, 235] width 968 height 455
click at [957, 29] on icon at bounding box center [956, 29] width 8 height 8
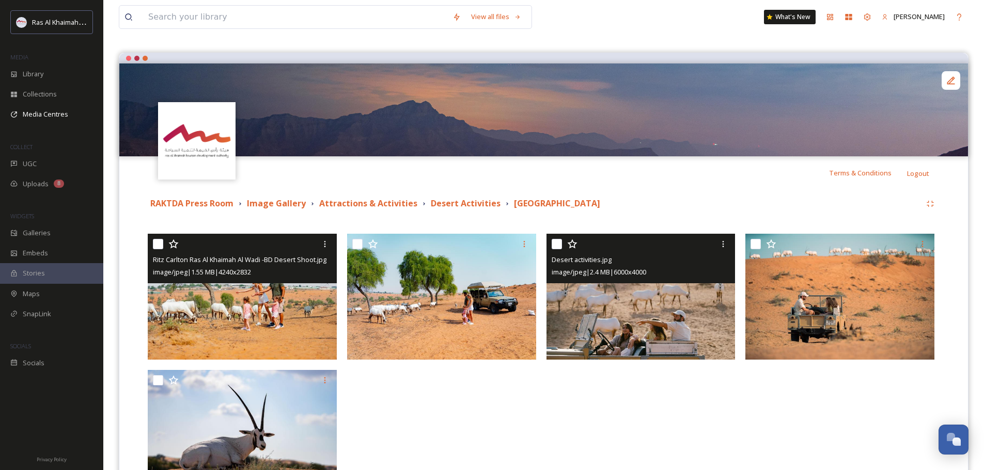
scroll to position [154, 0]
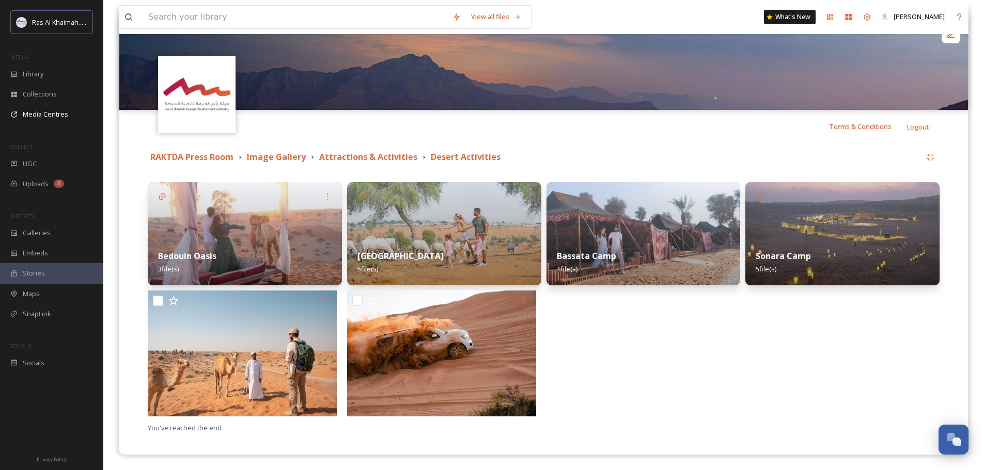
scroll to position [121, 0]
click at [859, 216] on img at bounding box center [842, 233] width 194 height 103
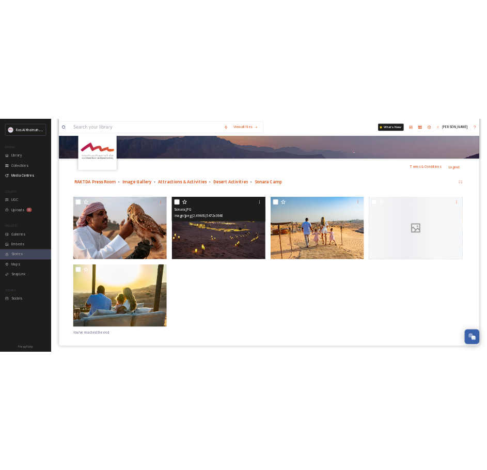
scroll to position [154, 0]
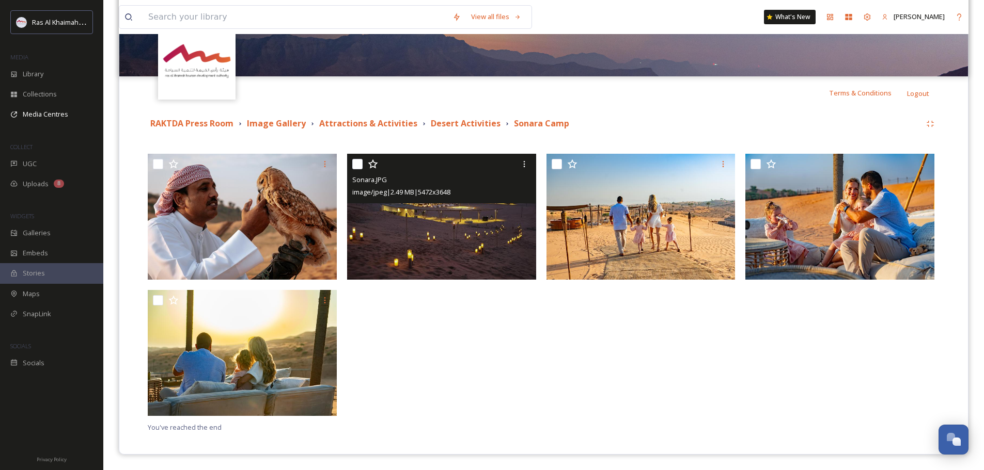
click at [470, 211] on img at bounding box center [441, 217] width 189 height 126
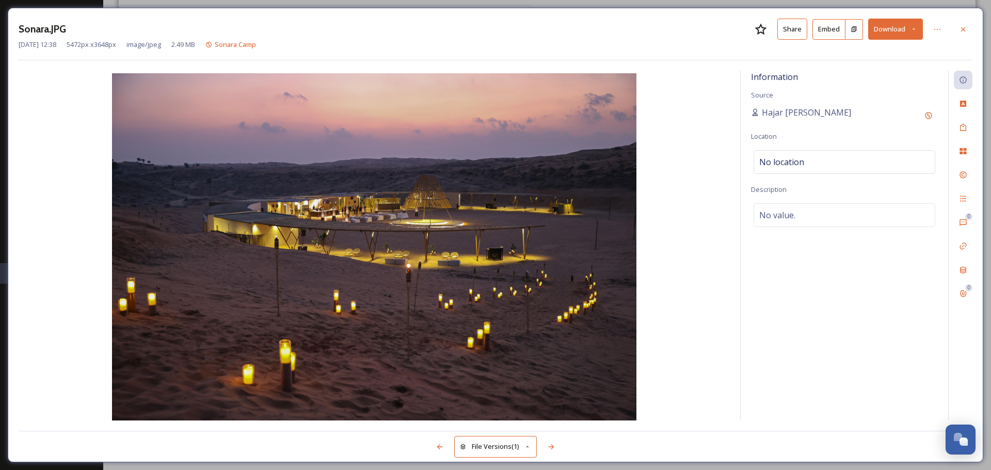
click at [801, 34] on button "Share" at bounding box center [793, 29] width 30 height 21
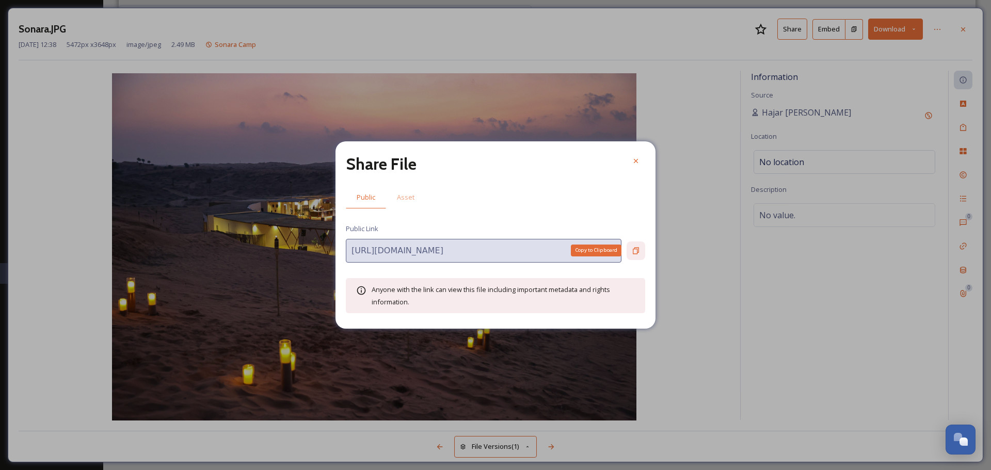
click at [642, 245] on div "Copy to Clipboard" at bounding box center [636, 251] width 19 height 19
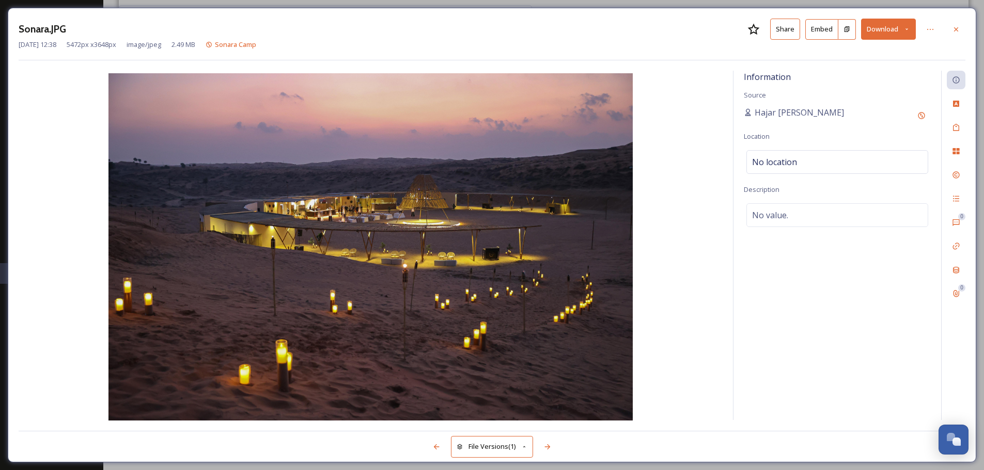
click at [908, 26] on icon at bounding box center [906, 29] width 7 height 7
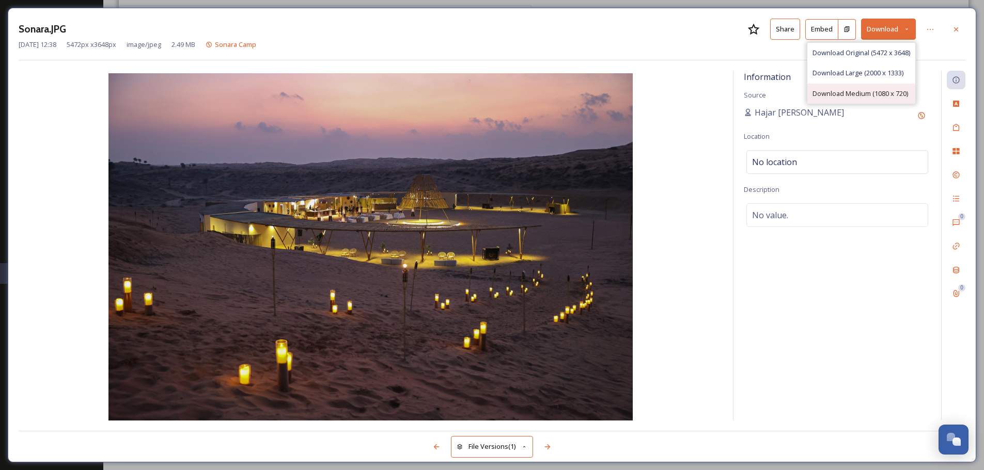
click at [868, 92] on span "Download Medium (1080 x 720)" at bounding box center [860, 94] width 96 height 10
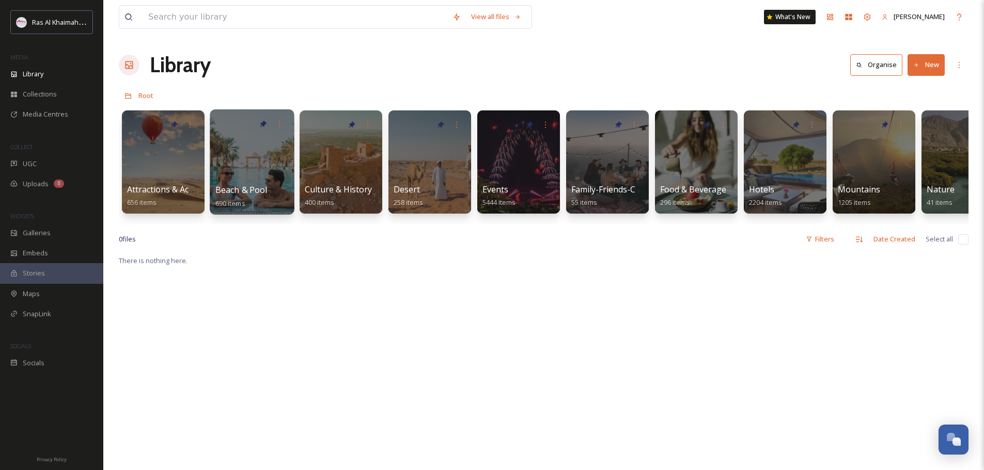
click at [240, 138] on div at bounding box center [252, 161] width 84 height 105
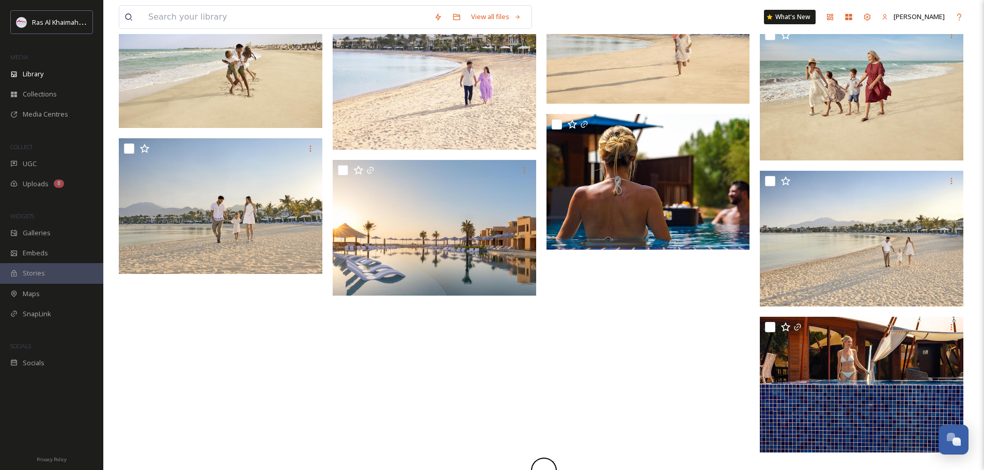
scroll to position [557, 0]
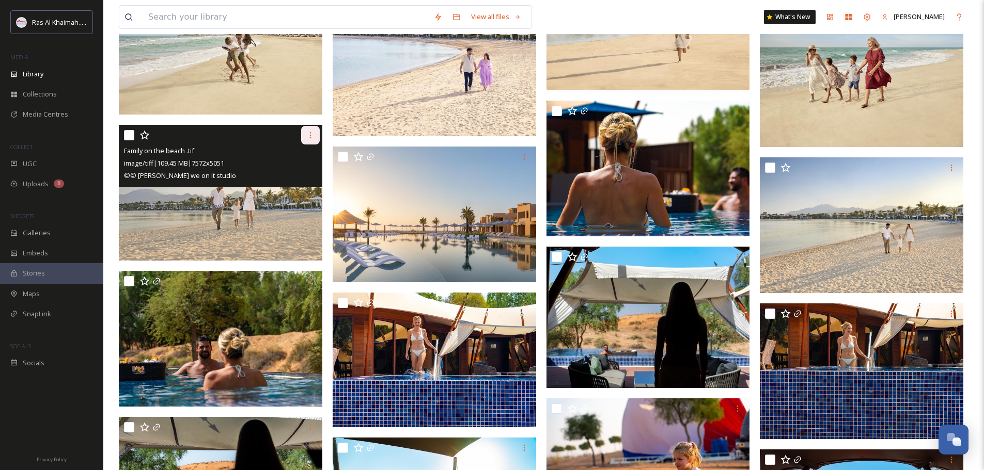
click at [309, 138] on icon at bounding box center [310, 135] width 8 height 8
click at [192, 203] on img at bounding box center [220, 193] width 203 height 136
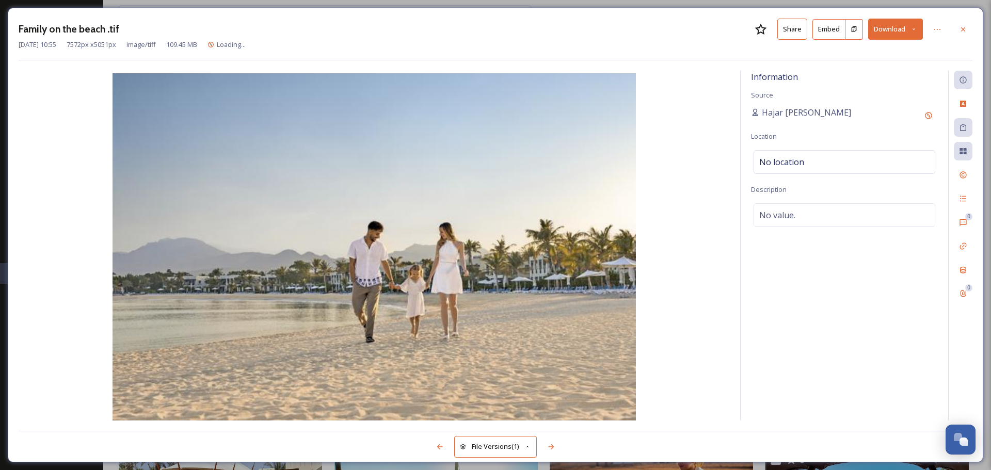
click at [915, 30] on icon at bounding box center [914, 29] width 7 height 7
click at [865, 99] on div "Download Medium (1080 x 720)" at bounding box center [869, 94] width 108 height 20
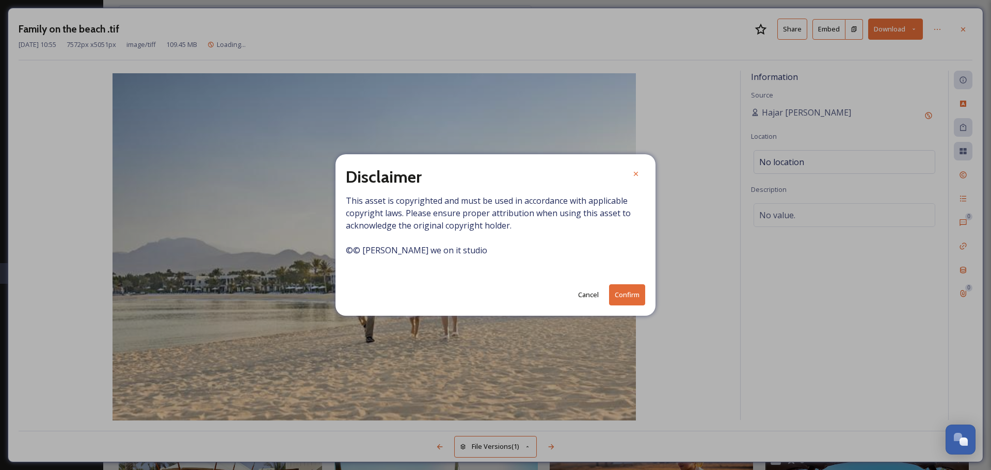
click at [620, 296] on button "Confirm" at bounding box center [627, 295] width 36 height 21
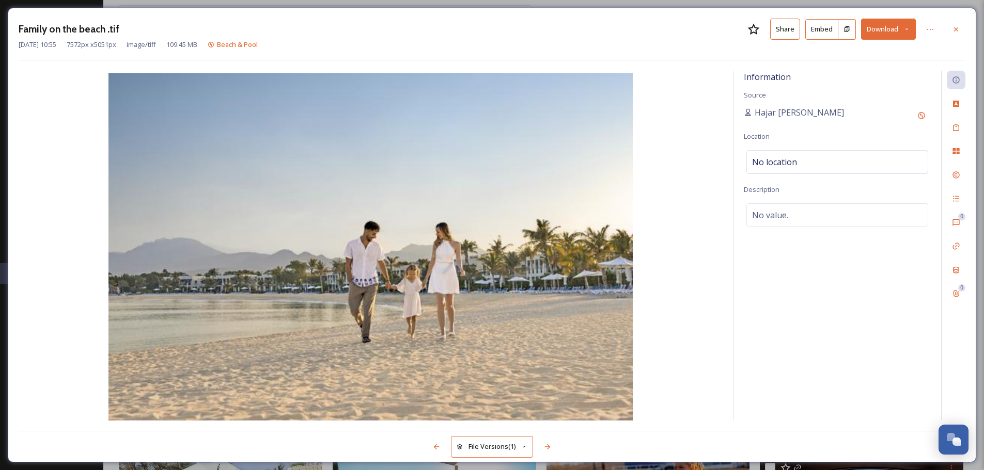
click at [783, 34] on button "Share" at bounding box center [785, 29] width 30 height 21
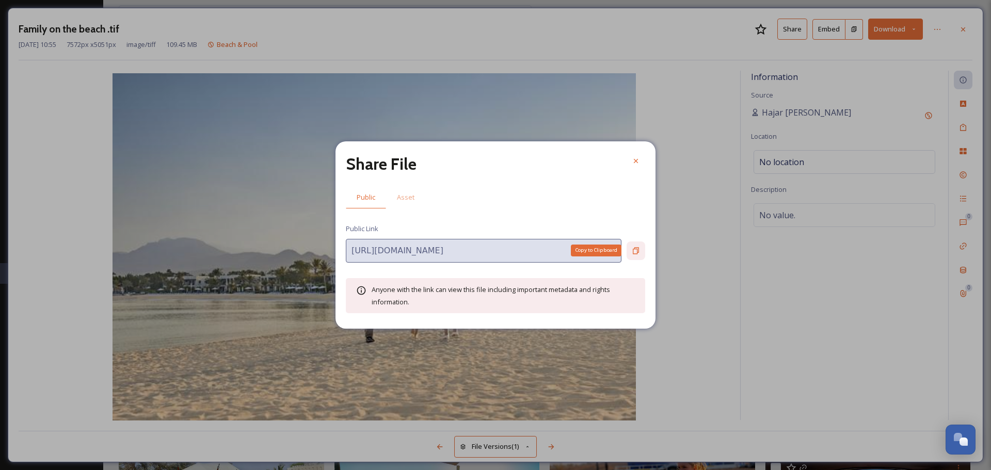
click at [629, 247] on div "Copy to Clipboard" at bounding box center [636, 251] width 19 height 19
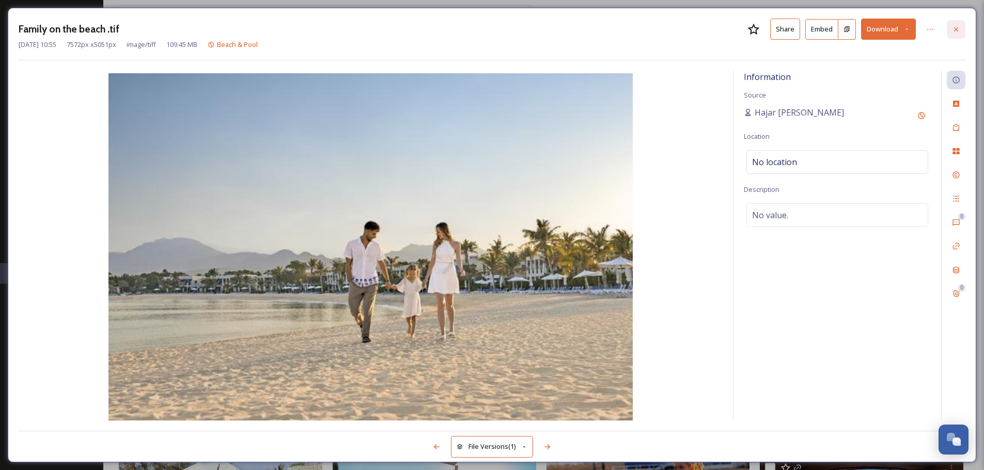
click at [962, 21] on div at bounding box center [955, 29] width 19 height 19
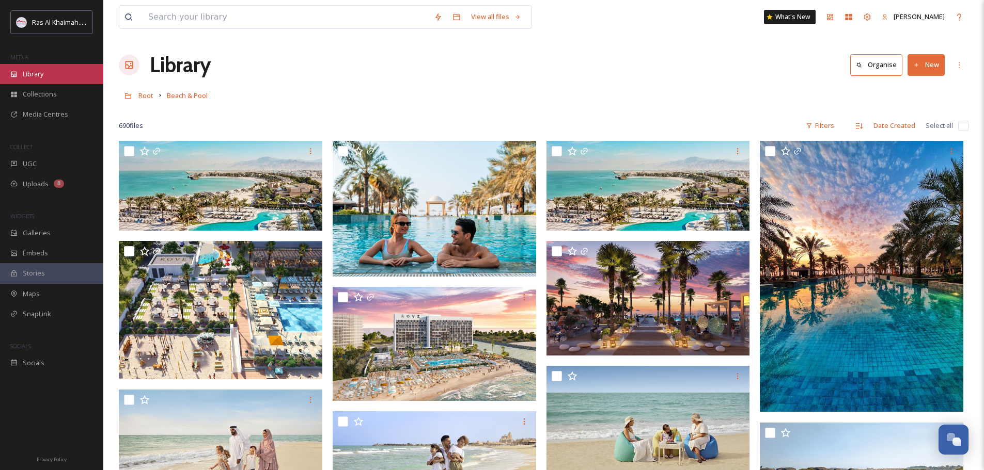
click at [65, 76] on div "Library" at bounding box center [51, 74] width 103 height 20
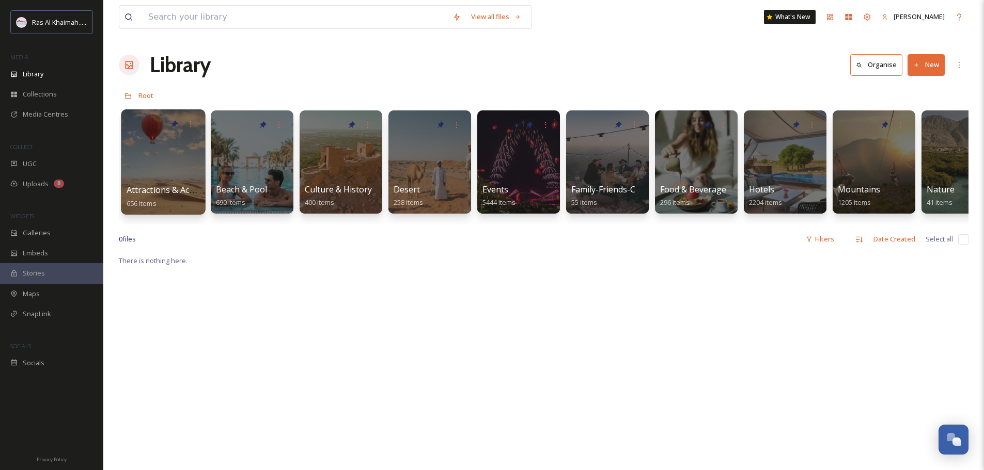
click at [191, 154] on div at bounding box center [163, 161] width 84 height 105
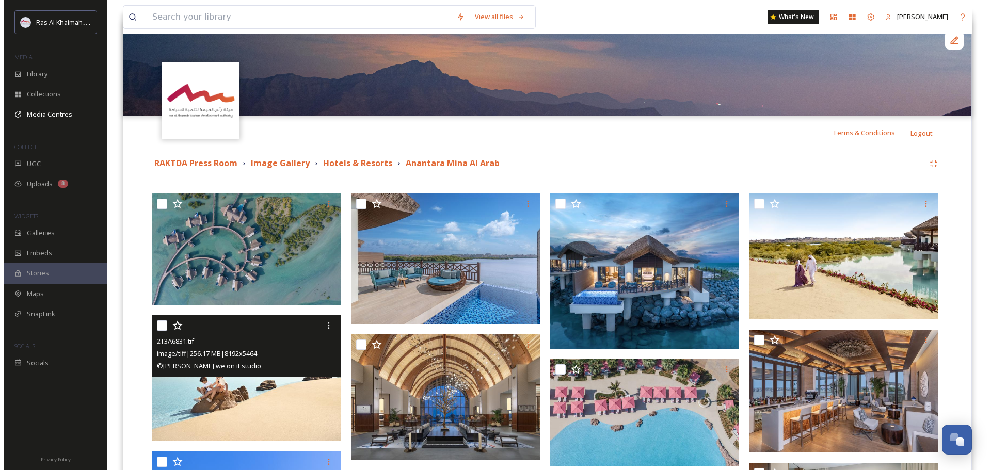
scroll to position [103, 0]
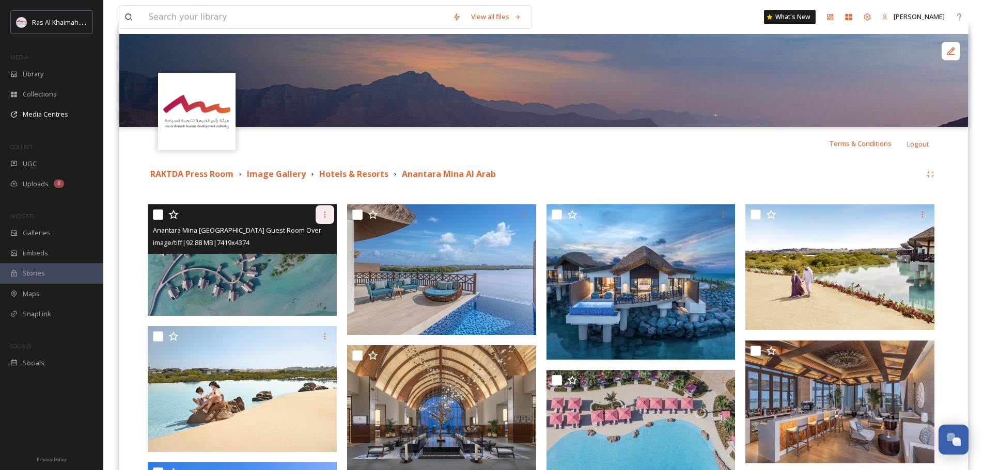
click at [325, 217] on icon at bounding box center [325, 215] width 2 height 6
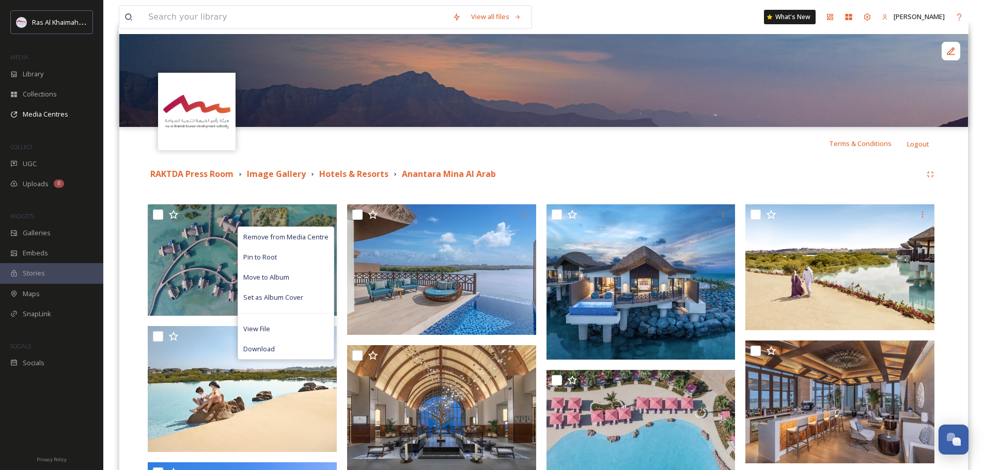
click at [486, 120] on img at bounding box center [543, 80] width 848 height 93
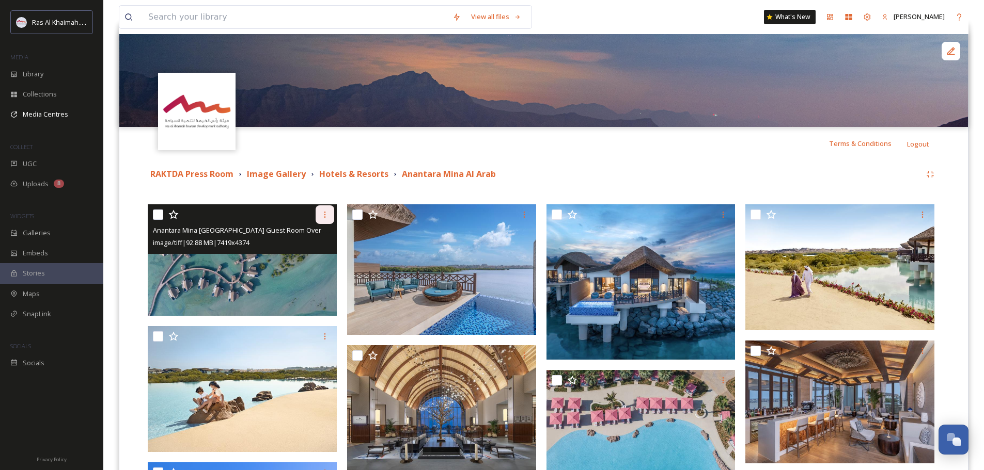
click at [322, 215] on icon at bounding box center [325, 215] width 8 height 8
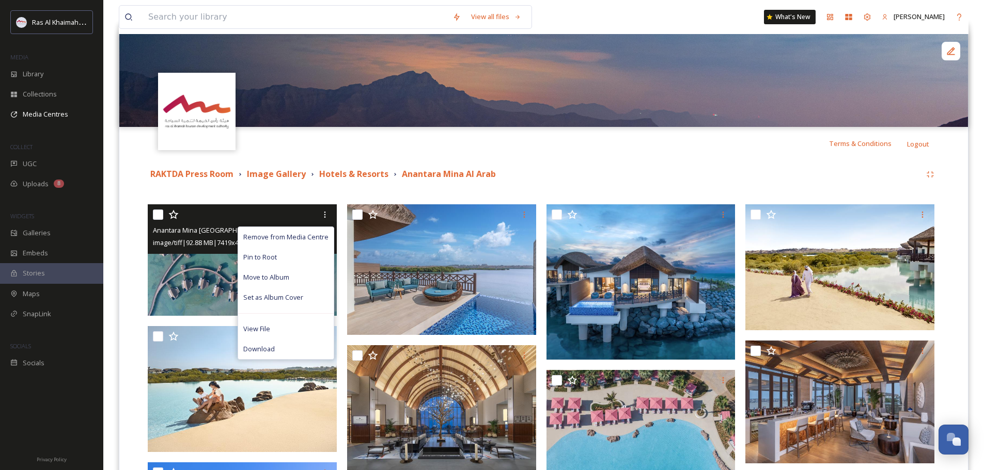
click at [202, 281] on img at bounding box center [242, 260] width 189 height 112
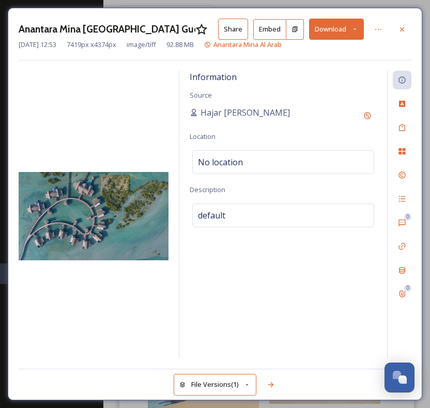
click at [341, 283] on div "Information Source Hajar [GEOGRAPHIC_DATA] Location No location Description def…" at bounding box center [283, 214] width 208 height 287
